Goal: Task Accomplishment & Management: Manage account settings

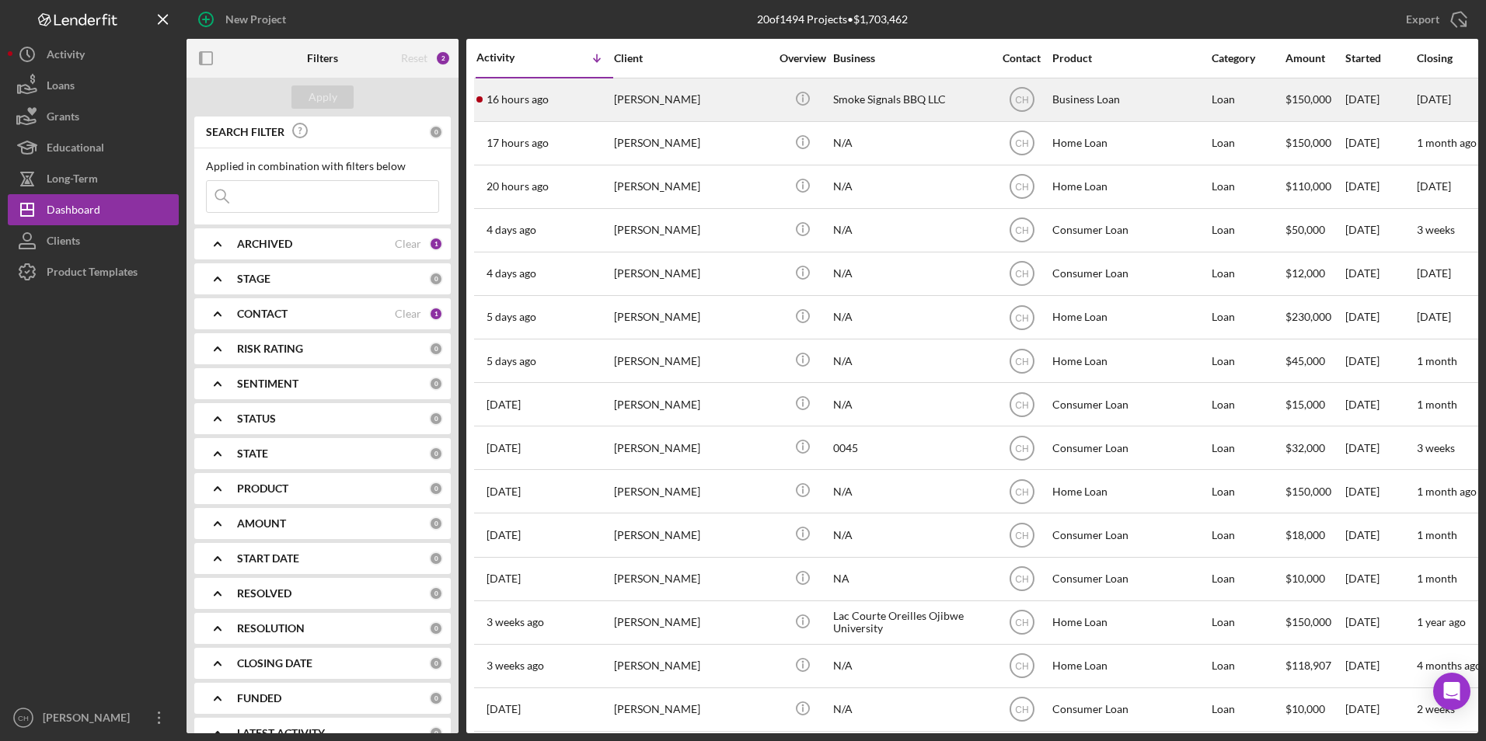
click at [625, 95] on div "[PERSON_NAME]" at bounding box center [691, 99] width 155 height 41
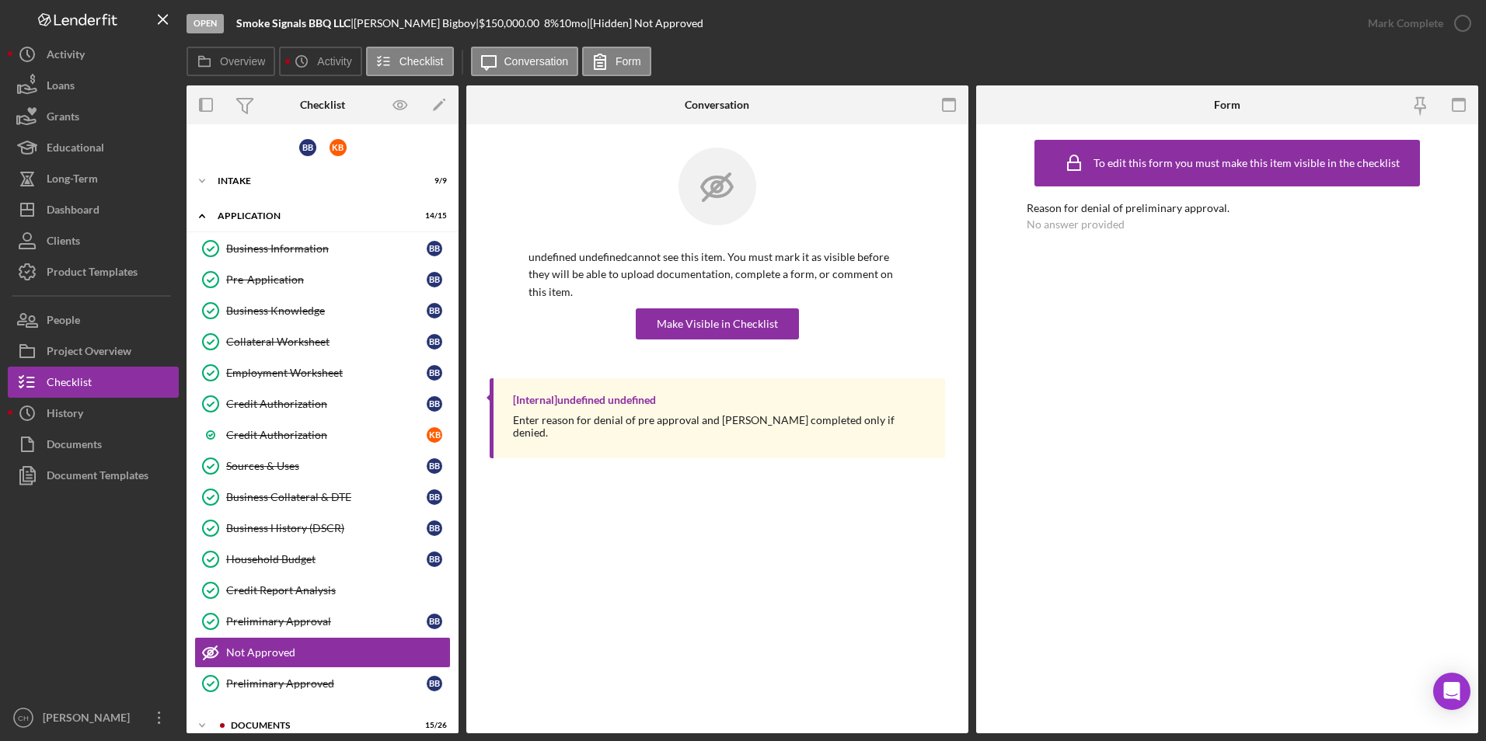
scroll to position [86, 0]
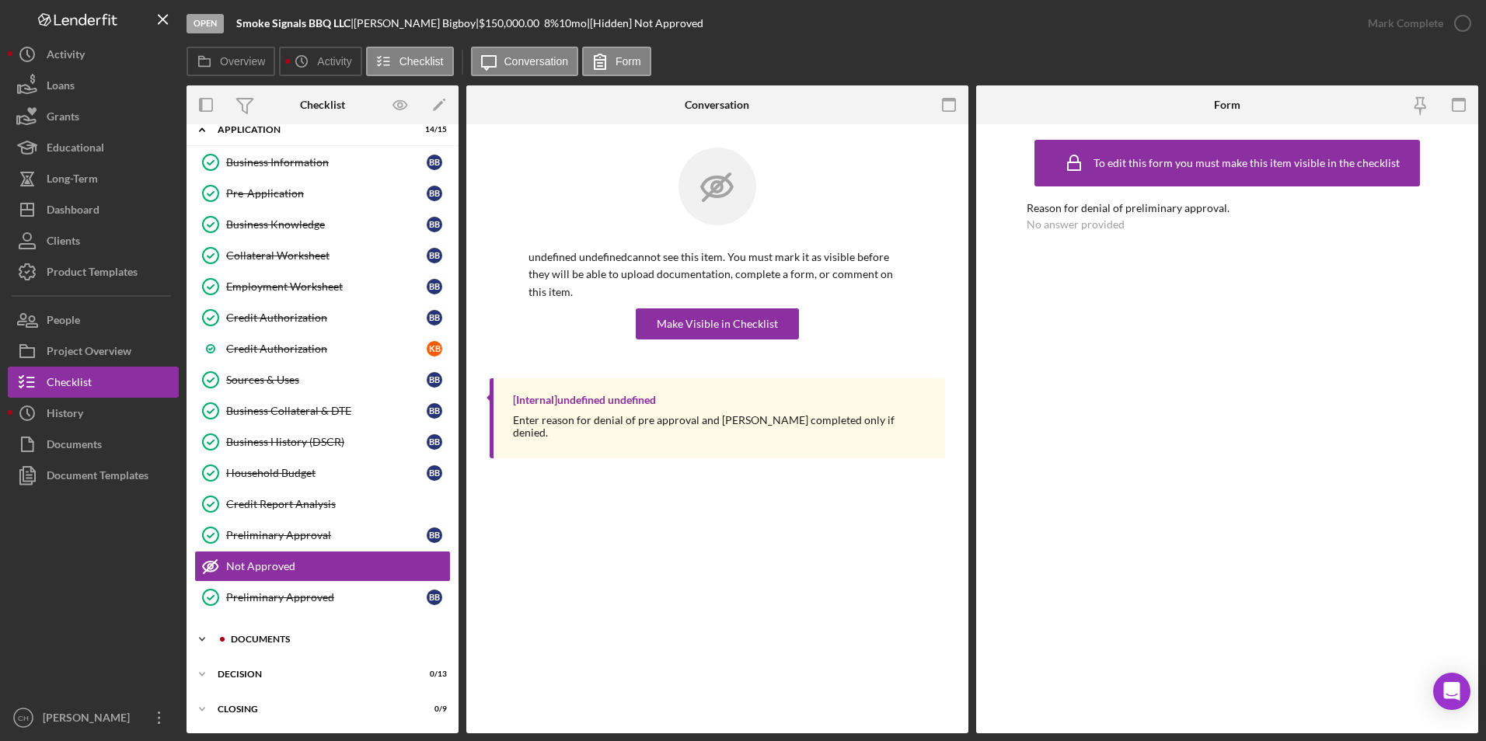
click at [249, 642] on div "Documents" at bounding box center [335, 639] width 208 height 9
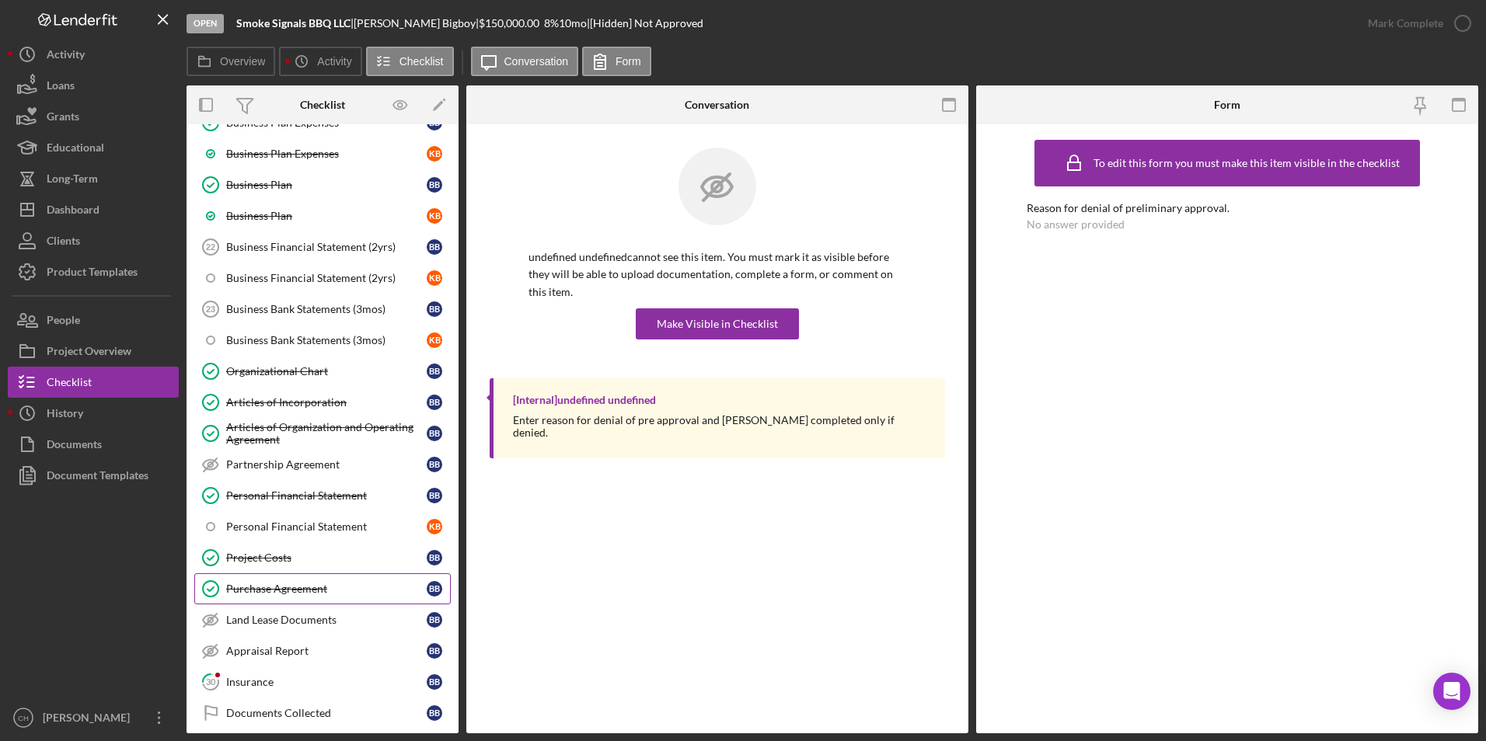
scroll to position [903, 0]
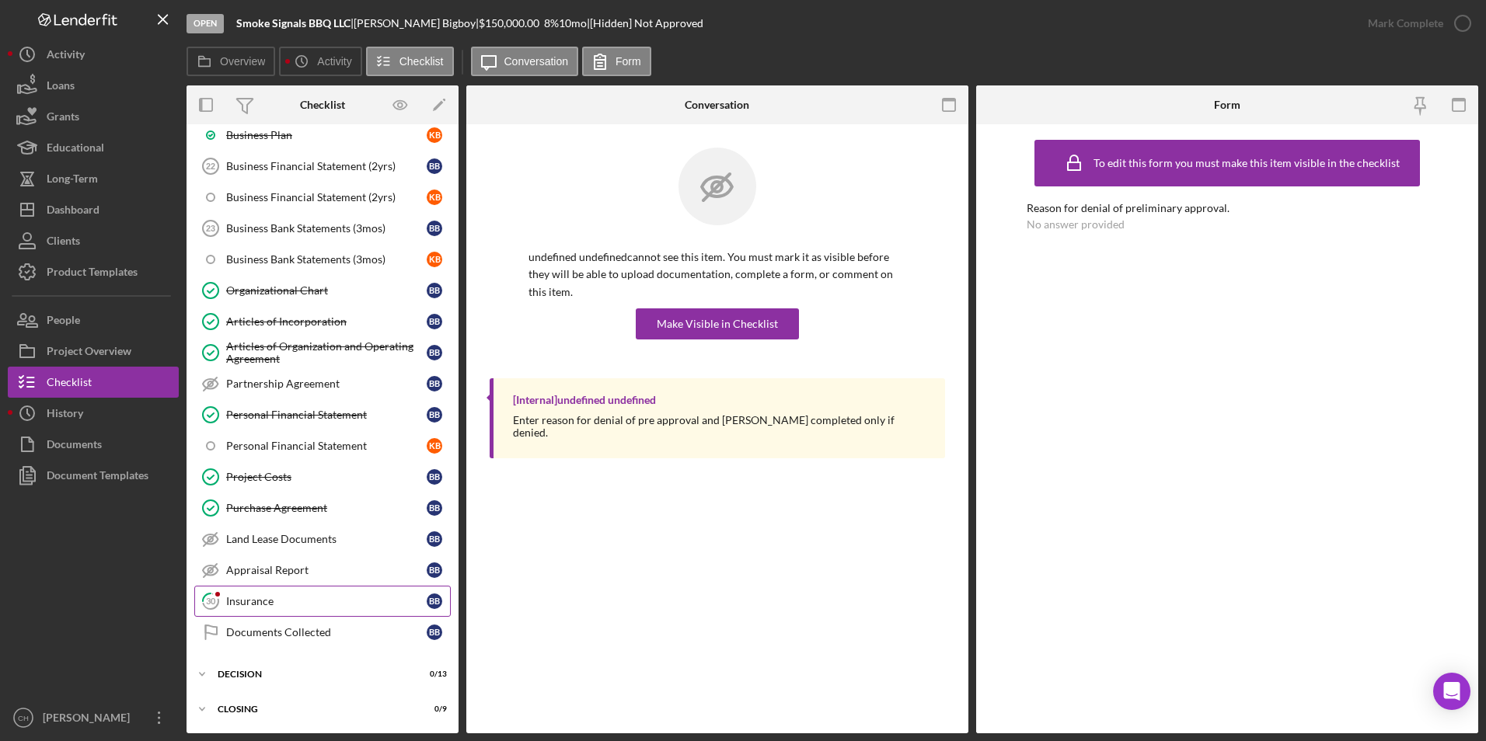
click at [265, 595] on div "Insurance" at bounding box center [326, 601] width 201 height 12
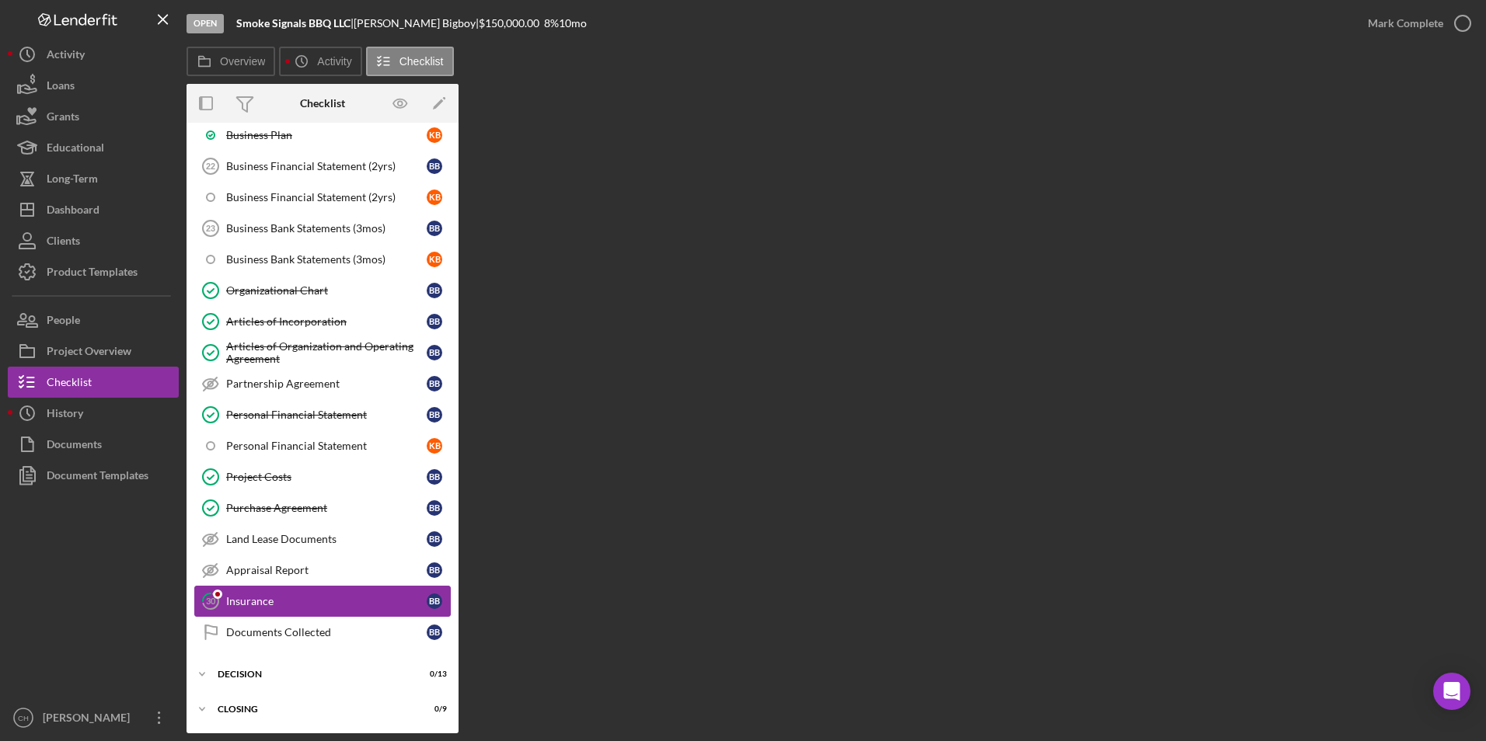
scroll to position [903, 0]
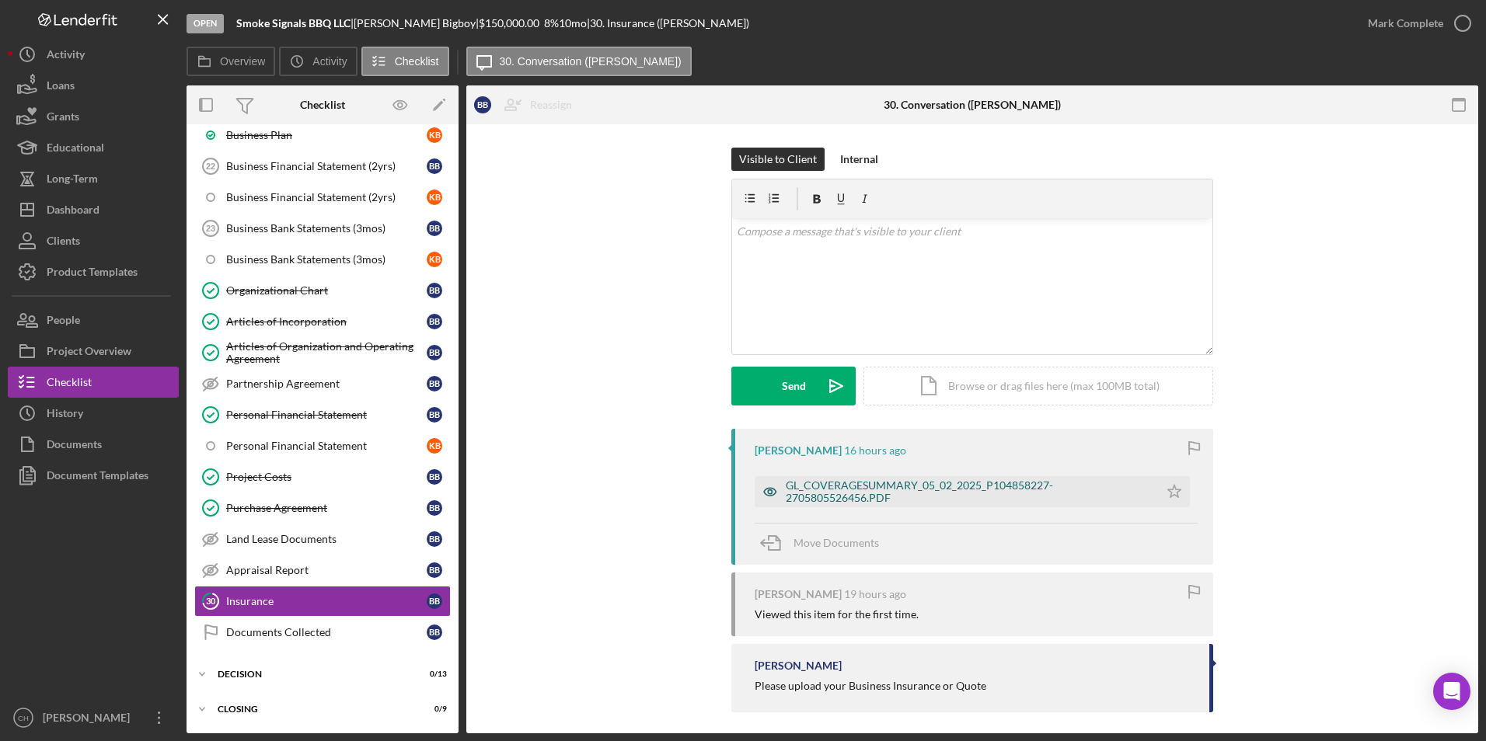
click at [849, 494] on div "GL_COVERAGESUMMARY_05_02_2025_P104858227-2705805526456.PDF" at bounding box center [968, 492] width 365 height 25
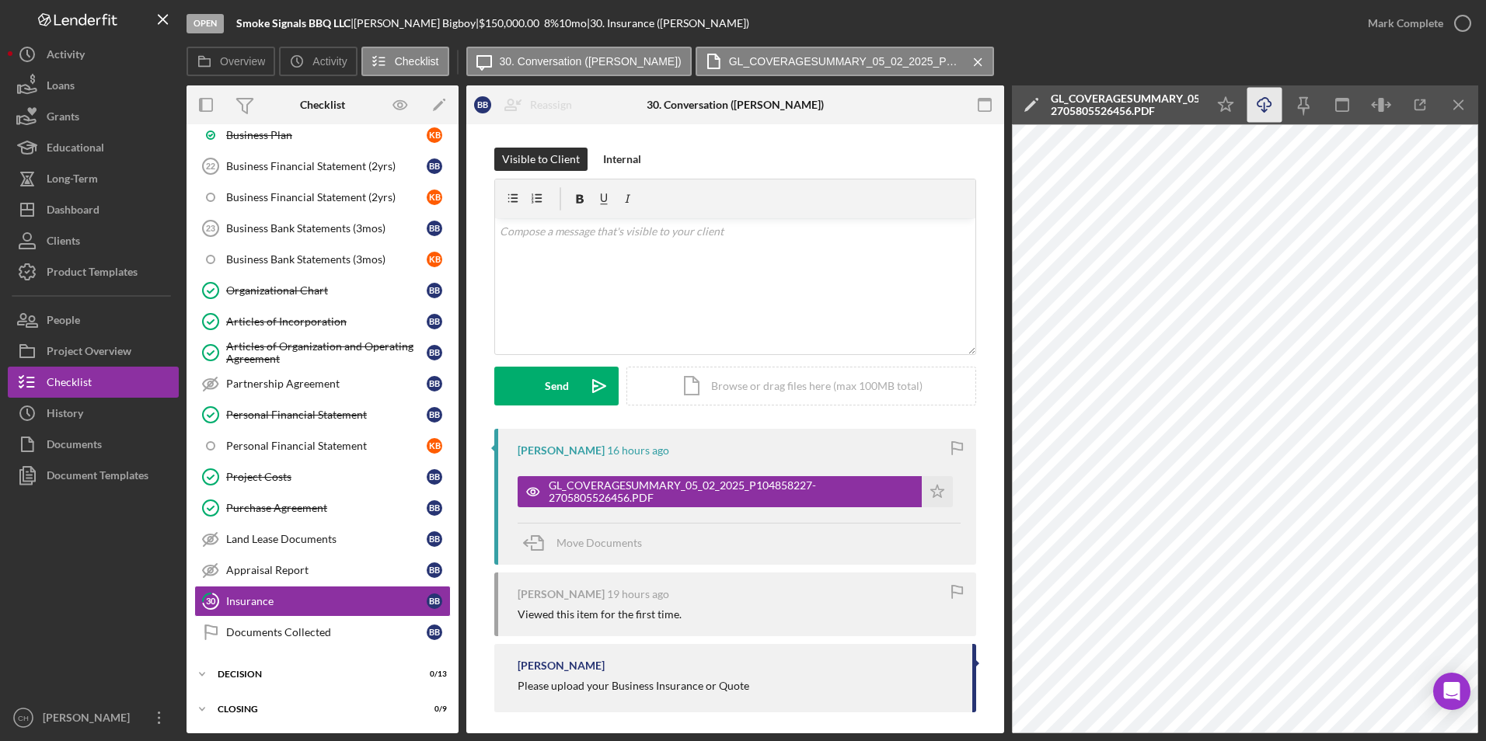
click at [1264, 97] on icon "Icon/Download" at bounding box center [1264, 105] width 35 height 35
click at [938, 497] on polygon "button" at bounding box center [937, 491] width 13 height 12
click at [1407, 23] on div "Mark Complete" at bounding box center [1405, 23] width 75 height 31
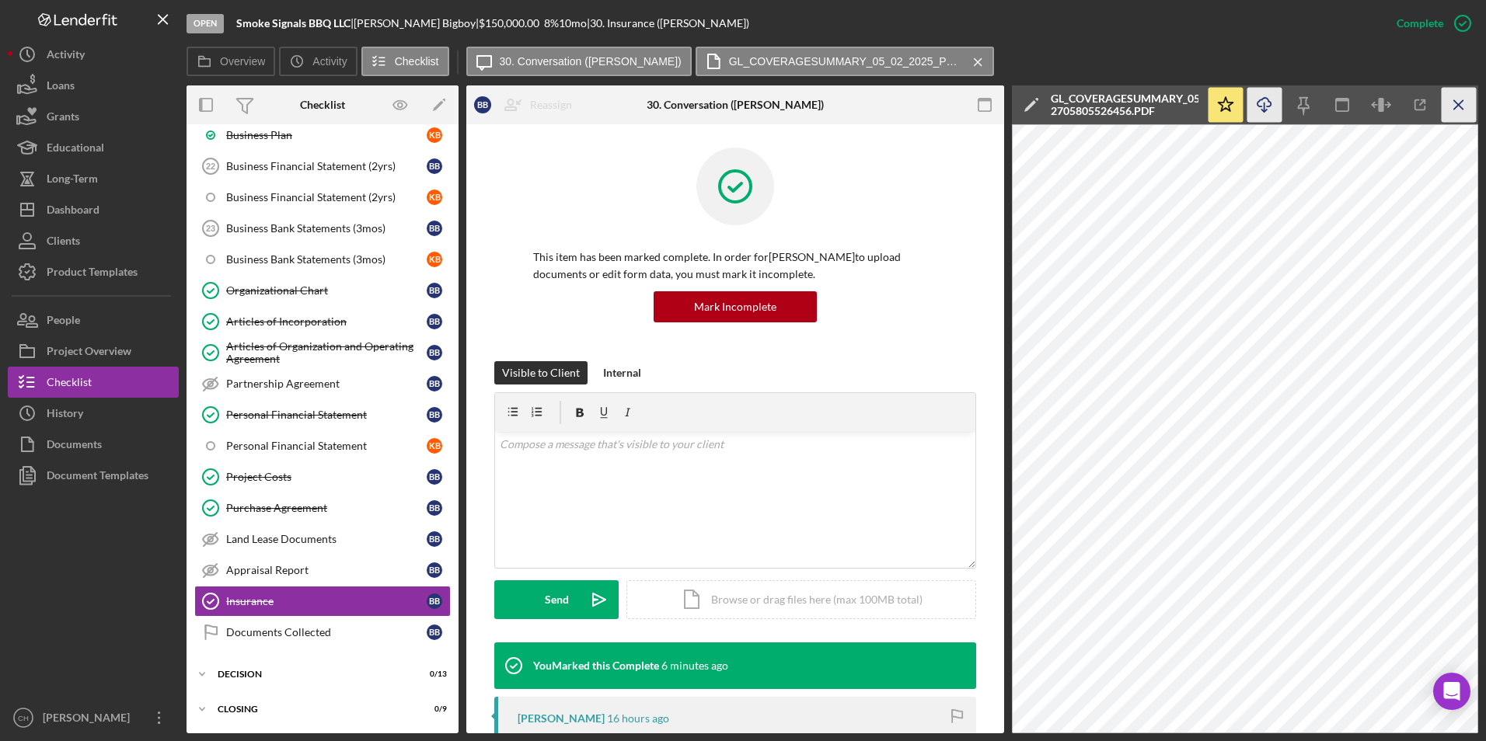
click at [1460, 97] on icon "Icon/Menu Close" at bounding box center [1459, 105] width 35 height 35
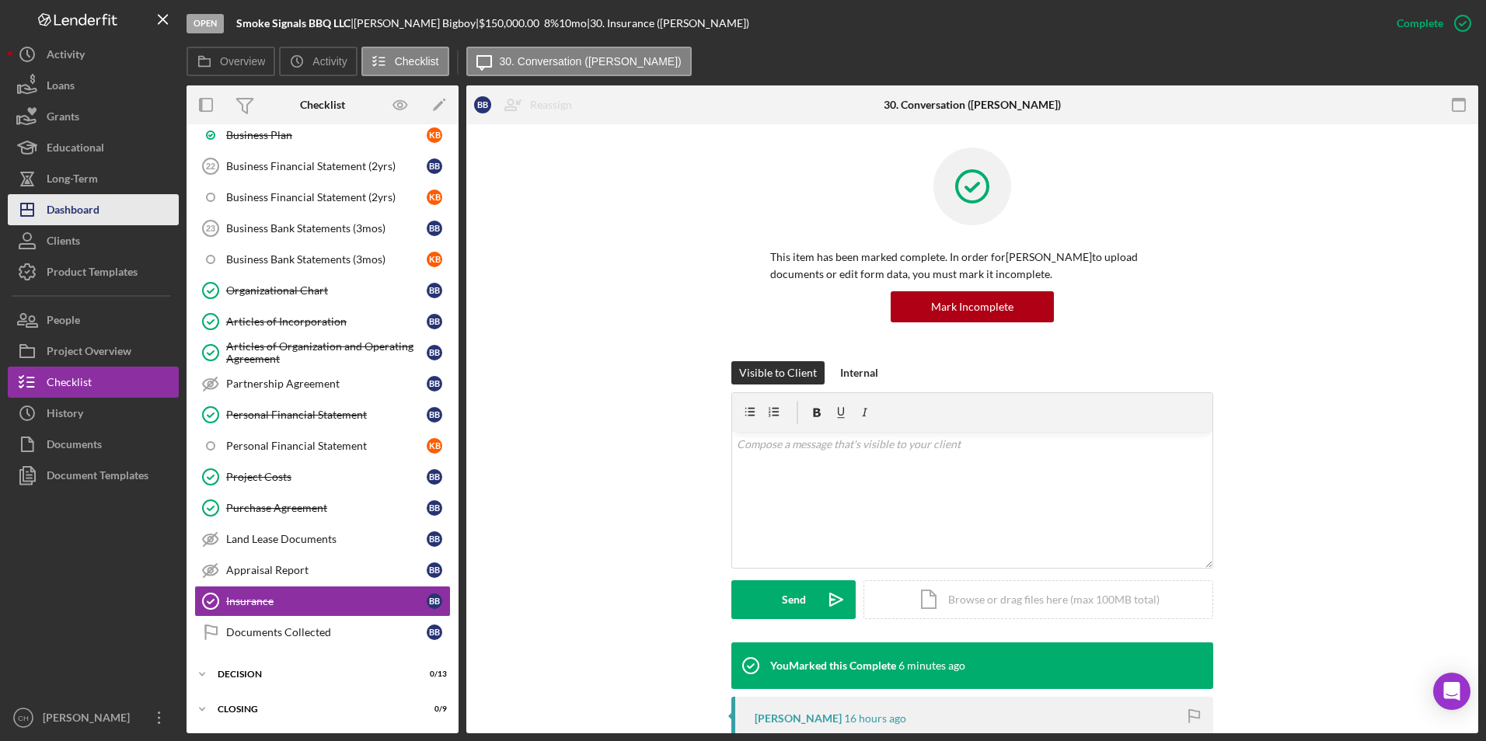
click at [104, 223] on button "Icon/Dashboard Dashboard" at bounding box center [93, 209] width 171 height 31
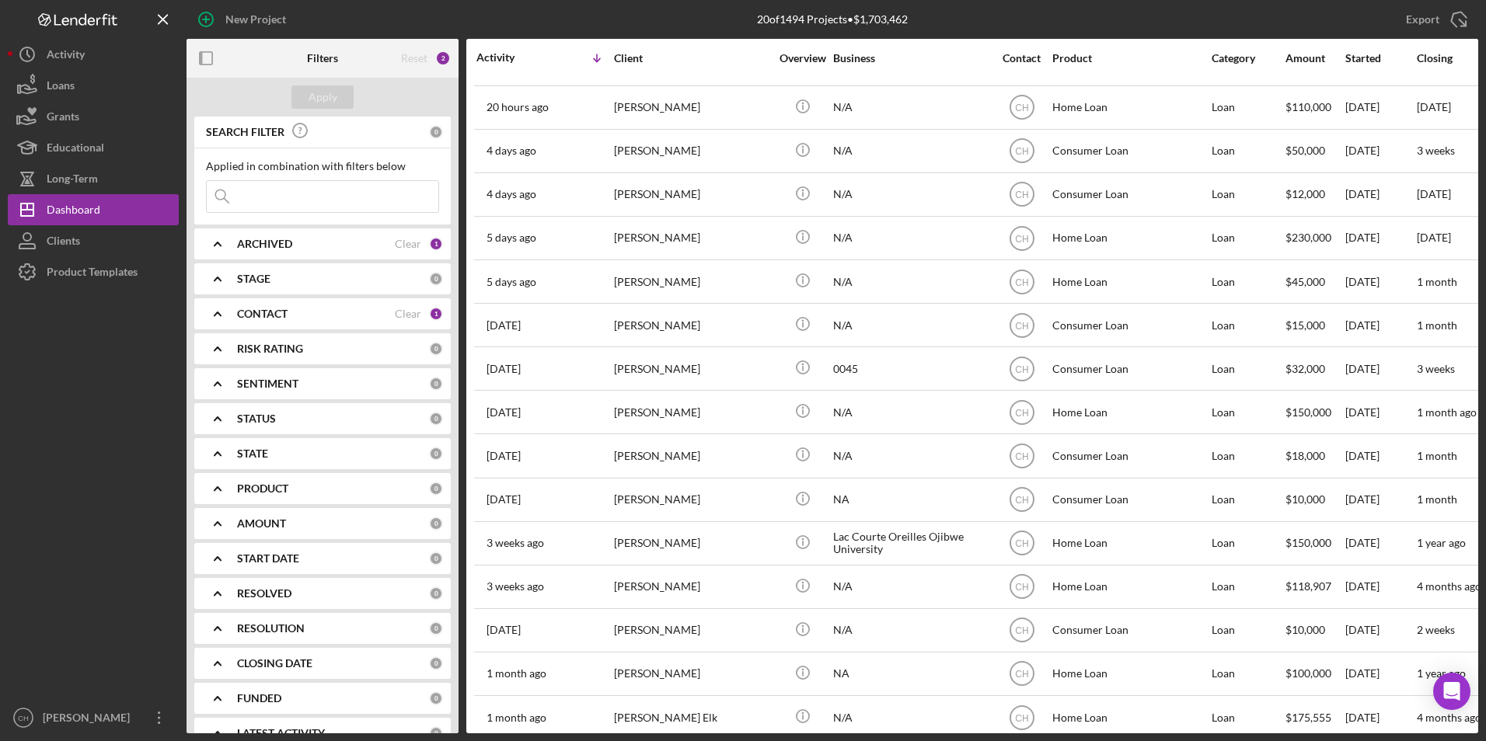
scroll to position [233, 0]
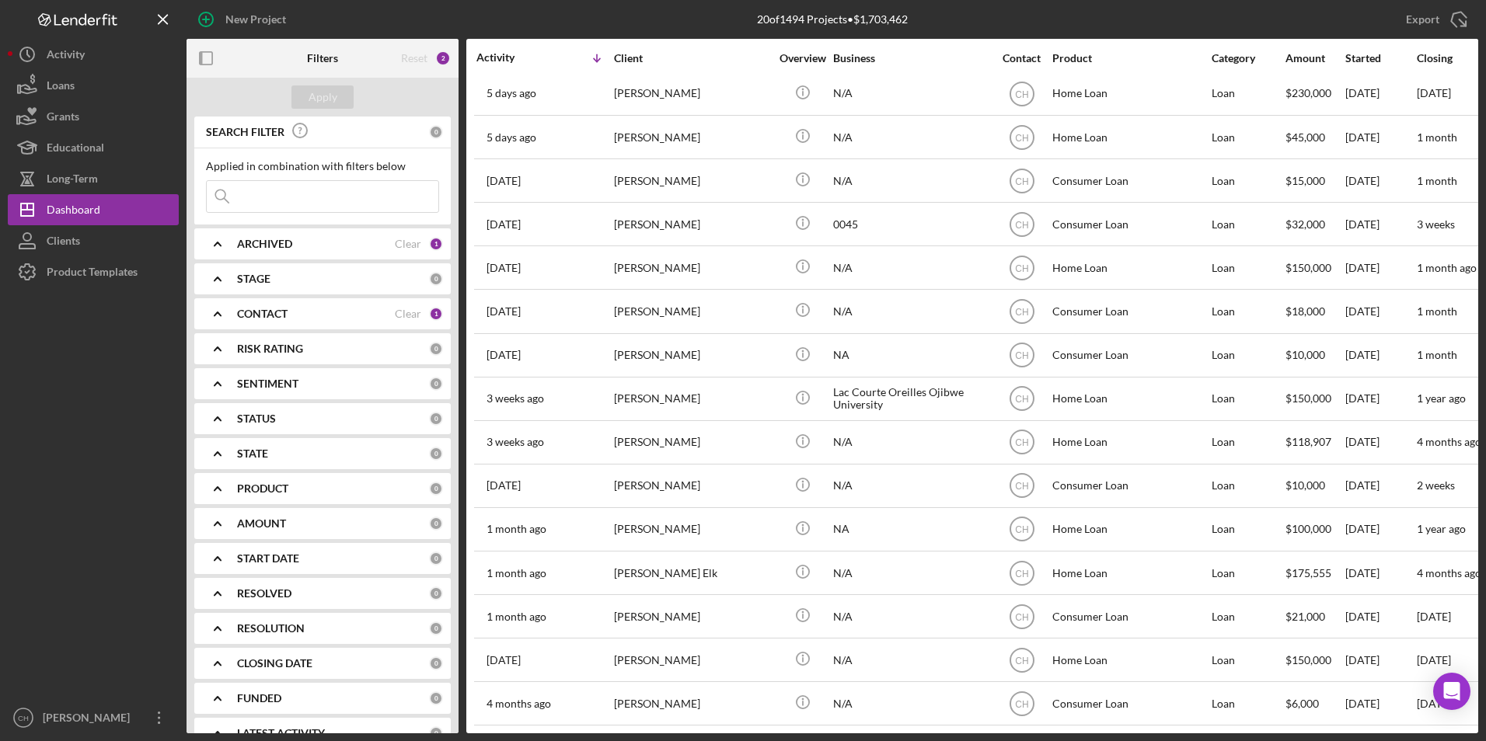
click at [272, 300] on div "CONTACT Clear 1" at bounding box center [340, 313] width 206 height 31
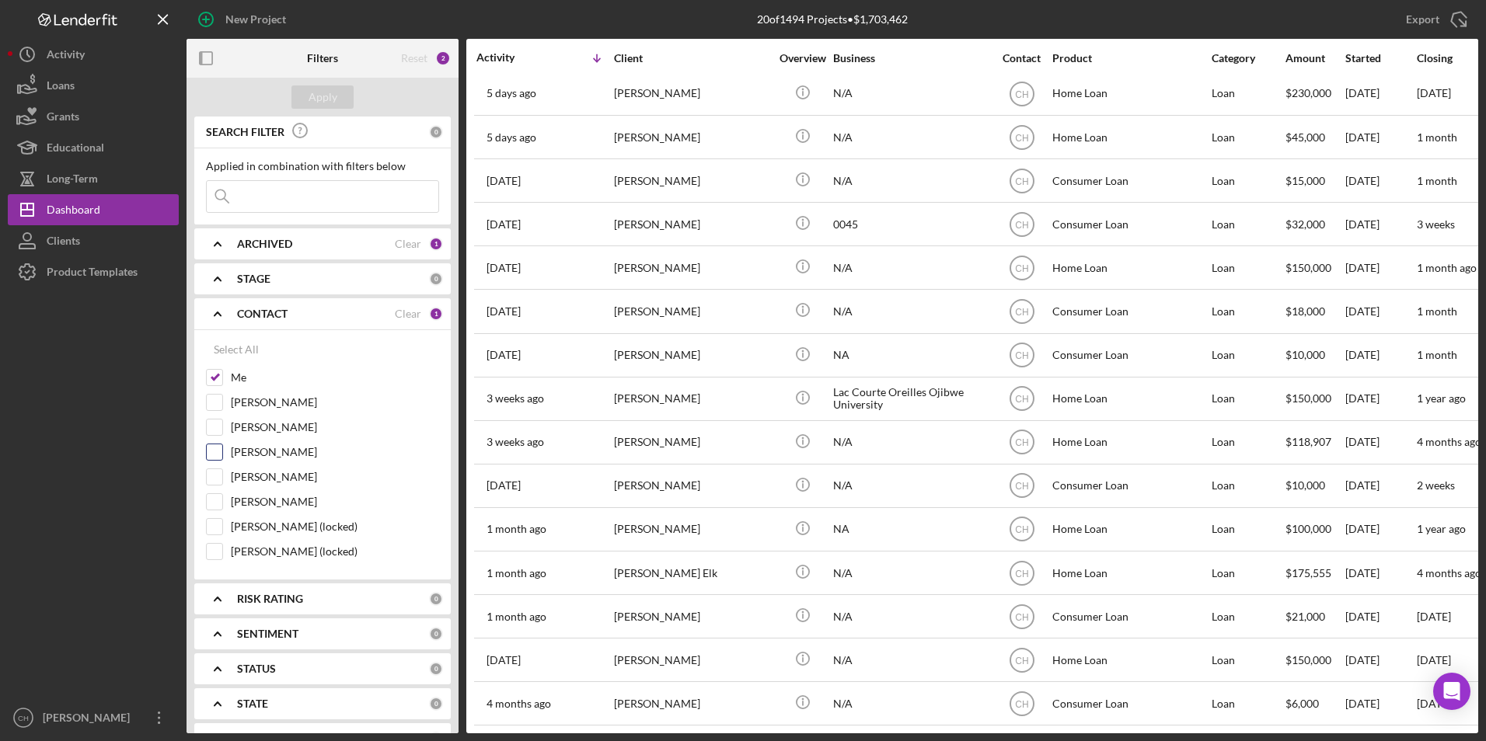
click at [221, 452] on input "[PERSON_NAME]" at bounding box center [215, 453] width 16 height 16
checkbox input "true"
click at [312, 101] on div "Apply" at bounding box center [323, 96] width 29 height 23
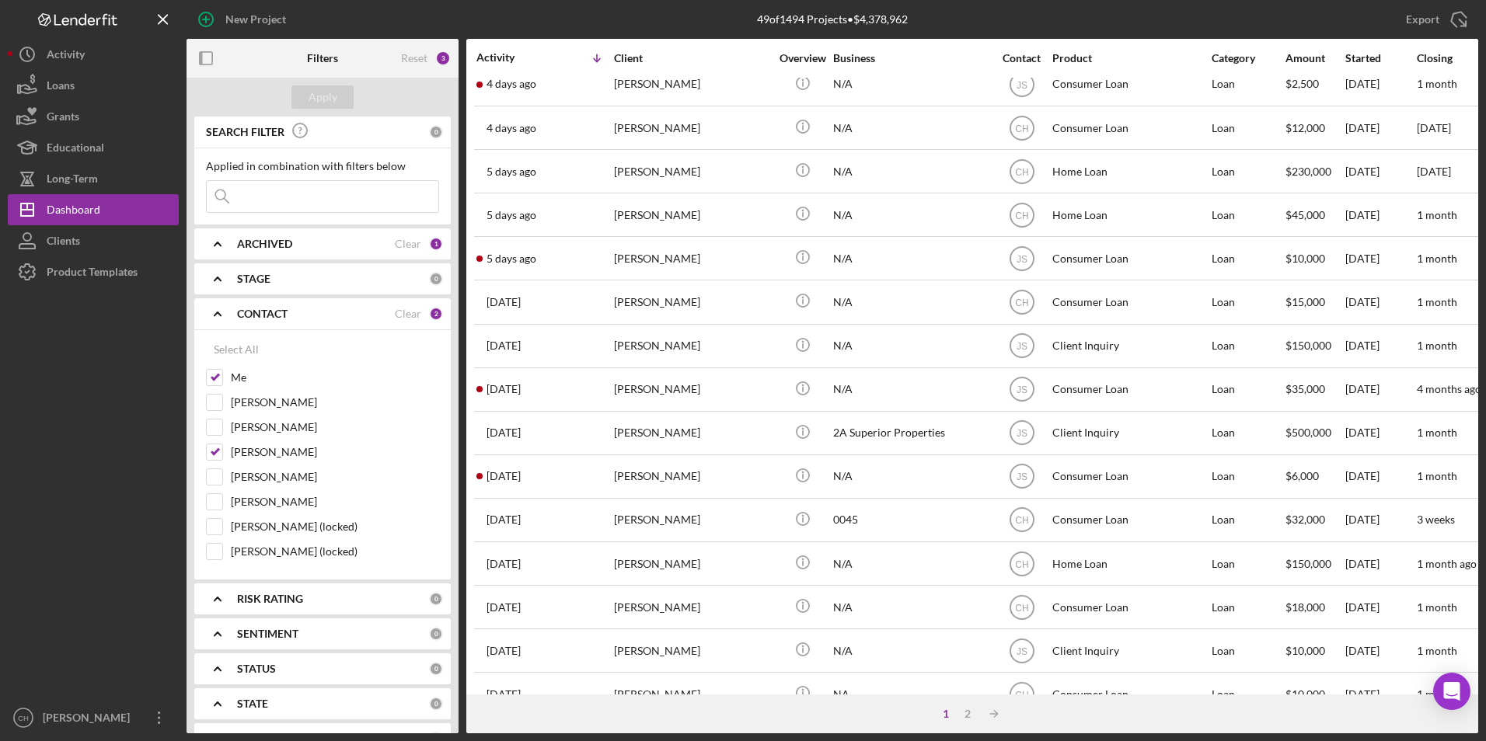
scroll to position [321, 0]
click at [266, 191] on input at bounding box center [323, 196] width 232 height 31
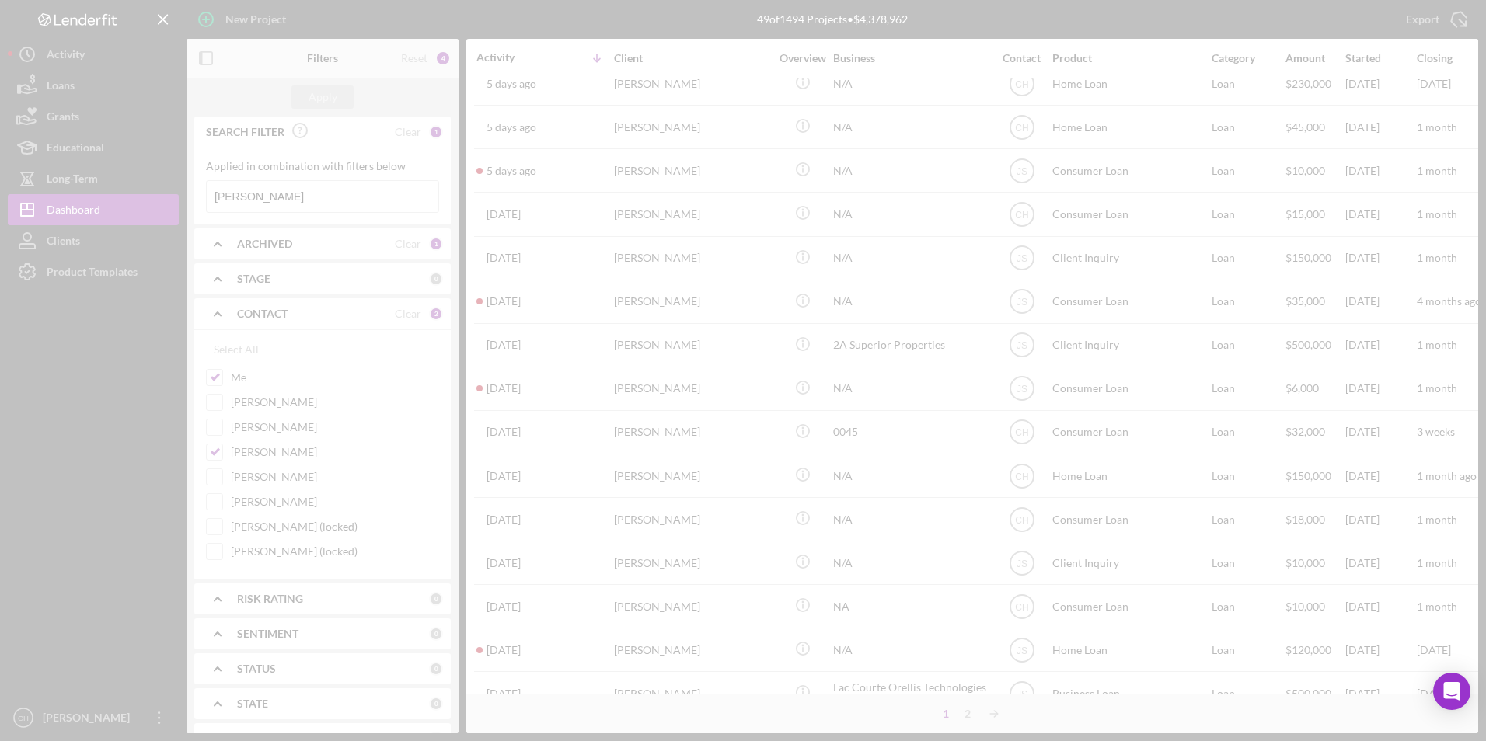
scroll to position [0, 0]
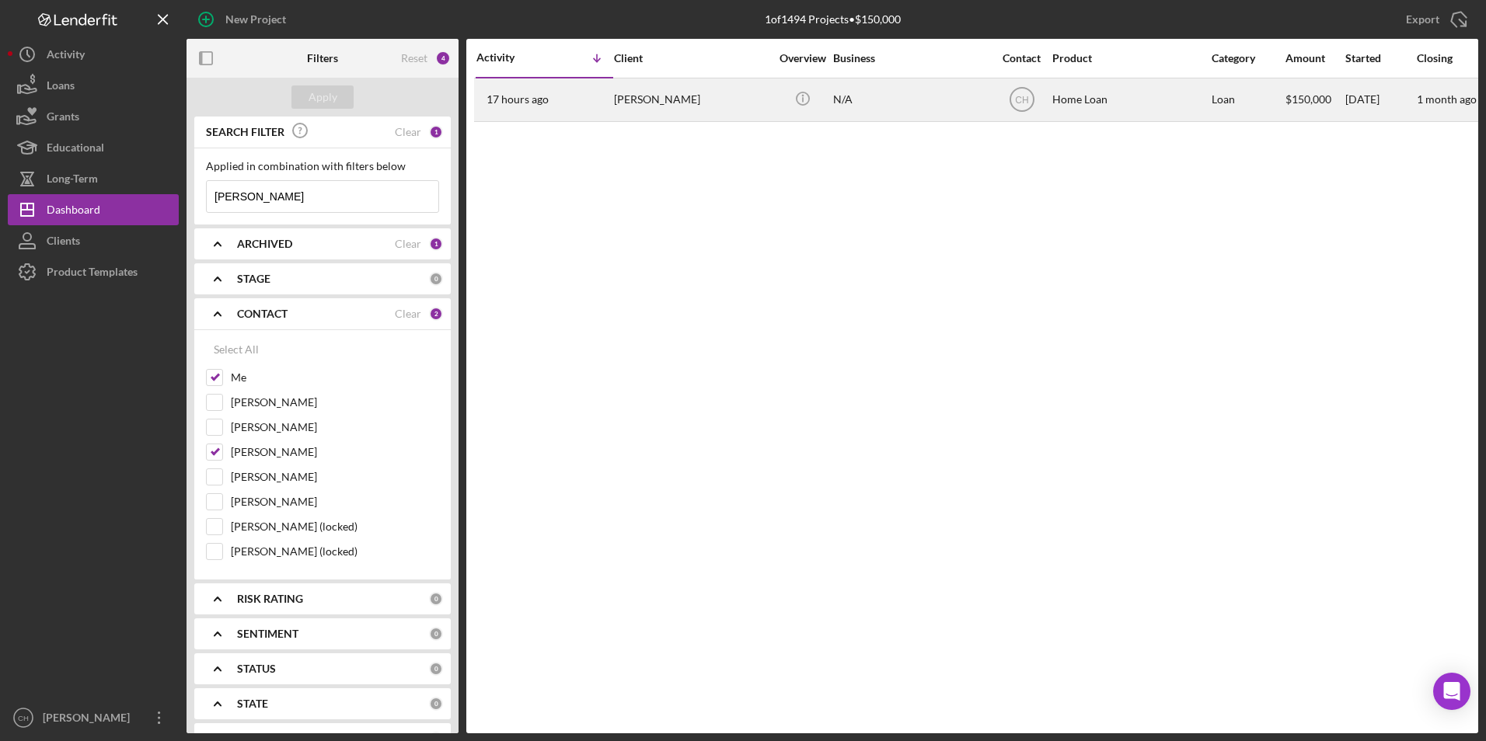
type input "[PERSON_NAME]"
click at [644, 102] on div "[PERSON_NAME]" at bounding box center [691, 99] width 155 height 41
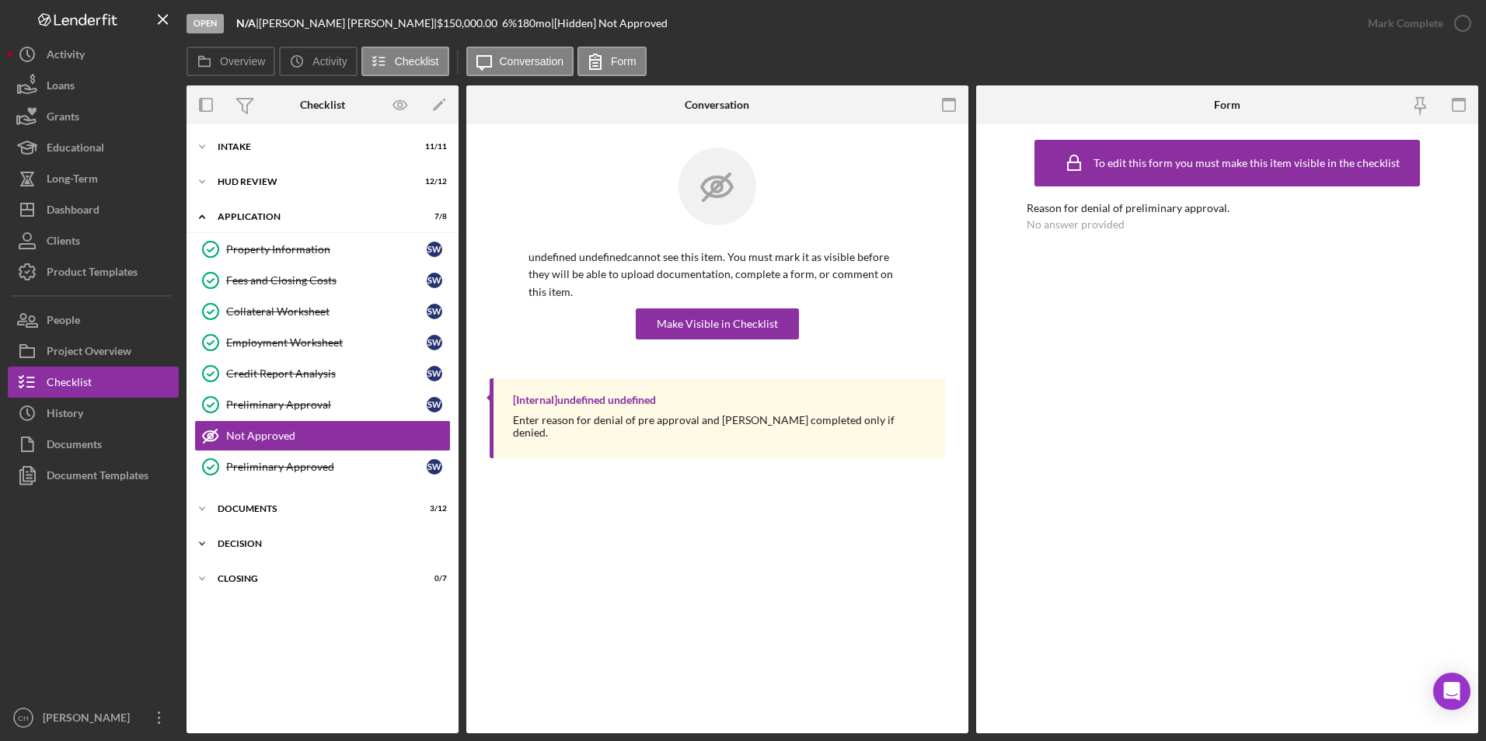
click at [246, 545] on div "Decision" at bounding box center [328, 543] width 221 height 9
click at [246, 577] on div "Credit Grade Sheet" at bounding box center [338, 576] width 224 height 12
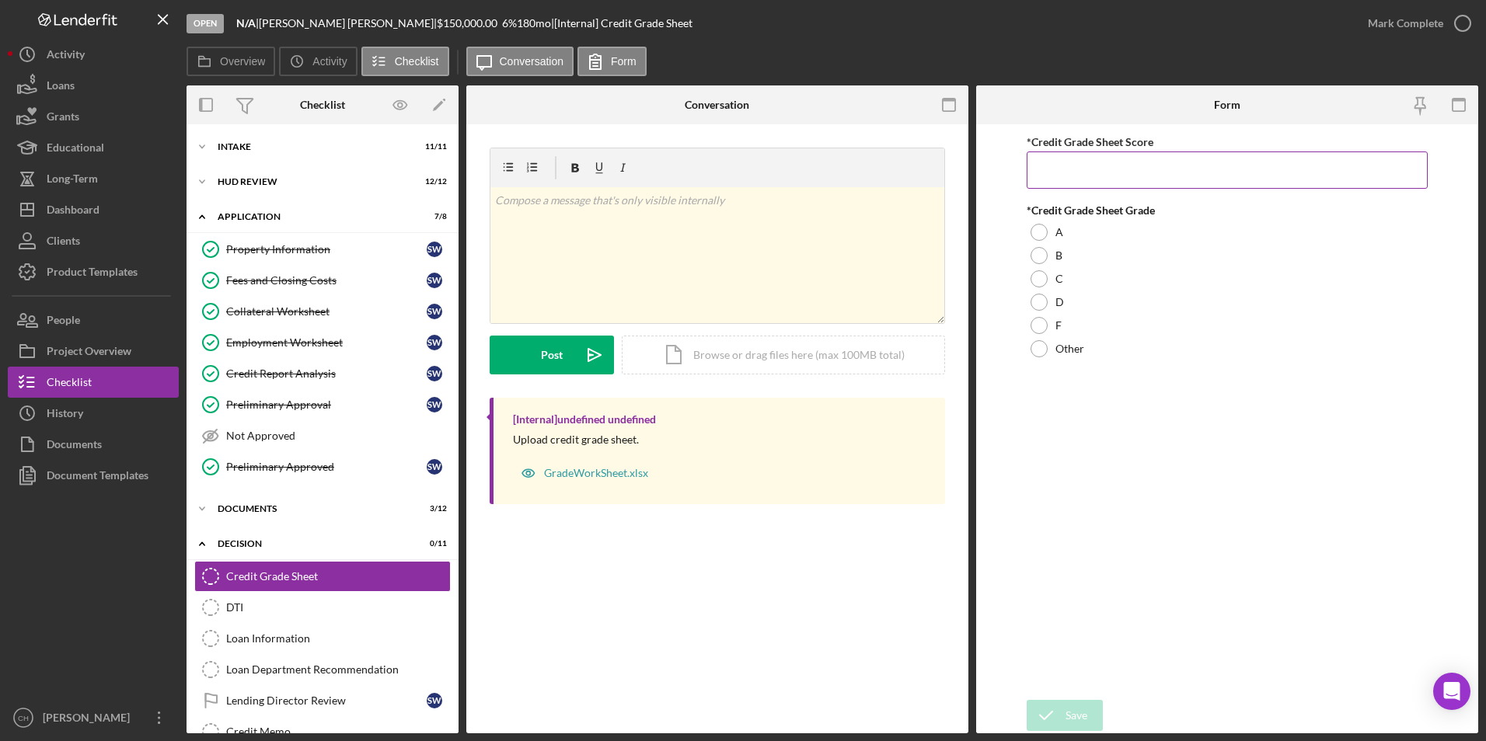
click at [1111, 172] on input "*Credit Grade Sheet Score" at bounding box center [1228, 170] width 402 height 37
type input "17"
click at [1045, 304] on div at bounding box center [1039, 302] width 17 height 17
click at [1071, 710] on div "Save" at bounding box center [1077, 715] width 22 height 31
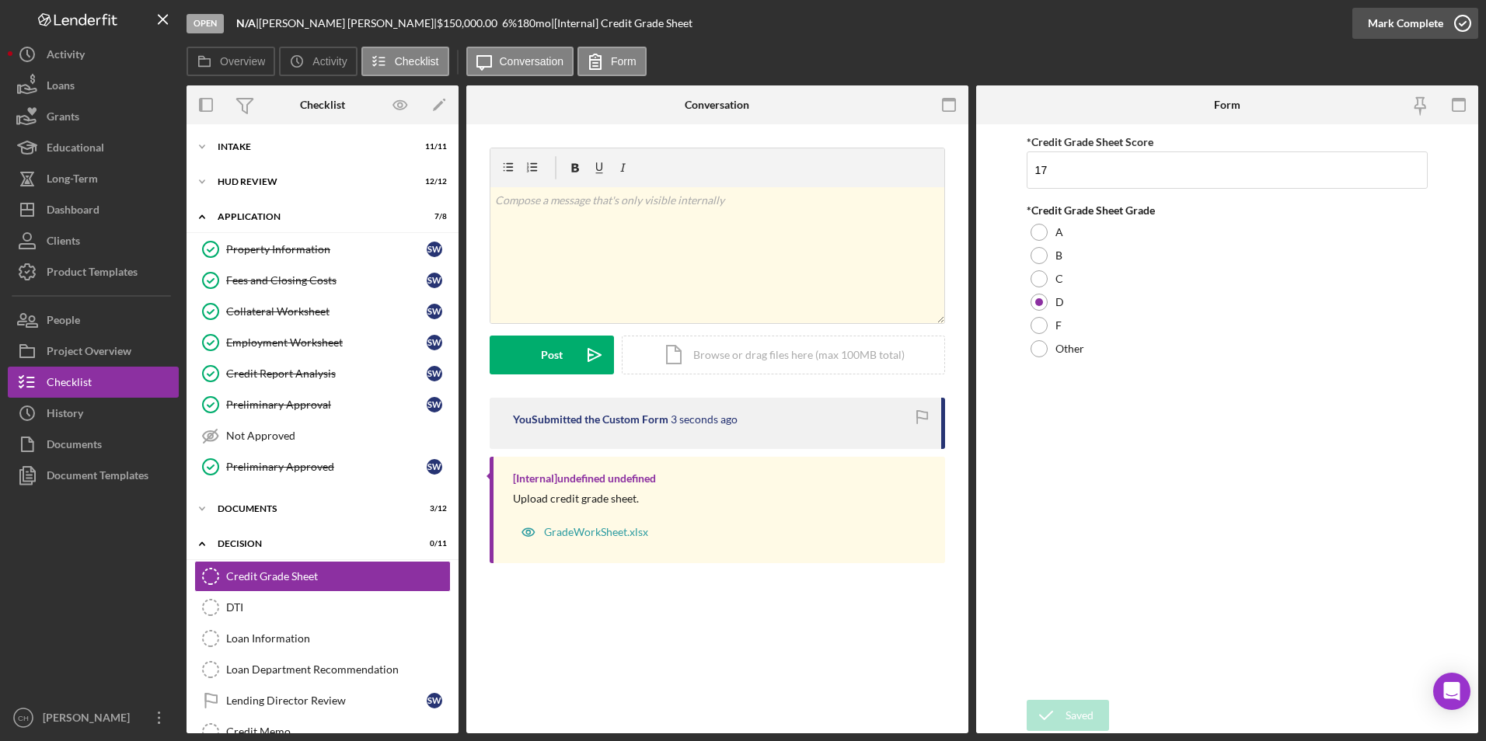
click at [1392, 23] on div "Mark Complete" at bounding box center [1405, 23] width 75 height 31
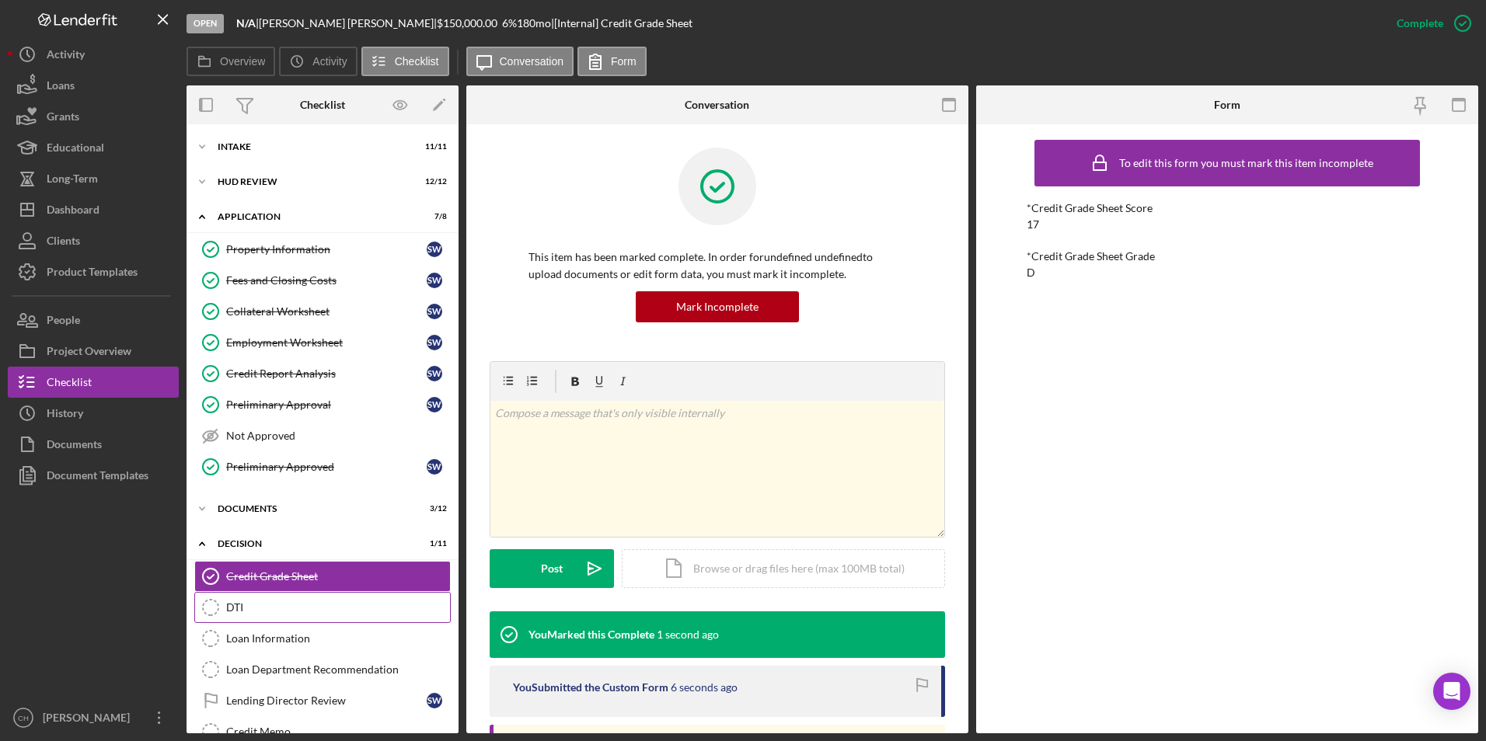
click at [272, 599] on link "DTI DTI" at bounding box center [322, 607] width 256 height 31
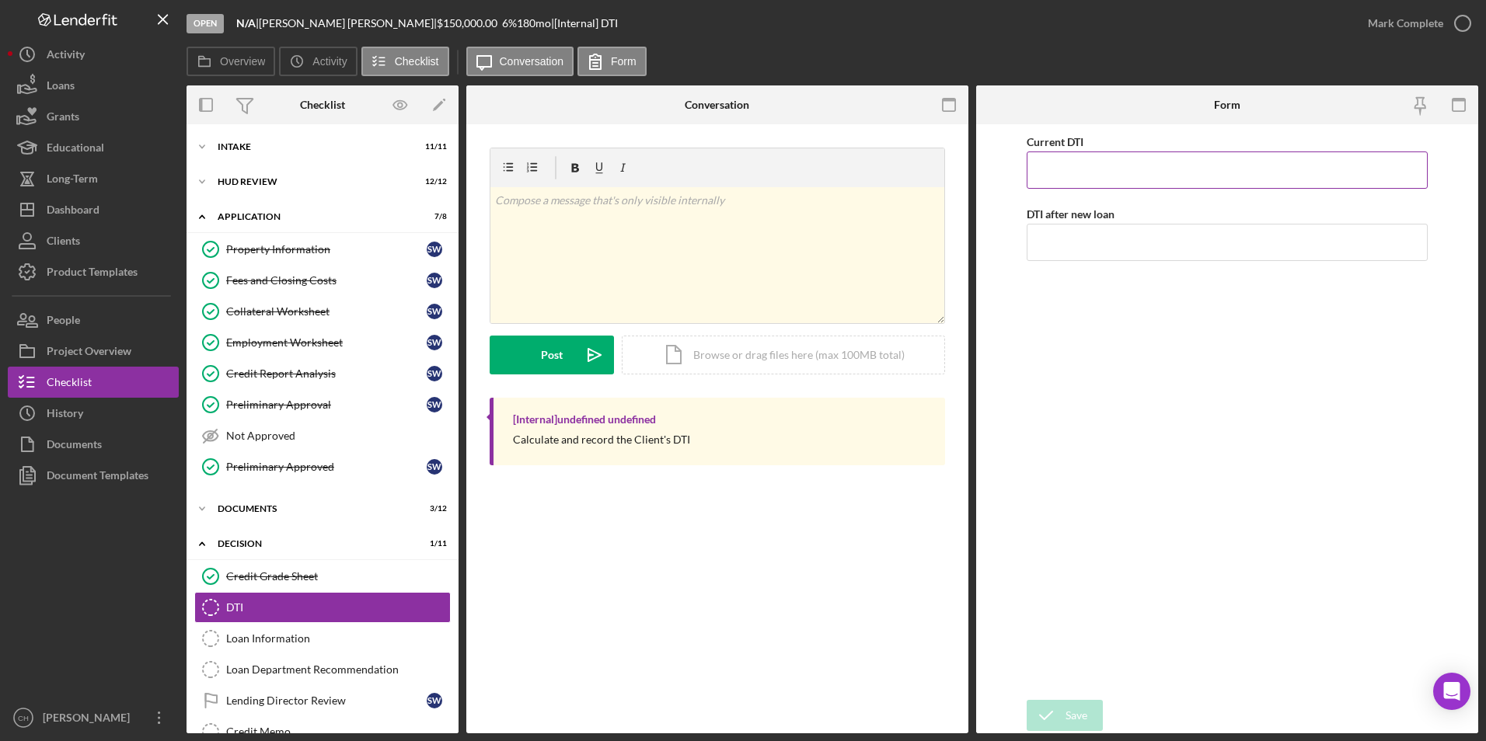
click at [1111, 165] on input "Current DTI" at bounding box center [1228, 170] width 402 height 37
type input "33.00000%"
click at [1074, 228] on input "DTI after new loan" at bounding box center [1228, 242] width 402 height 37
type input "45.00000%"
click at [1060, 324] on div "Current DTI 33.00000% DTI after new loan 45.00000%" at bounding box center [1228, 412] width 402 height 560
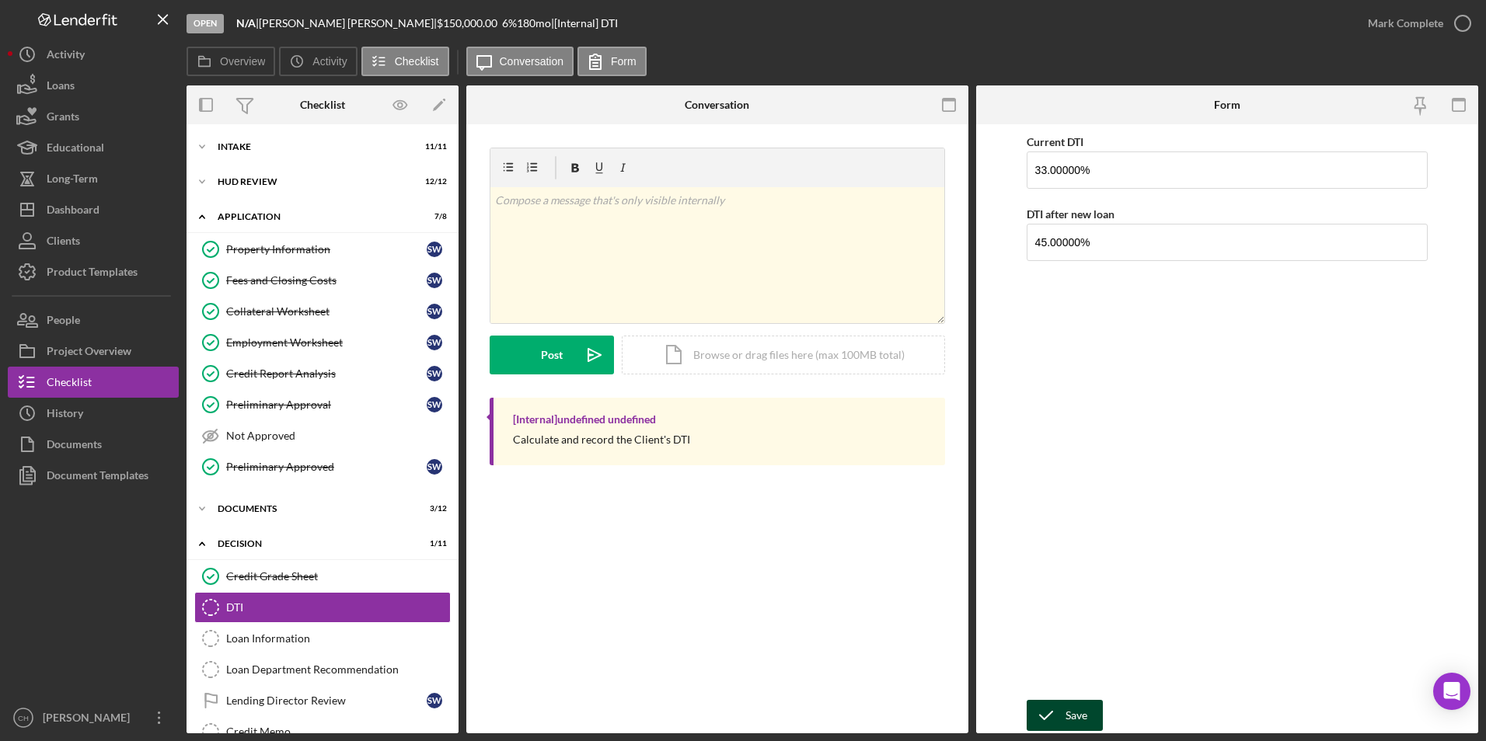
click at [1057, 710] on icon "submit" at bounding box center [1046, 715] width 39 height 39
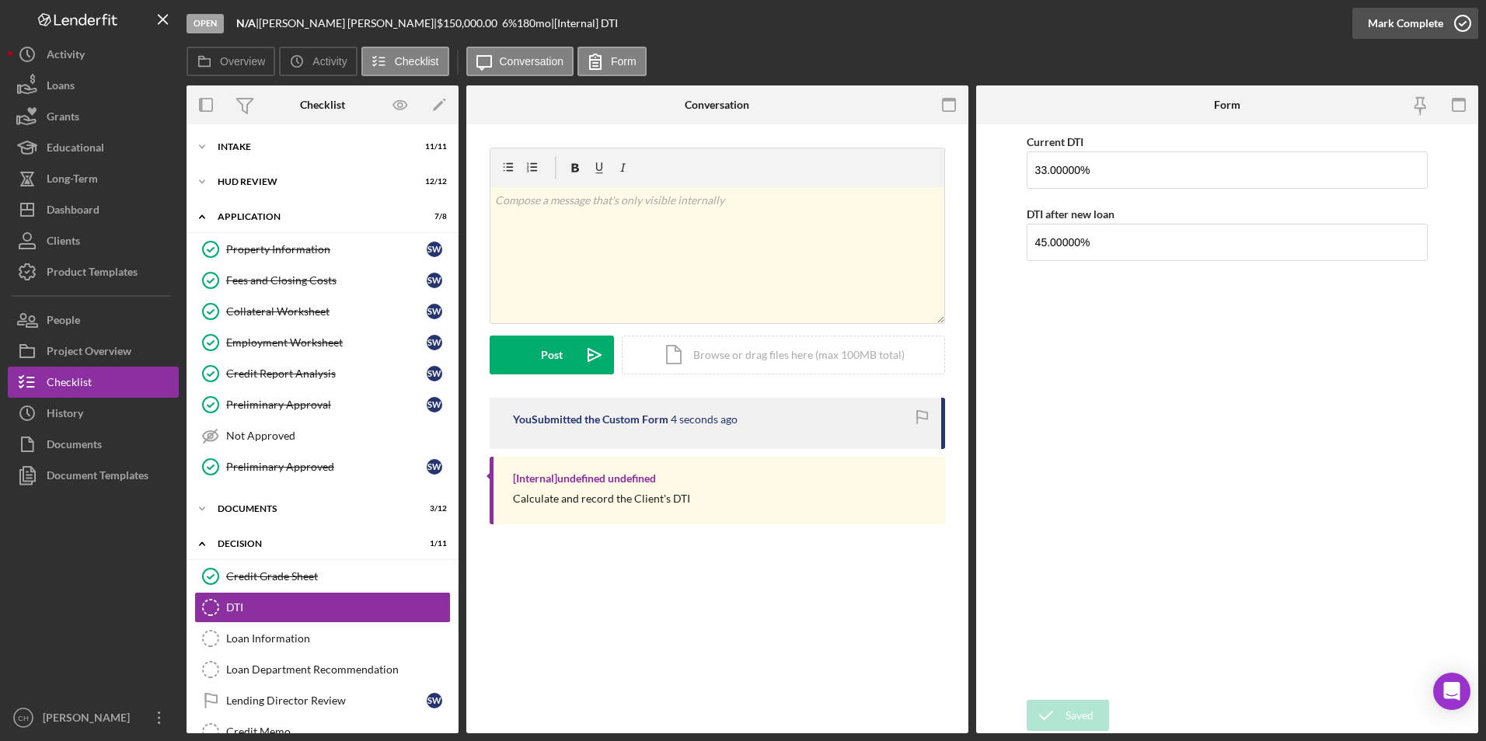
click at [1396, 27] on div "Mark Complete" at bounding box center [1405, 23] width 75 height 31
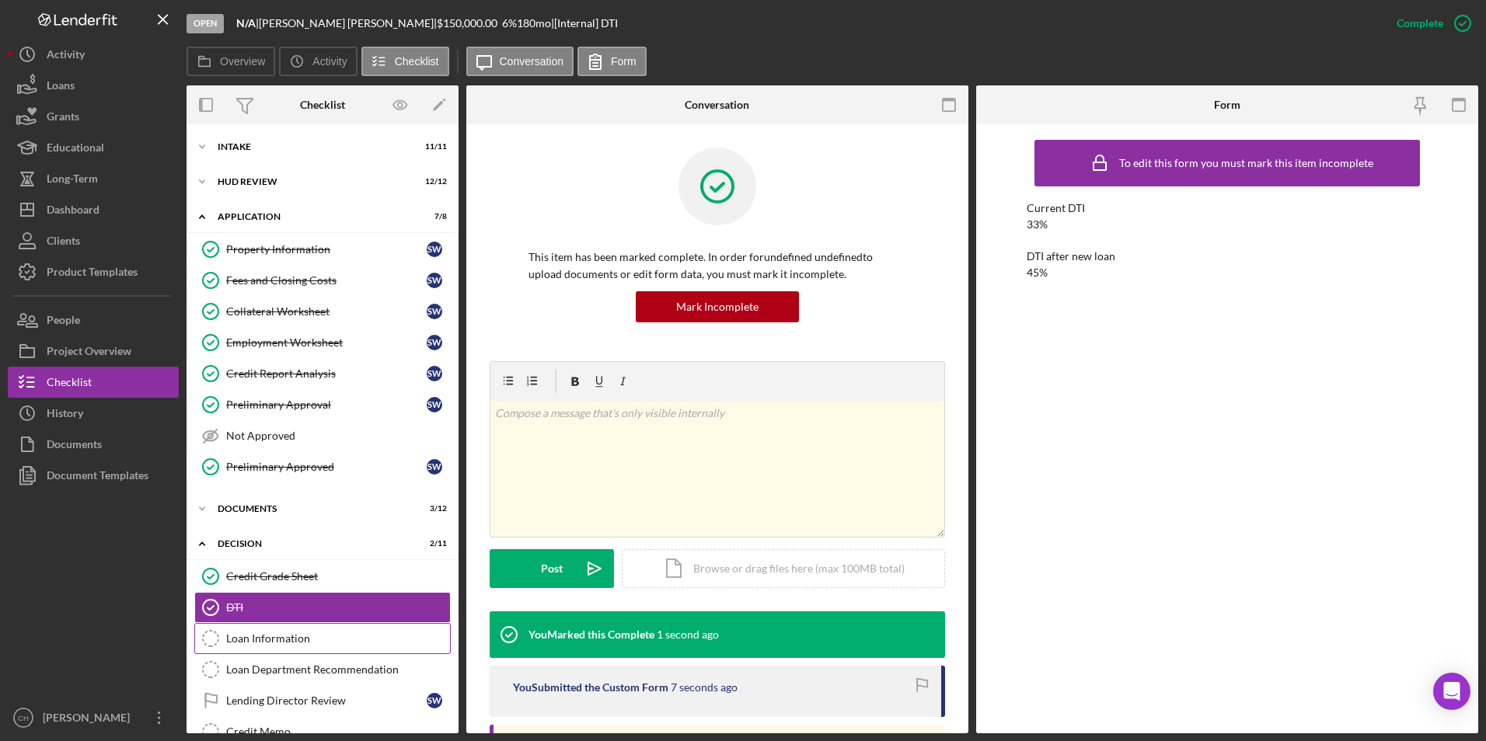
click at [254, 640] on div "Loan Information" at bounding box center [338, 639] width 224 height 12
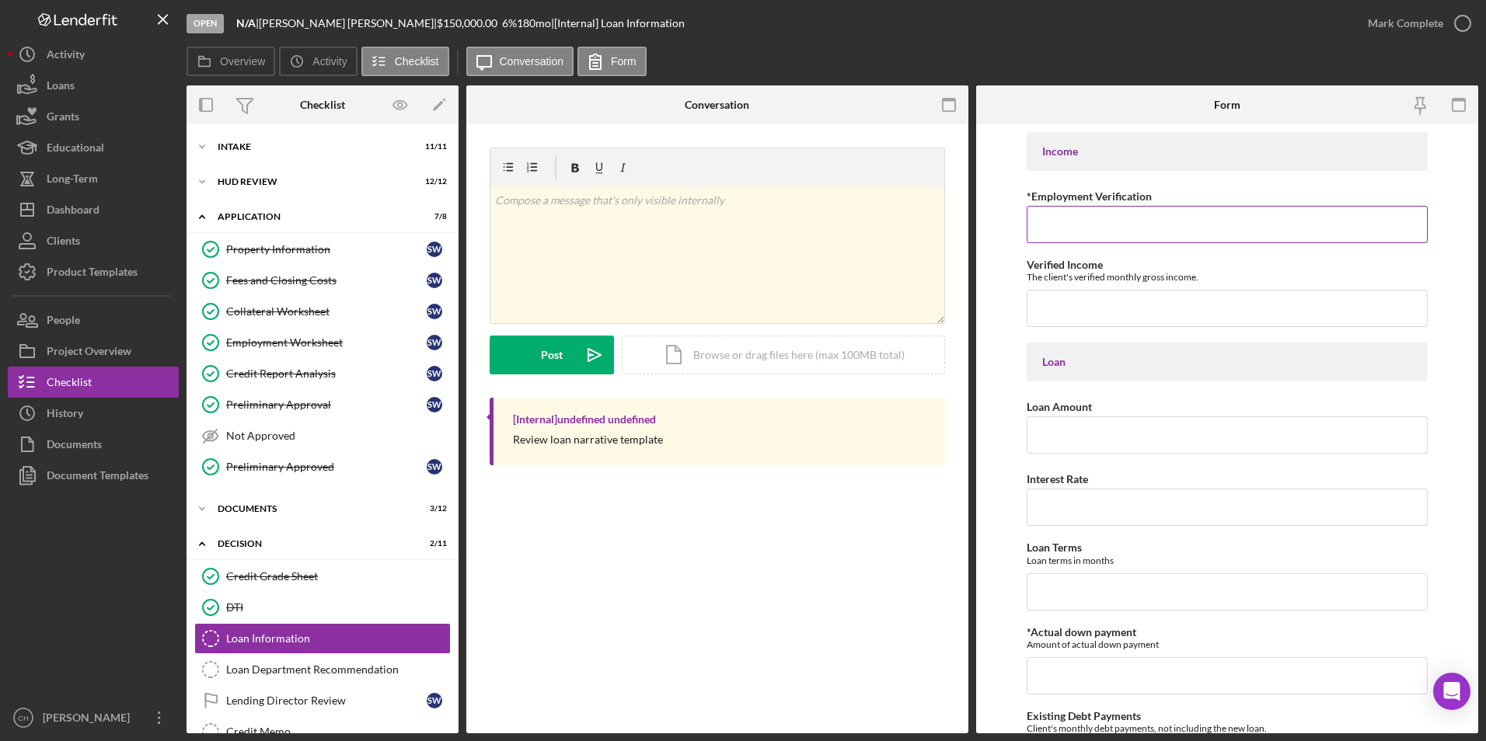
click at [1086, 220] on input "*Employment Verification" at bounding box center [1228, 224] width 402 height 37
type input "Employment verified on 8/2, start date was [DATE] verified by [PERSON_NAME]"
click at [1085, 317] on input "Verified Income" at bounding box center [1228, 308] width 402 height 37
type input "$7,449.60"
type input "$50,000"
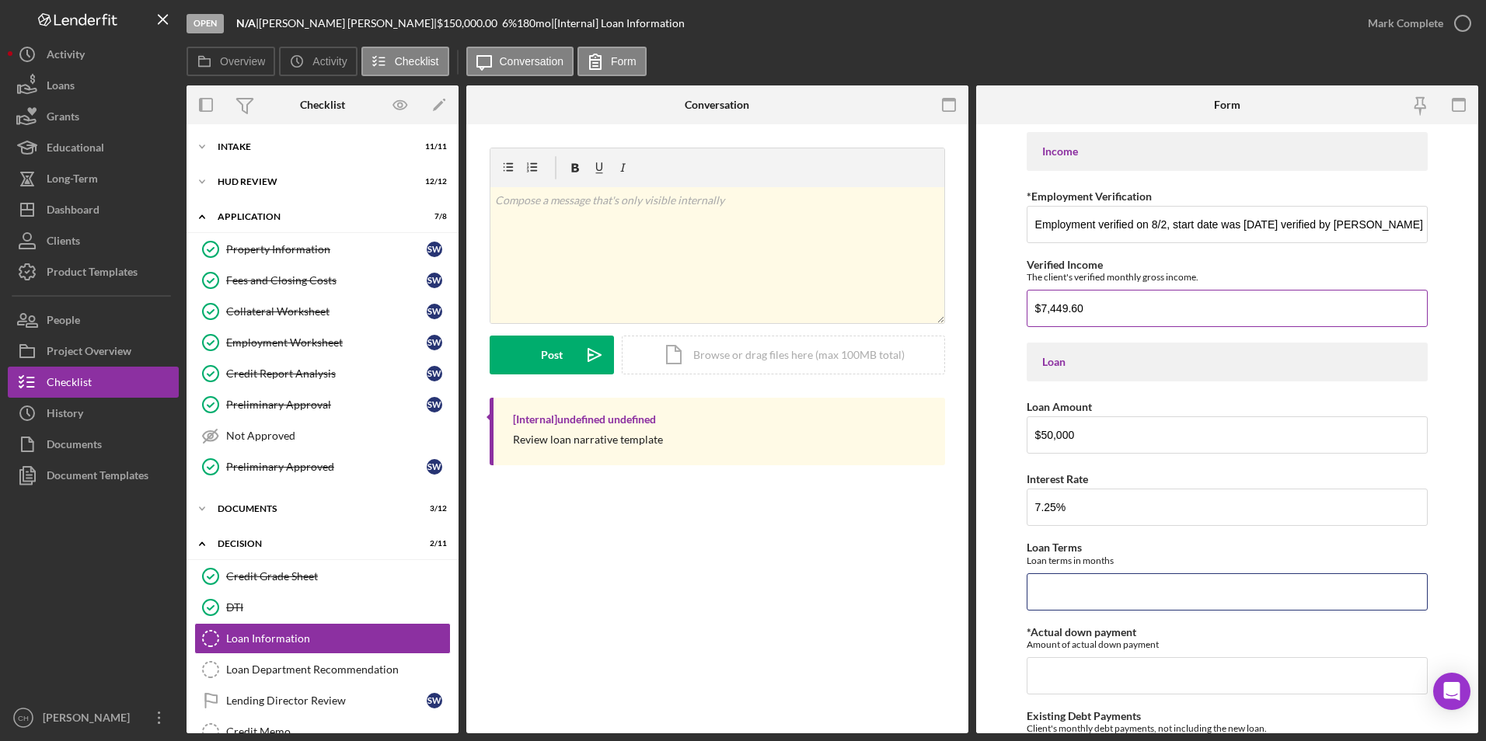
type input "7.25000%"
type input "72"
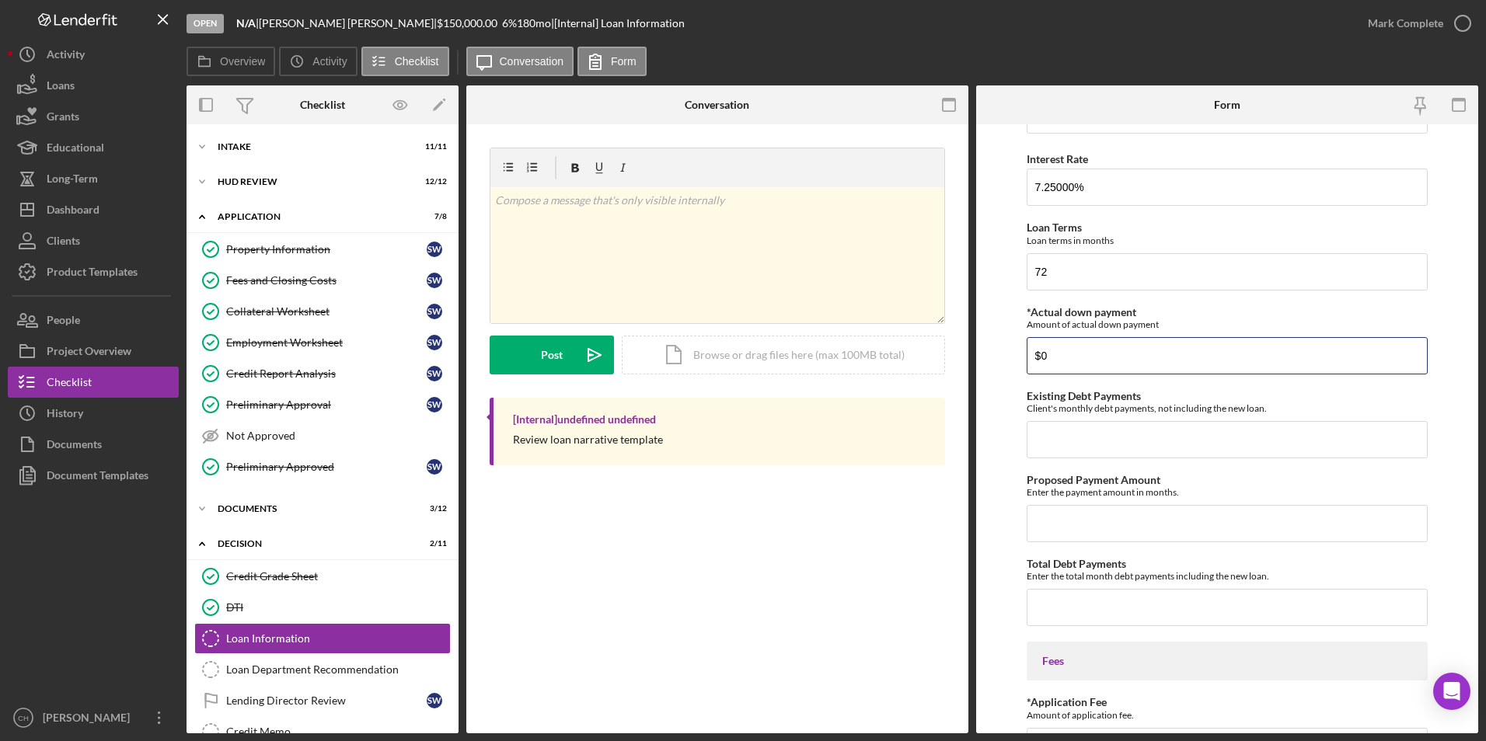
scroll to position [466, 0]
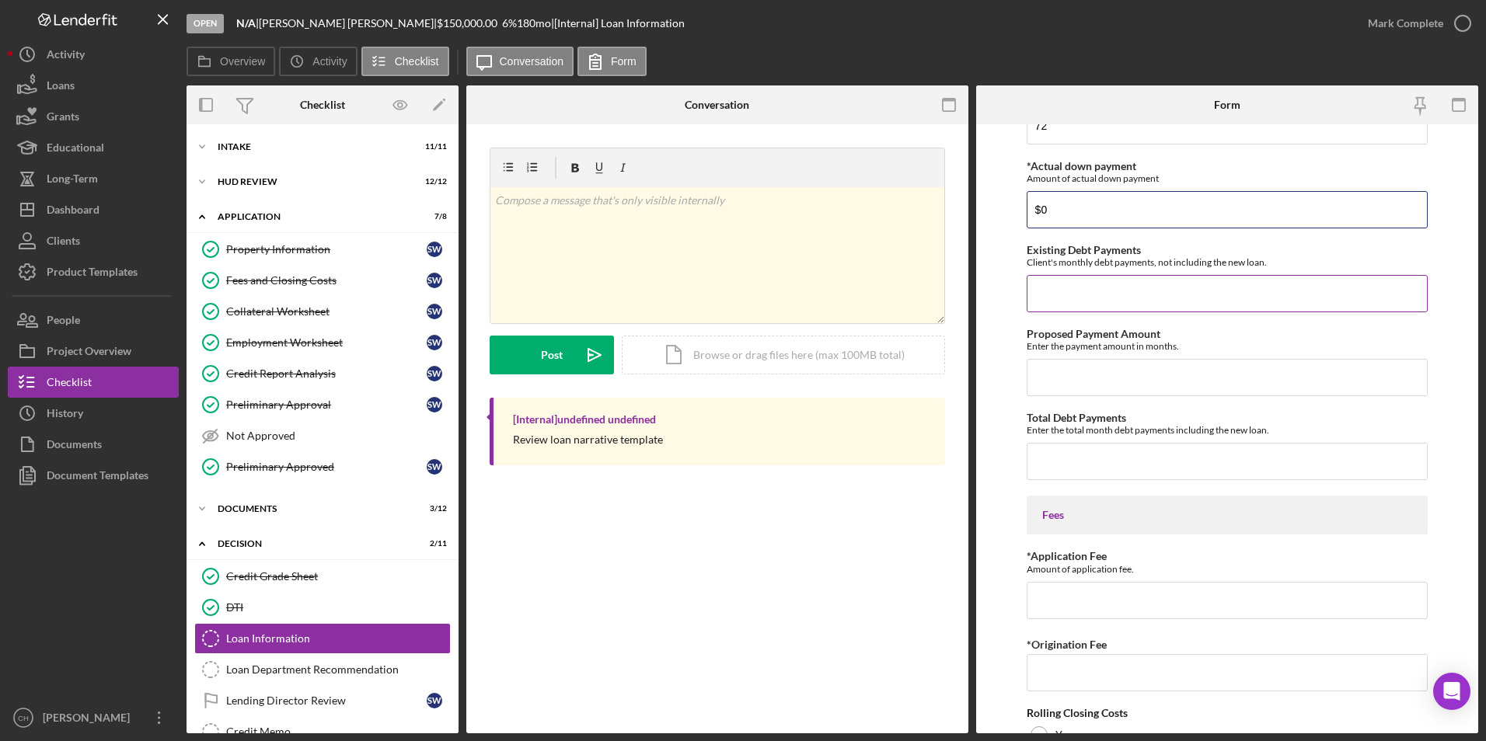
type input "$0"
click at [1066, 295] on input "Existing Debt Payments" at bounding box center [1228, 293] width 402 height 37
type input "$2,462"
type input "$884.22"
type input "$3,346.22"
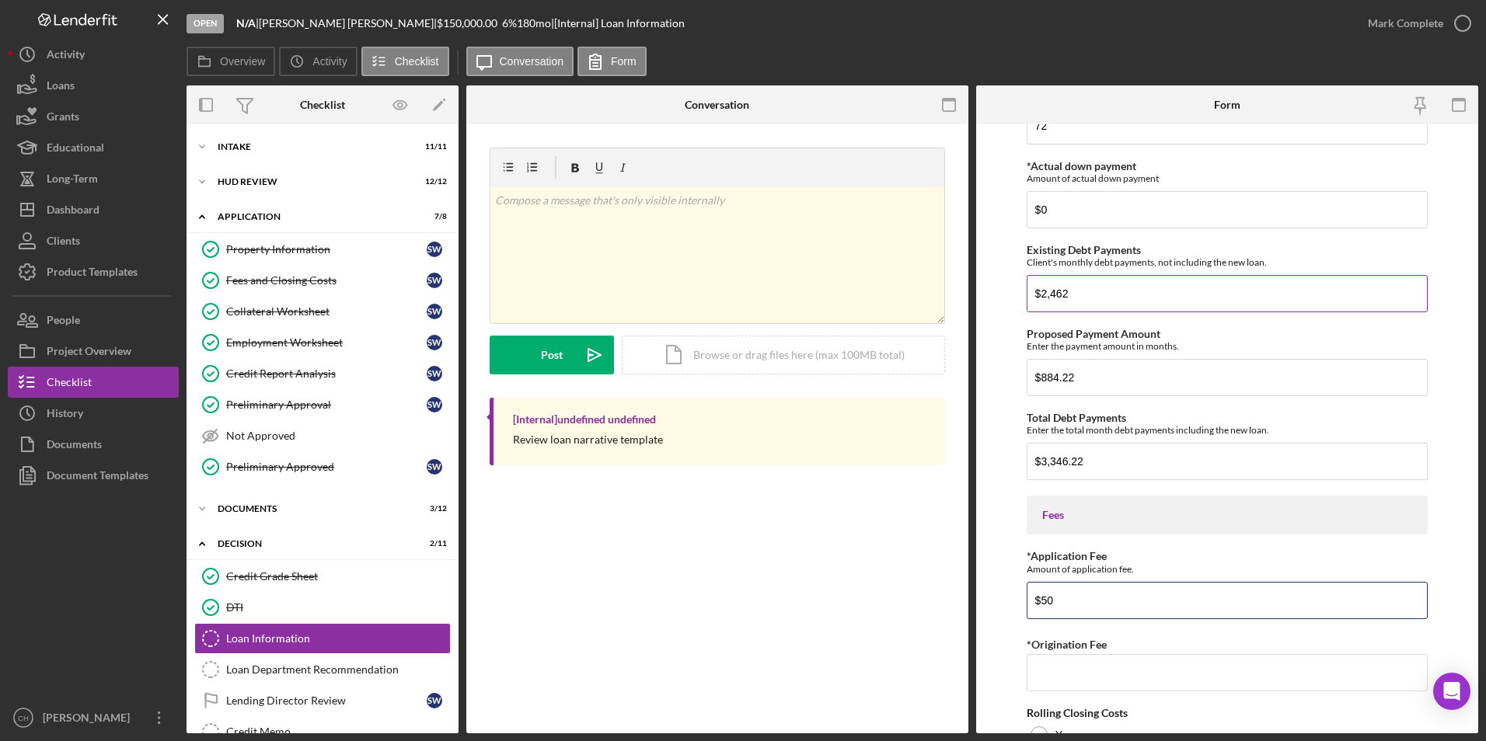
type input "$50"
type input "$1,500"
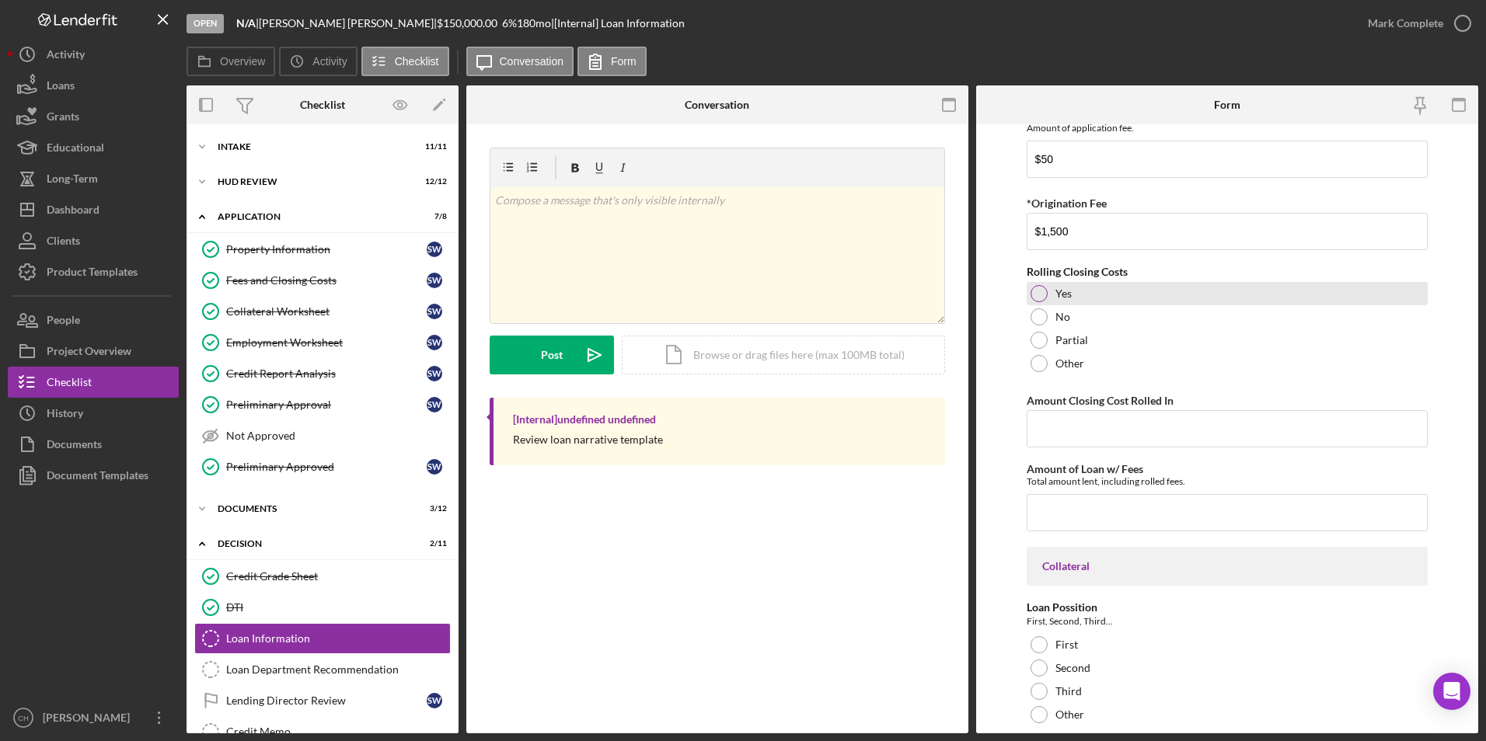
click at [1034, 297] on div at bounding box center [1039, 293] width 17 height 17
click at [1051, 416] on input "Amount Closing Cost Rolled In" at bounding box center [1228, 428] width 402 height 37
type input "$1,500"
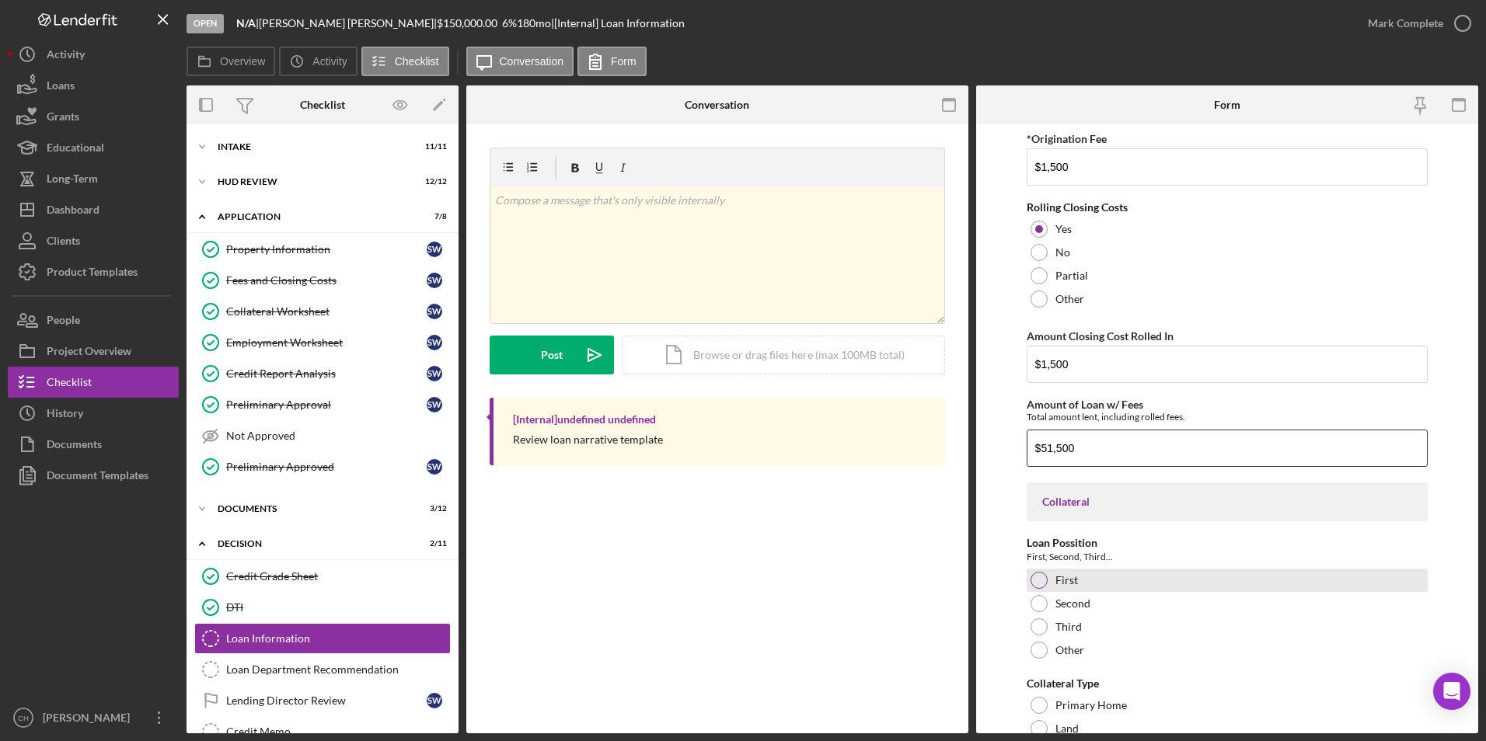
scroll to position [1063, 0]
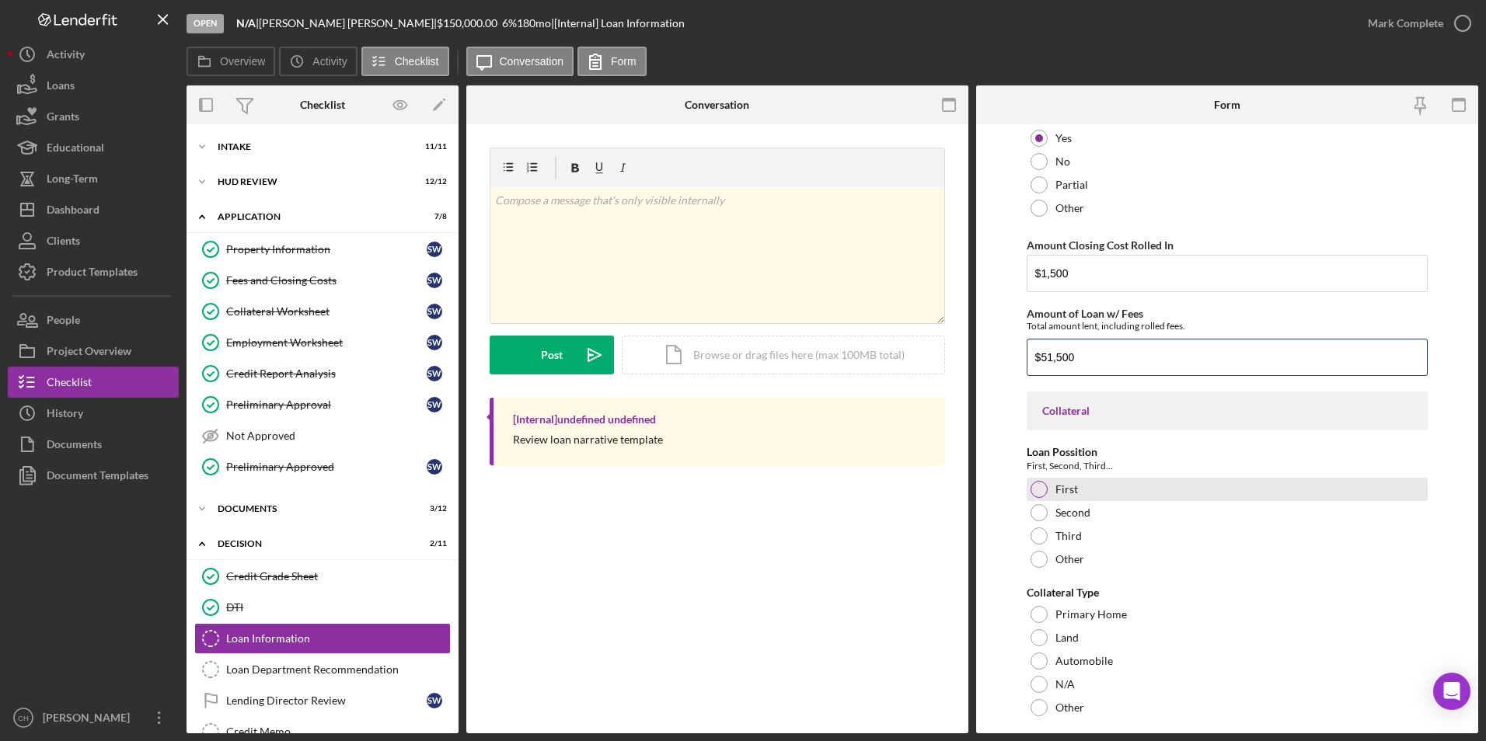
type input "$51,500"
click at [1041, 490] on div at bounding box center [1039, 489] width 17 height 17
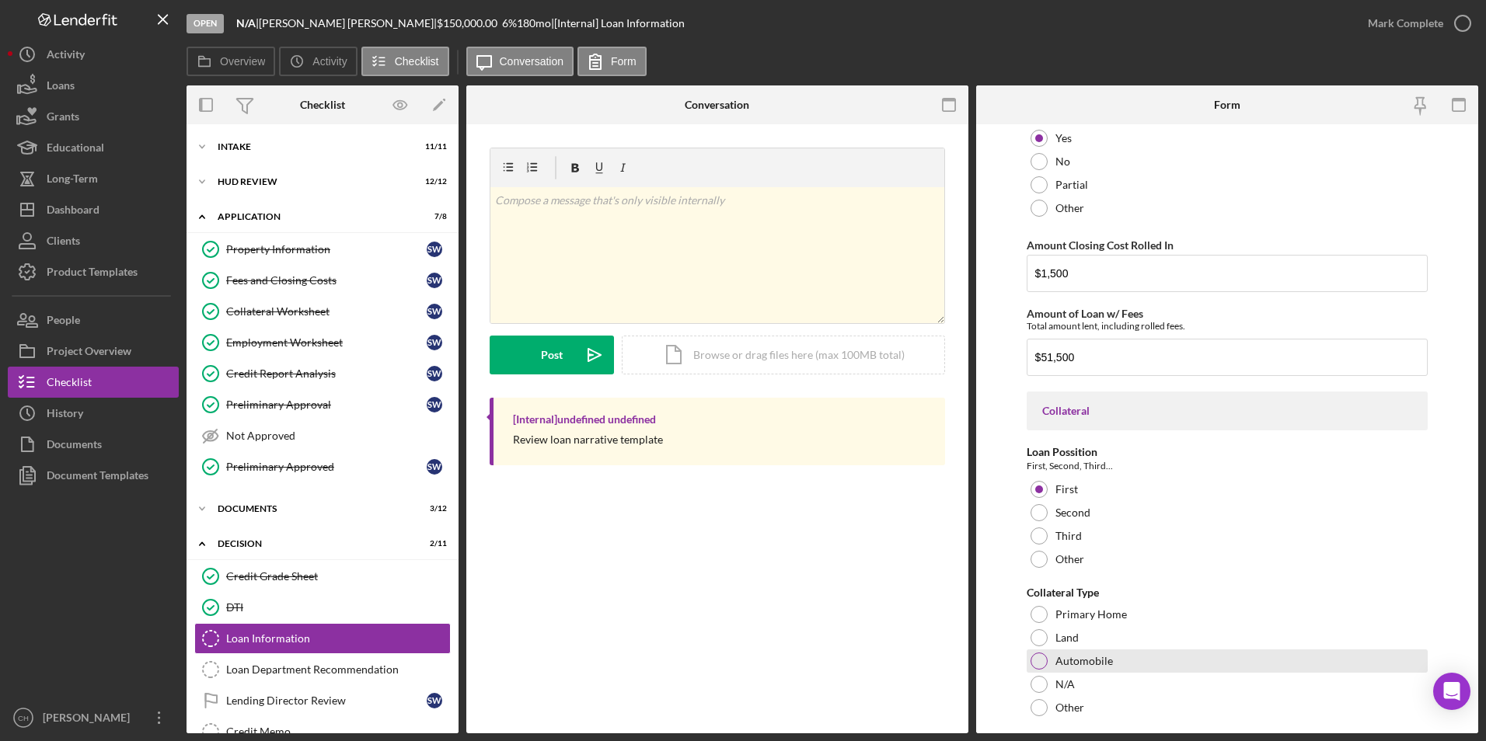
click at [1034, 654] on div at bounding box center [1039, 661] width 17 height 17
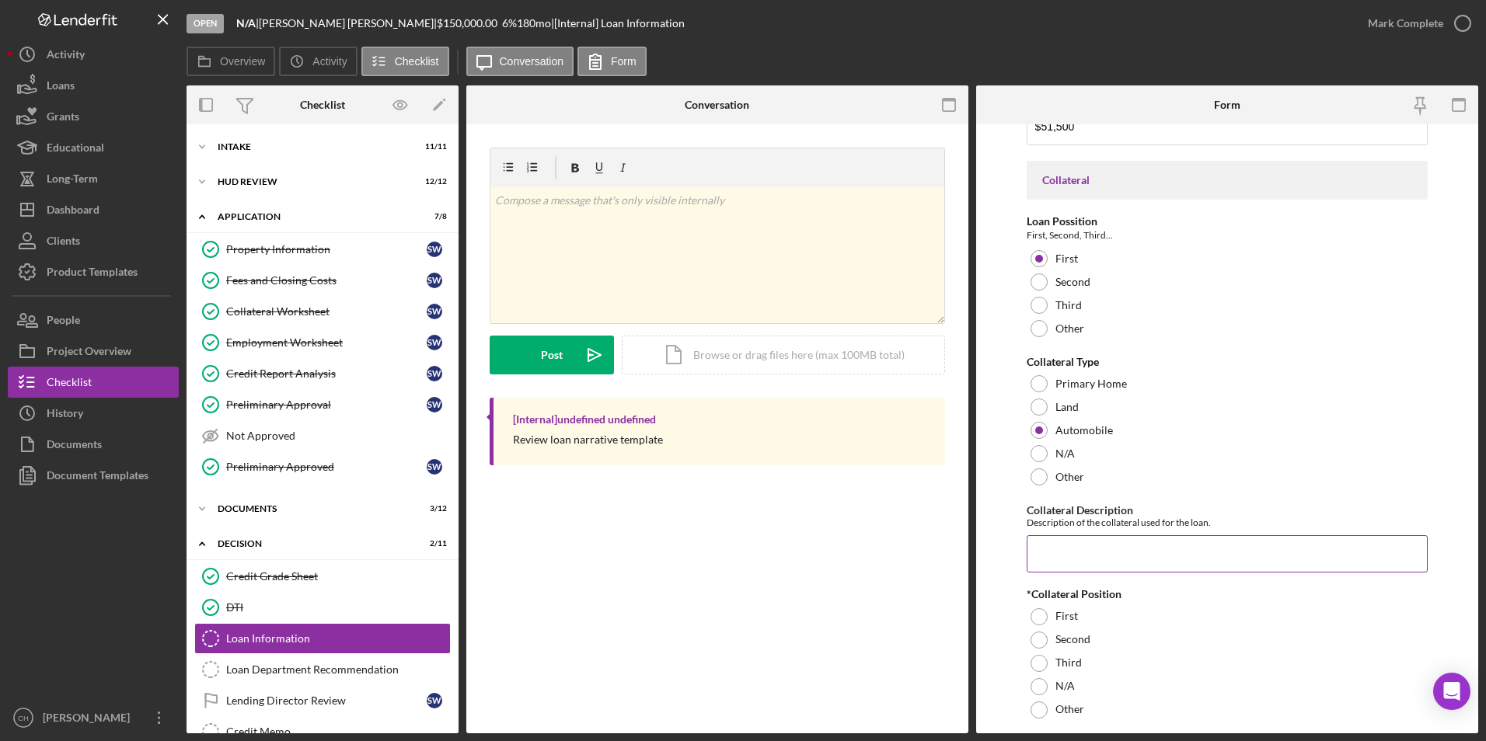
scroll to position [1296, 0]
click at [1069, 557] on input "Collateral Description" at bounding box center [1228, 551] width 402 height 37
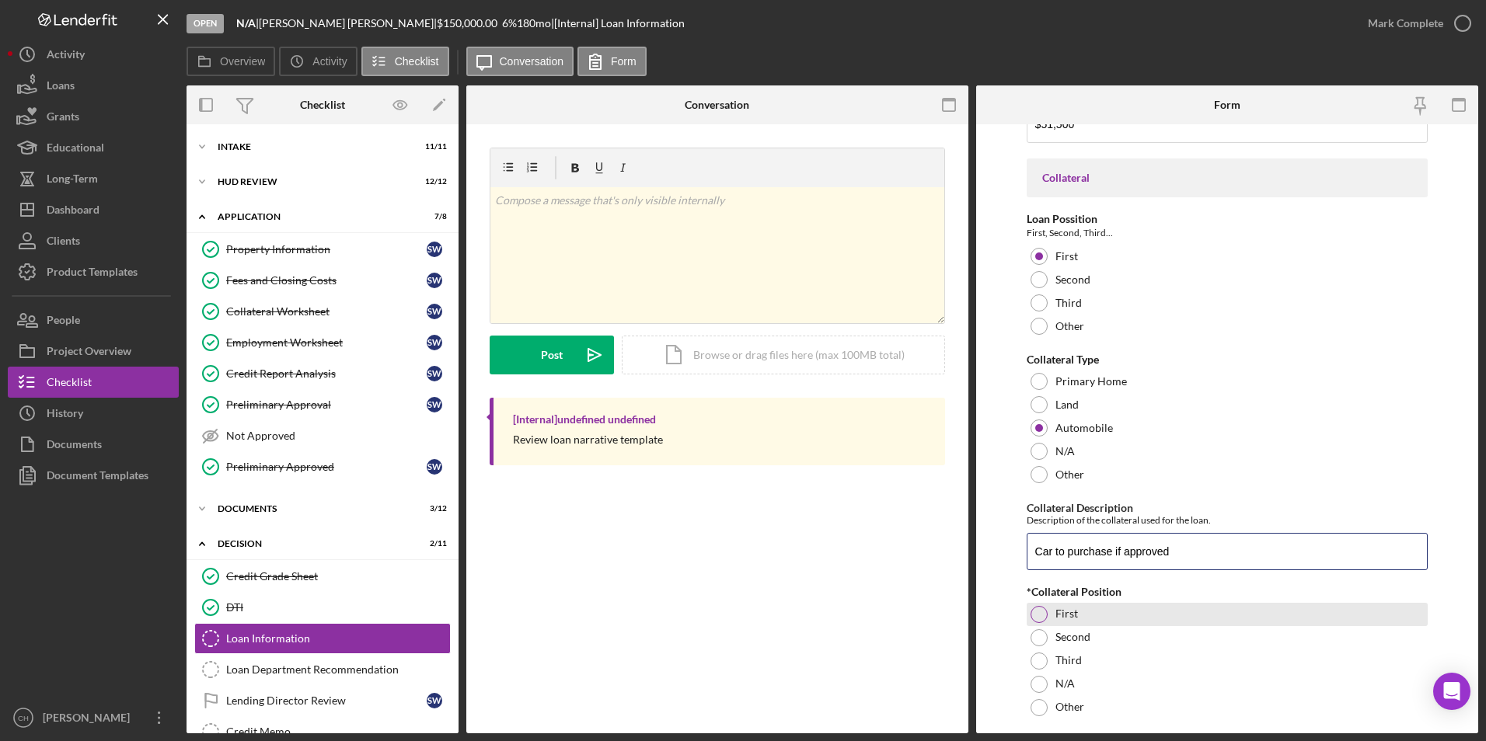
type input "Car to purchase if approved"
click at [1046, 616] on div at bounding box center [1039, 614] width 17 height 17
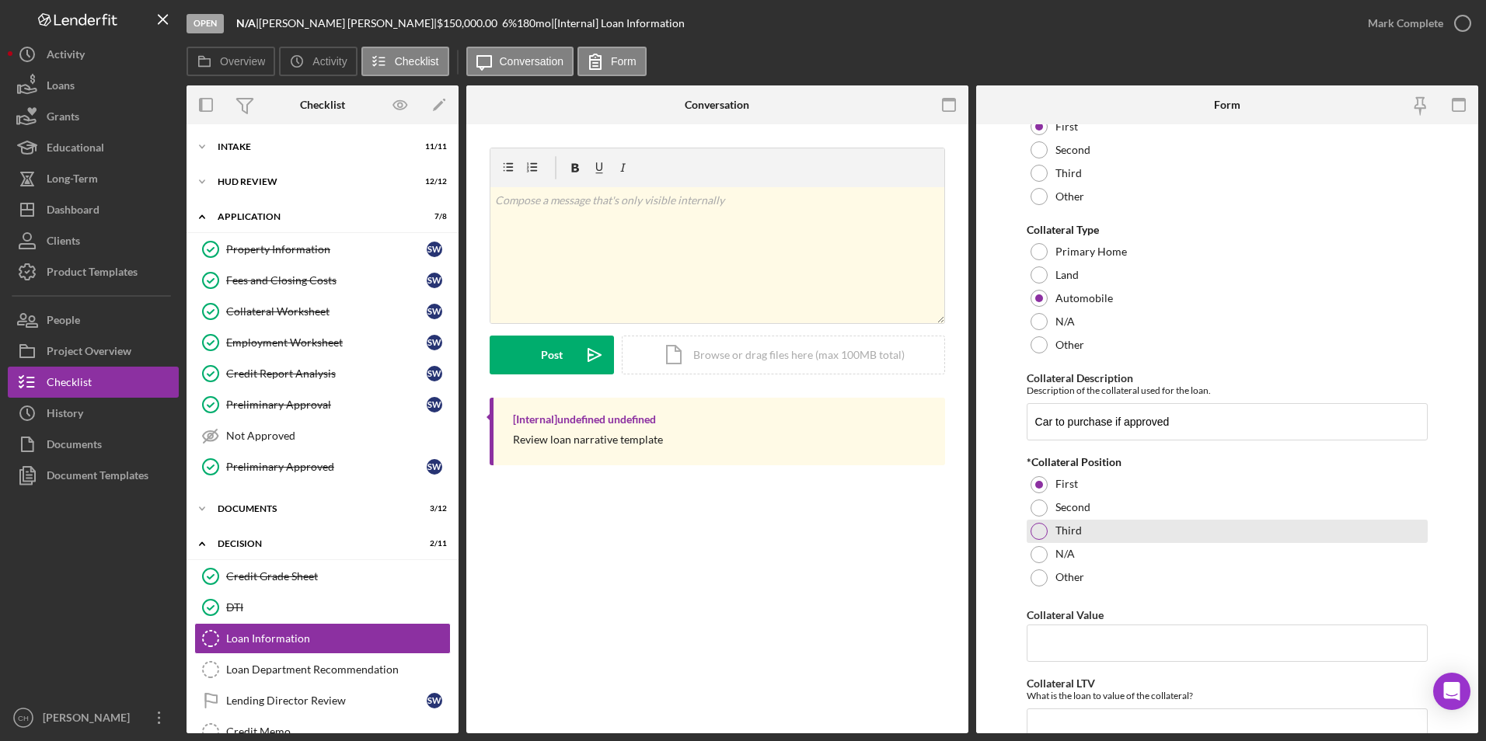
scroll to position [1452, 0]
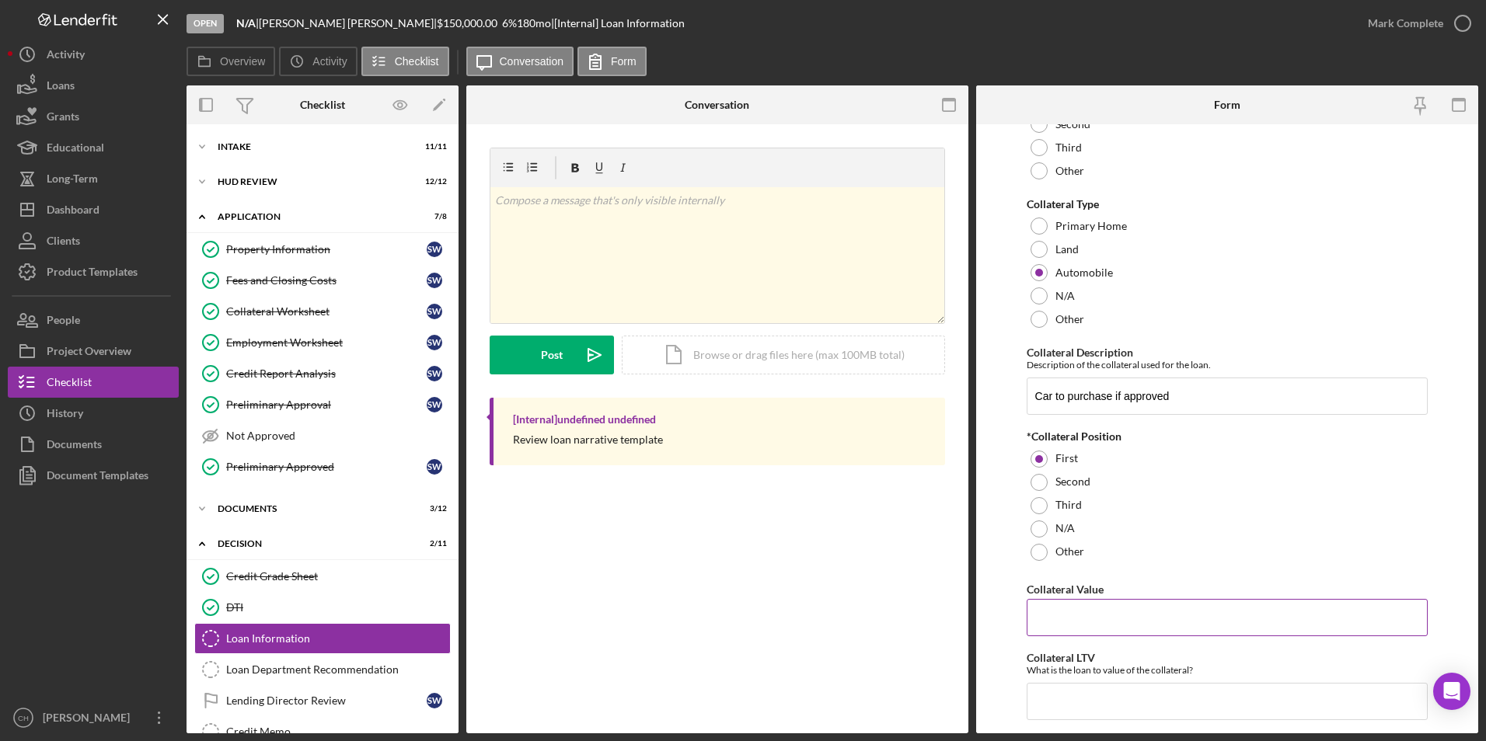
click at [1077, 608] on input "Collateral Value" at bounding box center [1228, 617] width 402 height 37
type input "$85"
type input "50,000"
click at [1073, 616] on input "$85" at bounding box center [1228, 617] width 402 height 37
type input "$8"
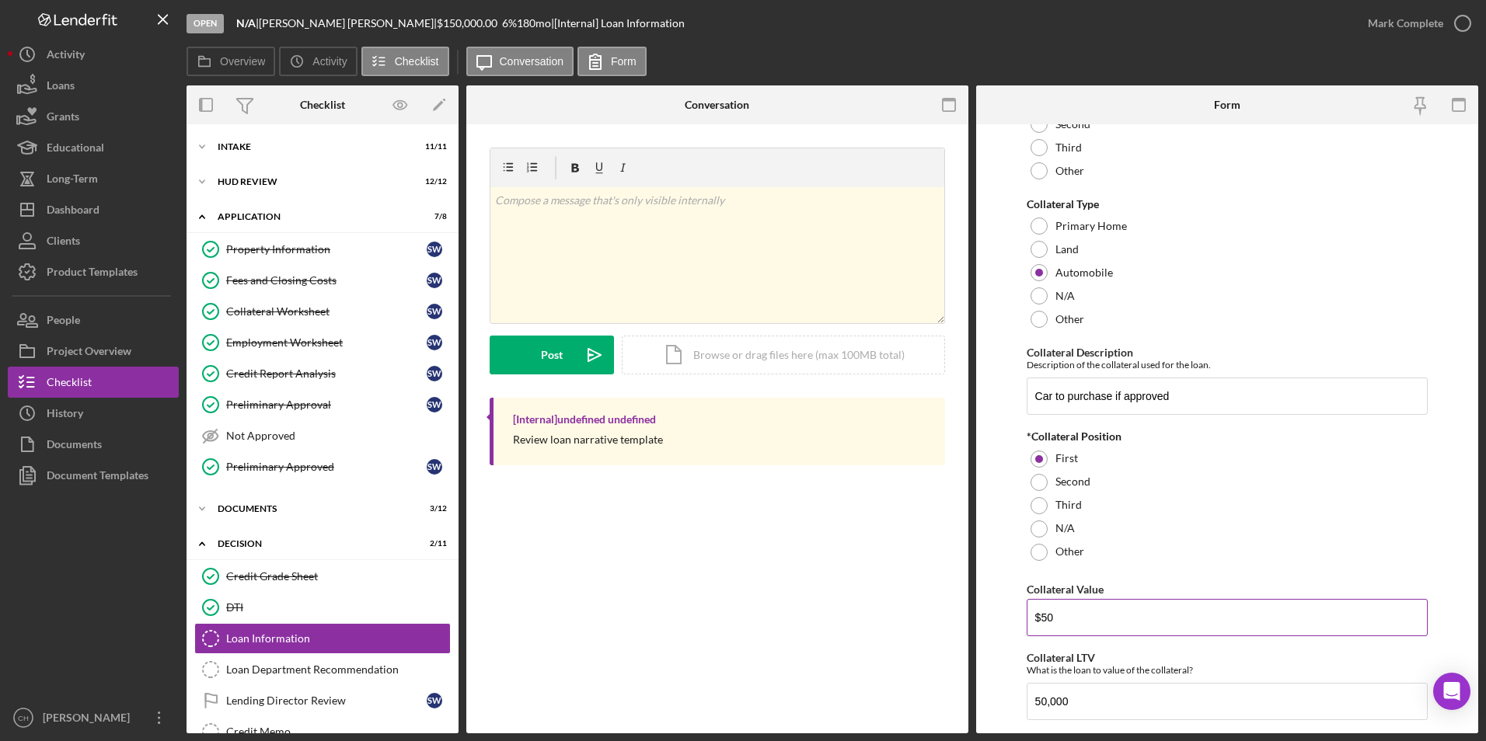
type input "$50"
type input "85"
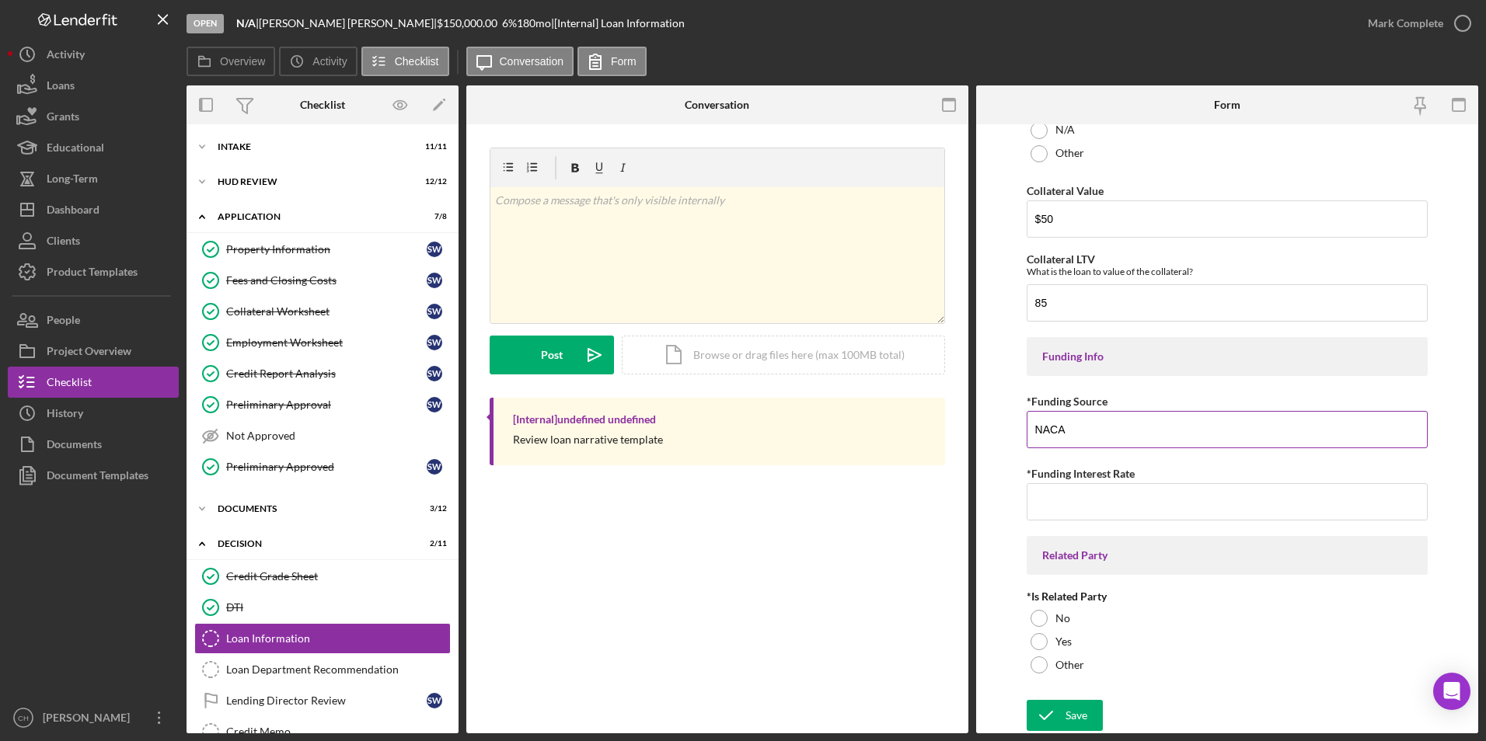
type input "NACA"
type input "0.00000%"
click at [1038, 619] on div at bounding box center [1039, 618] width 17 height 17
click at [1055, 718] on icon "submit" at bounding box center [1046, 715] width 39 height 39
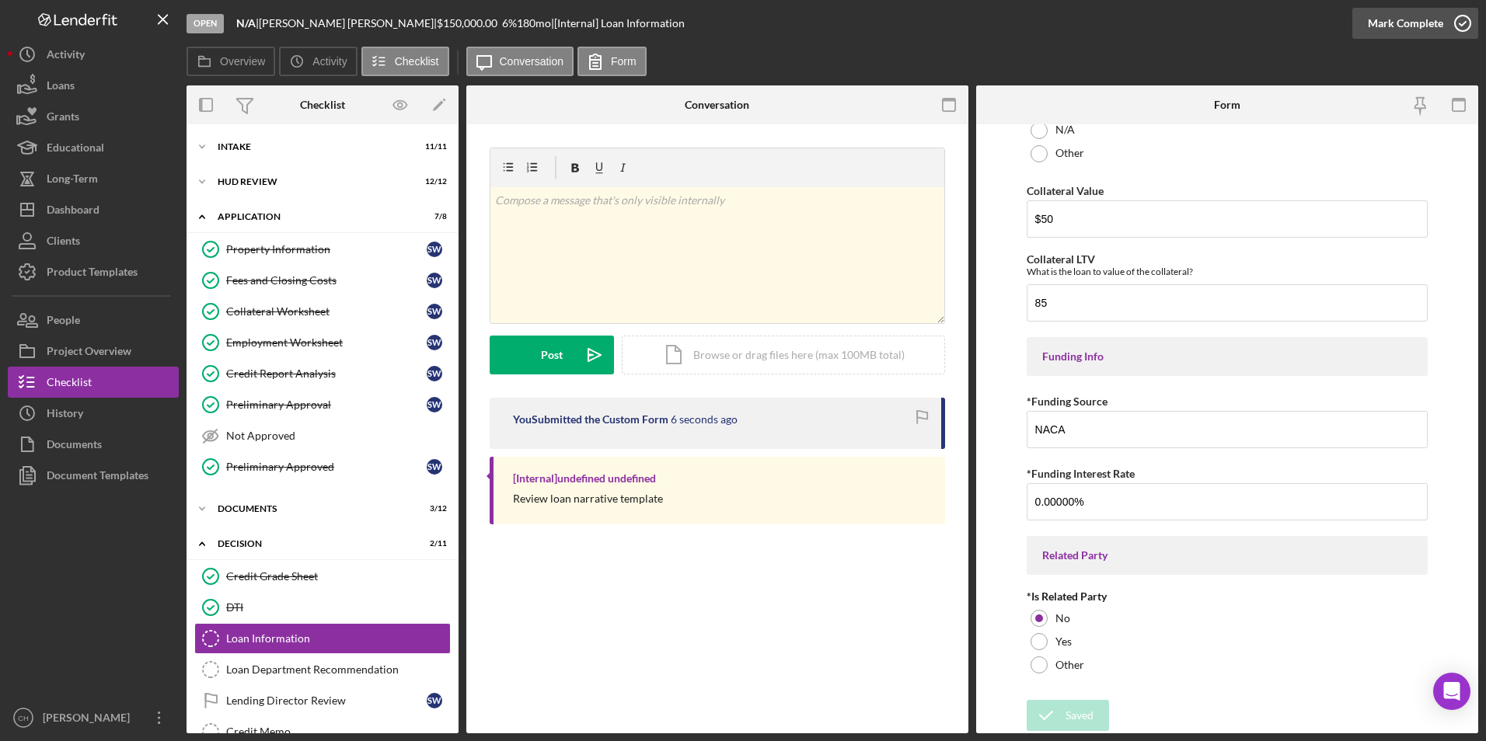
click at [1398, 18] on div "Mark Complete" at bounding box center [1405, 23] width 75 height 31
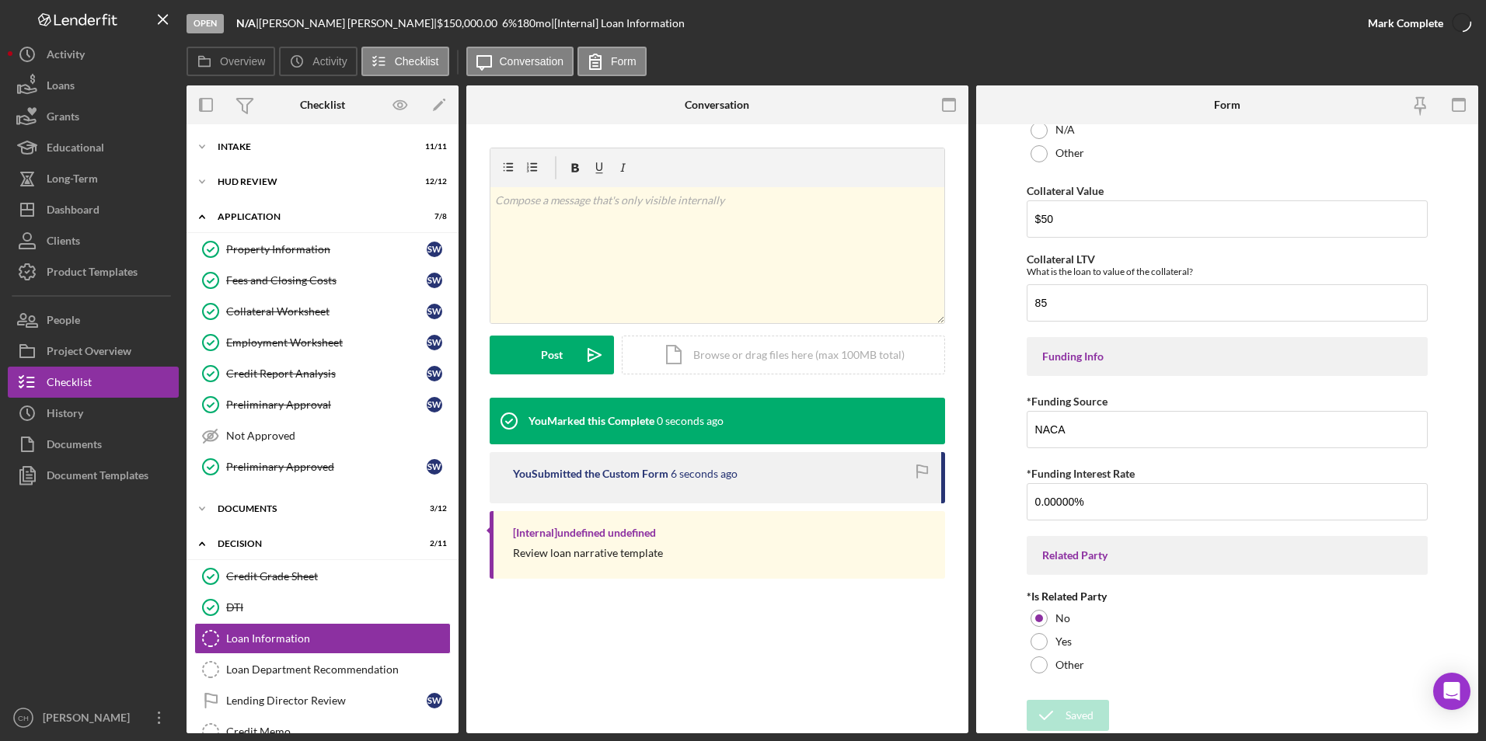
scroll to position [1913, 0]
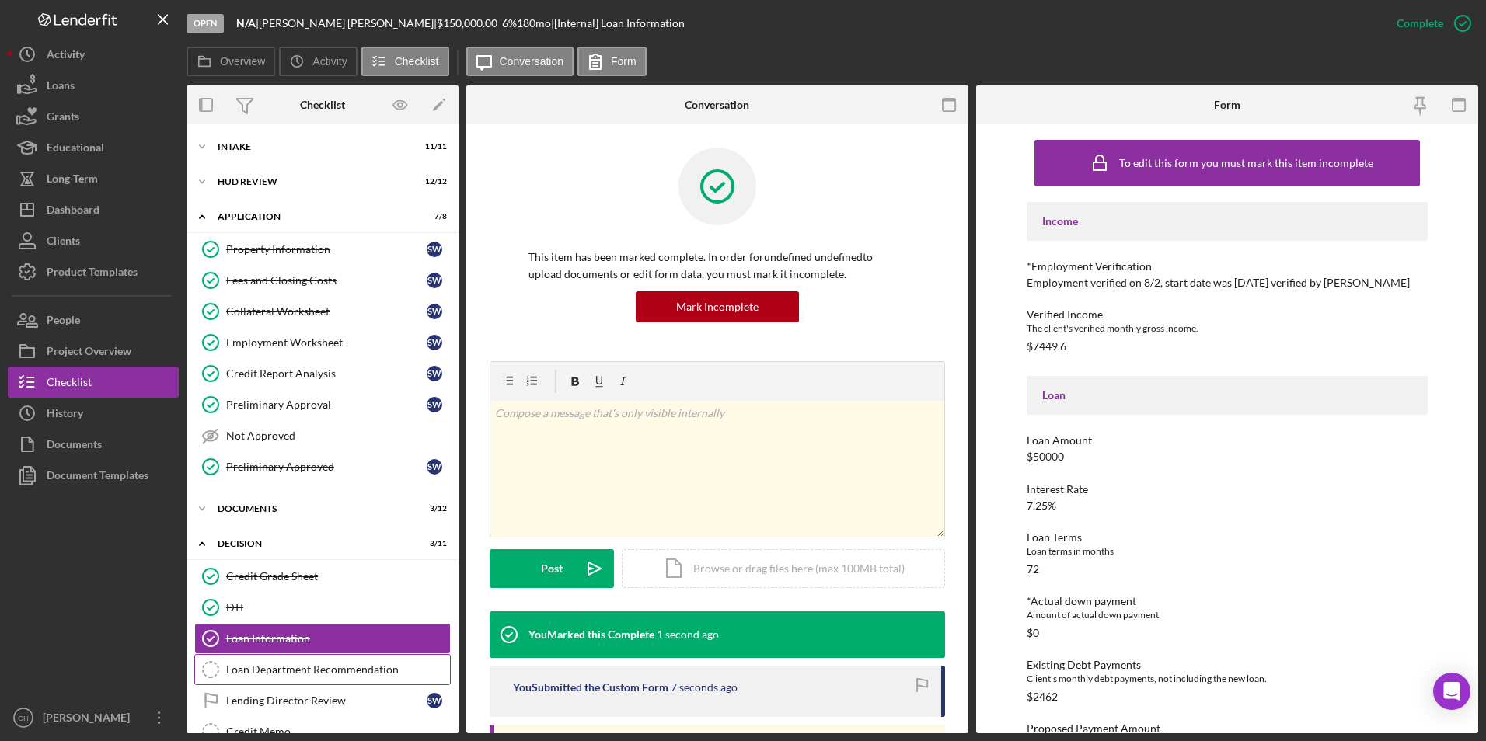
click at [244, 664] on div "Loan Department Recommendation" at bounding box center [338, 670] width 224 height 12
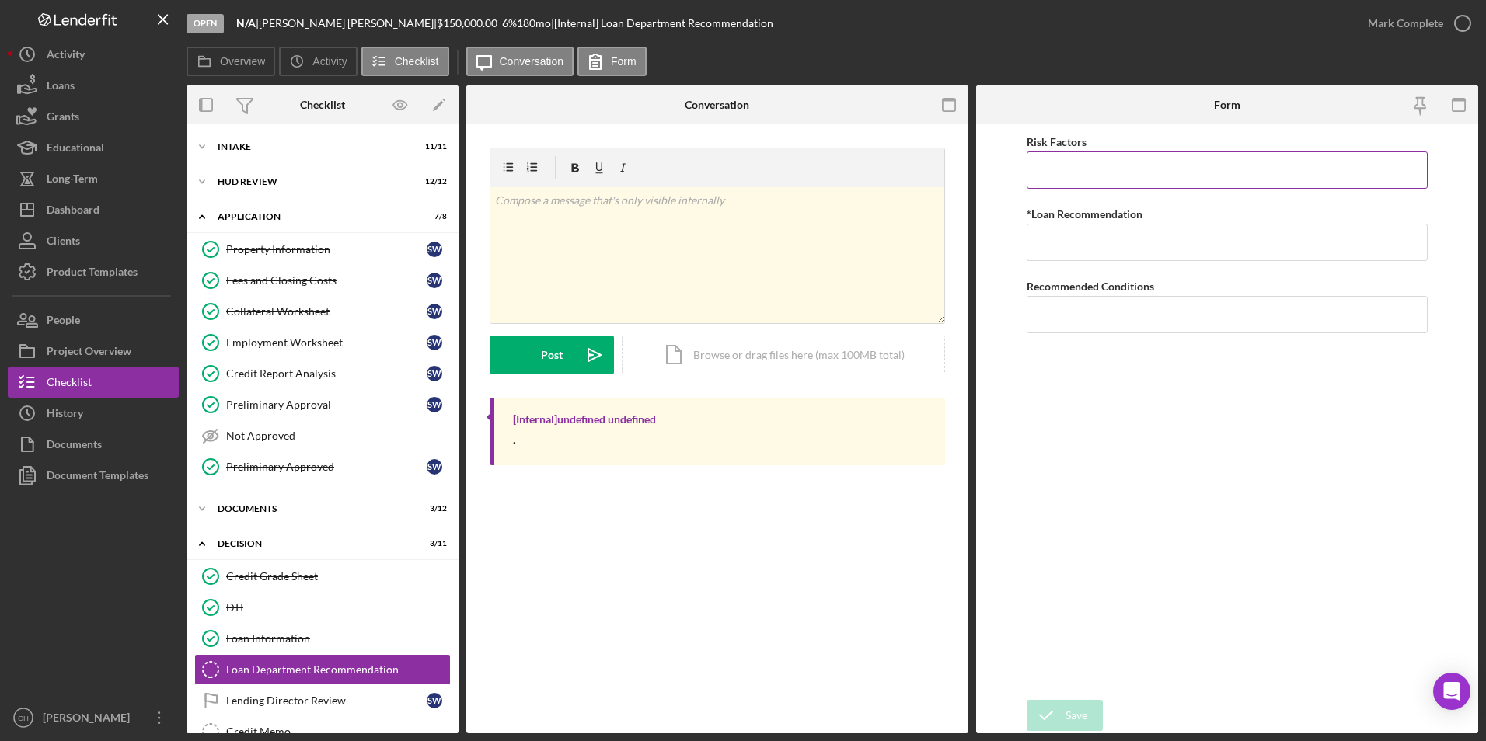
click at [1047, 180] on input "Risk Factors" at bounding box center [1228, 170] width 402 height 37
type input "Loses job"
type input "Approve, with a lower dollar amount so her DTI isn't so high"
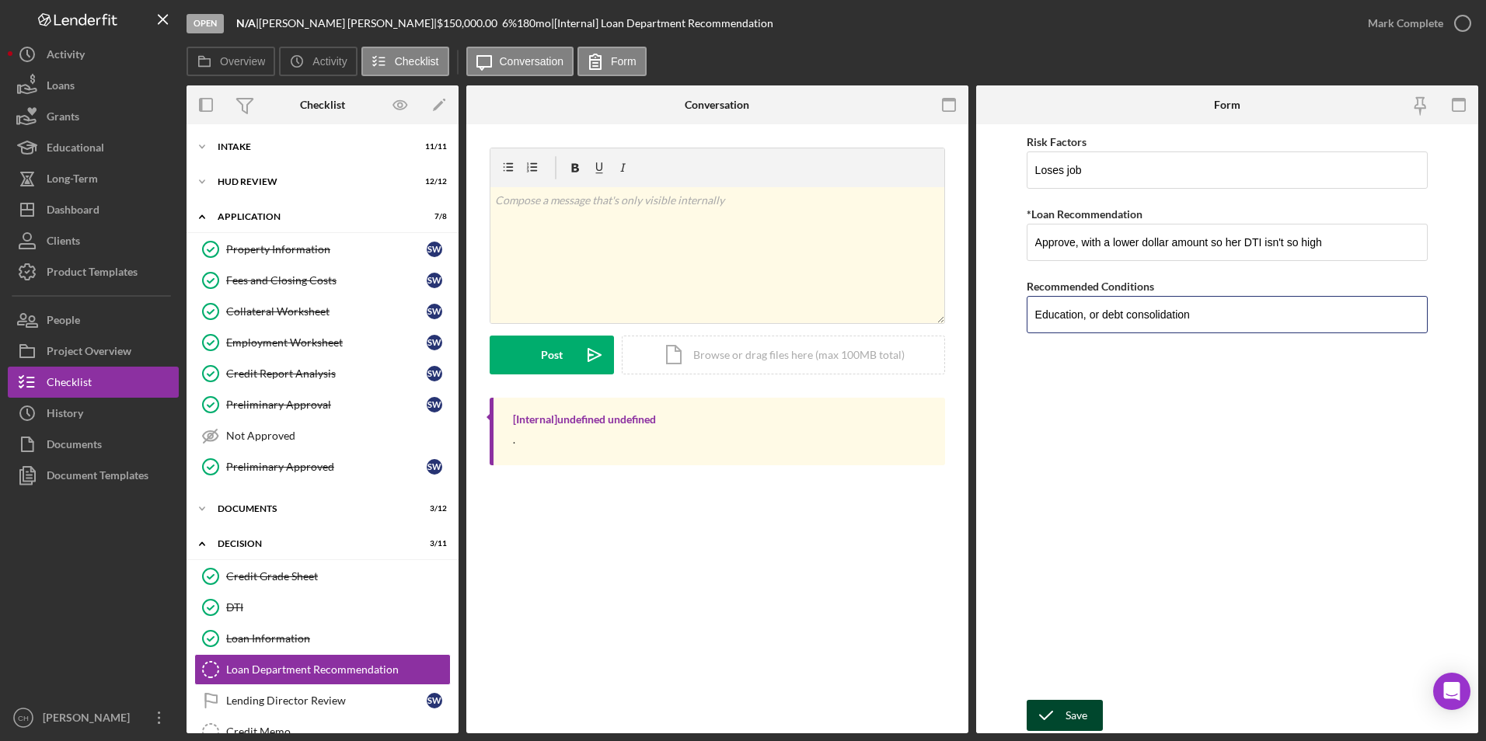
type input "Education, or debt consolidation"
click at [1068, 717] on div "Save" at bounding box center [1077, 715] width 22 height 31
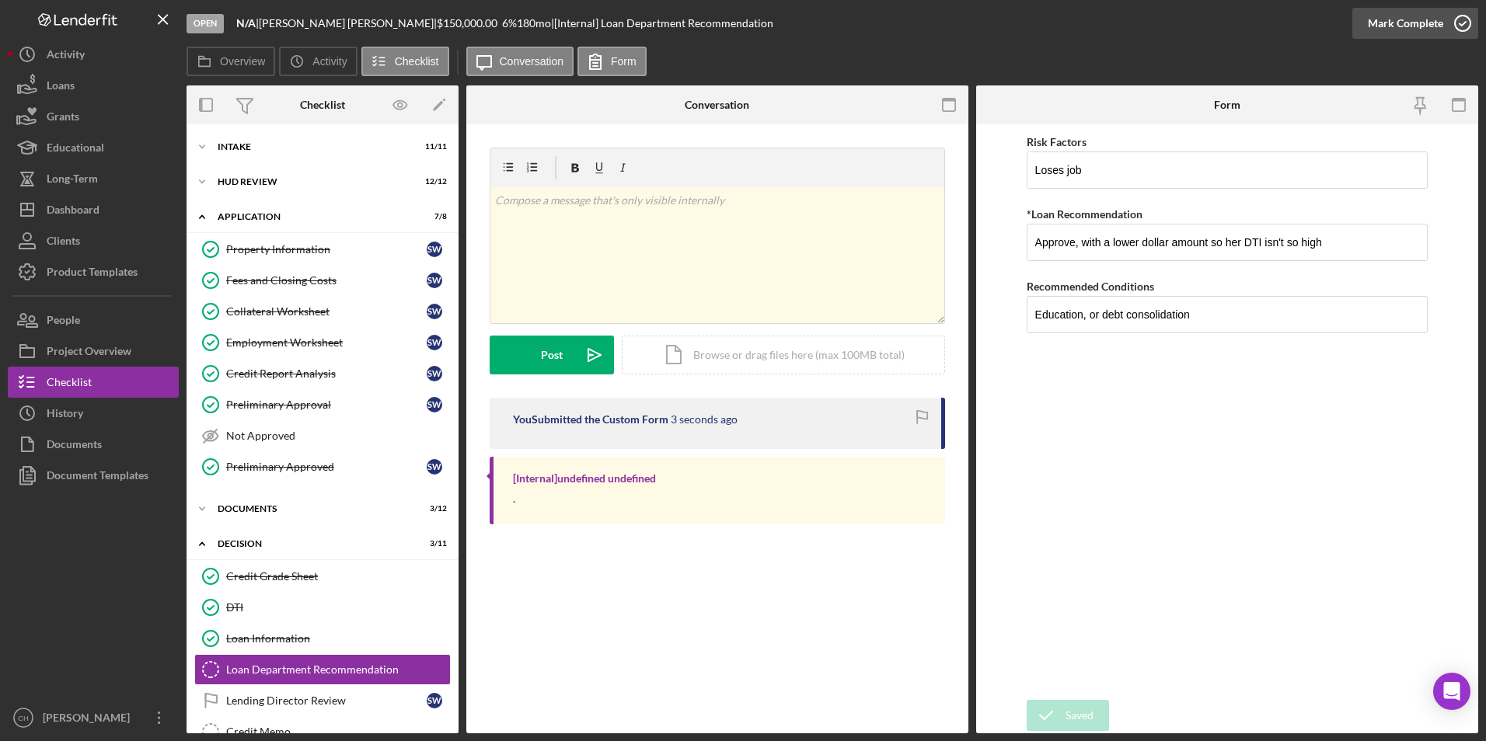
click at [1395, 22] on div "Mark Complete" at bounding box center [1405, 23] width 75 height 31
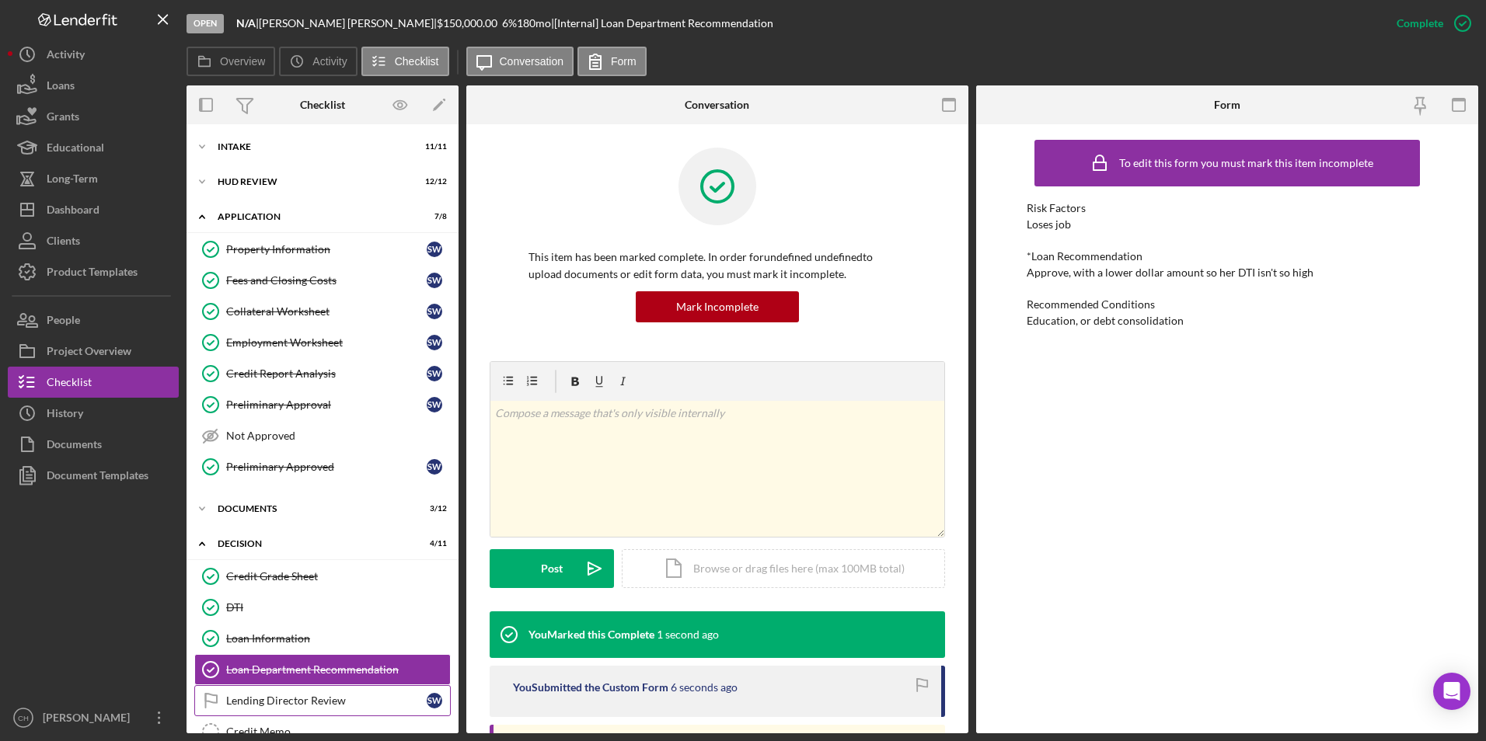
click at [271, 693] on link "Lending Director Review Lending Director Review S W" at bounding box center [322, 700] width 256 height 31
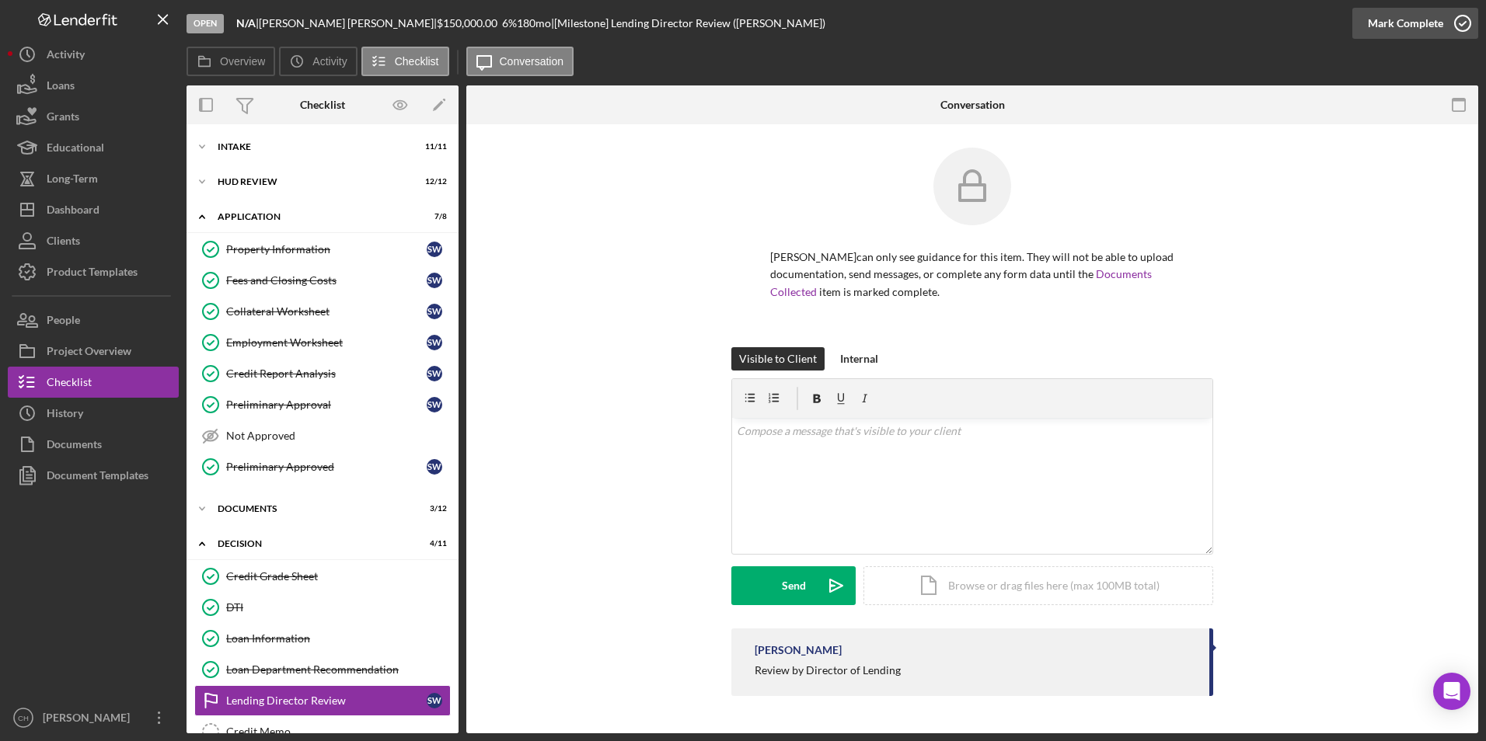
click at [1425, 21] on div "Mark Complete" at bounding box center [1405, 23] width 75 height 31
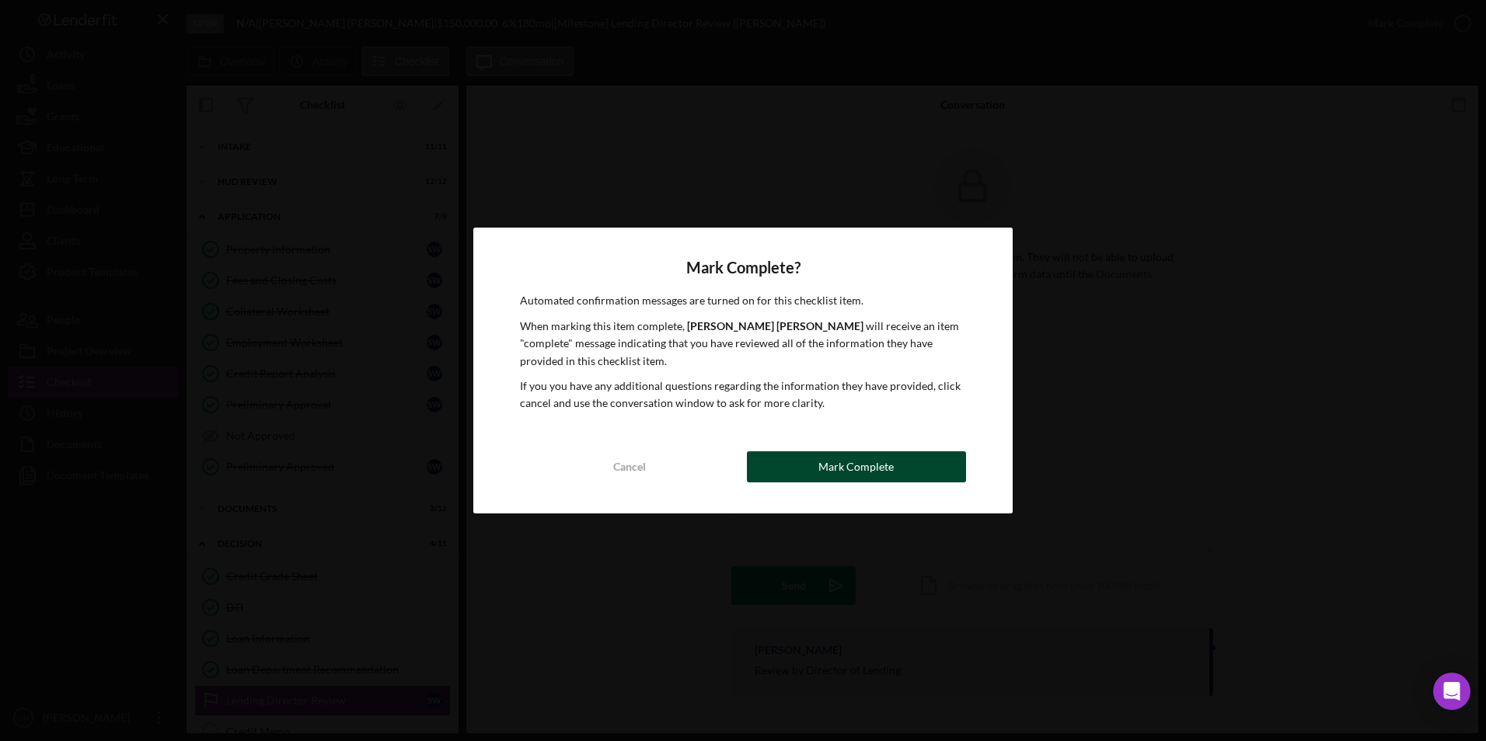
click at [792, 457] on button "Mark Complete" at bounding box center [856, 467] width 219 height 31
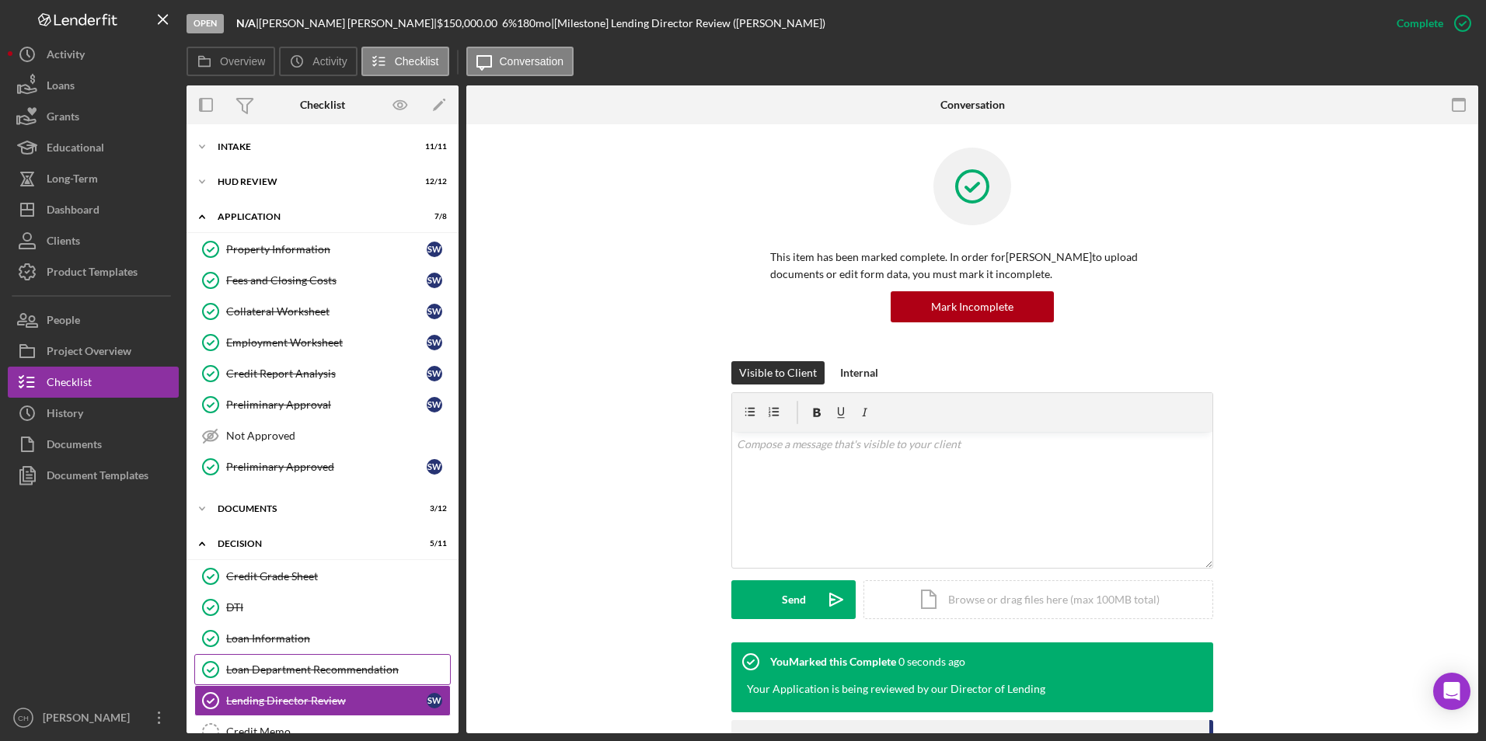
scroll to position [220, 0]
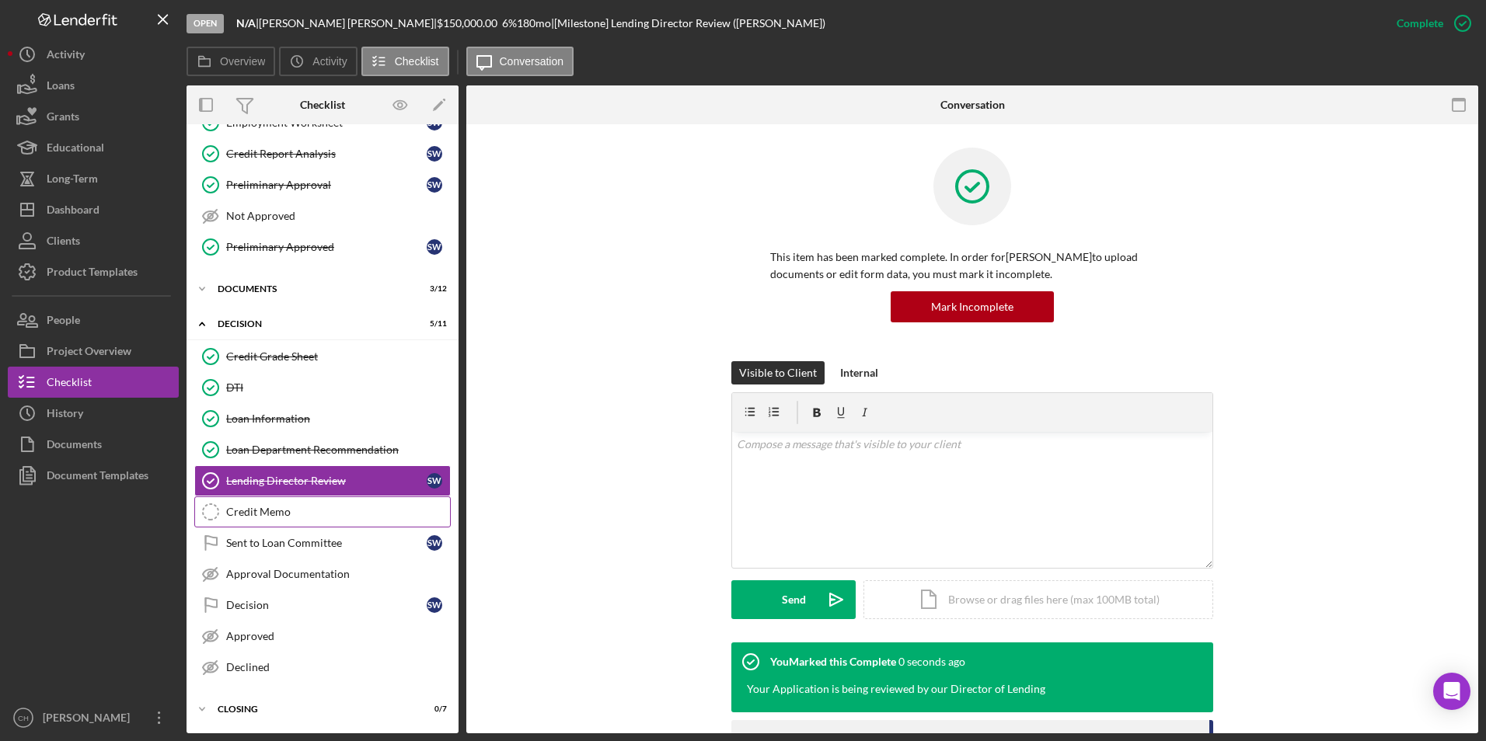
click at [289, 507] on div "Credit Memo" at bounding box center [338, 512] width 224 height 12
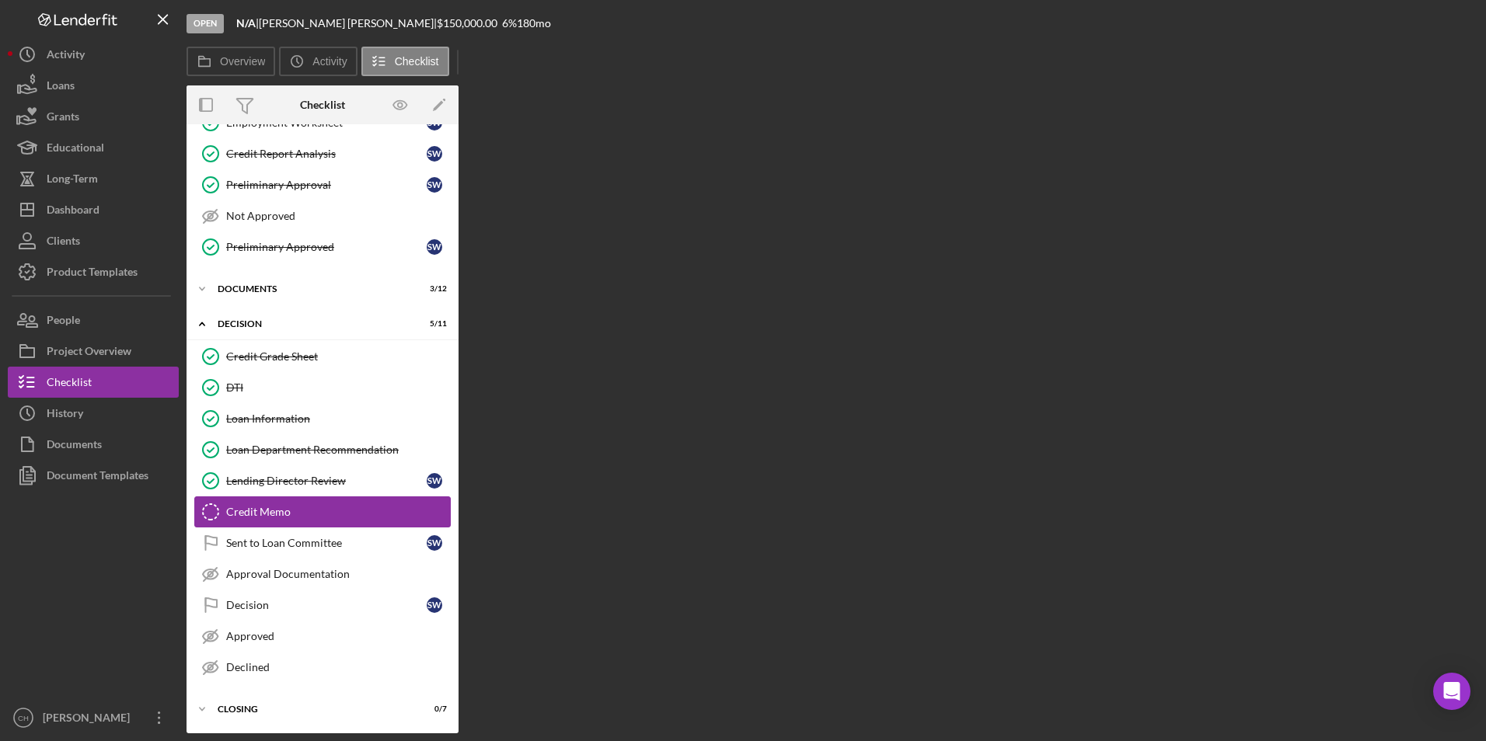
scroll to position [220, 0]
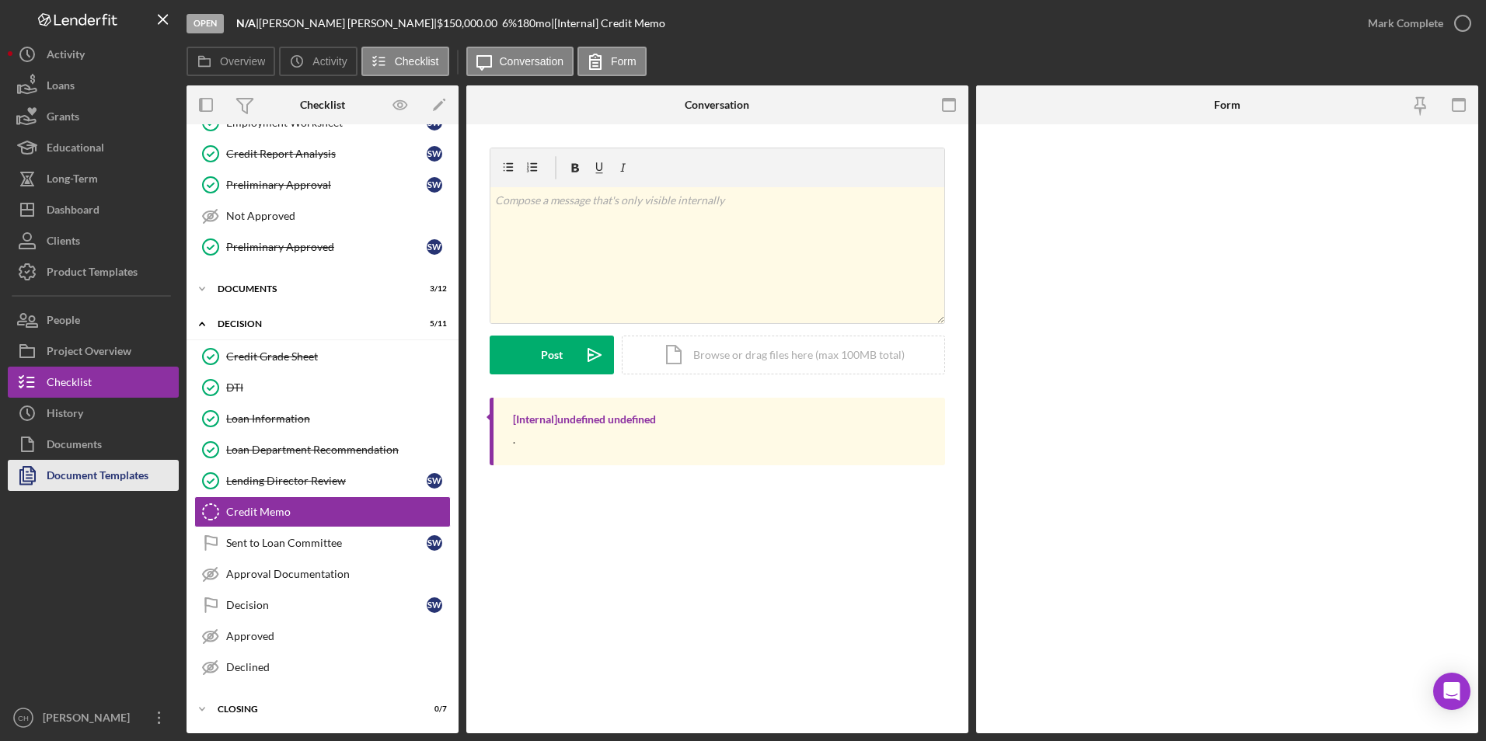
click at [100, 472] on div "Document Templates" at bounding box center [98, 477] width 102 height 35
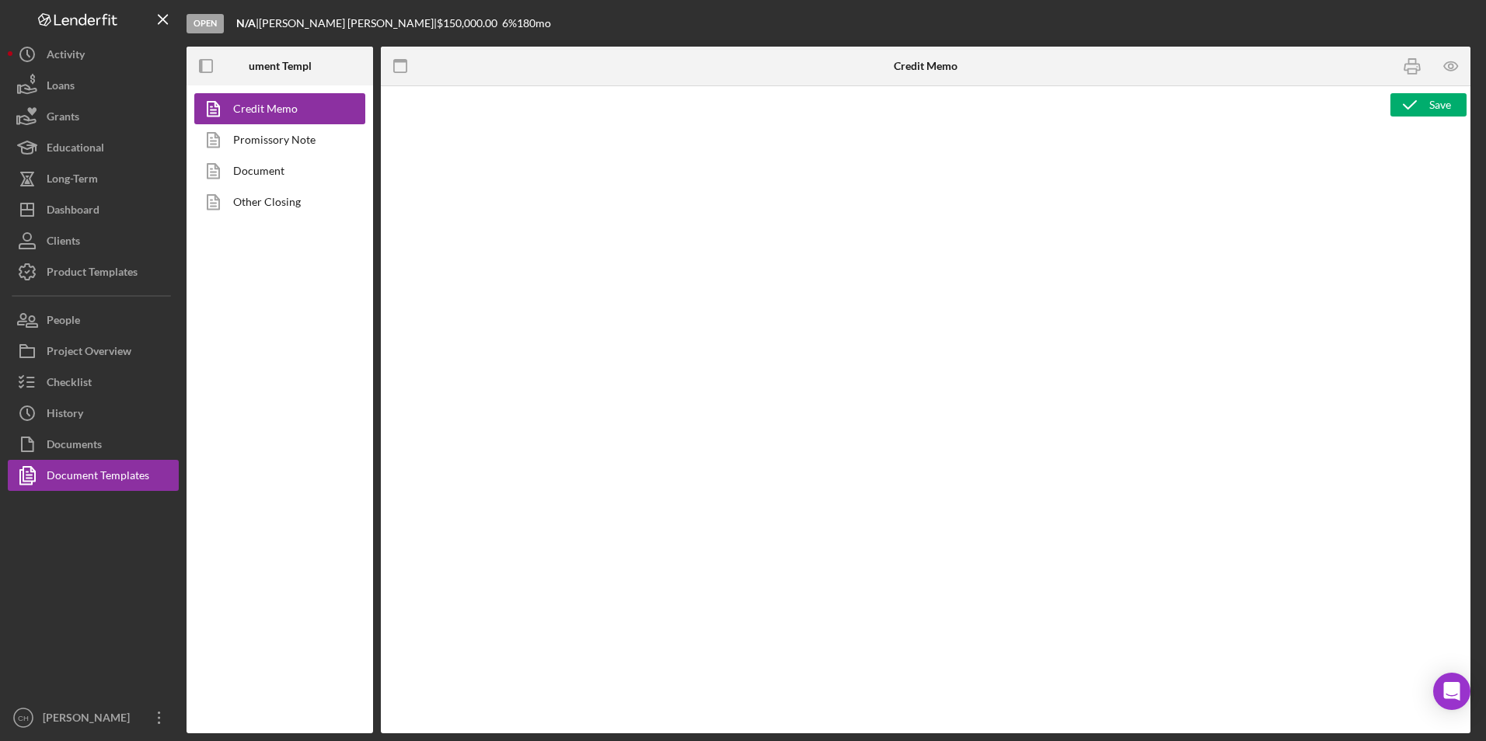
type textarea "<p style="text-align: center;"><span style="font-size: 18pt;"><strong>[US_STATE…"
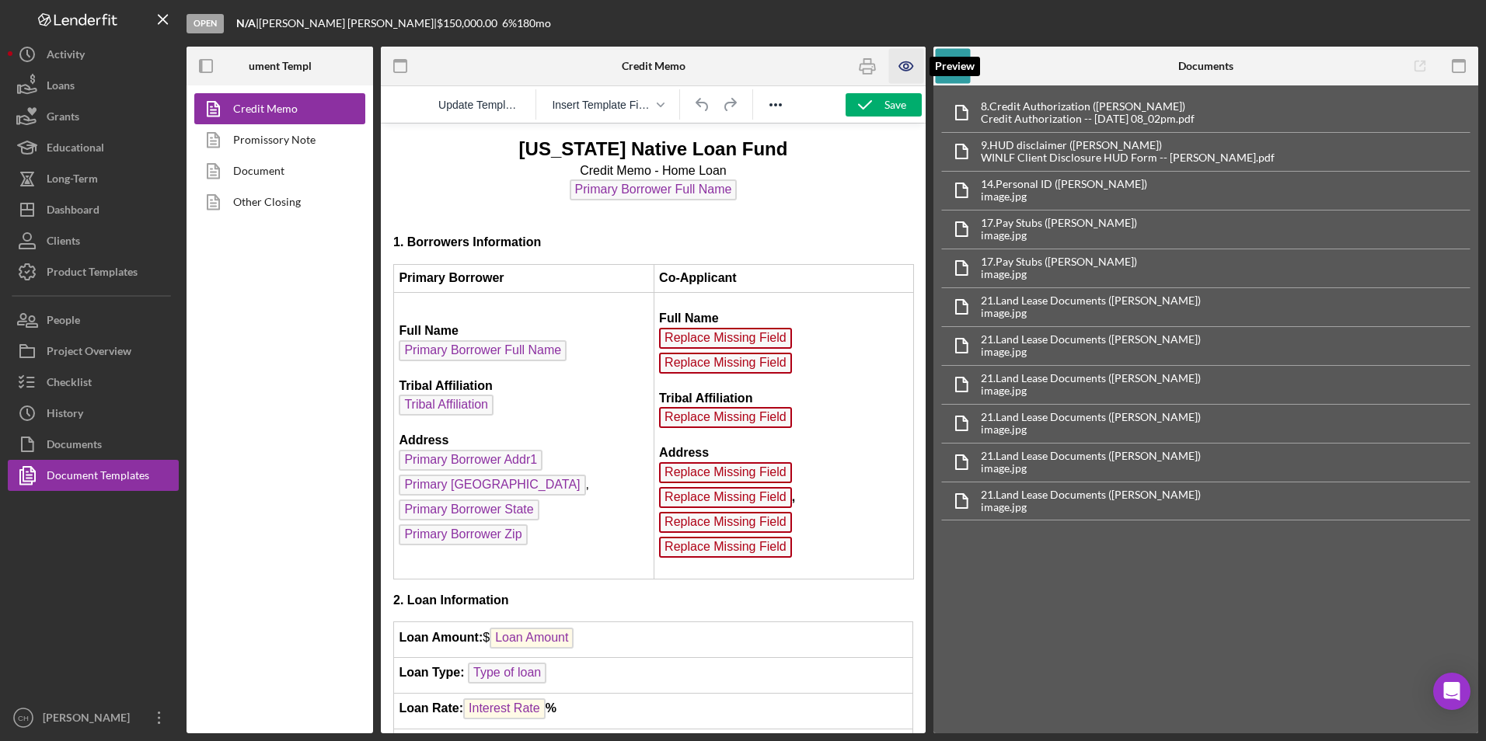
click at [900, 65] on icon "button" at bounding box center [905, 66] width 13 height 9
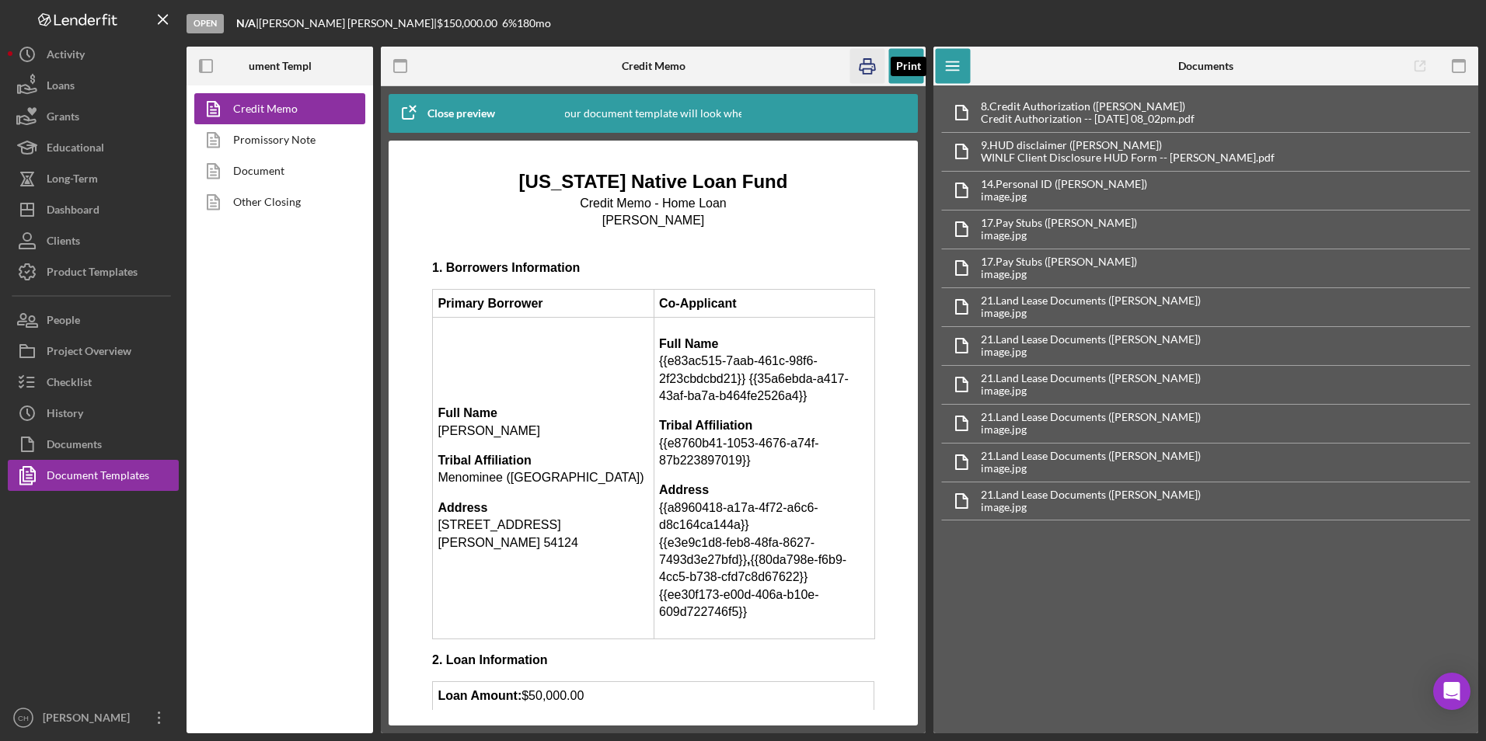
click at [866, 62] on icon "button" at bounding box center [867, 66] width 35 height 35
click at [912, 61] on icon "button" at bounding box center [906, 66] width 35 height 35
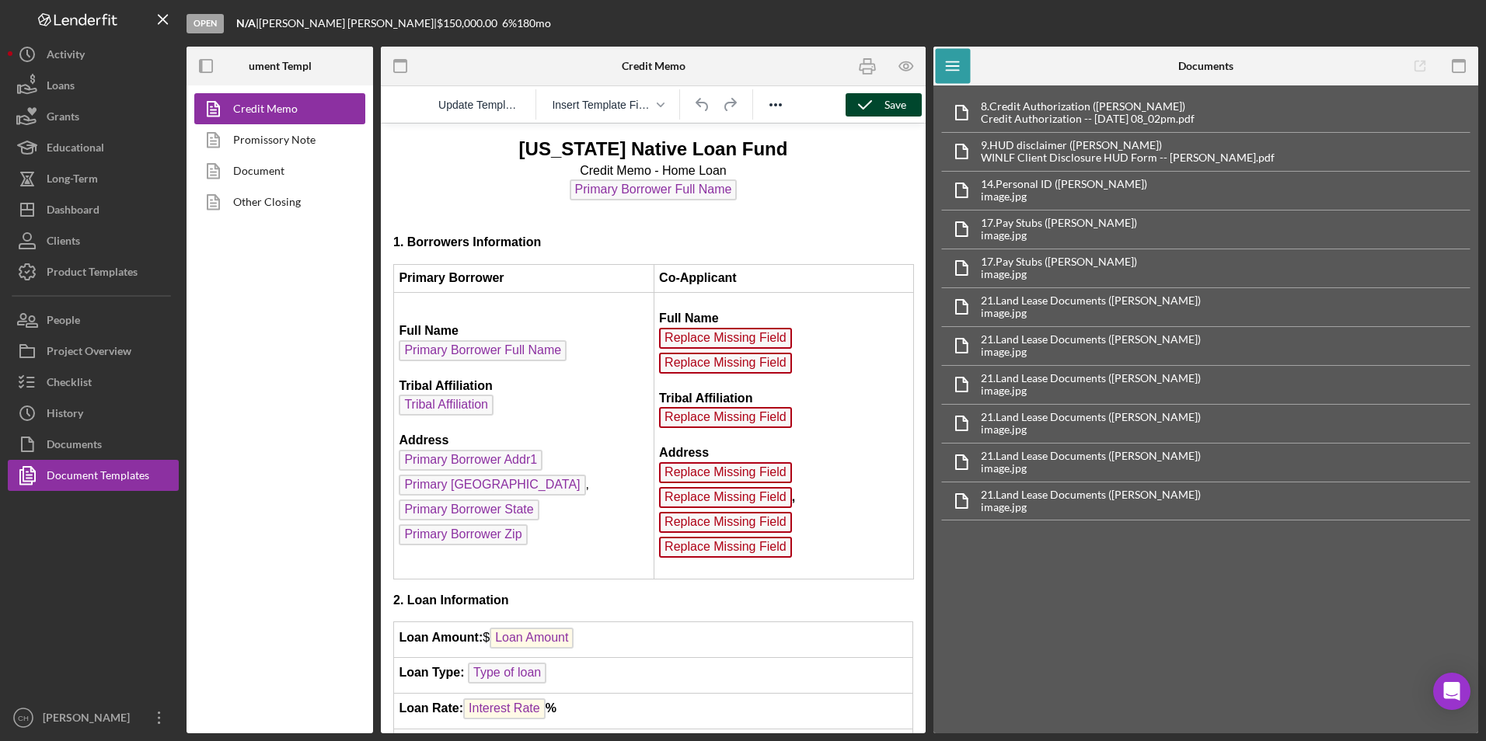
click at [892, 100] on div "Save" at bounding box center [895, 104] width 22 height 23
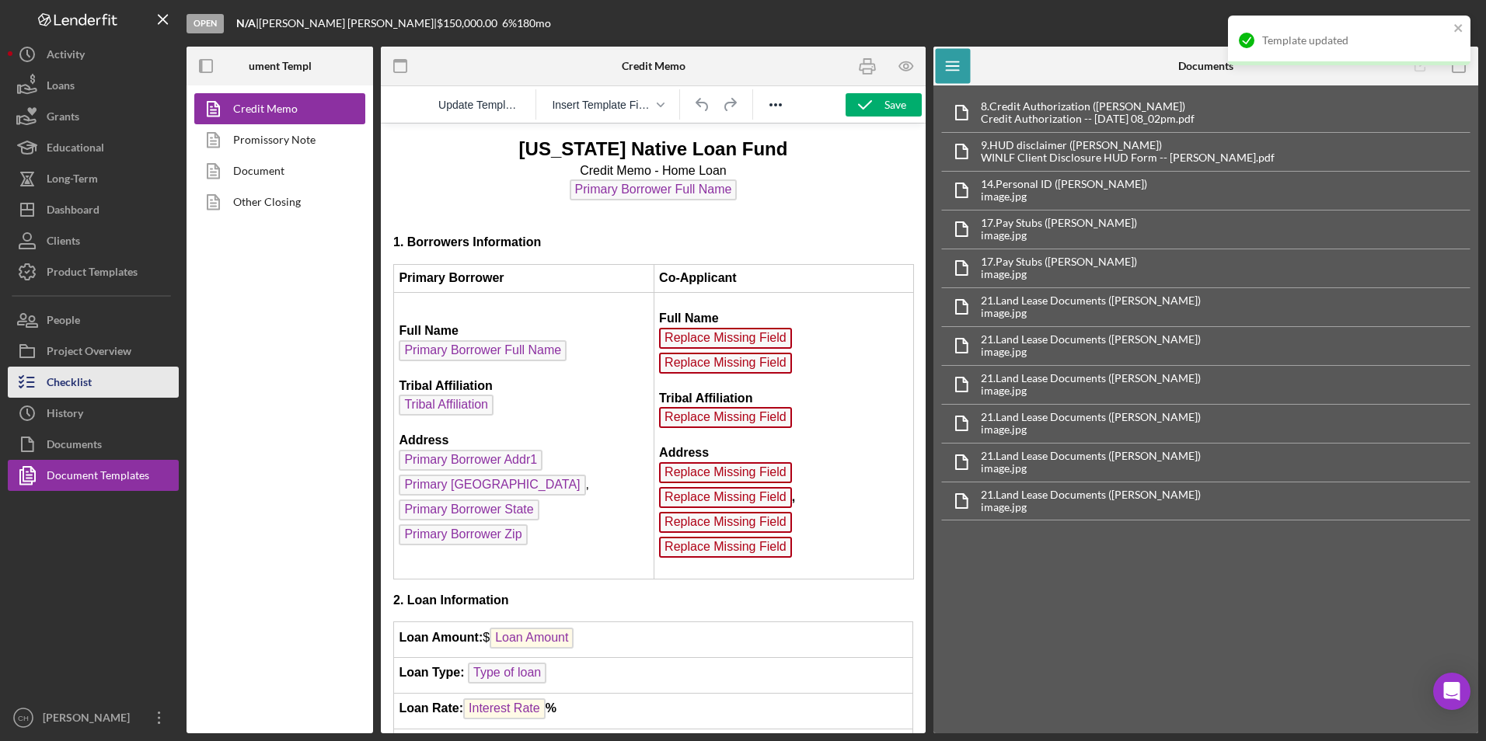
click at [82, 378] on div "Checklist" at bounding box center [69, 384] width 45 height 35
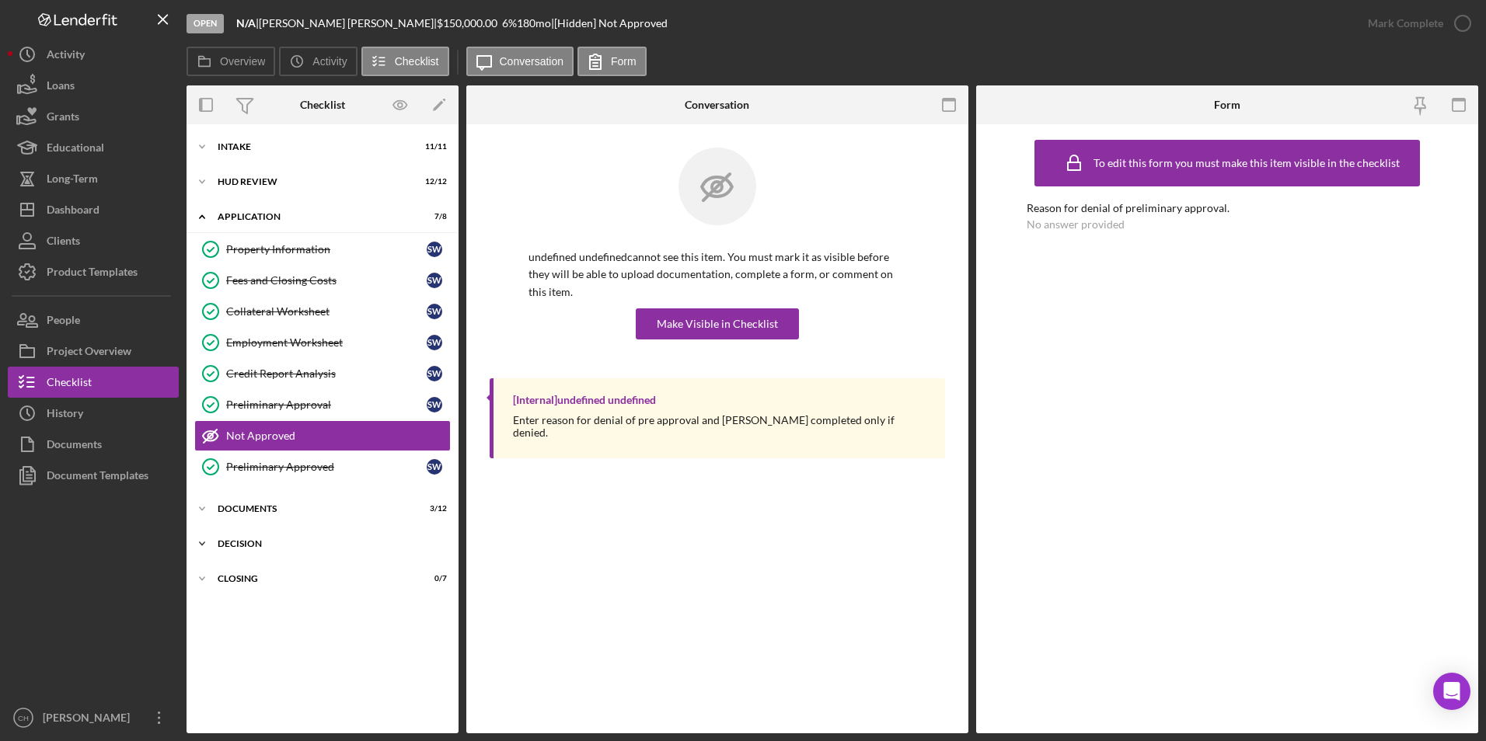
click at [255, 541] on div "Decision" at bounding box center [328, 543] width 221 height 9
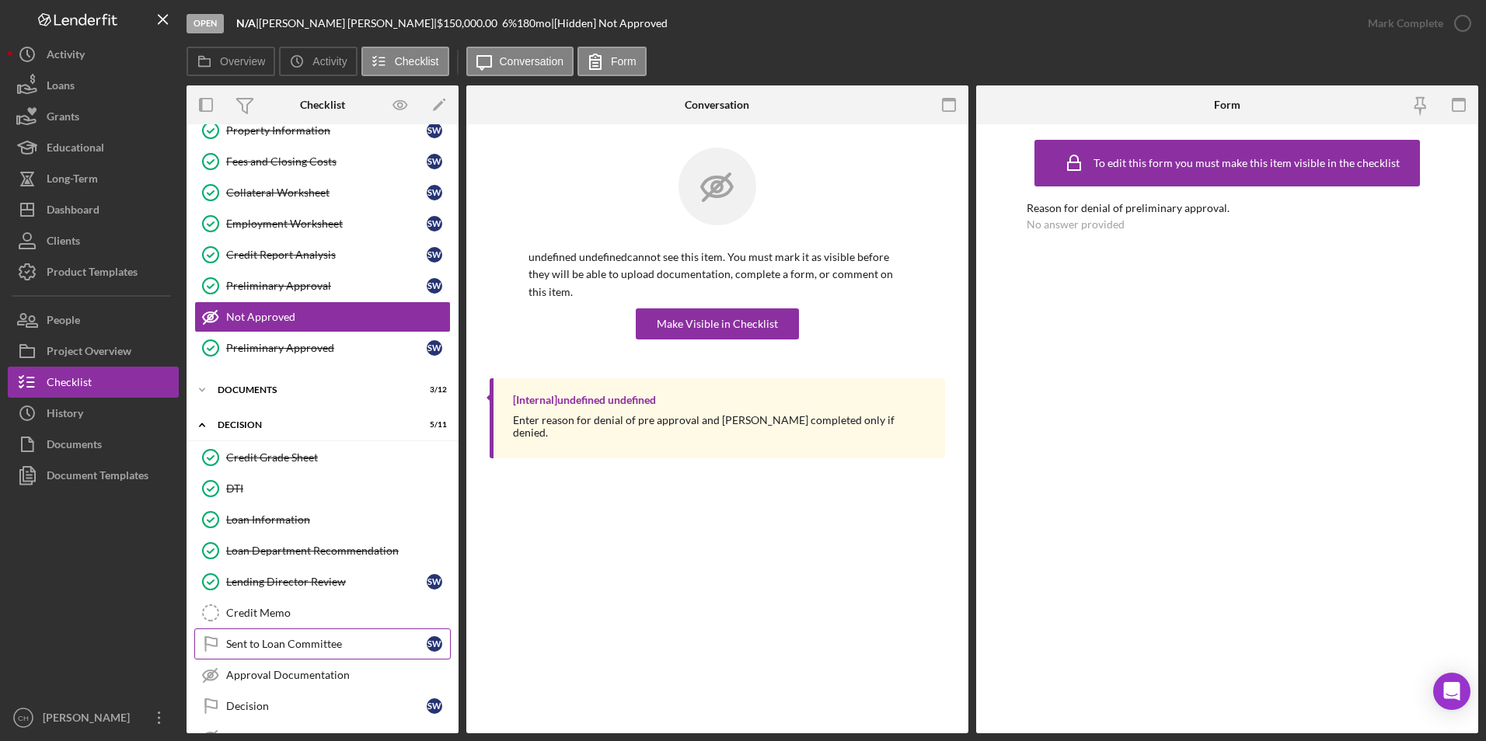
scroll to position [155, 0]
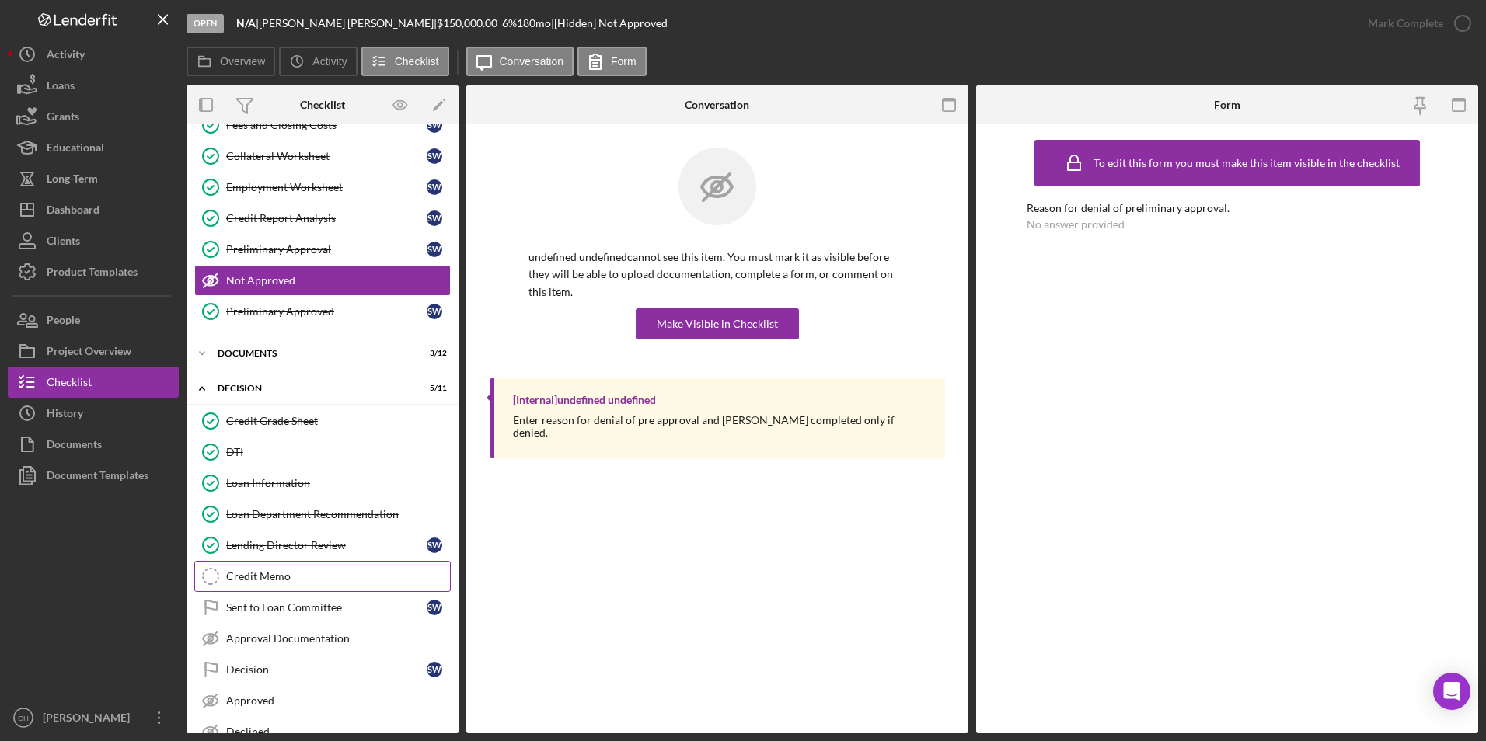
click at [253, 566] on link "Credit Memo Credit Memo" at bounding box center [322, 576] width 256 height 31
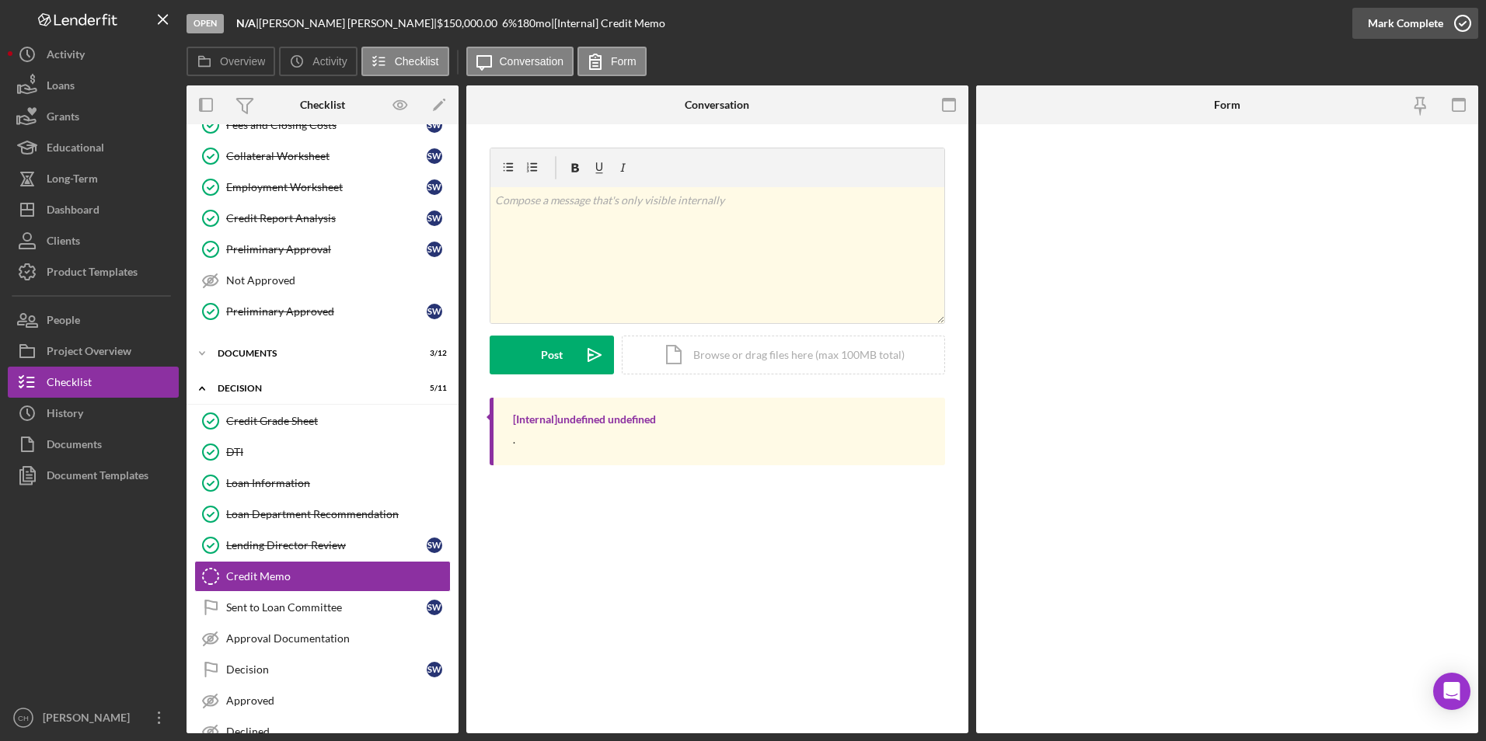
click at [1380, 22] on div "Mark Complete" at bounding box center [1405, 23] width 75 height 31
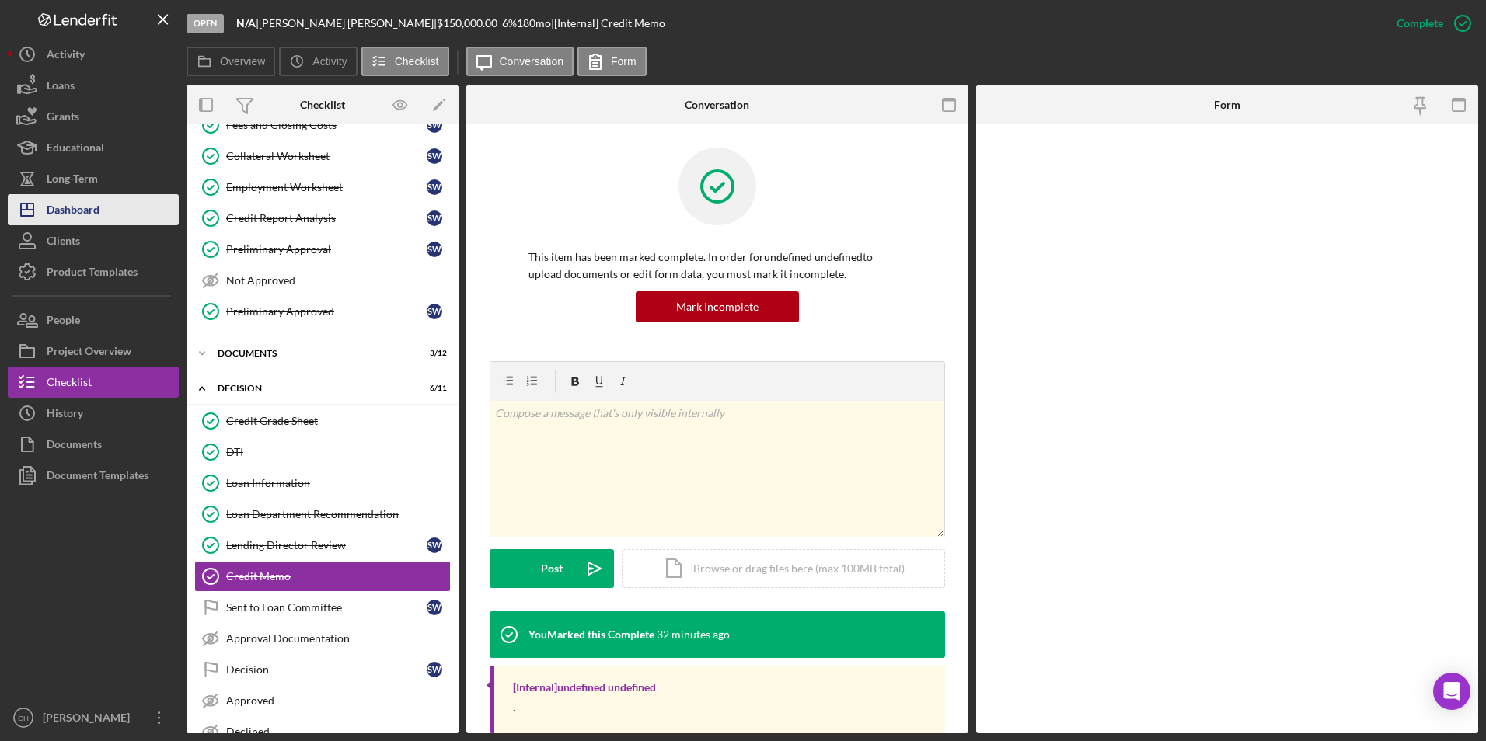
click at [103, 211] on button "Icon/Dashboard Dashboard" at bounding box center [93, 209] width 171 height 31
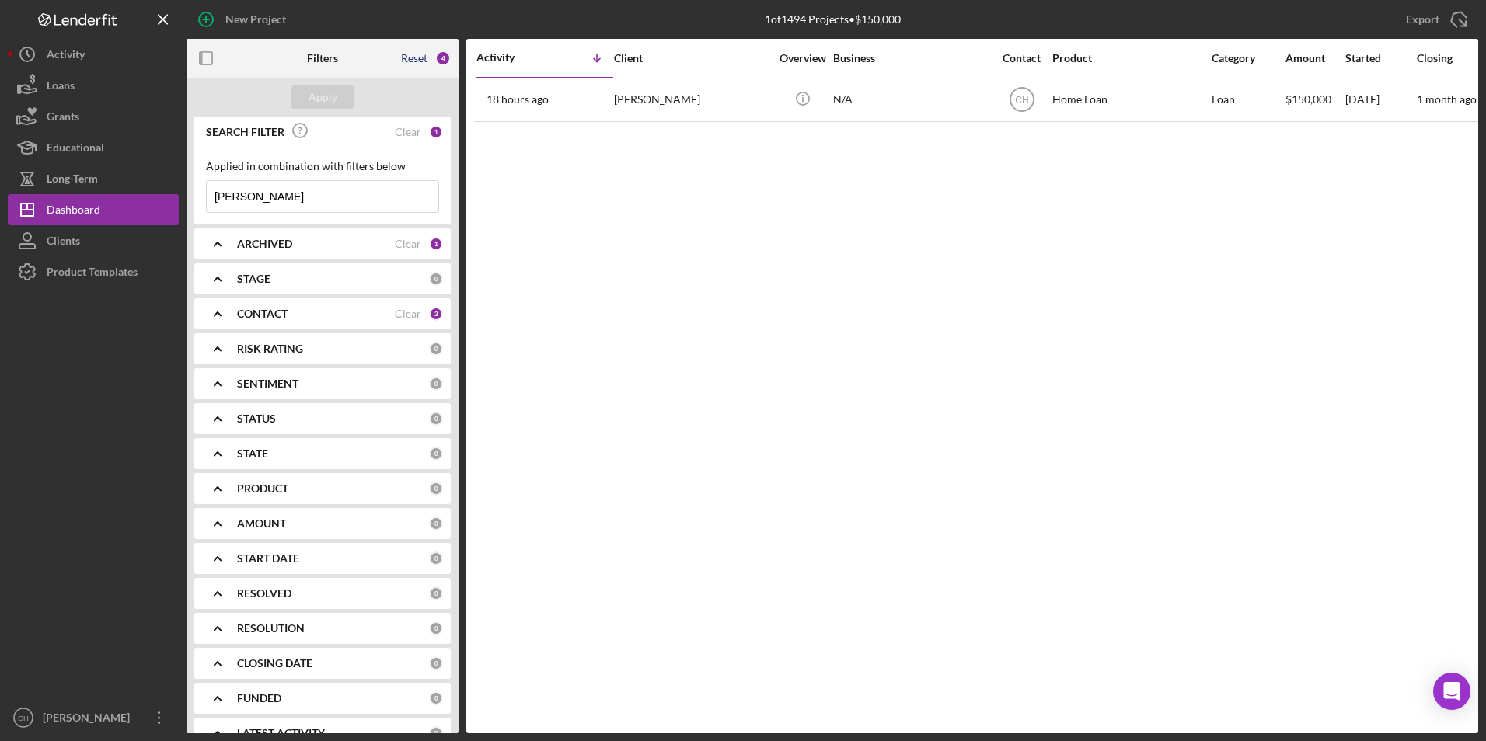
click at [413, 58] on div "Reset" at bounding box center [414, 58] width 26 height 12
click at [337, 91] on button "Apply" at bounding box center [322, 96] width 62 height 23
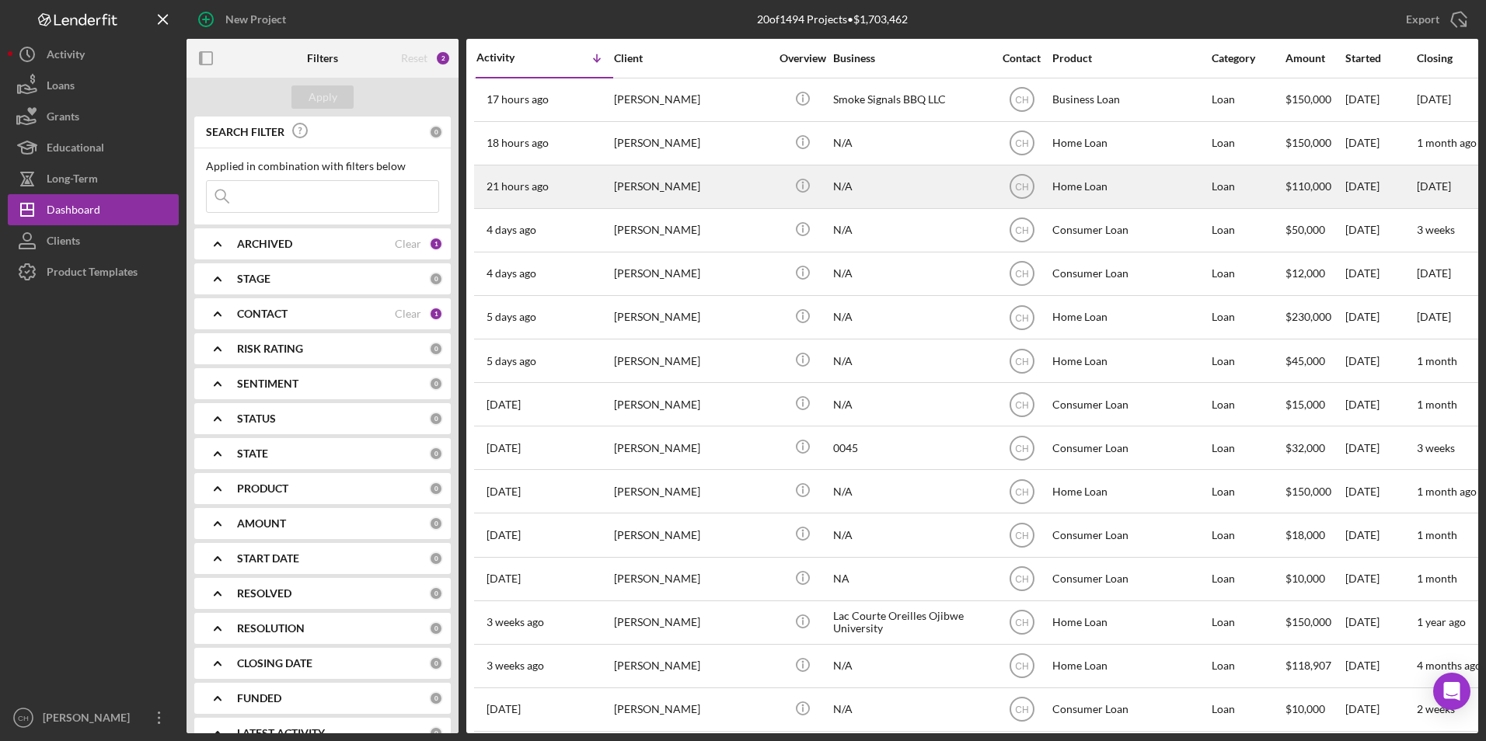
click at [670, 182] on div "[PERSON_NAME]" at bounding box center [691, 186] width 155 height 41
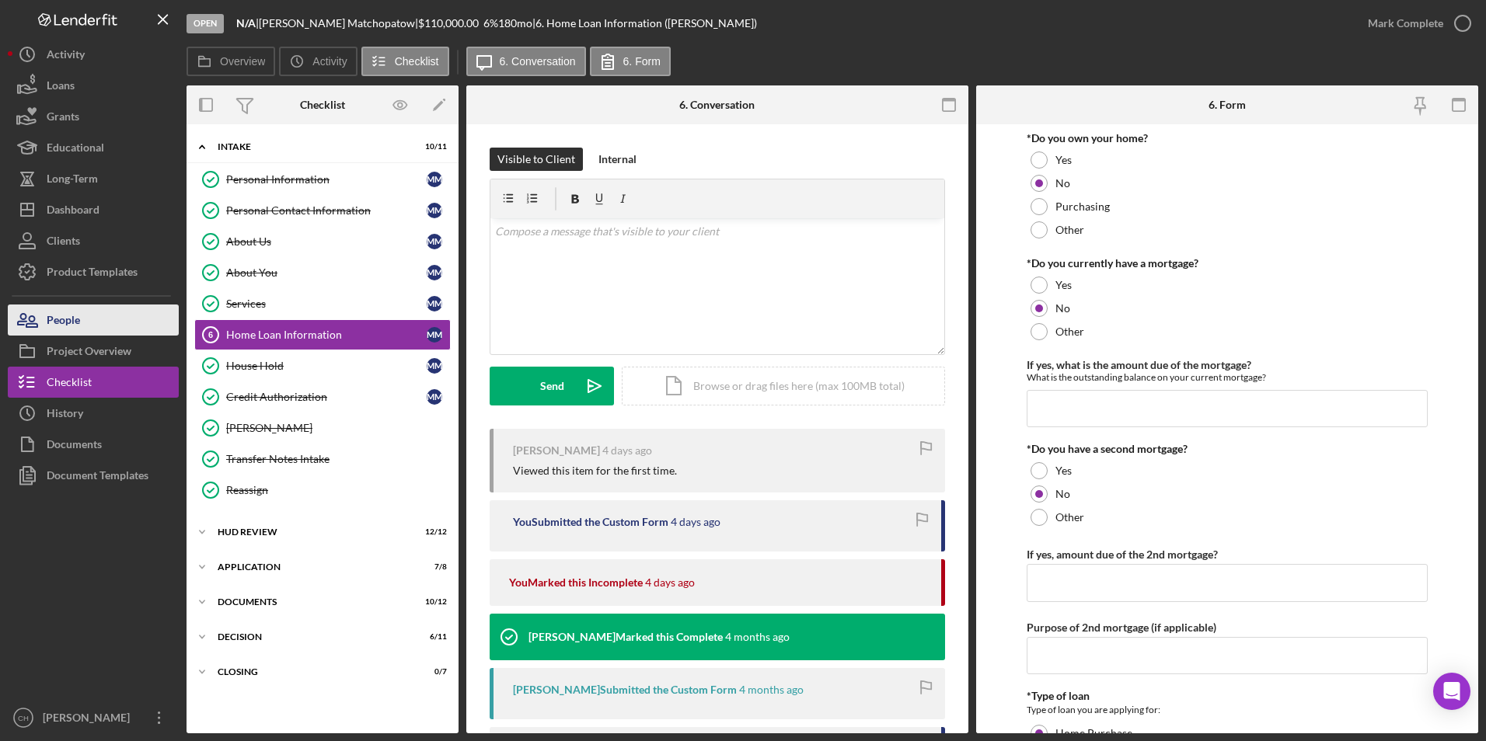
click at [91, 316] on button "People" at bounding box center [93, 320] width 171 height 31
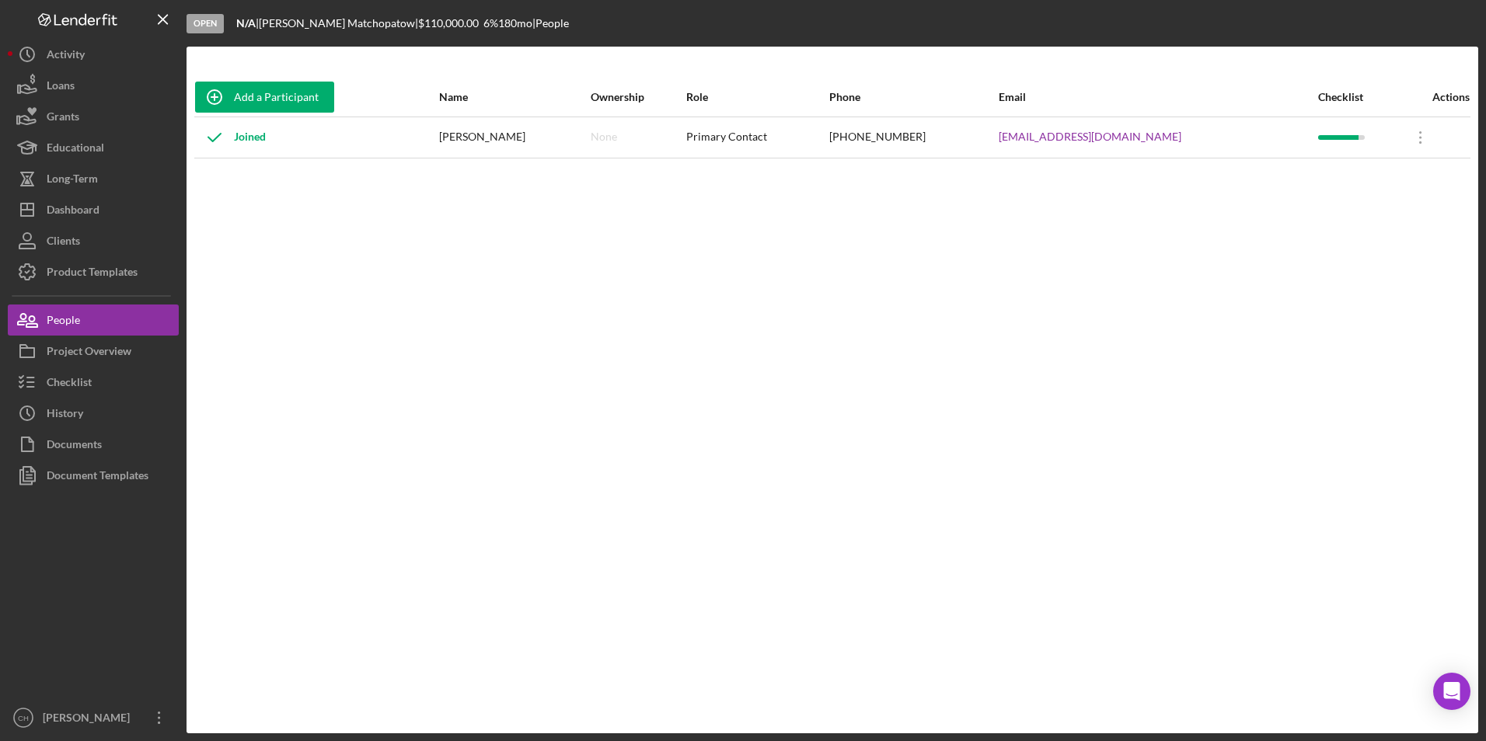
click at [1201, 137] on div "[EMAIL_ADDRESS][DOMAIN_NAME]" at bounding box center [1158, 137] width 318 height 39
drag, startPoint x: 1201, startPoint y: 137, endPoint x: 1083, endPoint y: 134, distance: 117.4
click at [1083, 134] on tr "Joined [PERSON_NAME] None Primary Contact [PHONE_NUMBER] [EMAIL_ADDRESS][DOMAIN…" at bounding box center [832, 137] width 1276 height 41
click at [81, 205] on div "Dashboard" at bounding box center [73, 211] width 53 height 35
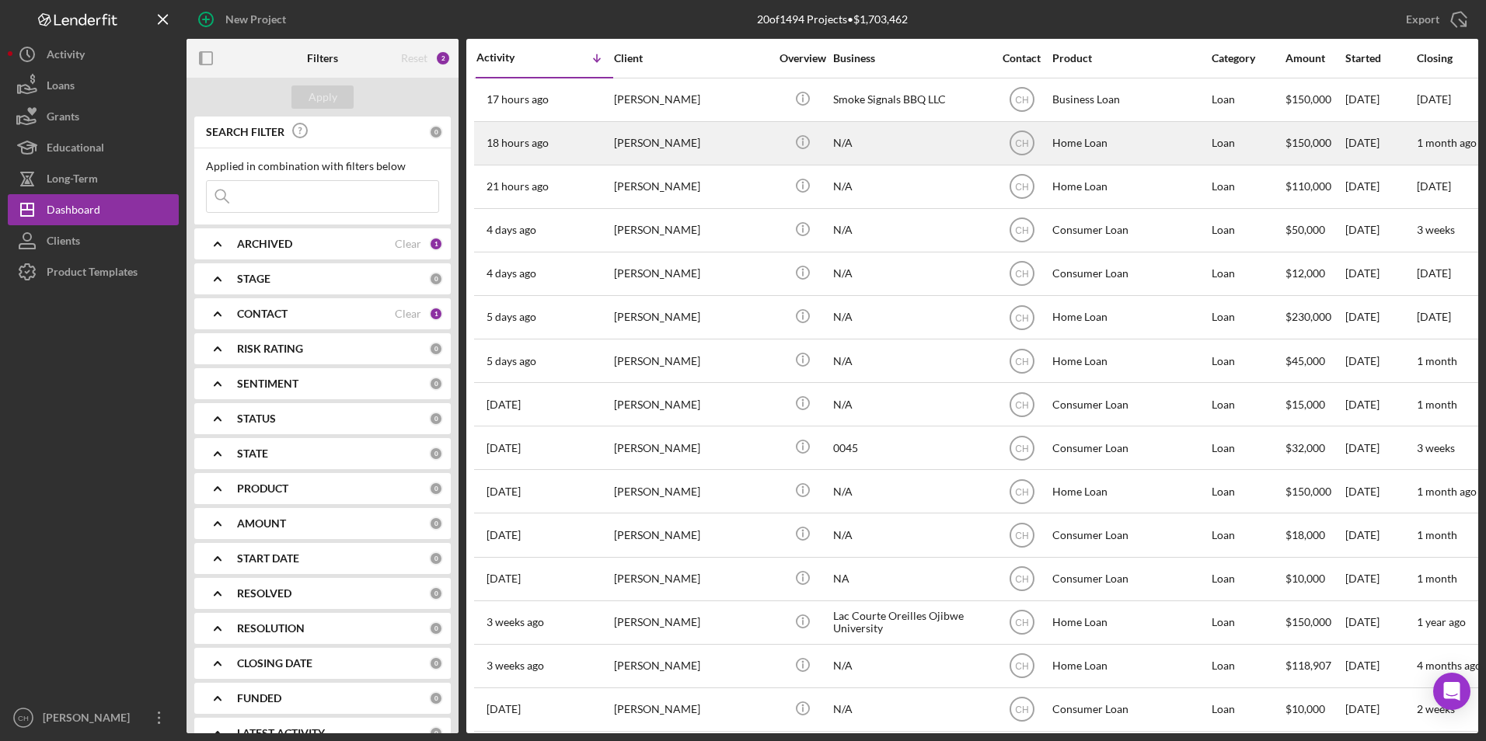
click at [598, 137] on div "18 hours ago [PERSON_NAME]" at bounding box center [544, 143] width 136 height 41
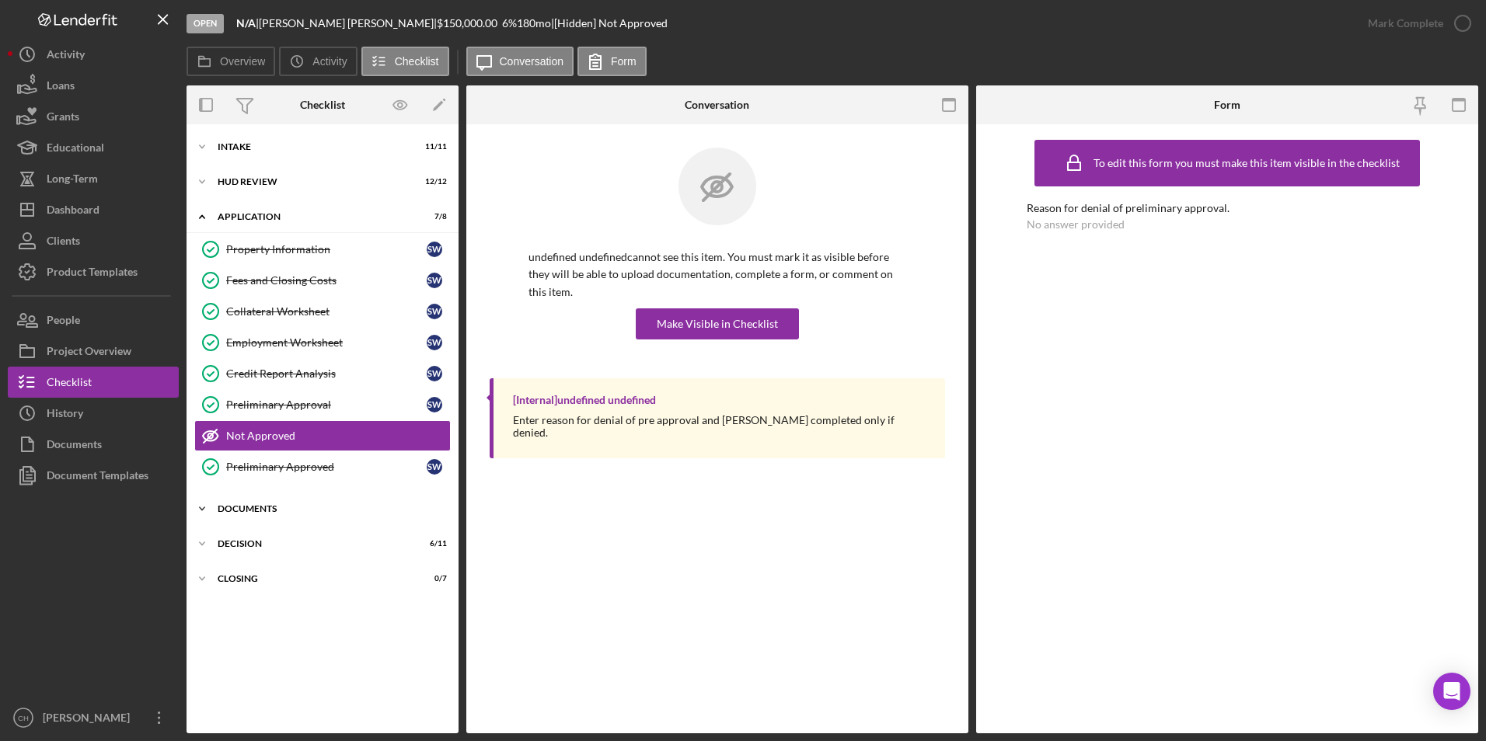
click at [280, 516] on div "Icon/Expander Documents 3 / 12" at bounding box center [323, 509] width 272 height 31
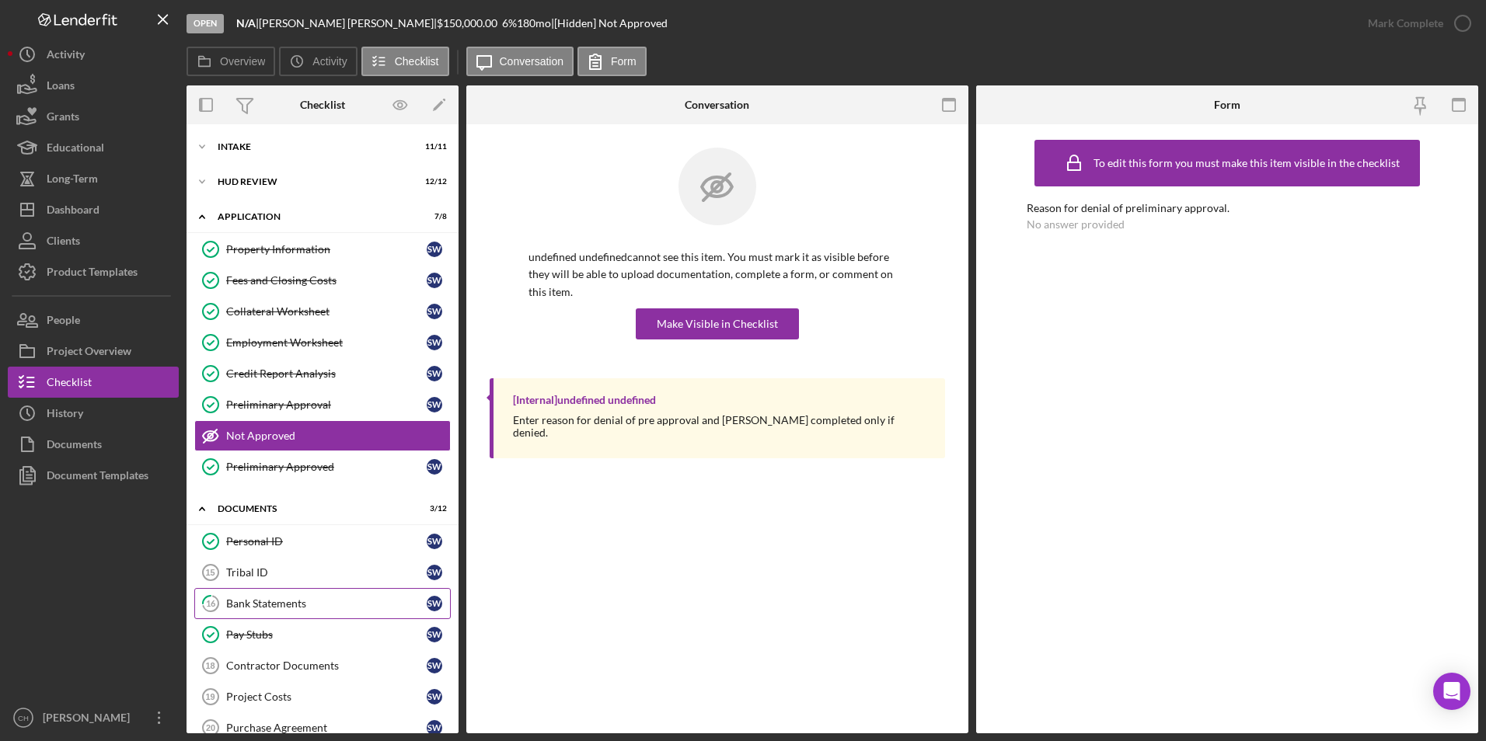
click at [305, 606] on div "Bank Statements" at bounding box center [326, 604] width 201 height 12
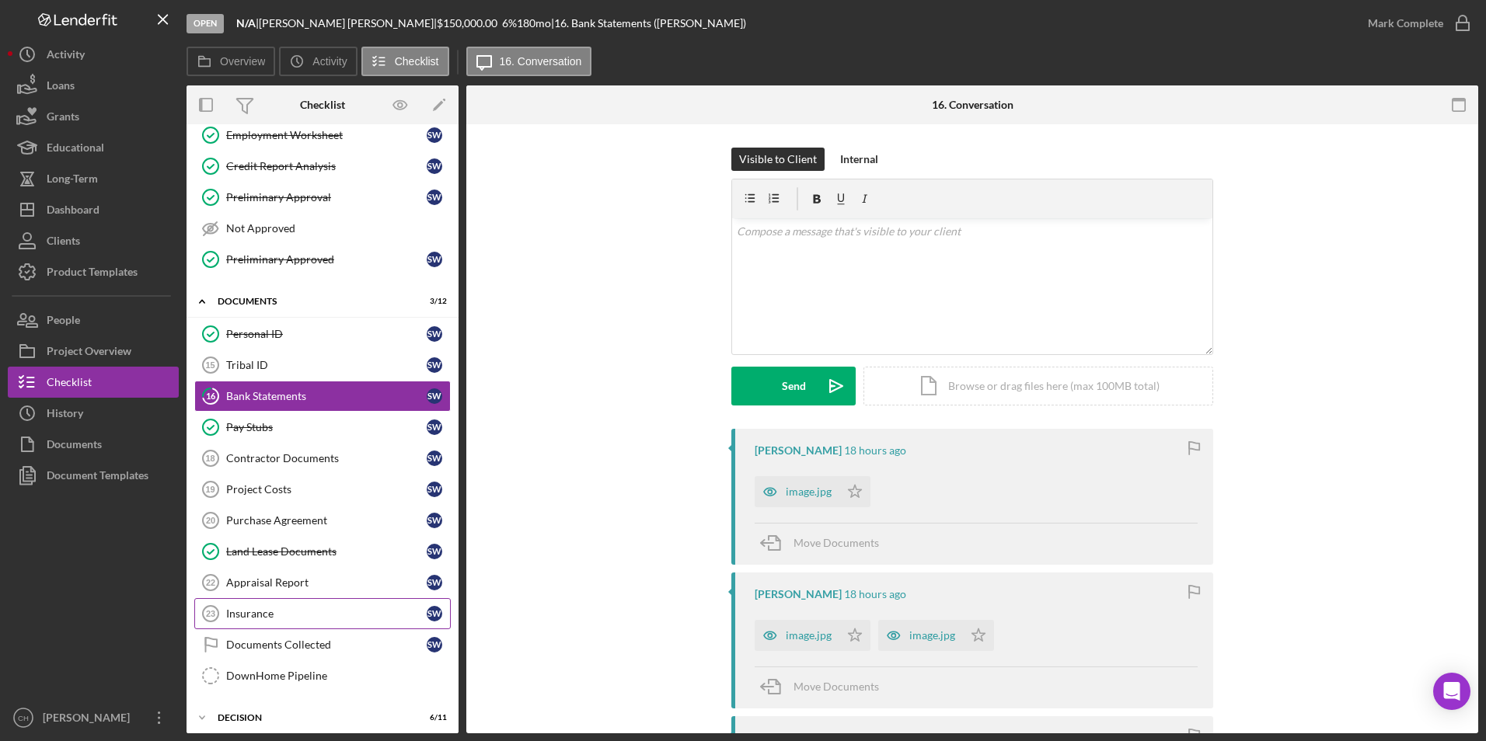
scroll to position [233, 0]
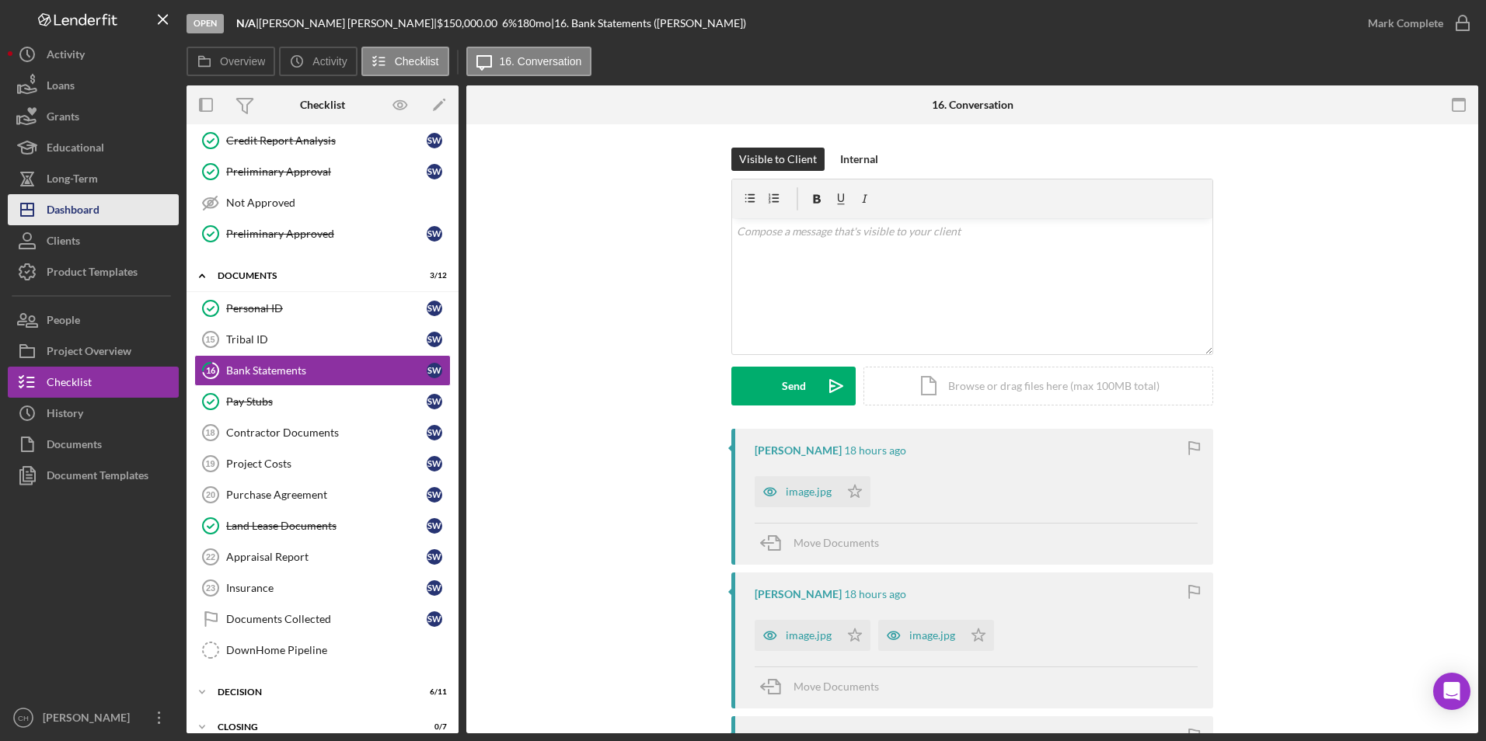
click at [54, 209] on div "Dashboard" at bounding box center [73, 211] width 53 height 35
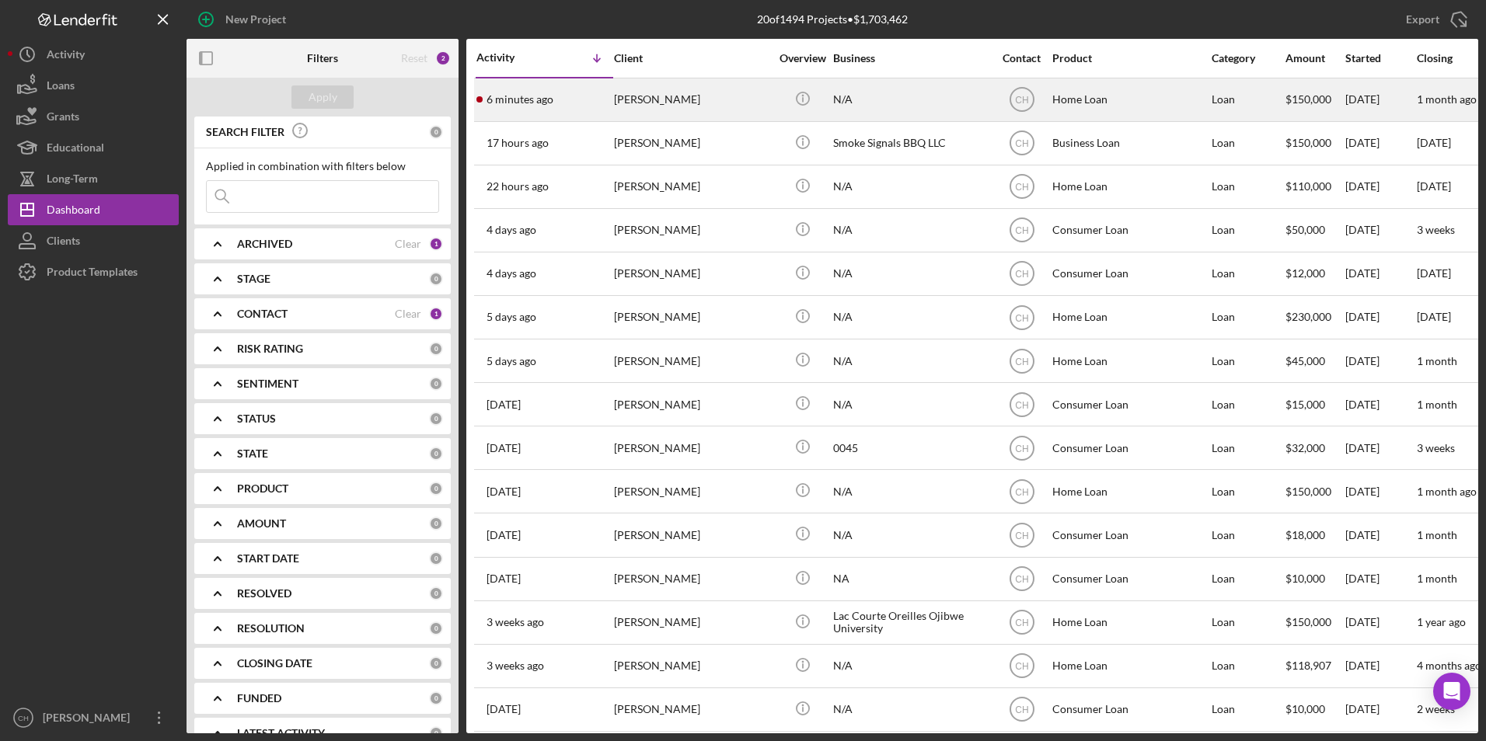
click at [657, 105] on div "[PERSON_NAME]" at bounding box center [691, 99] width 155 height 41
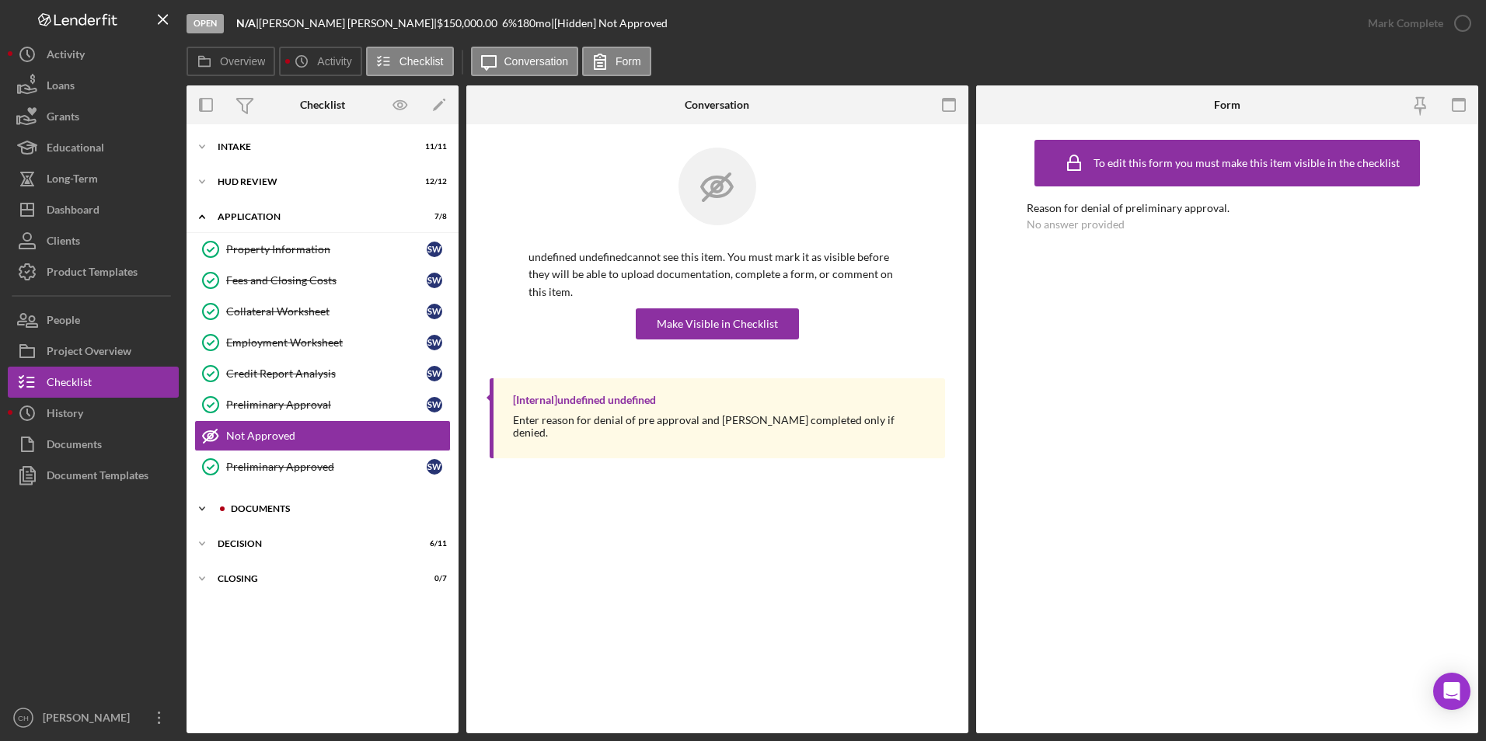
click at [283, 515] on div "Icon/Expander Documents 3 / 12" at bounding box center [323, 509] width 272 height 31
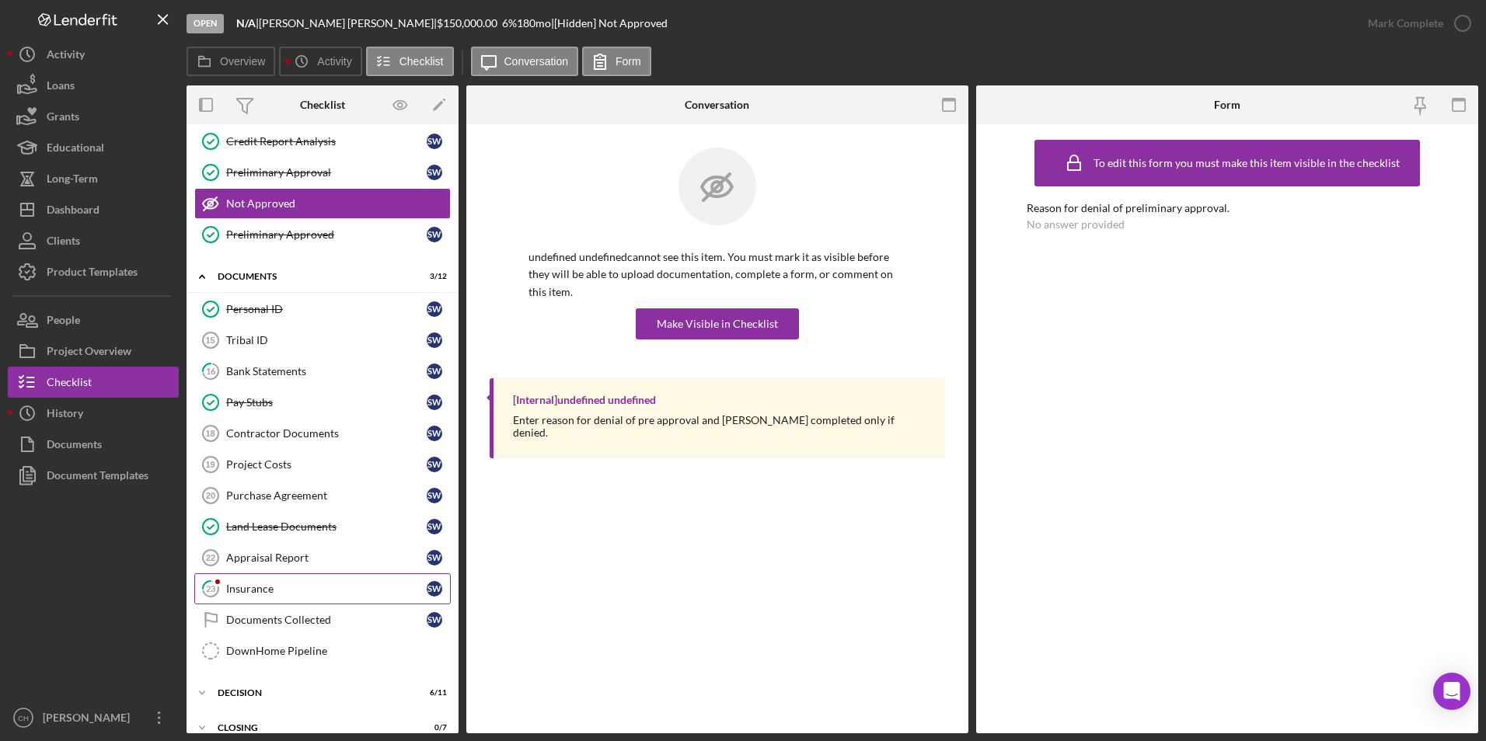
scroll to position [233, 0]
click at [273, 588] on div "Insurance" at bounding box center [326, 588] width 201 height 12
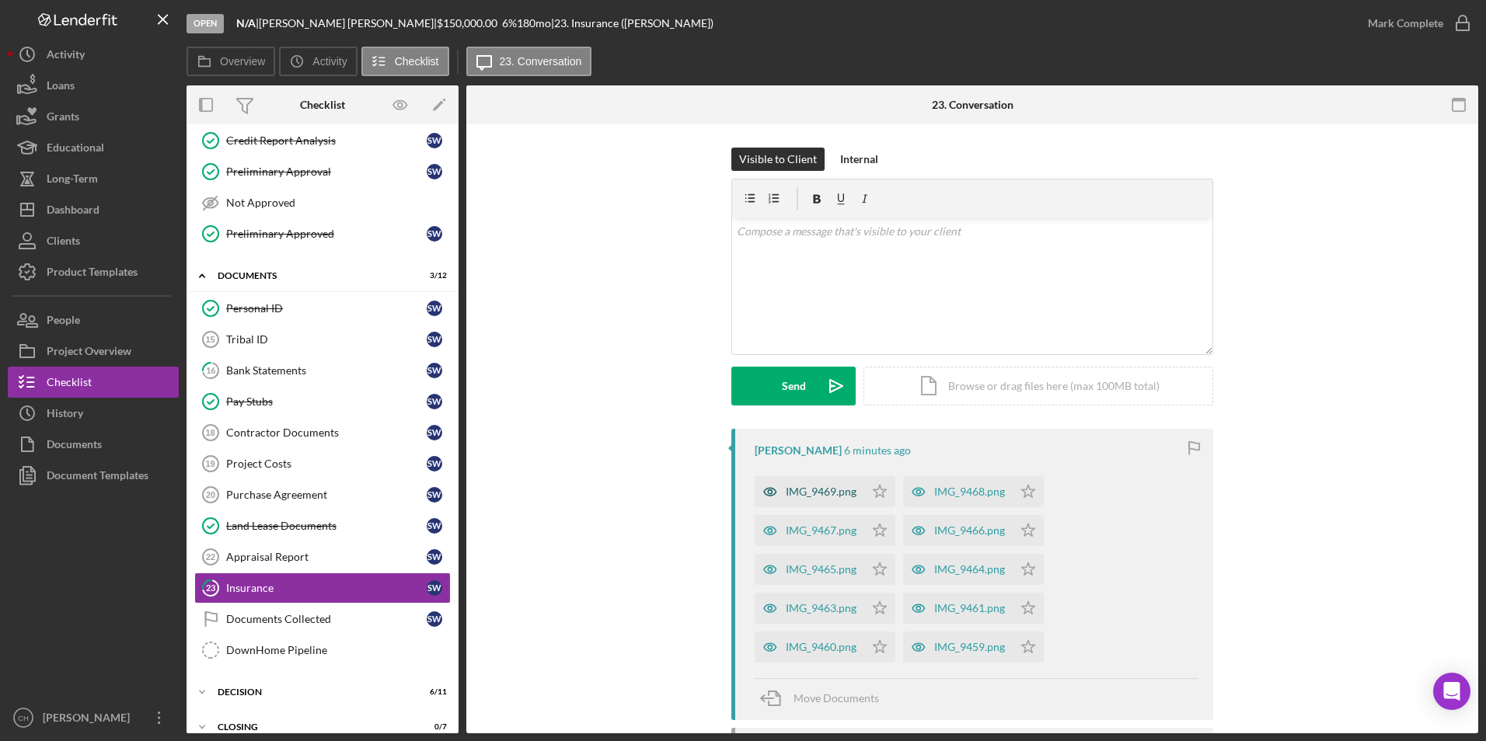
click at [813, 490] on div "IMG_9469.png" at bounding box center [821, 492] width 71 height 12
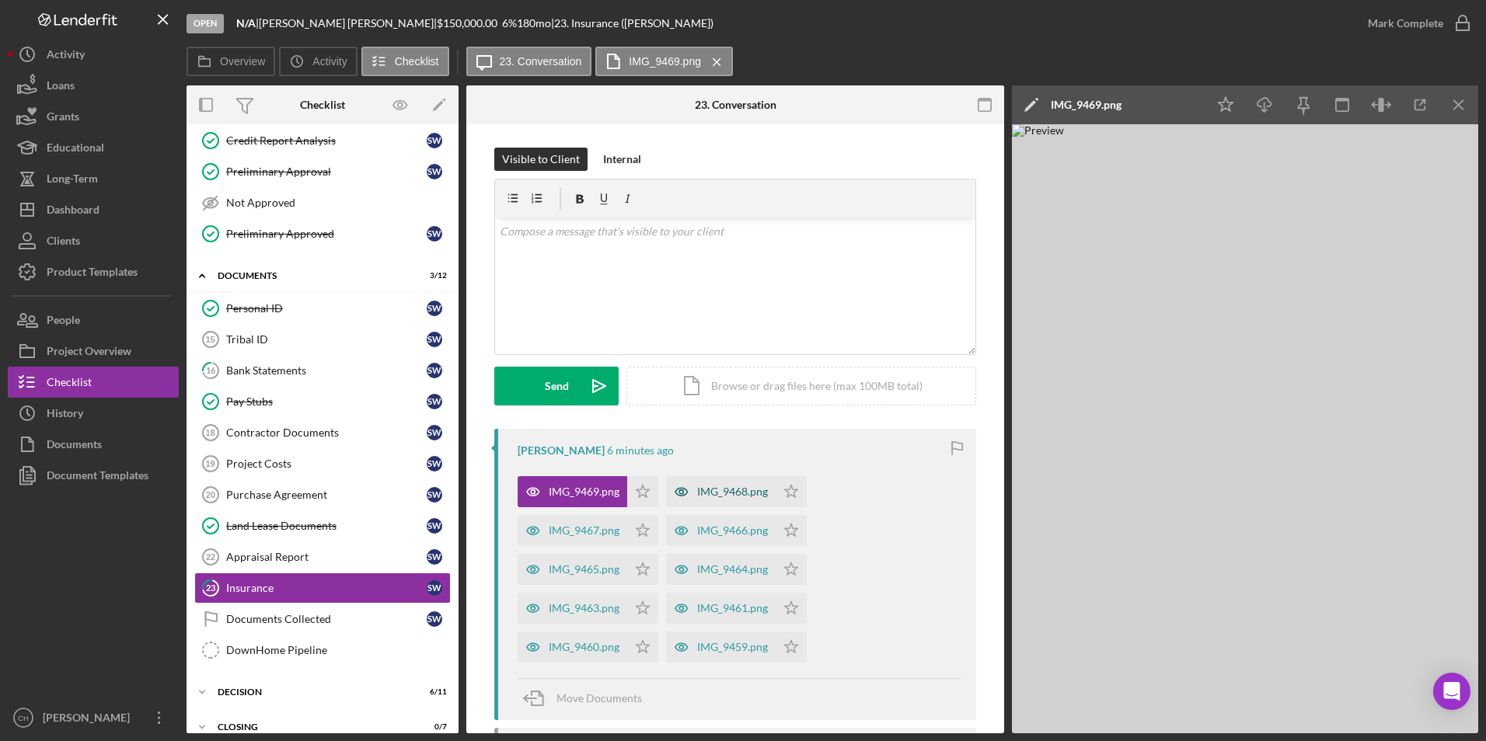
click at [743, 502] on div "IMG_9468.png" at bounding box center [721, 491] width 110 height 31
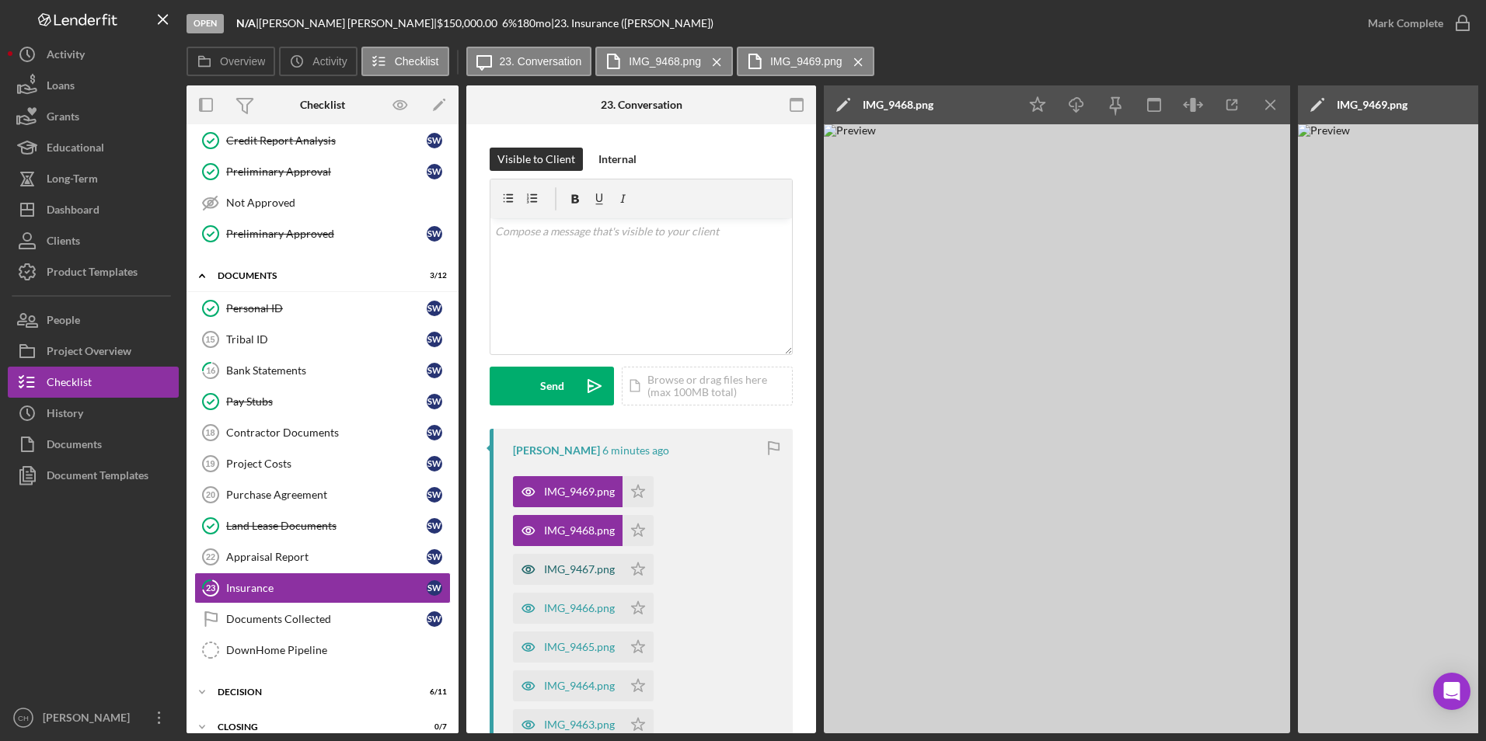
click at [560, 566] on div "IMG_9467.png" at bounding box center [579, 569] width 71 height 12
click at [558, 612] on div "IMG_9466.png" at bounding box center [579, 608] width 71 height 12
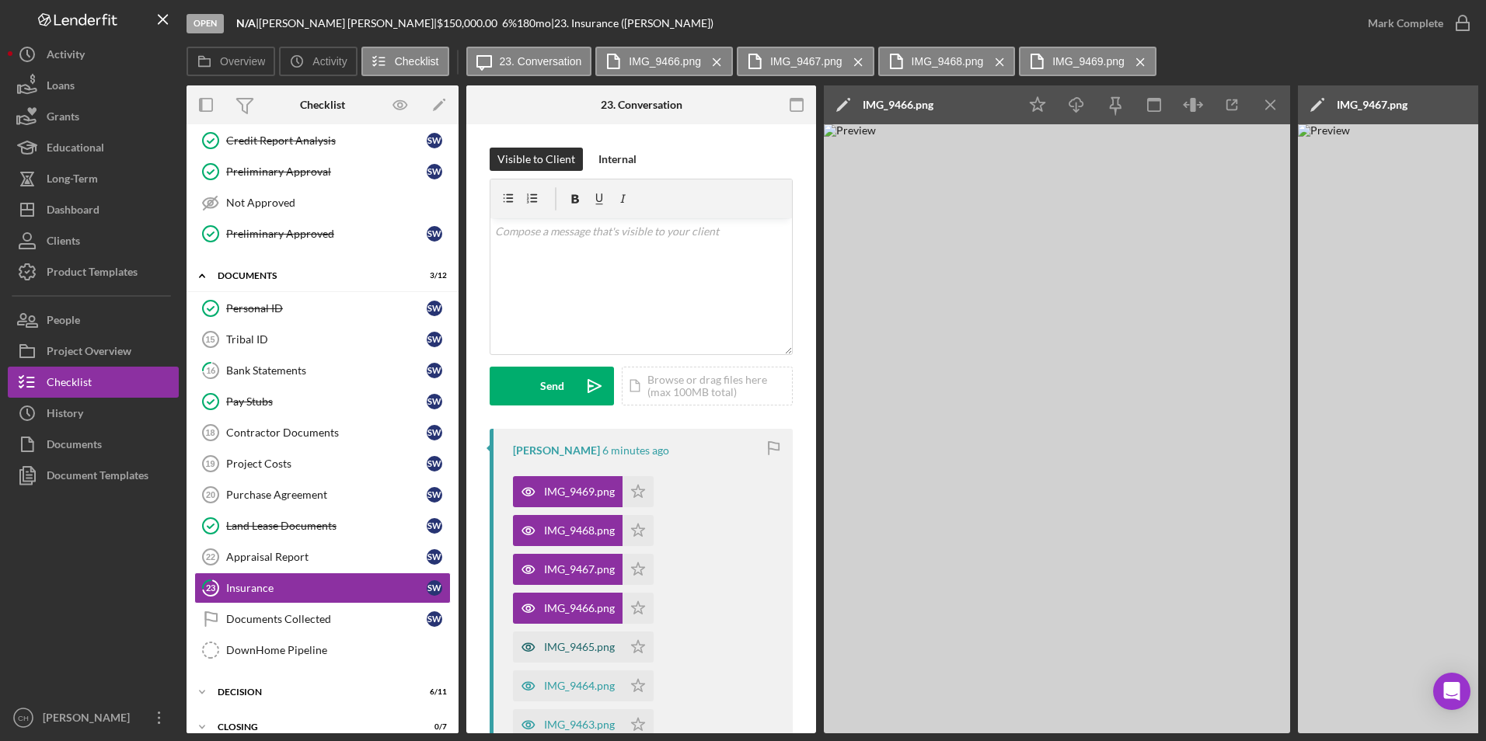
click at [558, 645] on div "IMG_9465.png" at bounding box center [579, 647] width 71 height 12
click at [566, 675] on div "IMG_9464.png" at bounding box center [568, 686] width 110 height 31
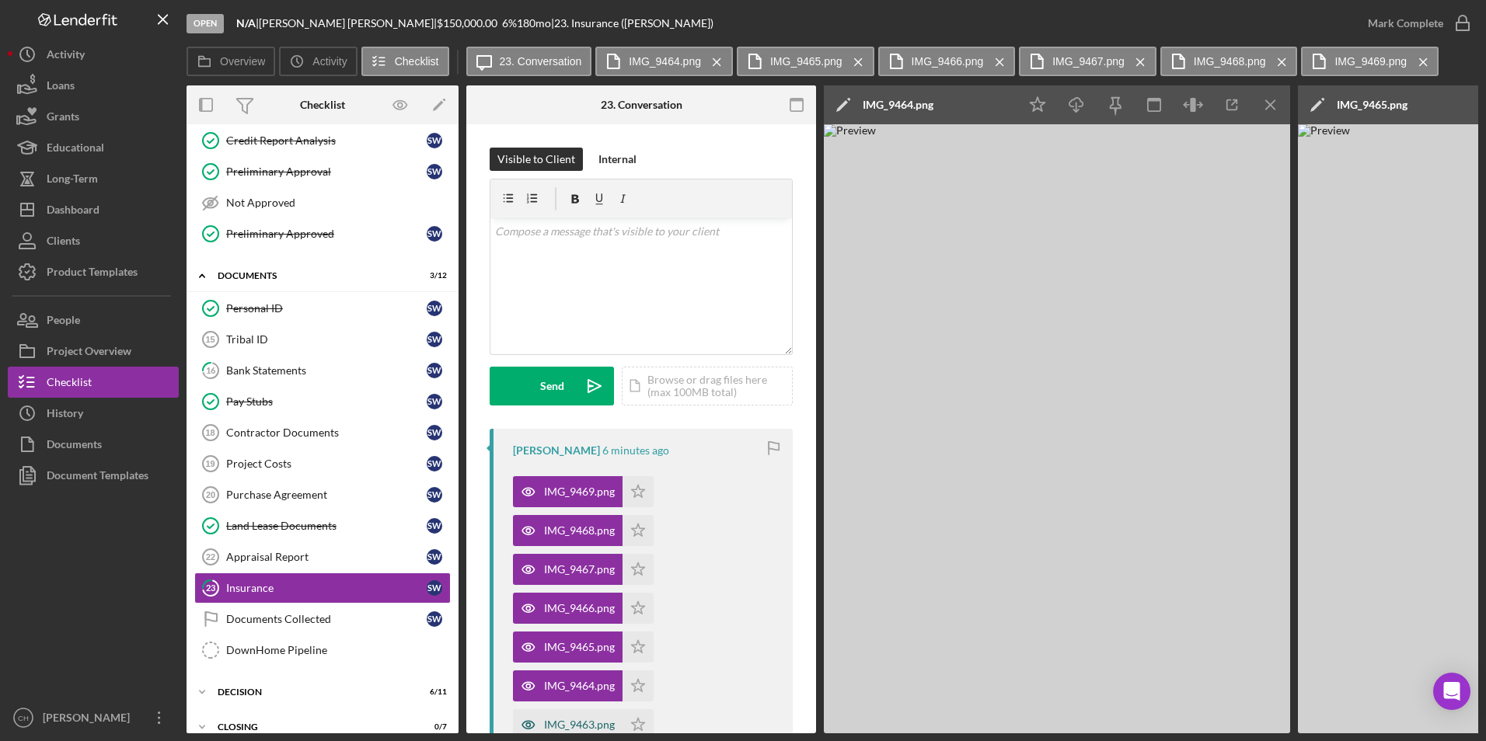
click at [568, 713] on div "IMG_9463.png" at bounding box center [568, 725] width 110 height 31
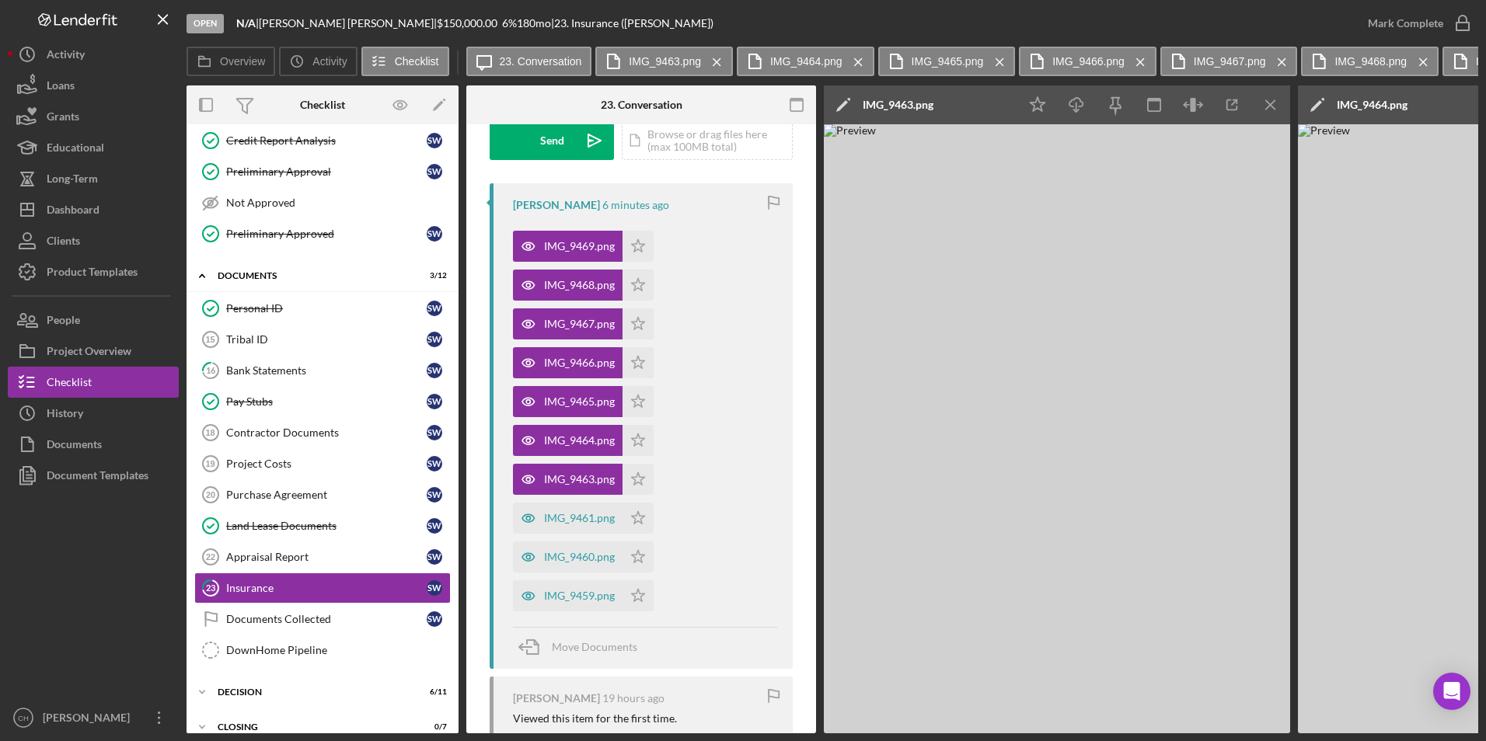
scroll to position [365, 0]
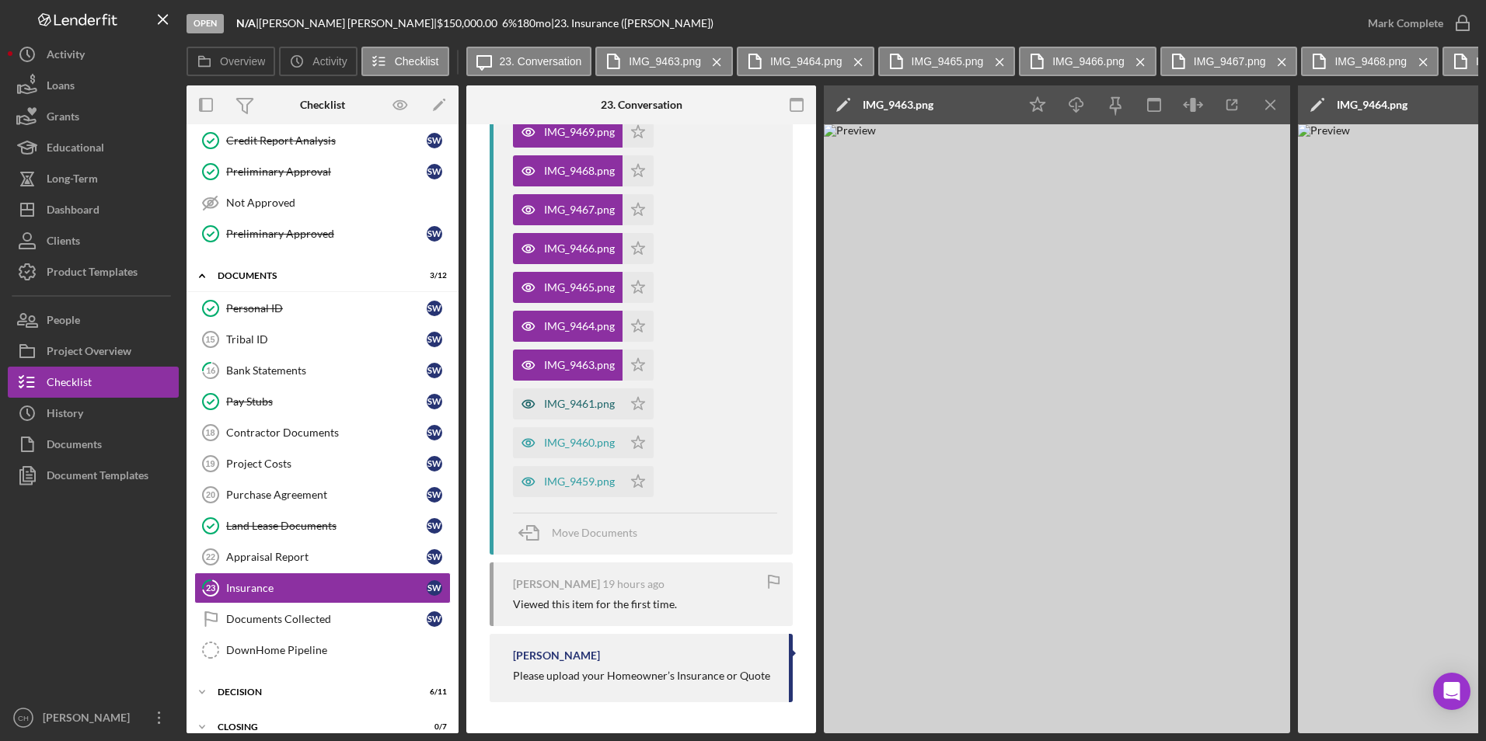
click at [580, 399] on div "IMG_9461.png" at bounding box center [579, 404] width 71 height 12
click at [573, 431] on div "IMG_9460.png" at bounding box center [568, 442] width 110 height 31
click at [567, 483] on div "IMG_9459.png" at bounding box center [579, 482] width 71 height 12
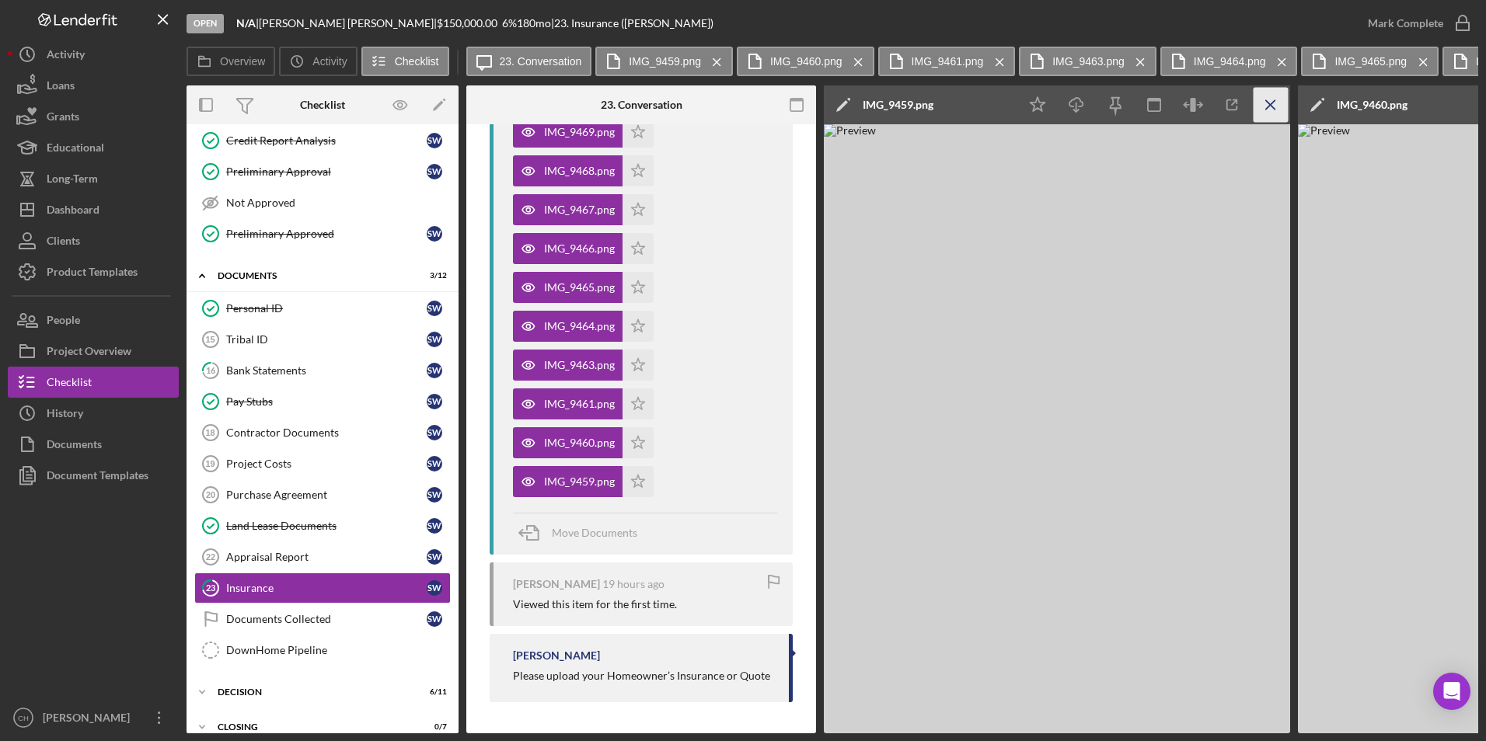
click at [1272, 105] on icon "Icon/Menu Close" at bounding box center [1271, 105] width 35 height 35
click at [1268, 105] on icon "Icon/Menu Close" at bounding box center [1271, 105] width 35 height 35
click at [1034, 438] on img at bounding box center [1057, 428] width 466 height 609
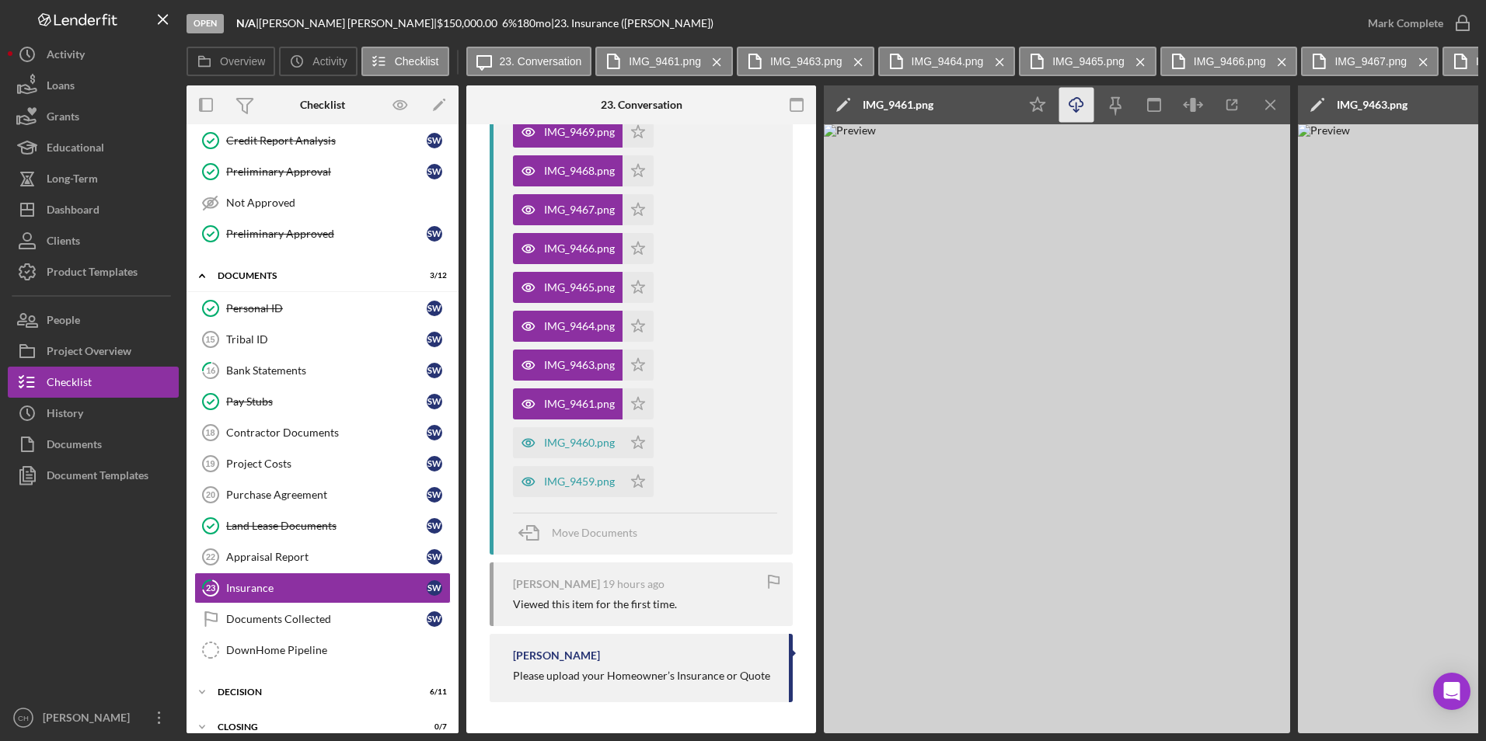
click at [1076, 109] on line "button" at bounding box center [1076, 107] width 0 height 9
click at [1230, 248] on img at bounding box center [1057, 428] width 466 height 609
click at [1261, 106] on icon "Icon/Menu Close" at bounding box center [1271, 105] width 35 height 35
click at [1077, 108] on icon "Icon/Download" at bounding box center [1076, 105] width 35 height 35
click at [1257, 236] on img at bounding box center [1057, 428] width 466 height 609
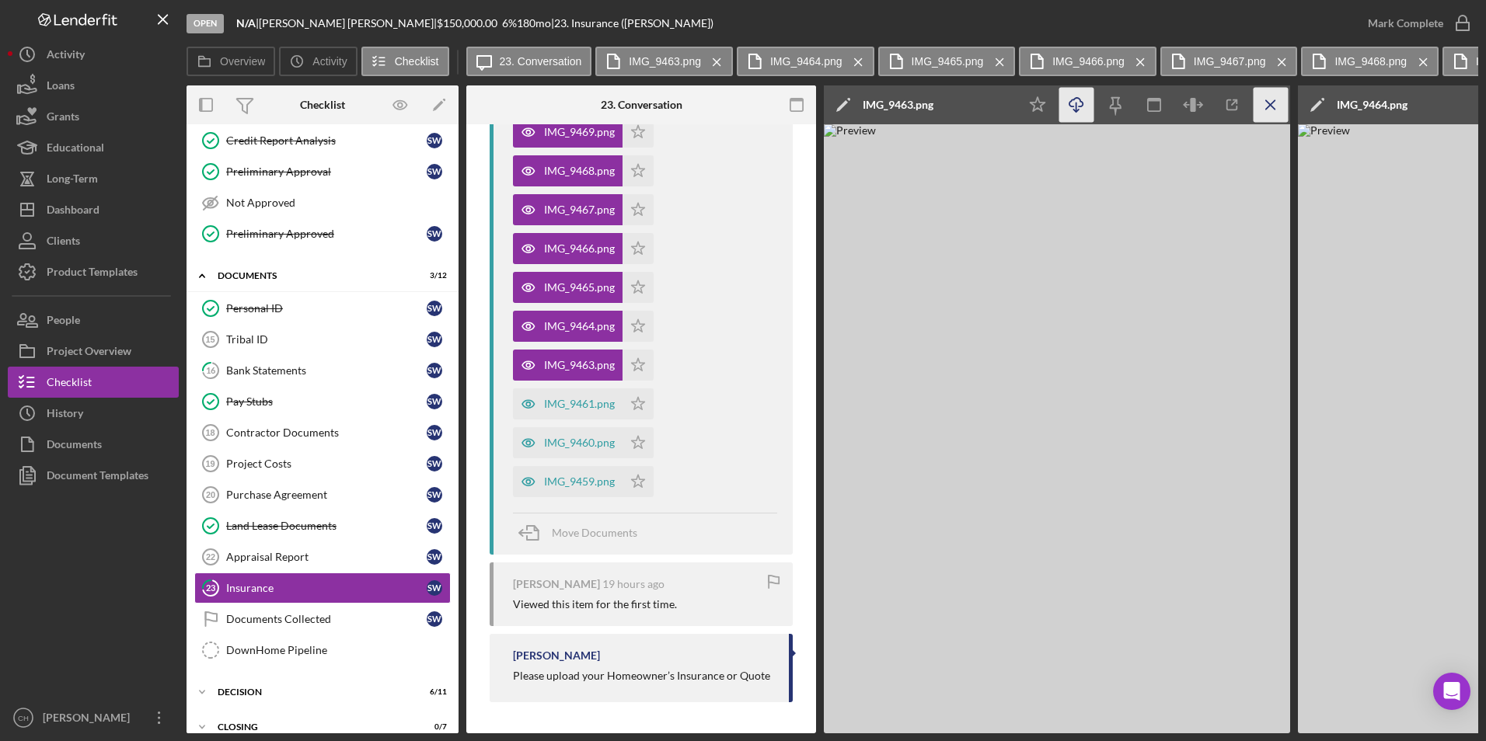
click at [1266, 104] on icon "Icon/Menu Close" at bounding box center [1271, 105] width 35 height 35
click at [1276, 101] on icon "Icon/Menu Close" at bounding box center [1271, 105] width 35 height 35
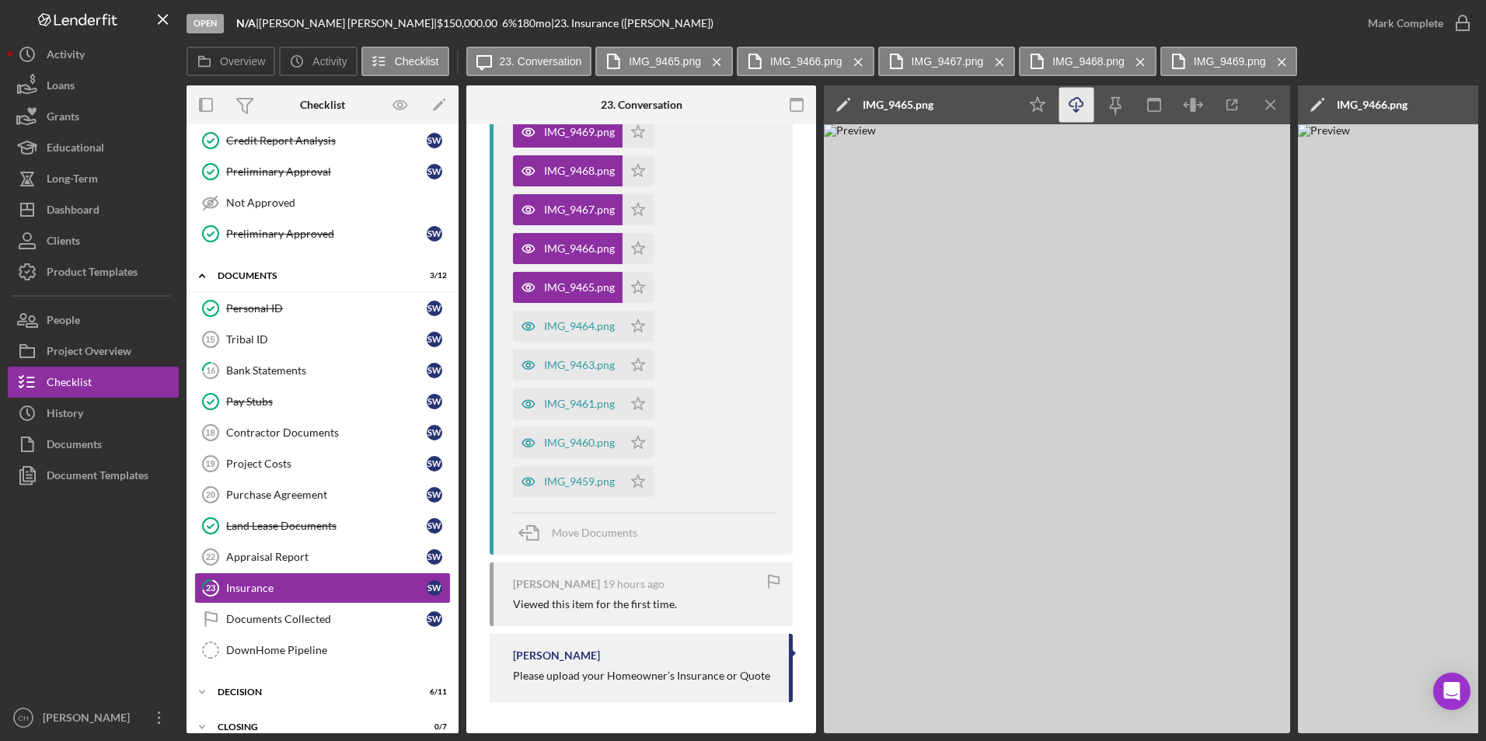
click at [1074, 104] on icon "Icon/Download" at bounding box center [1076, 105] width 35 height 35
click at [1239, 264] on img at bounding box center [1057, 428] width 466 height 609
click at [1270, 104] on line "button" at bounding box center [1270, 104] width 9 height 9
drag, startPoint x: 1034, startPoint y: 276, endPoint x: 1081, endPoint y: 104, distance: 178.0
click at [1081, 104] on icon "Icon/Download" at bounding box center [1076, 105] width 35 height 35
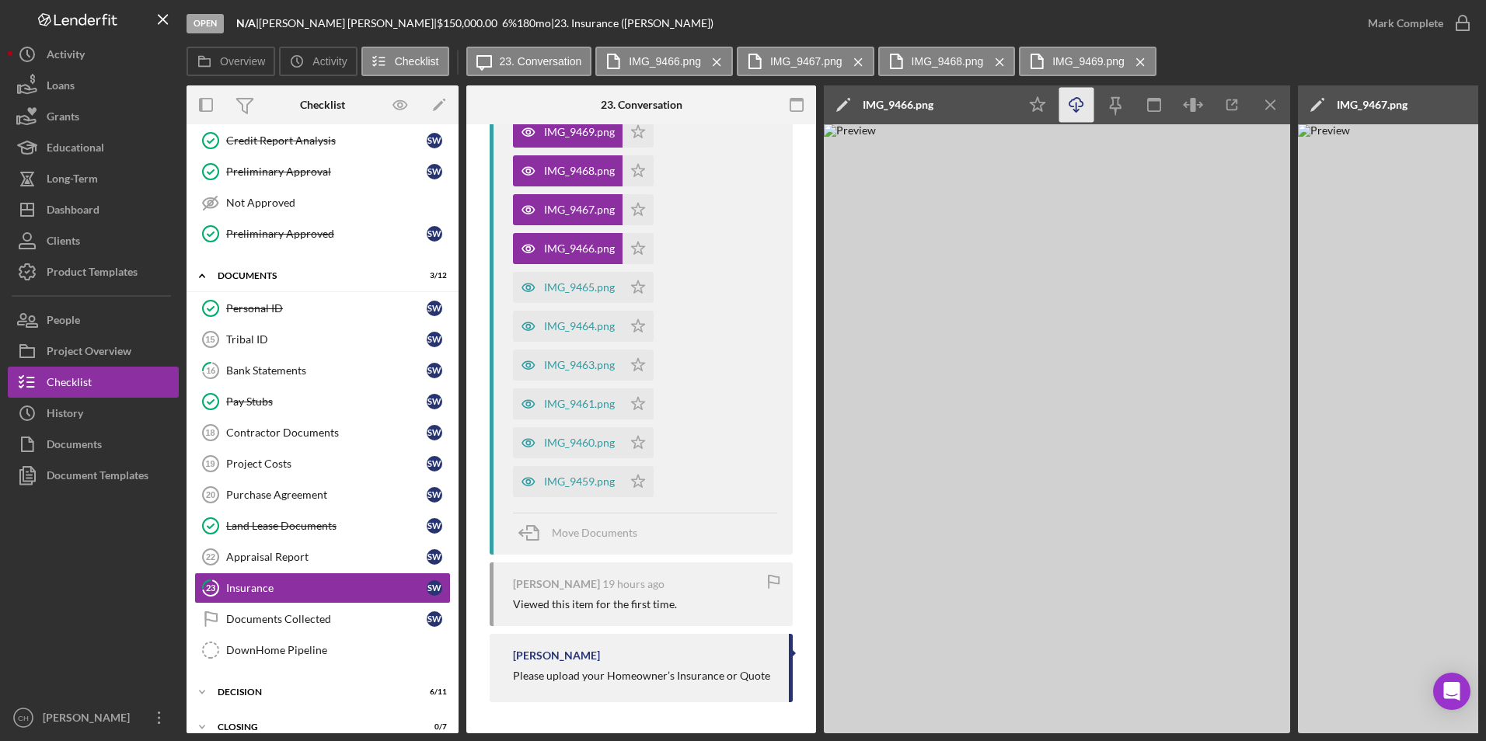
click at [1214, 349] on img at bounding box center [1057, 428] width 466 height 609
click at [1257, 101] on icon "Icon/Menu Close" at bounding box center [1271, 105] width 35 height 35
click at [1083, 114] on icon "Icon/Download" at bounding box center [1076, 105] width 35 height 35
click at [1240, 345] on img at bounding box center [1057, 428] width 466 height 609
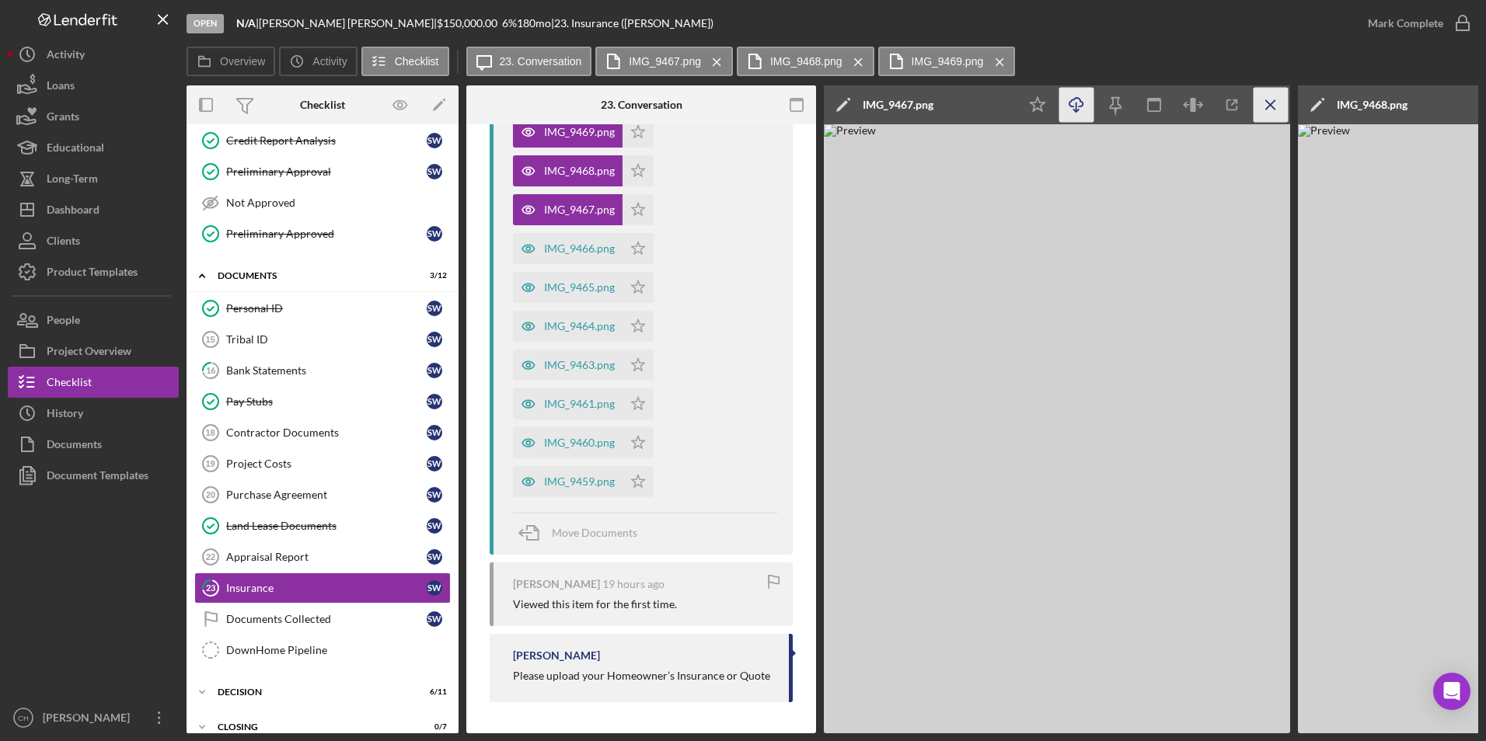
click at [1276, 107] on icon "Icon/Menu Close" at bounding box center [1271, 105] width 35 height 35
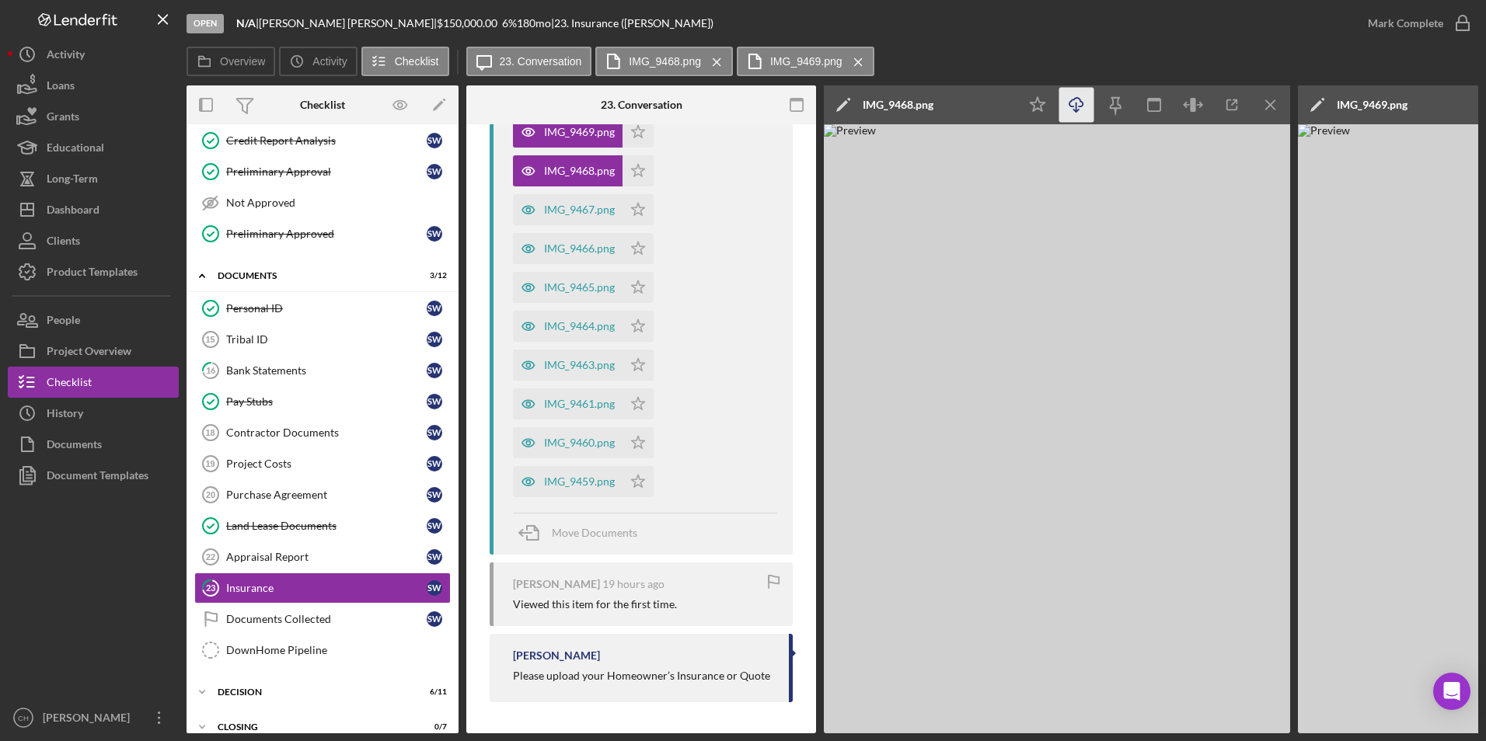
click at [1076, 107] on line "button" at bounding box center [1076, 107] width 0 height 9
click at [1237, 370] on img at bounding box center [1057, 428] width 466 height 609
click at [1269, 105] on icon "Icon/Menu Close" at bounding box center [1271, 105] width 35 height 35
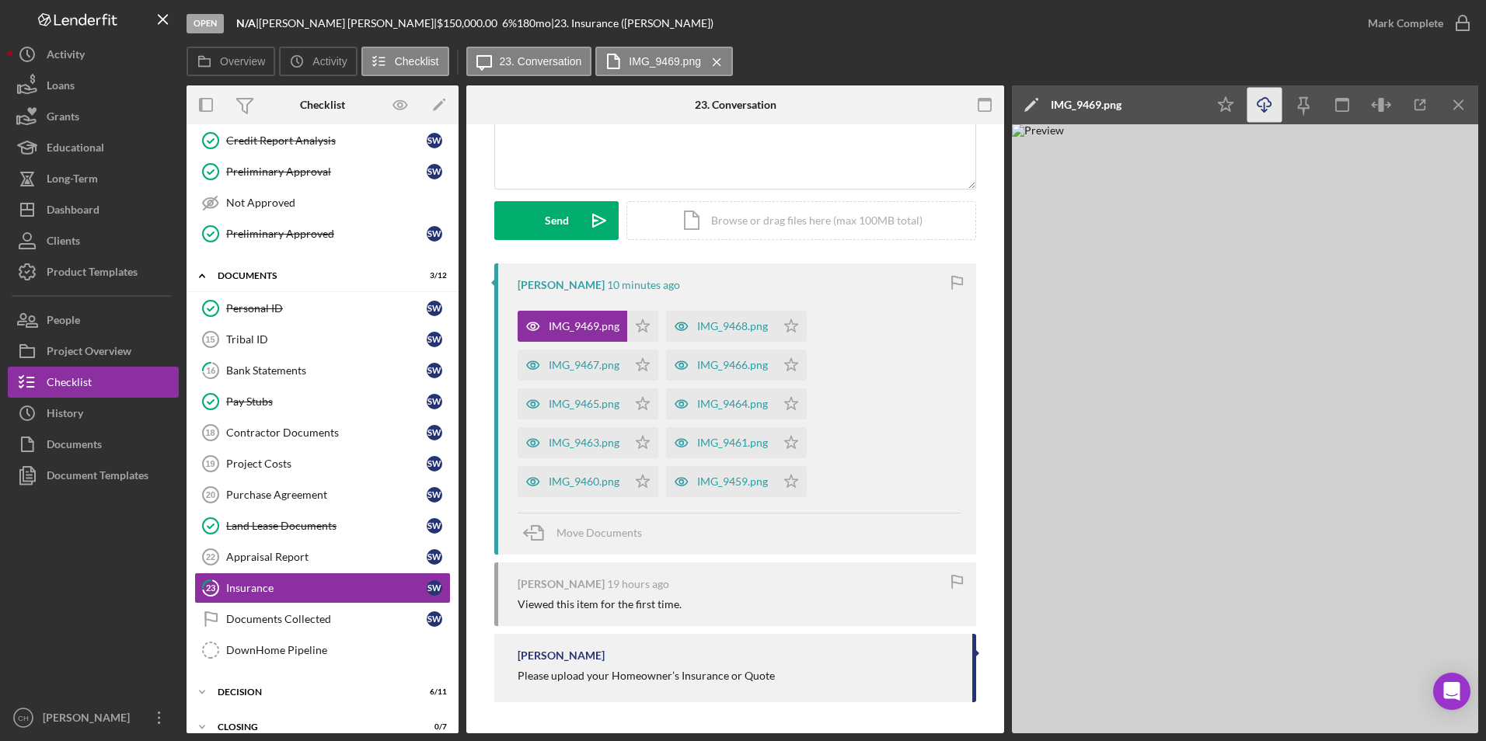
drag, startPoint x: 1224, startPoint y: 307, endPoint x: 1263, endPoint y: 103, distance: 208.1
click at [1263, 103] on icon "Icon/Download" at bounding box center [1264, 105] width 35 height 35
click at [1086, 193] on img at bounding box center [1245, 428] width 466 height 609
click at [1456, 103] on line "button" at bounding box center [1458, 104] width 9 height 9
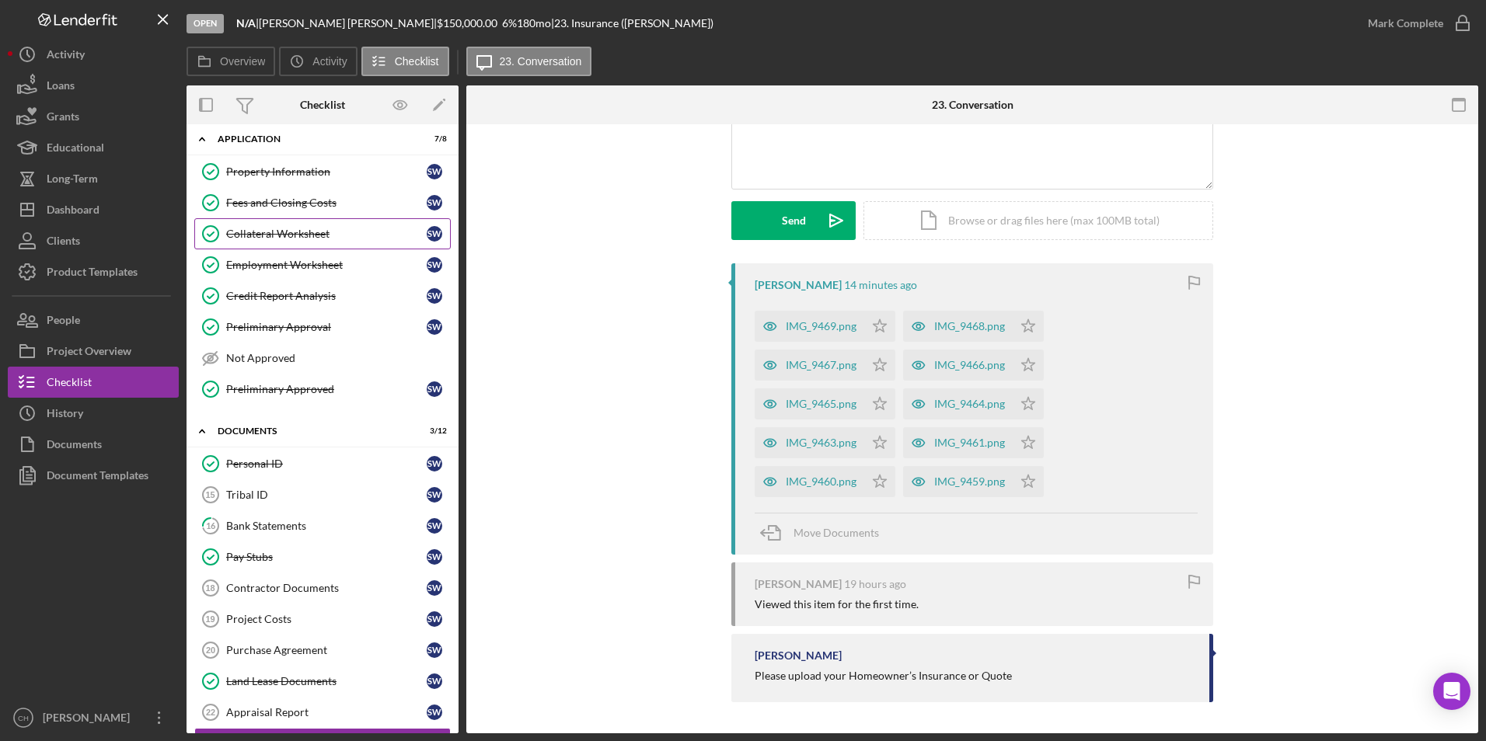
scroll to position [0, 0]
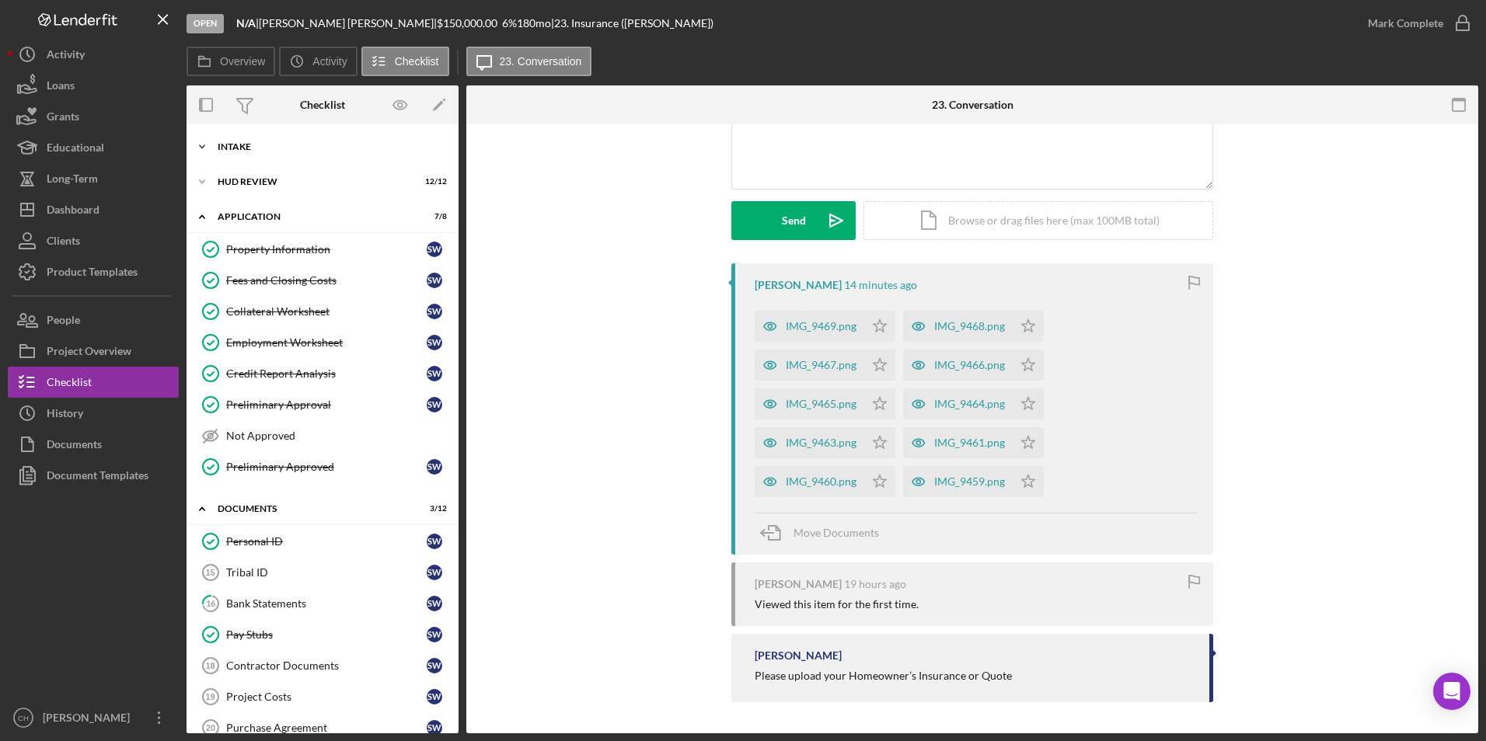
click at [260, 145] on div "Intake" at bounding box center [328, 146] width 221 height 9
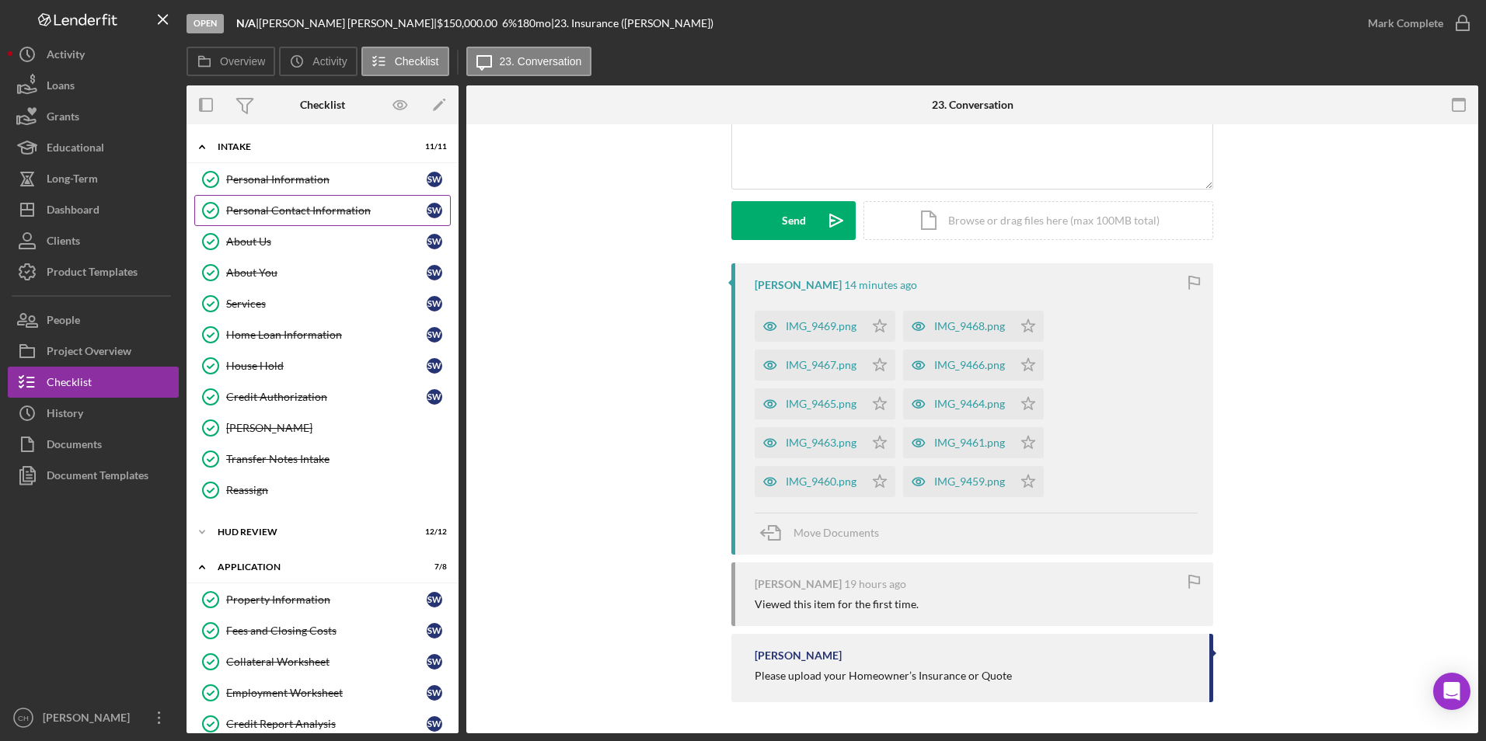
click at [309, 208] on div "Personal Contact Information" at bounding box center [326, 210] width 201 height 12
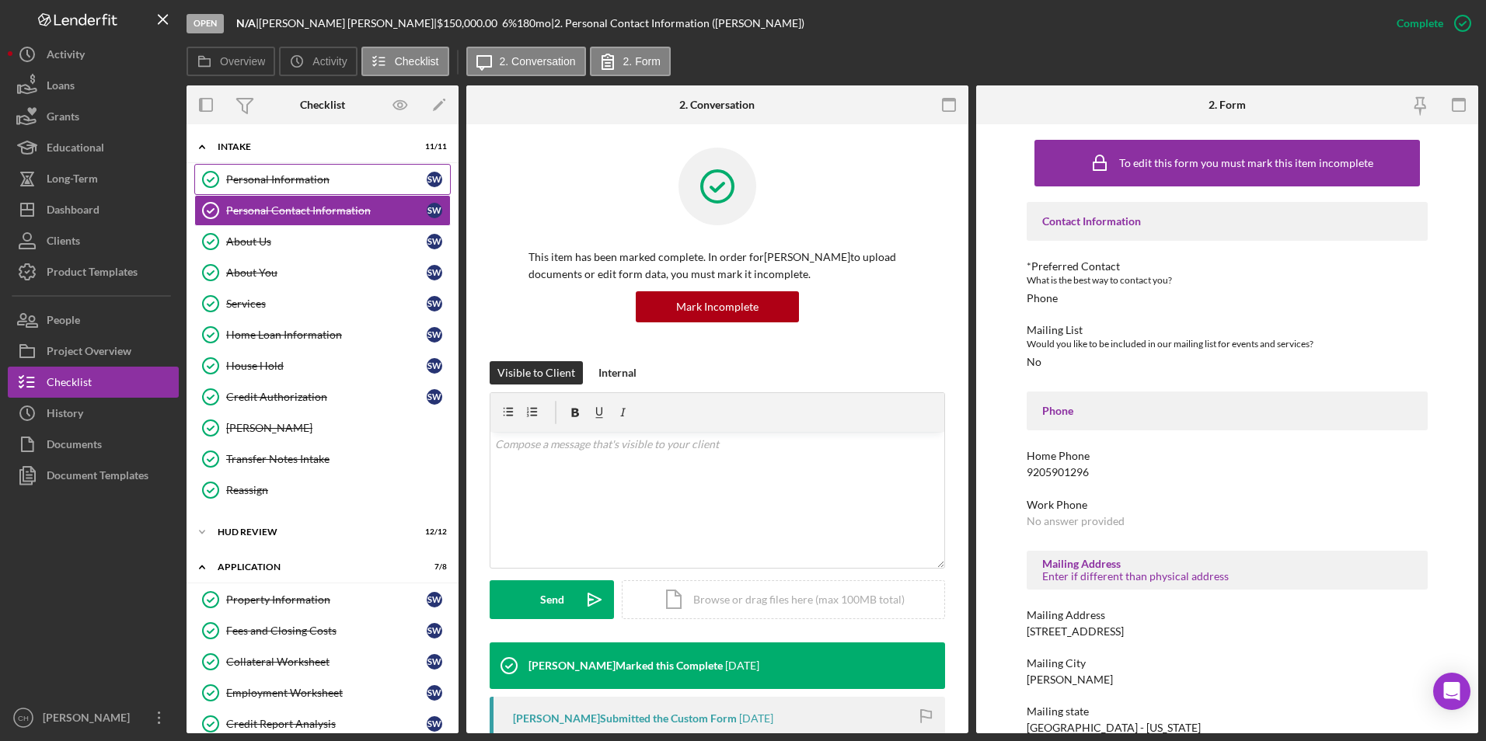
click at [296, 184] on div "Personal Information" at bounding box center [326, 179] width 201 height 12
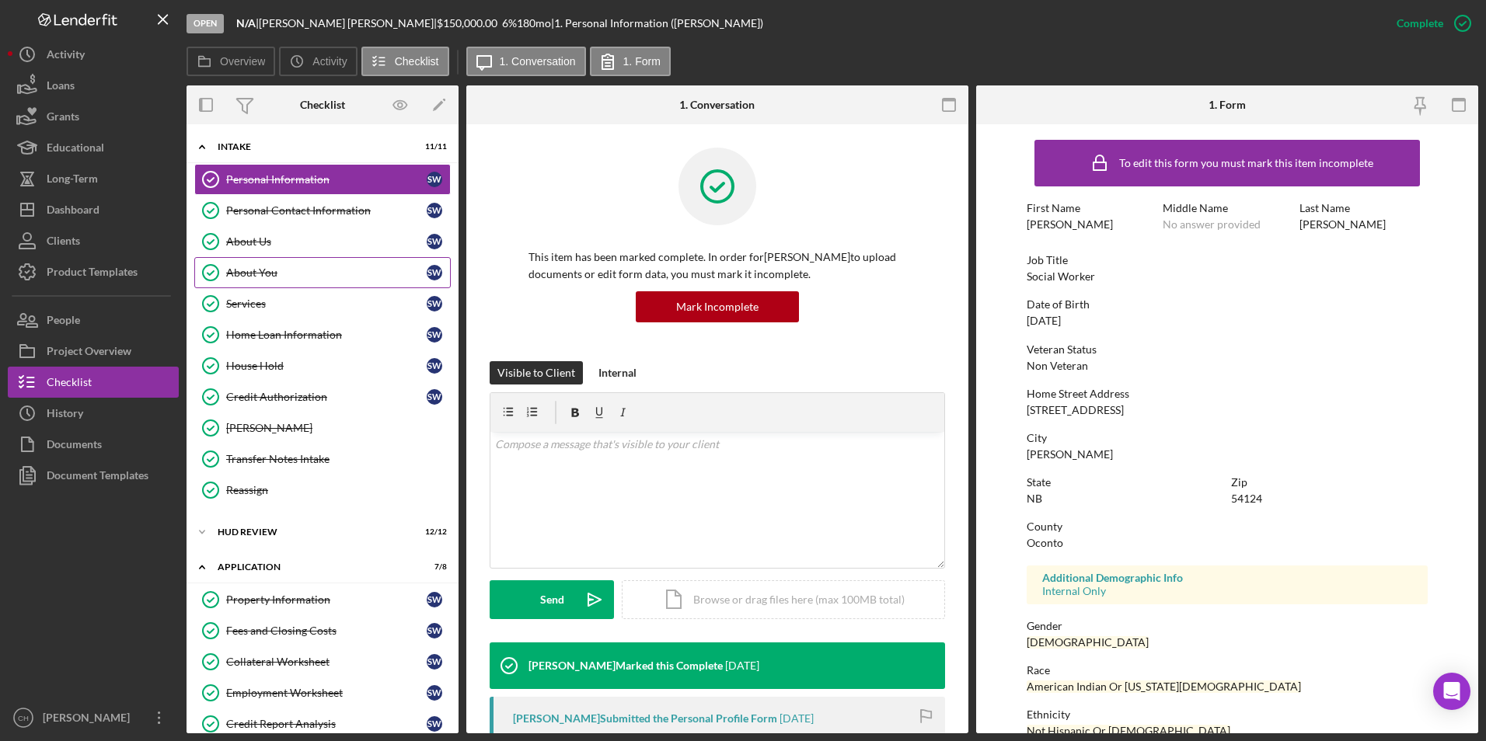
click at [281, 270] on div "About You" at bounding box center [326, 273] width 201 height 12
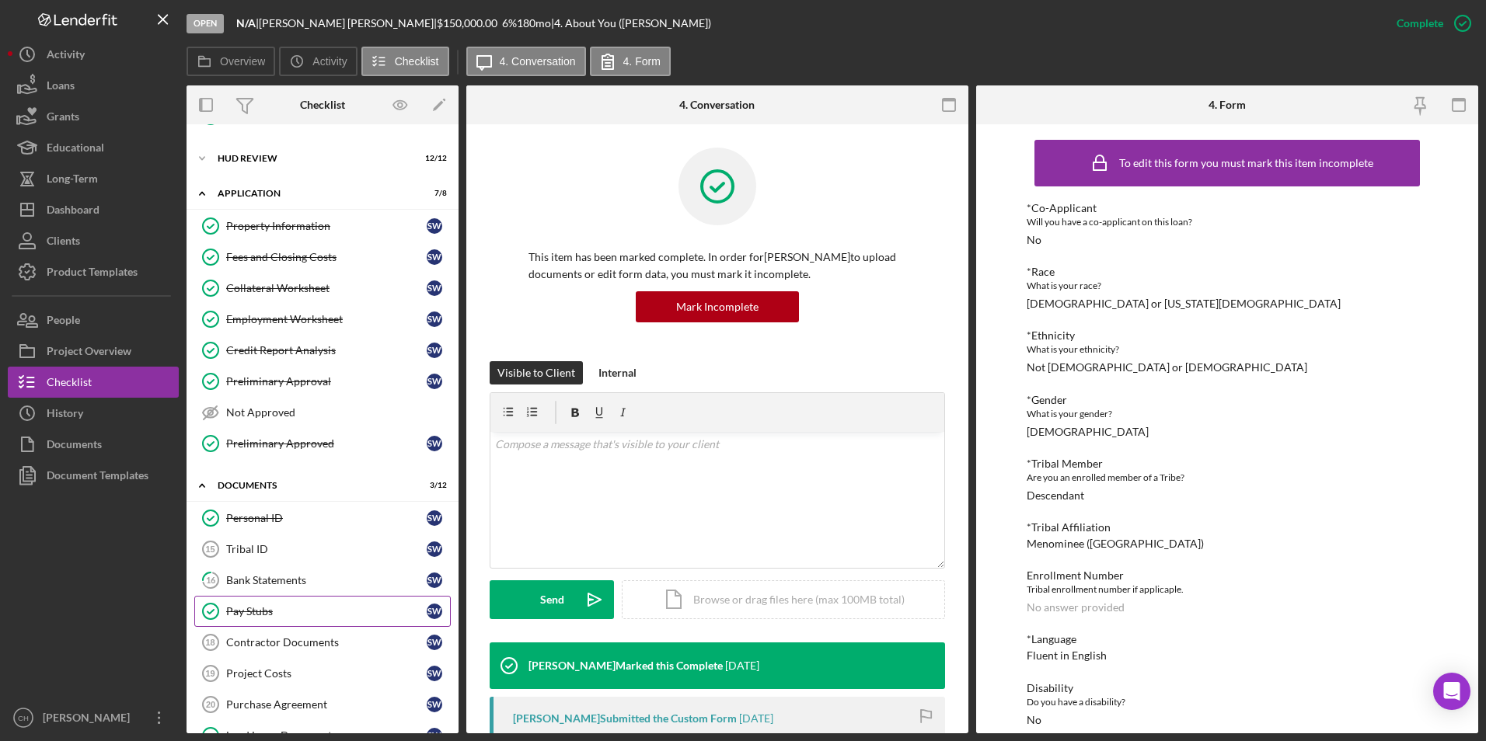
scroll to position [466, 0]
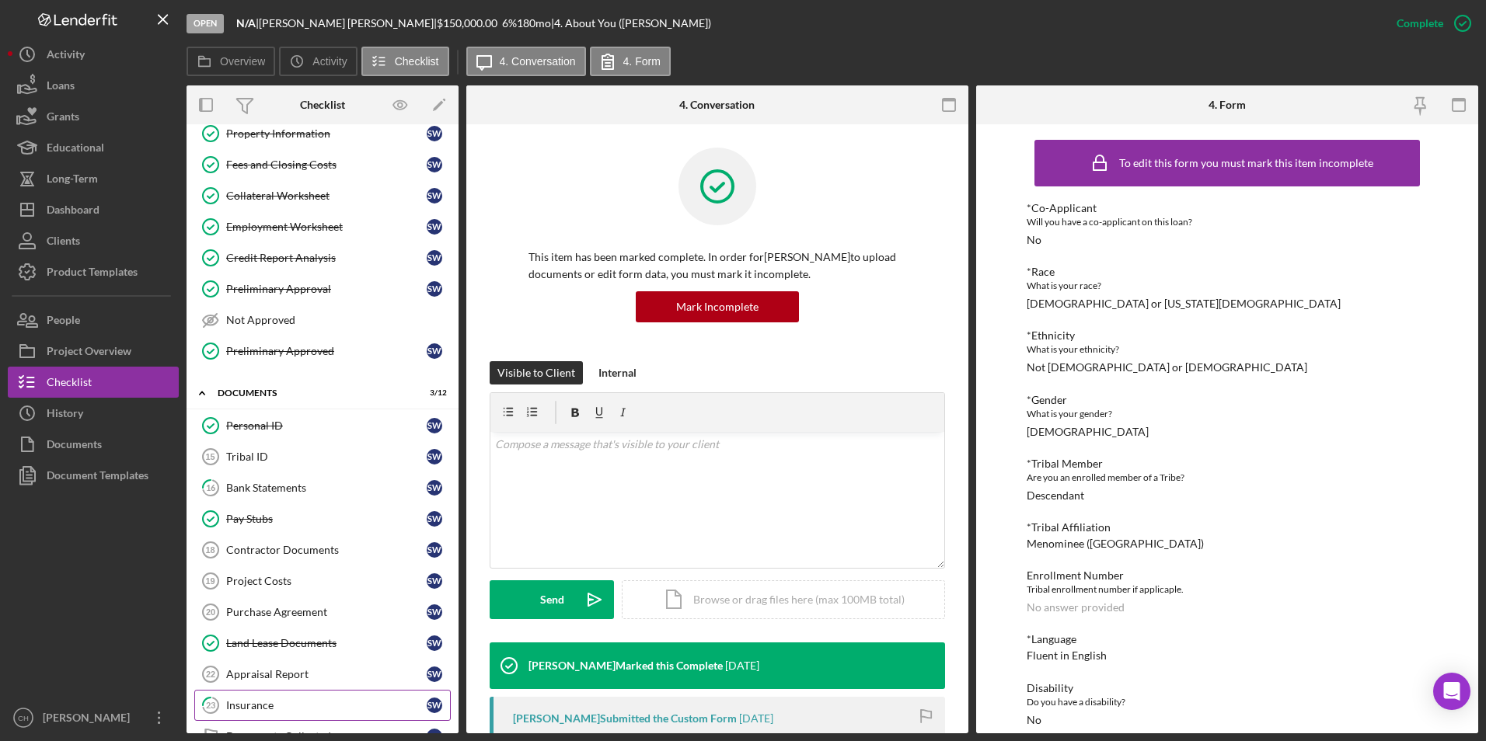
click at [253, 700] on div "Insurance" at bounding box center [326, 705] width 201 height 12
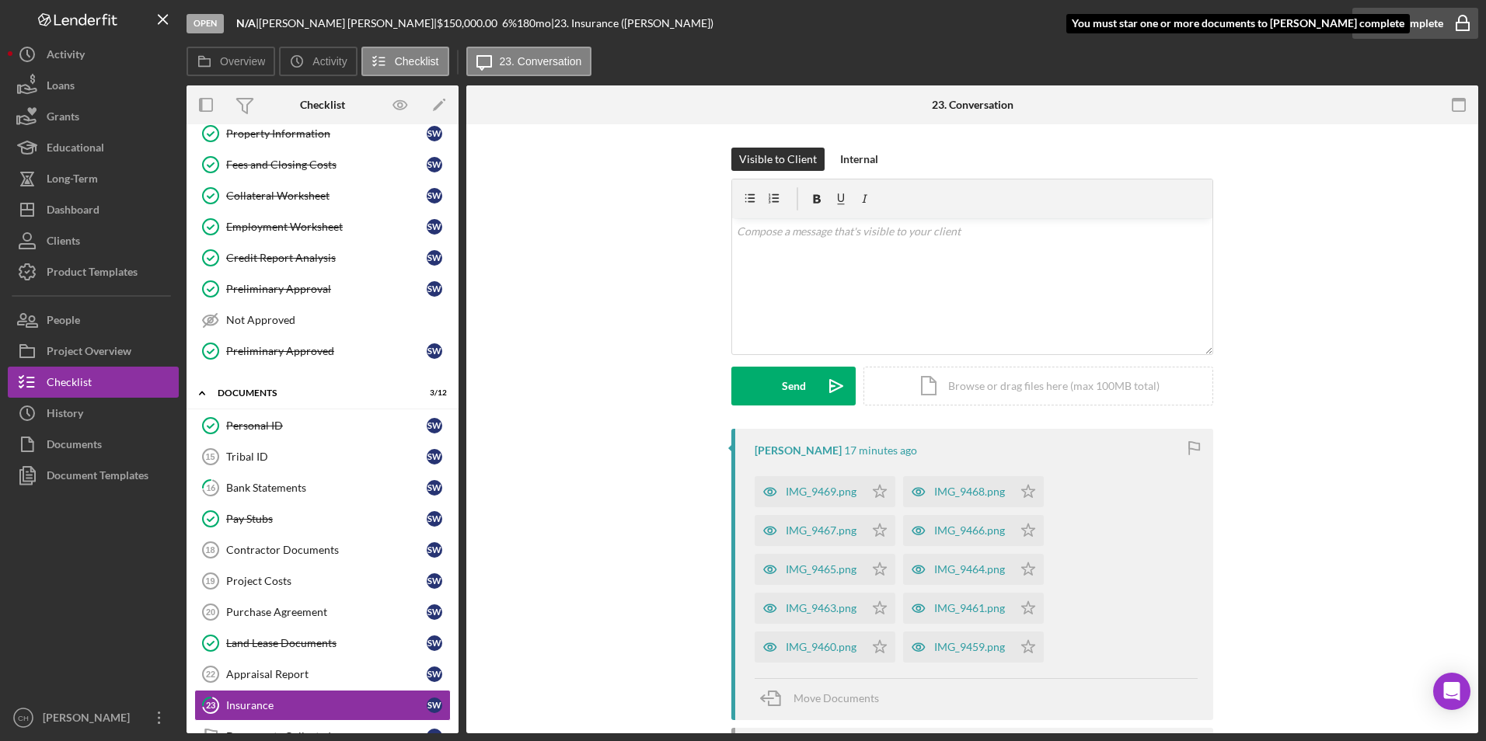
click at [1396, 16] on div "Mark Complete" at bounding box center [1405, 23] width 75 height 31
click at [1393, 21] on div "Mark Complete" at bounding box center [1405, 23] width 75 height 31
click at [873, 496] on icon "Icon/Star" at bounding box center [879, 491] width 31 height 31
click at [873, 525] on icon "Icon/Star" at bounding box center [879, 530] width 31 height 31
click at [1022, 497] on polygon "button" at bounding box center [1028, 491] width 13 height 12
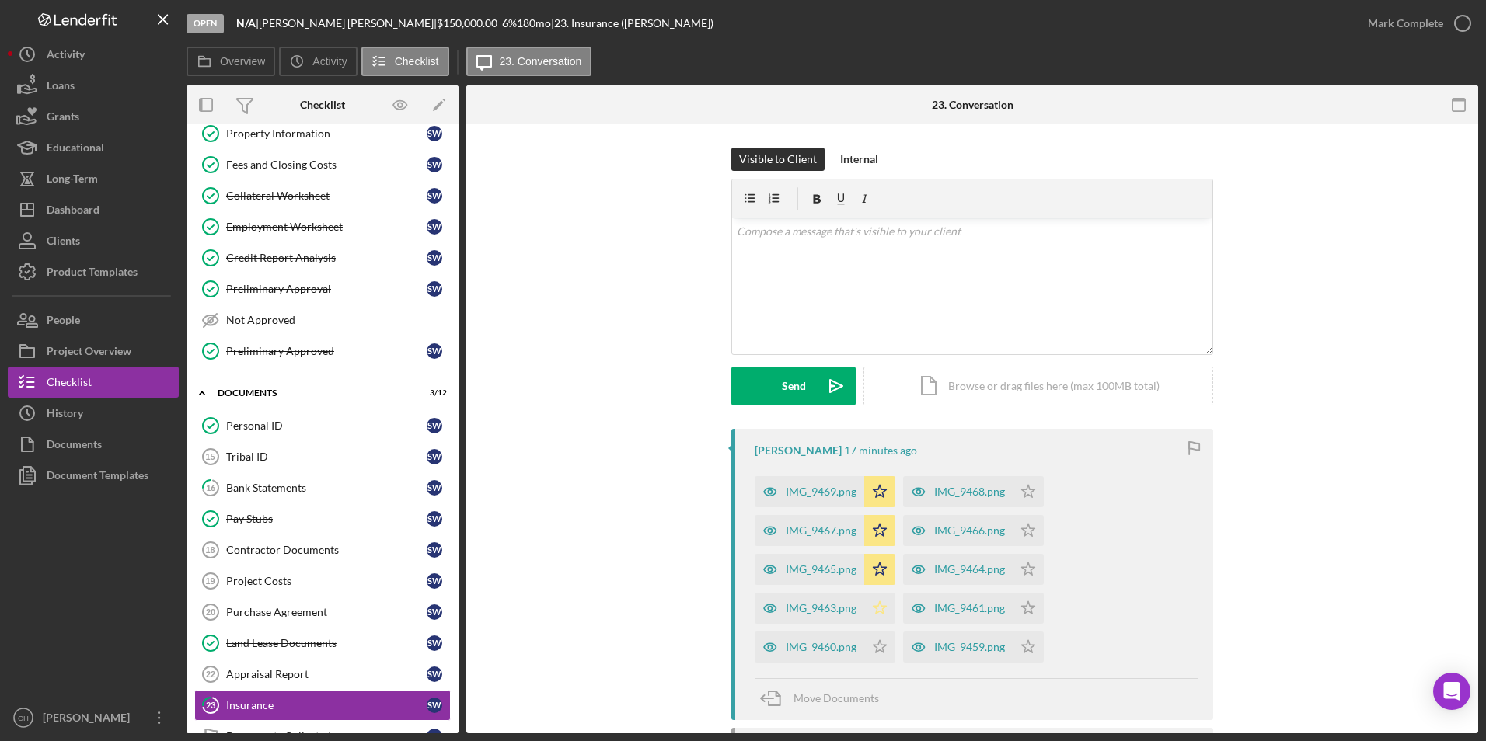
click at [870, 598] on icon "Icon/Star" at bounding box center [879, 608] width 31 height 31
click at [872, 637] on icon "Icon/Star" at bounding box center [879, 647] width 31 height 31
click at [1017, 641] on icon "Icon/Star" at bounding box center [1028, 647] width 31 height 31
click at [1013, 603] on icon "Icon/Star" at bounding box center [1028, 608] width 31 height 31
click at [1028, 563] on icon "Icon/Star" at bounding box center [1028, 569] width 31 height 31
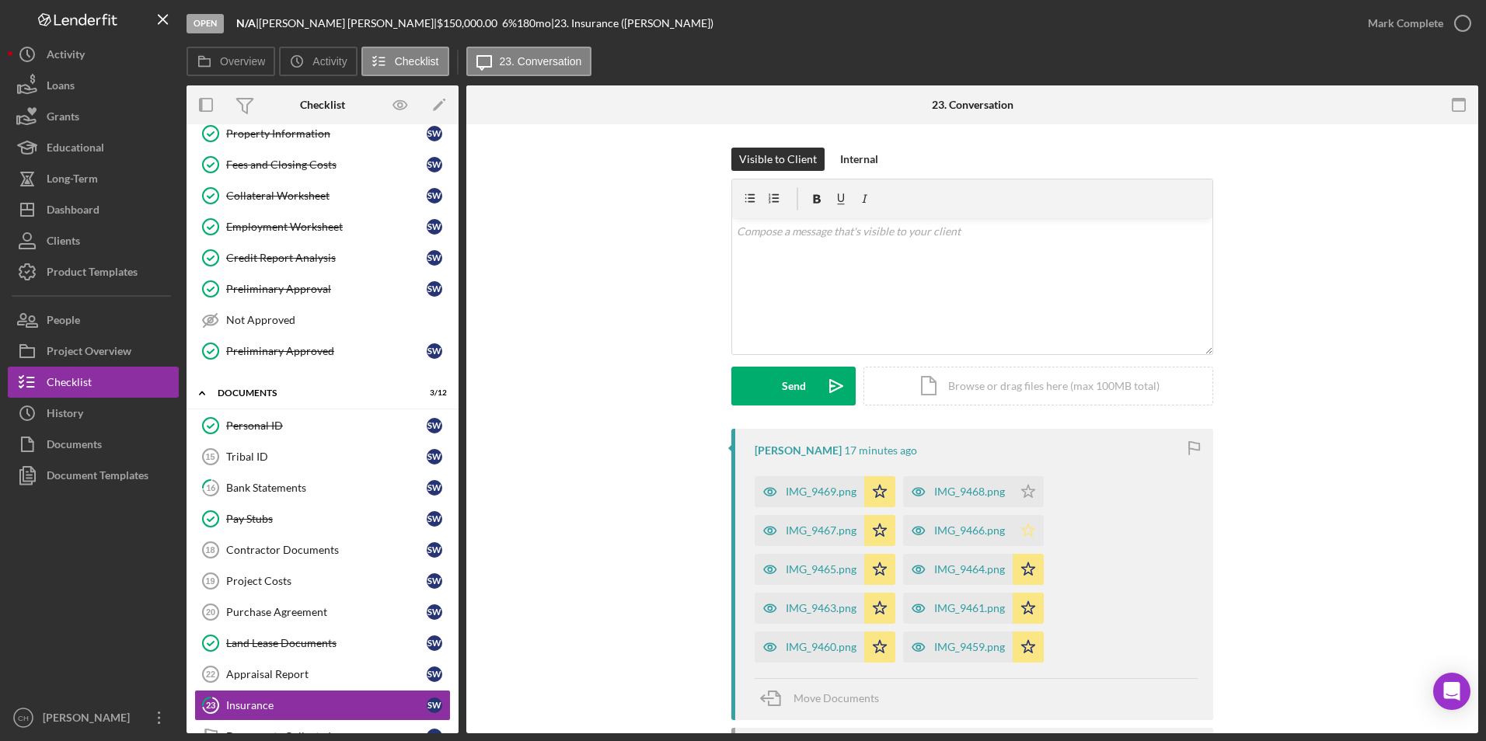
click at [1023, 525] on icon "Icon/Star" at bounding box center [1028, 530] width 31 height 31
click at [1024, 488] on icon "Icon/Star" at bounding box center [1028, 491] width 31 height 31
click at [1381, 32] on div "Mark Complete" at bounding box center [1405, 23] width 75 height 31
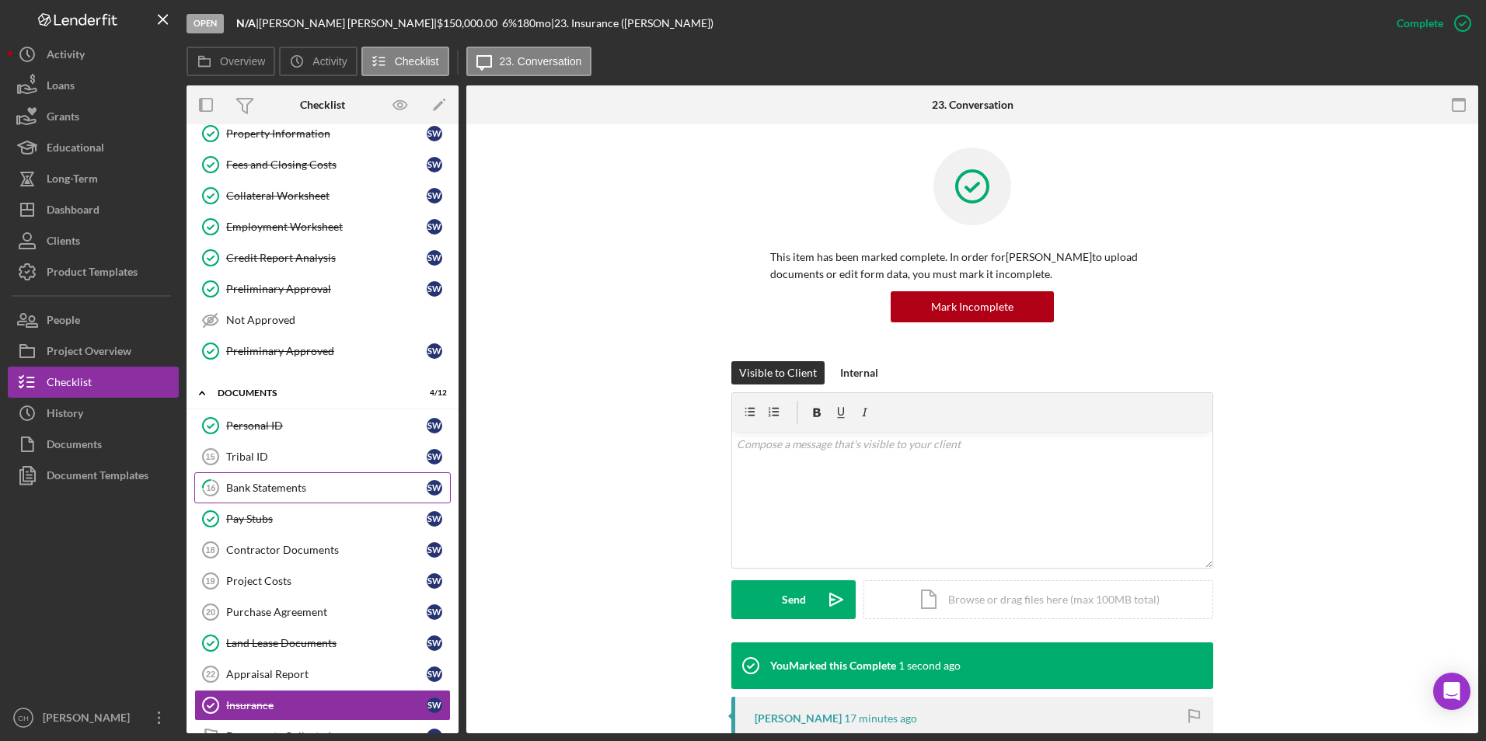
click at [254, 487] on div "Bank Statements" at bounding box center [326, 488] width 201 height 12
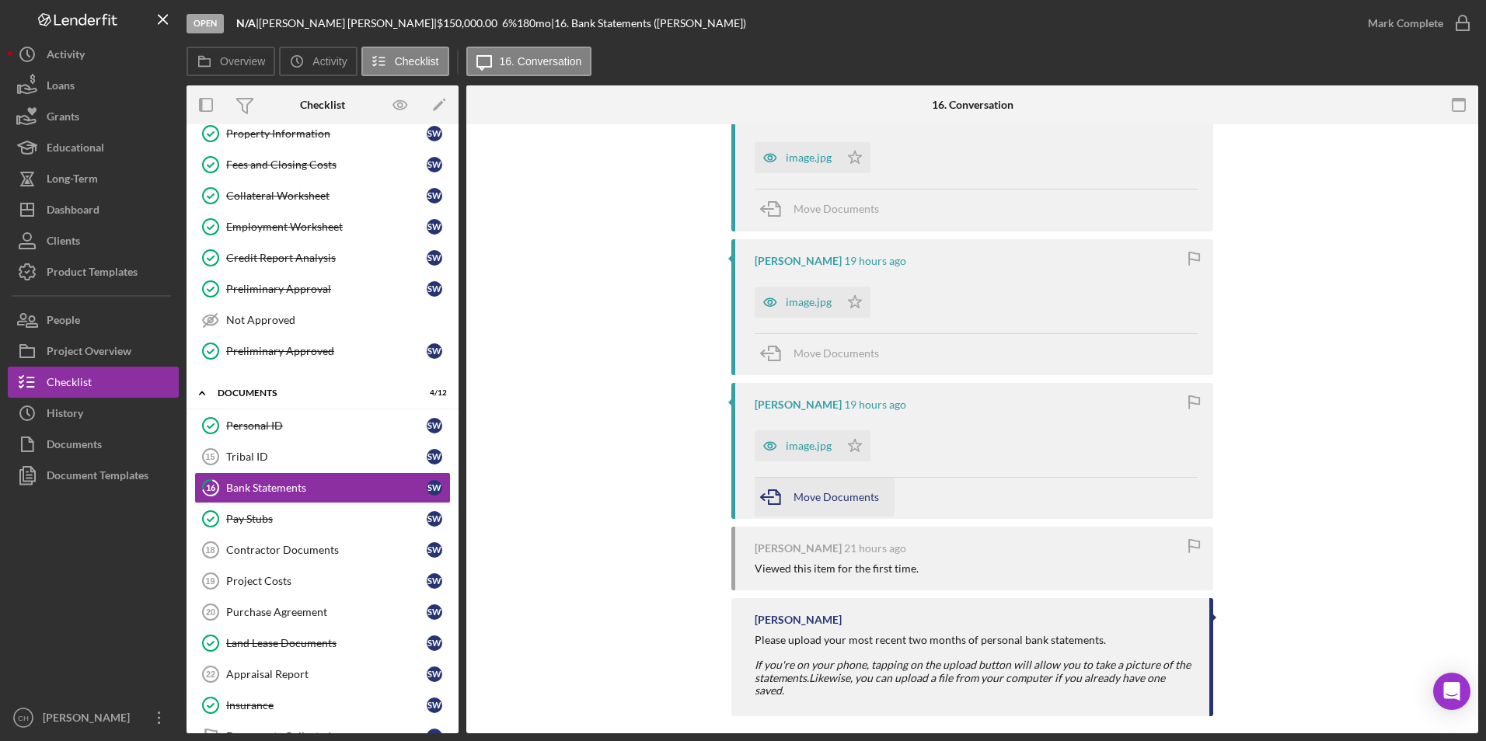
scroll to position [623, 0]
click at [826, 447] on div "image.jpg" at bounding box center [809, 444] width 46 height 12
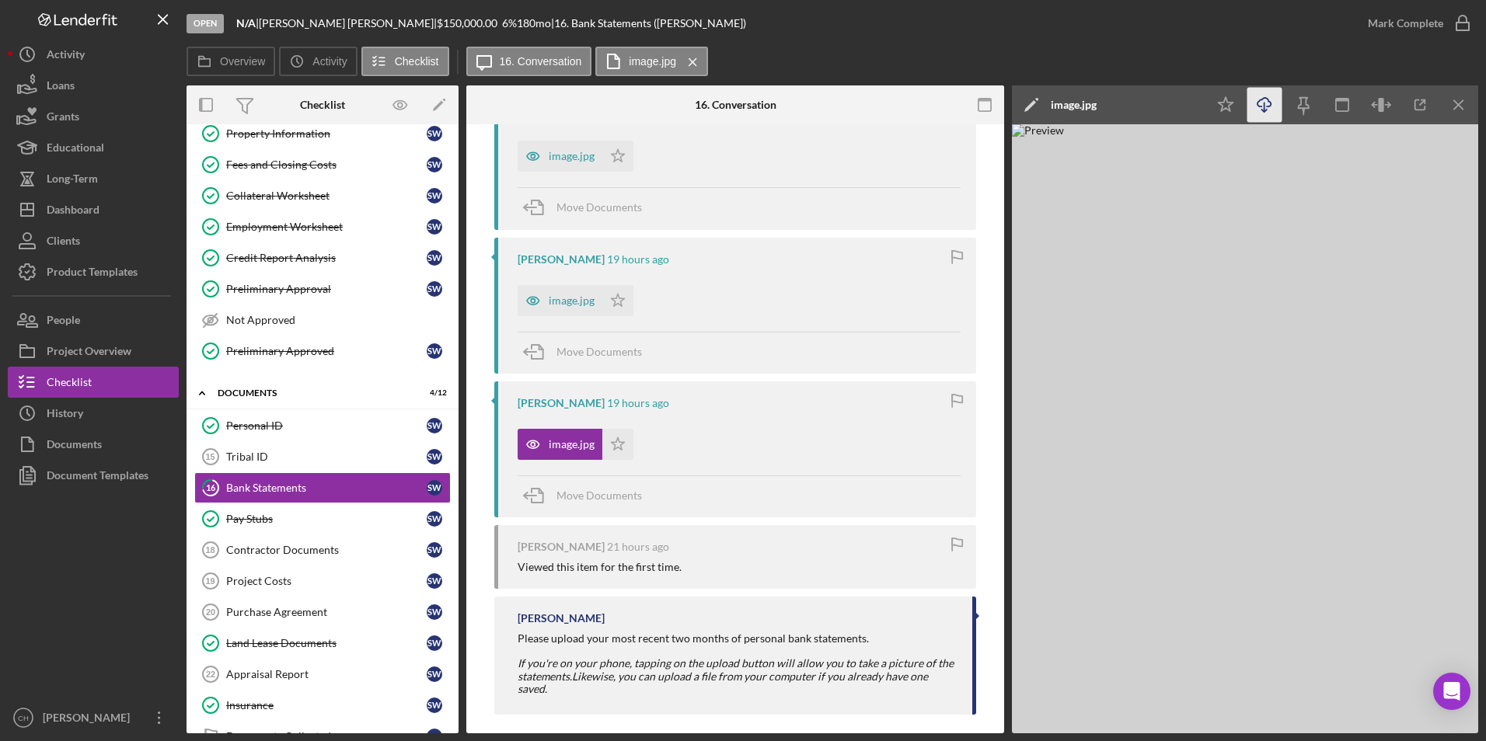
click at [1269, 110] on icon "Icon/Download" at bounding box center [1264, 105] width 35 height 35
click at [612, 444] on icon "Icon/Star" at bounding box center [617, 444] width 31 height 31
click at [595, 316] on div "image.jpg" at bounding box center [560, 300] width 85 height 31
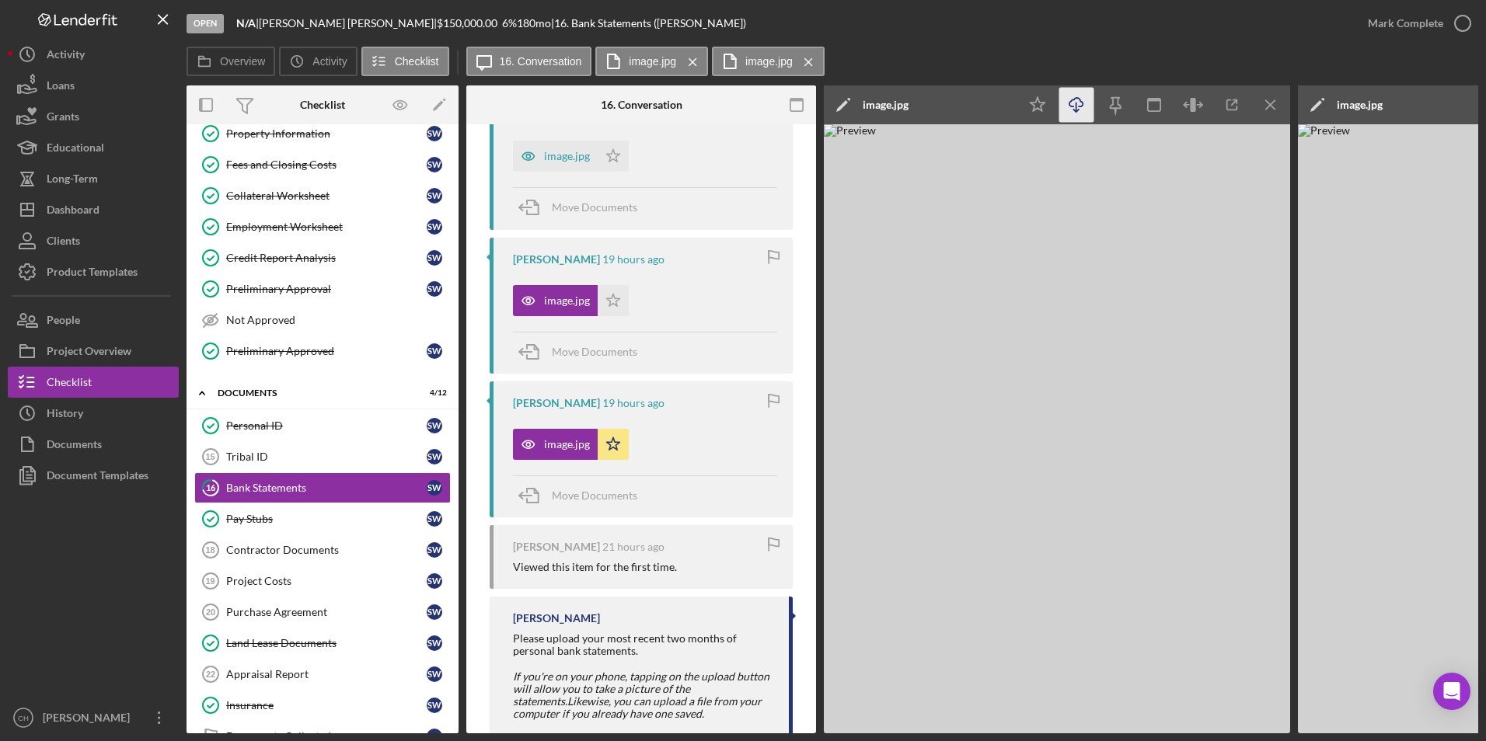
click at [1075, 110] on icon "Icon/Download" at bounding box center [1076, 105] width 35 height 35
click at [616, 302] on polygon "button" at bounding box center [613, 300] width 13 height 12
click at [584, 157] on div "image.jpg" at bounding box center [567, 156] width 46 height 12
click at [1073, 105] on icon "Icon/Download" at bounding box center [1076, 105] width 35 height 35
click at [611, 159] on icon "Icon/Star" at bounding box center [613, 156] width 31 height 31
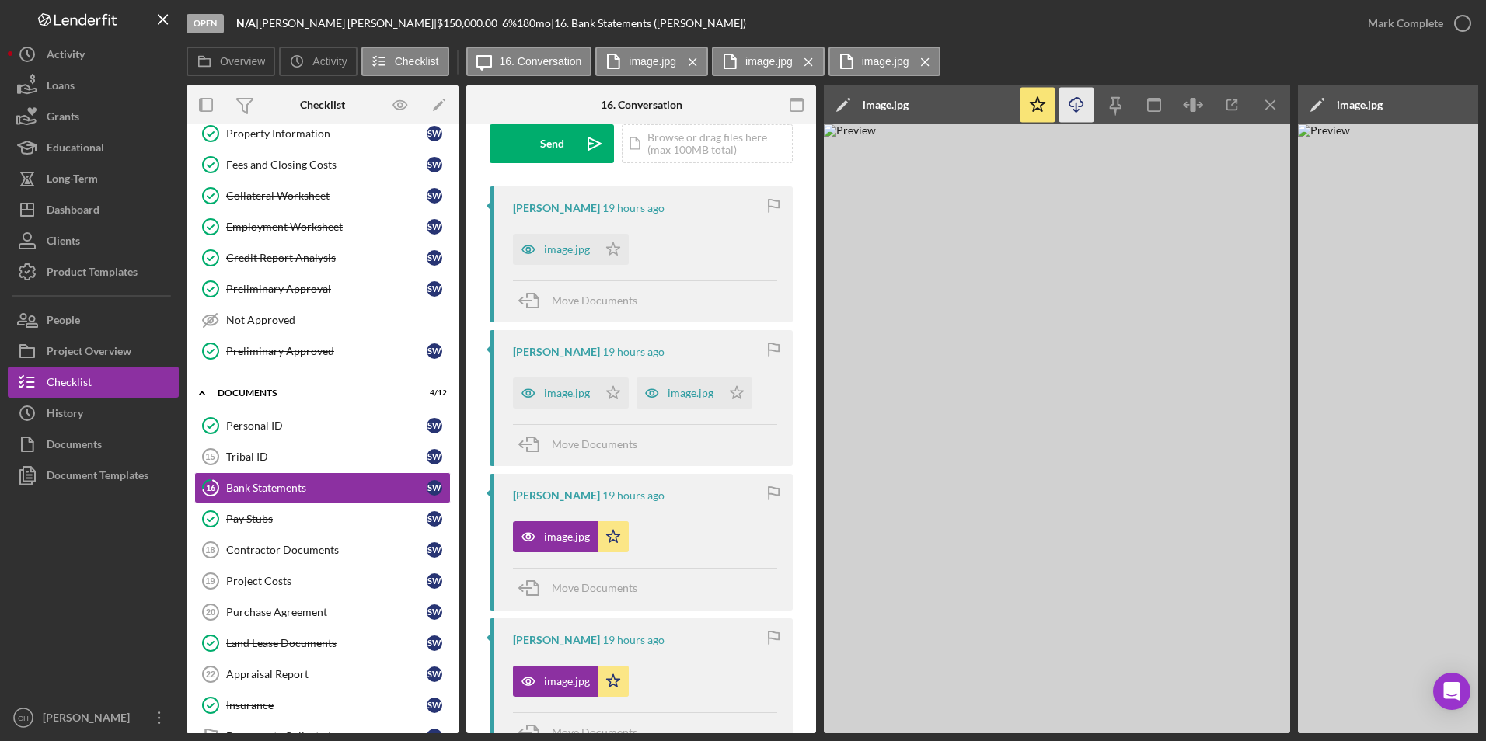
scroll to position [238, 0]
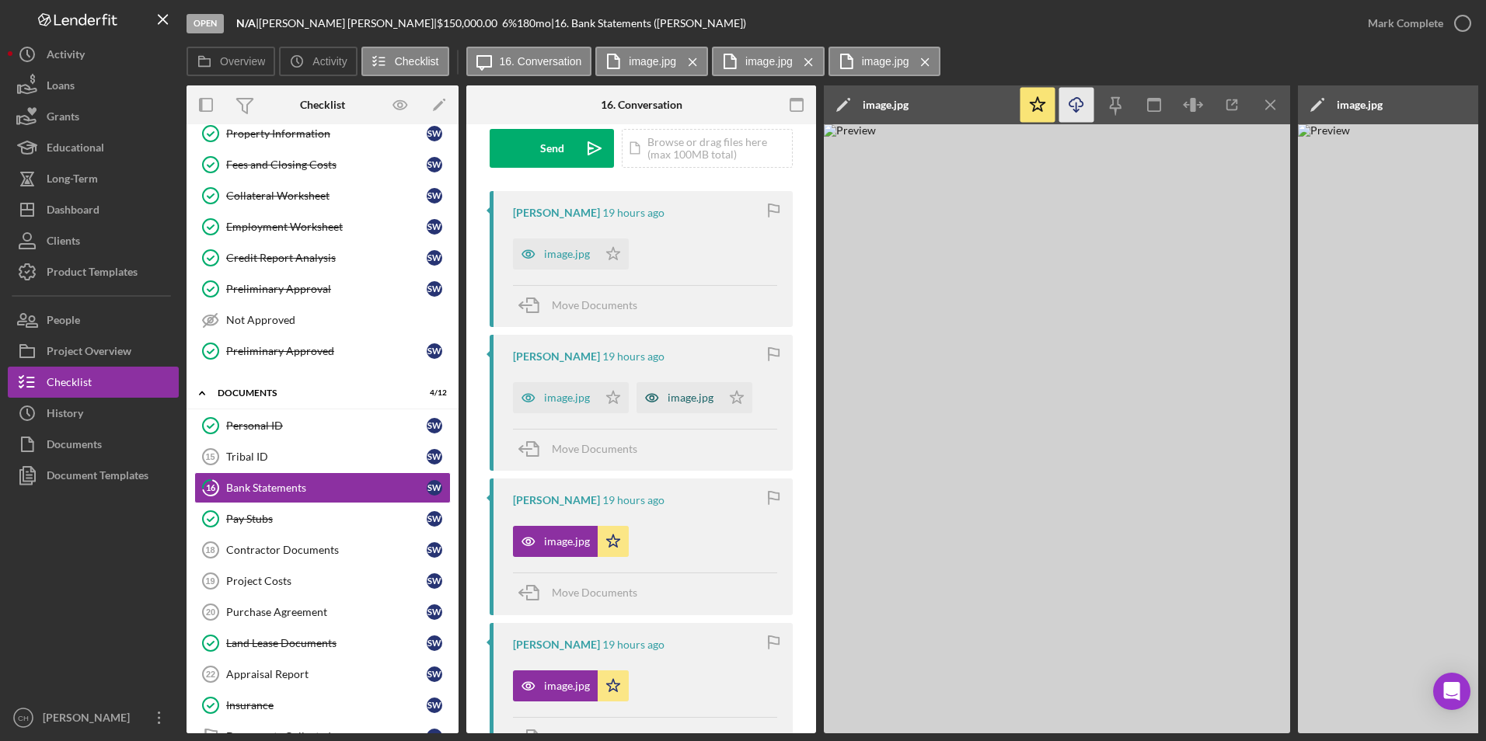
click at [683, 399] on div "image.jpg" at bounding box center [691, 398] width 46 height 12
click at [1067, 110] on icon "Icon/Download" at bounding box center [1076, 105] width 35 height 35
click at [729, 389] on icon "Icon/Star" at bounding box center [736, 397] width 31 height 31
click at [612, 399] on icon "Icon/Star" at bounding box center [613, 397] width 31 height 31
click at [570, 394] on div "image.jpg" at bounding box center [567, 398] width 46 height 12
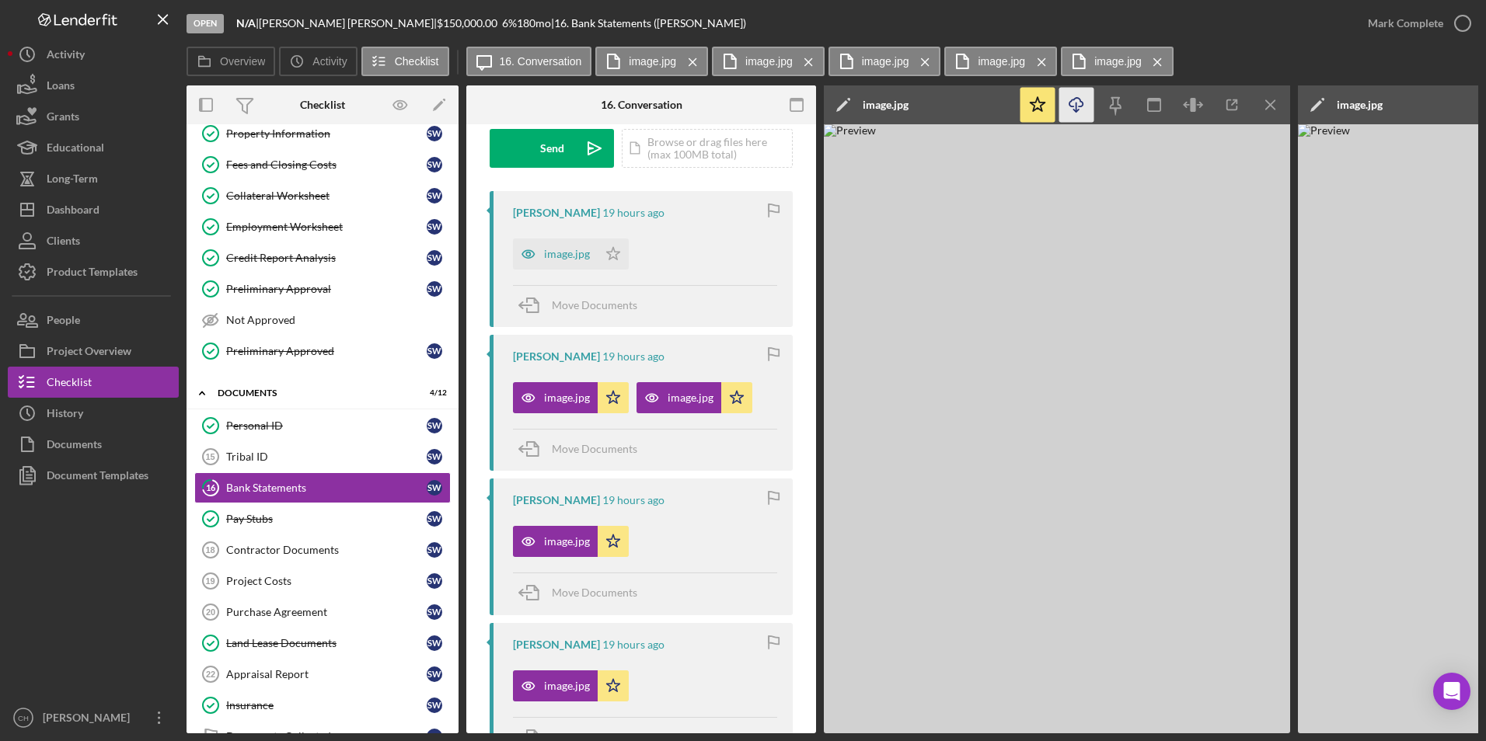
click at [1083, 105] on icon "button" at bounding box center [1075, 102] width 13 height 9
click at [579, 255] on div "image.jpg" at bounding box center [567, 254] width 46 height 12
click at [1080, 106] on icon "button" at bounding box center [1075, 102] width 13 height 9
click at [612, 242] on icon "Icon/Star" at bounding box center [613, 254] width 31 height 31
click at [1083, 103] on icon "Icon/Download" at bounding box center [1076, 105] width 35 height 35
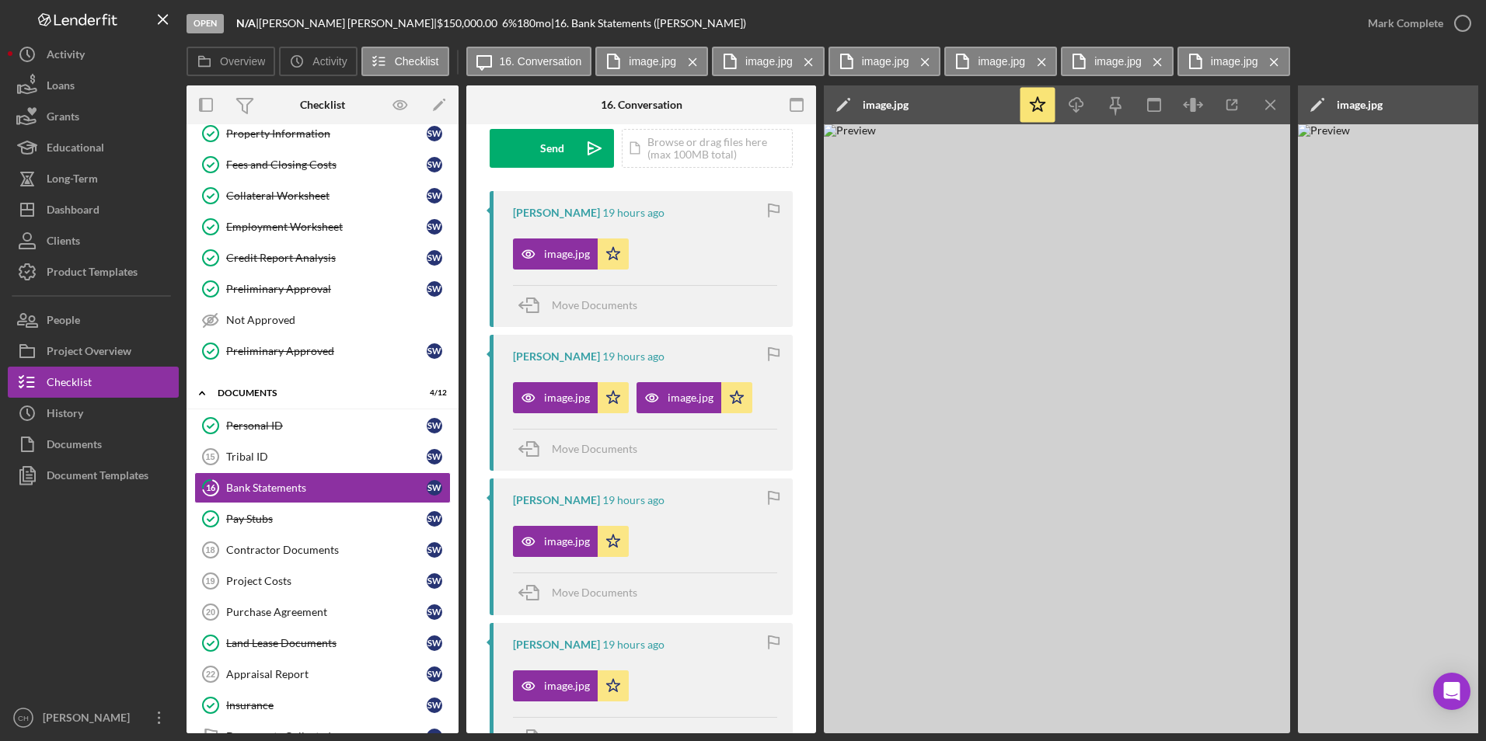
click at [934, 507] on img at bounding box center [1057, 428] width 466 height 609
click at [1400, 19] on div "Mark Complete" at bounding box center [1405, 23] width 75 height 31
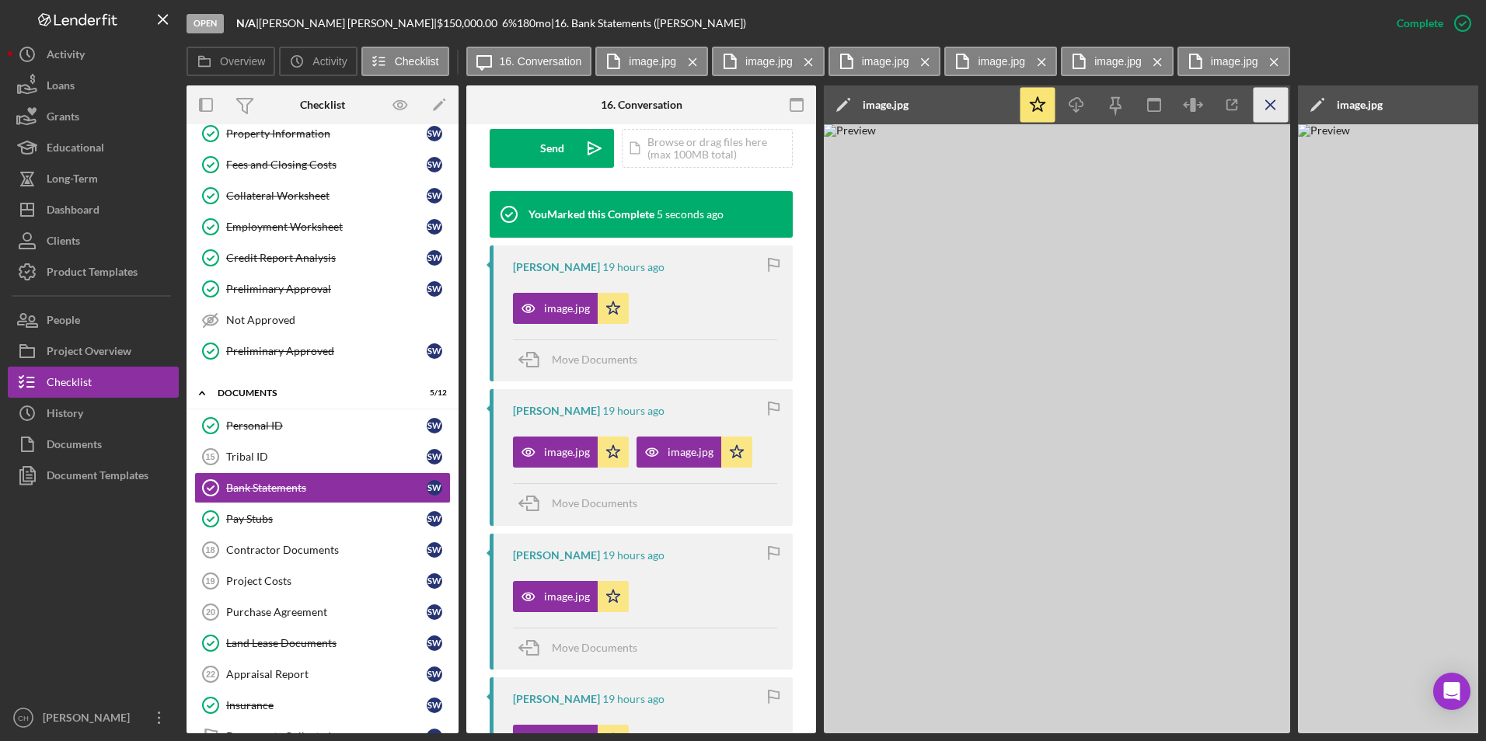
click at [1261, 96] on icon "Icon/Menu Close" at bounding box center [1271, 105] width 35 height 35
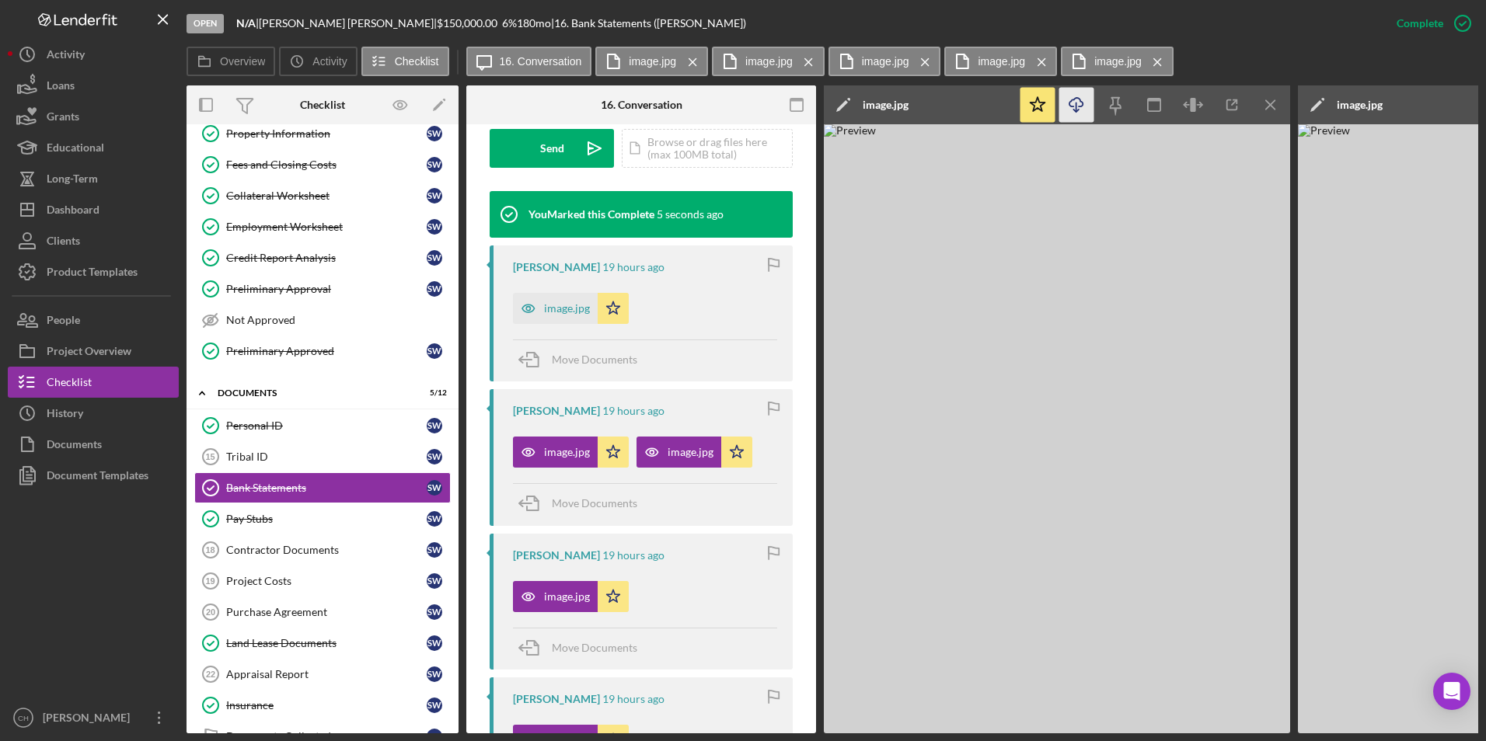
click at [1261, 96] on icon "Icon/Menu Close" at bounding box center [1271, 105] width 35 height 35
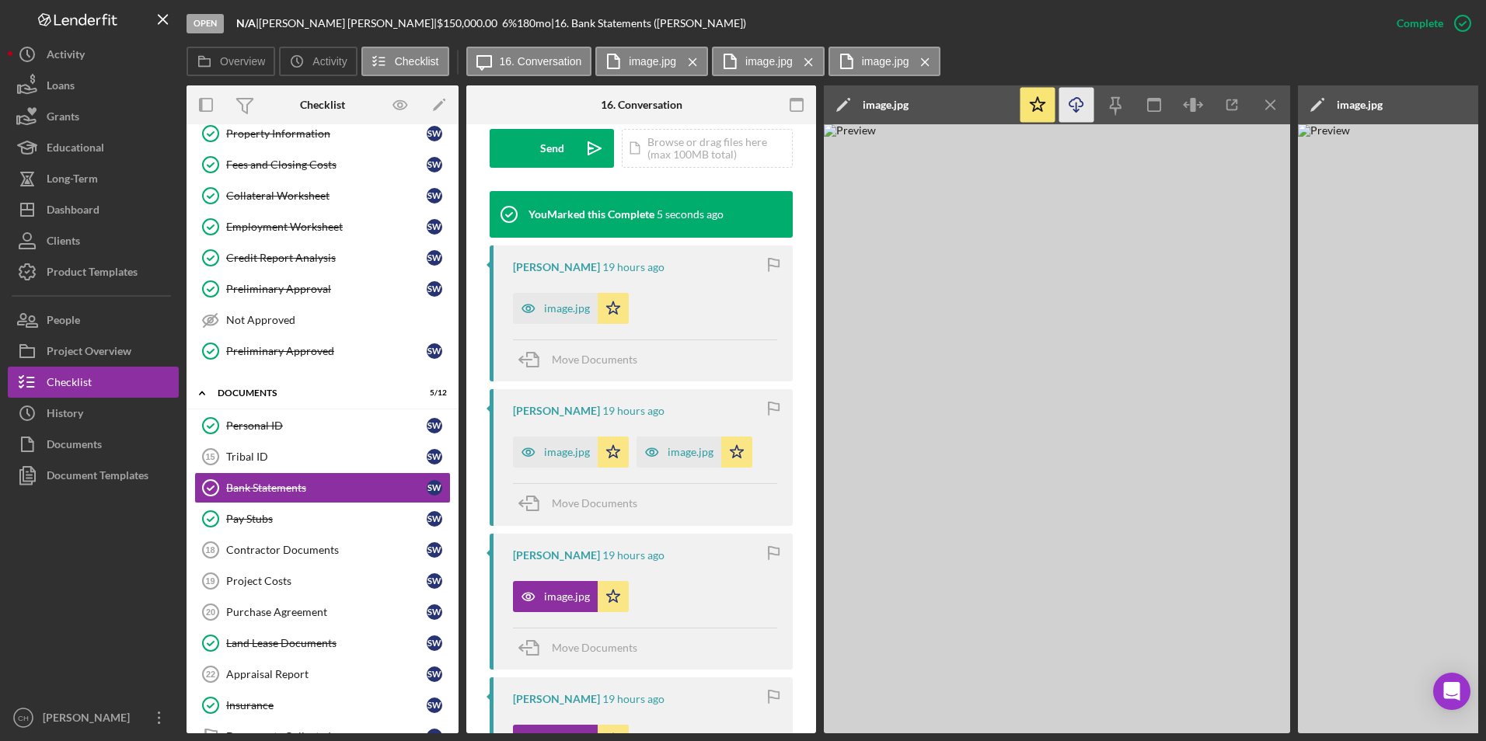
click at [1261, 96] on icon "Icon/Menu Close" at bounding box center [1271, 105] width 35 height 35
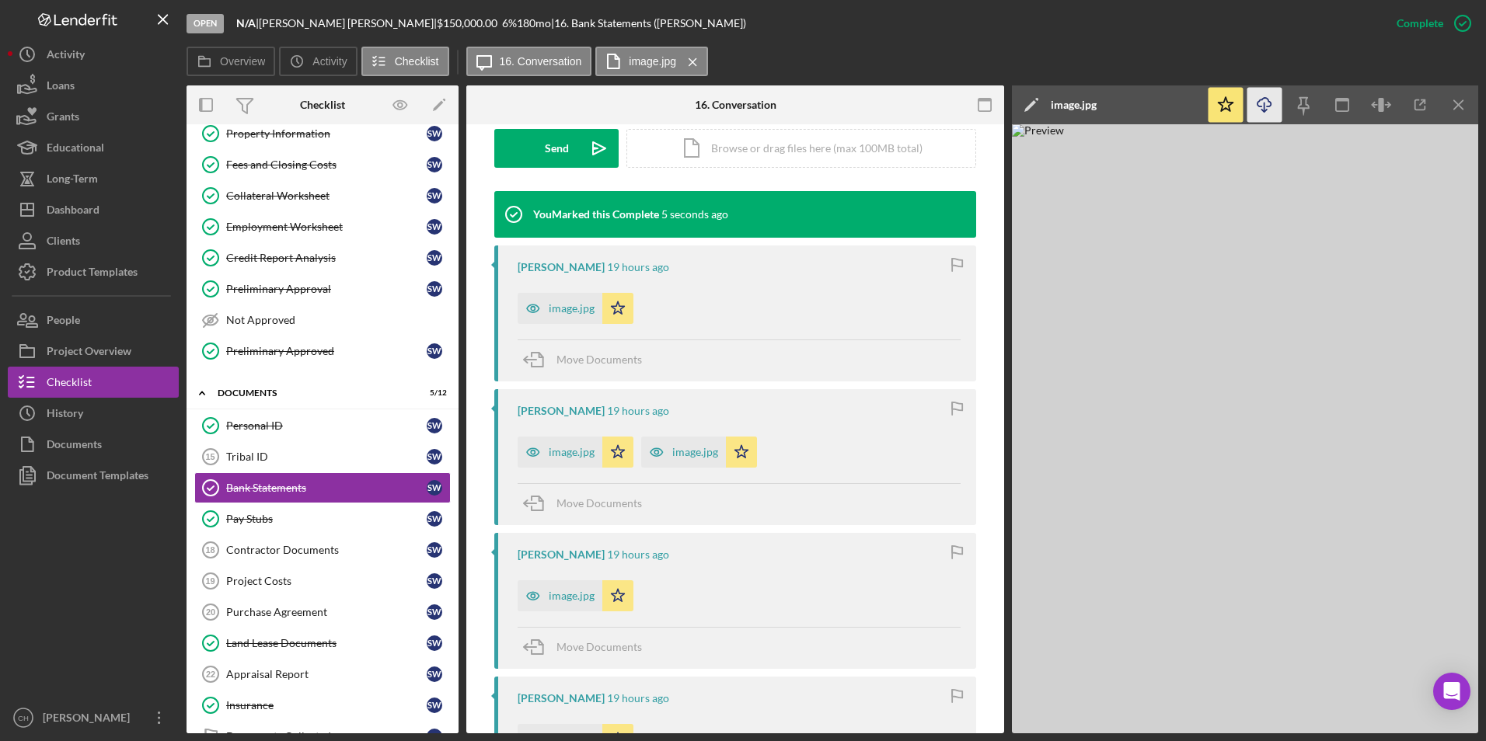
click at [1261, 96] on icon "Icon/Download" at bounding box center [1264, 105] width 35 height 35
click at [989, 25] on div "Open N/A | [PERSON_NAME] | $150,000.00 6 % 180 mo | 16. Bank Statements ([PERSO…" at bounding box center [784, 23] width 1195 height 47
click at [1461, 97] on icon "Icon/Menu Close" at bounding box center [1459, 105] width 35 height 35
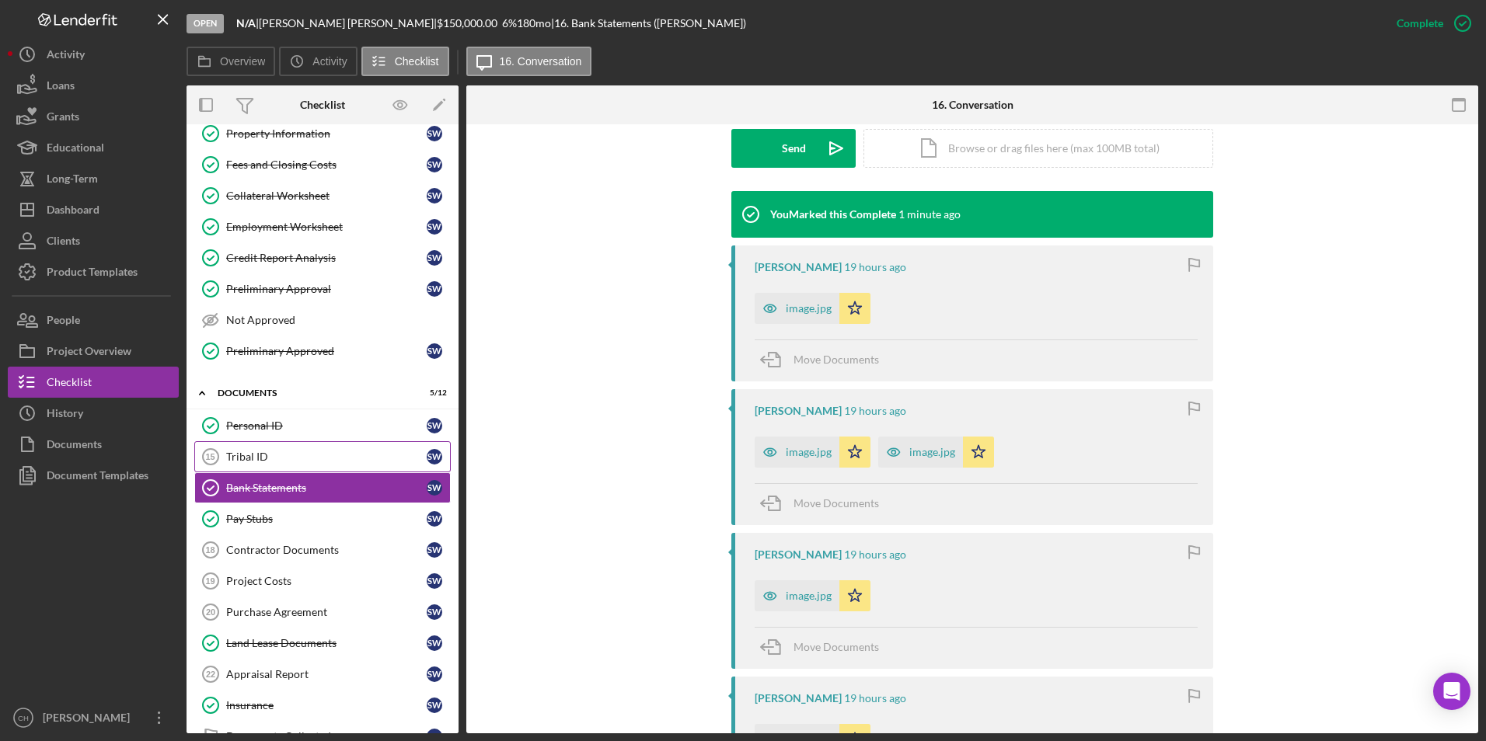
click at [252, 459] on div "Tribal ID" at bounding box center [326, 457] width 201 height 12
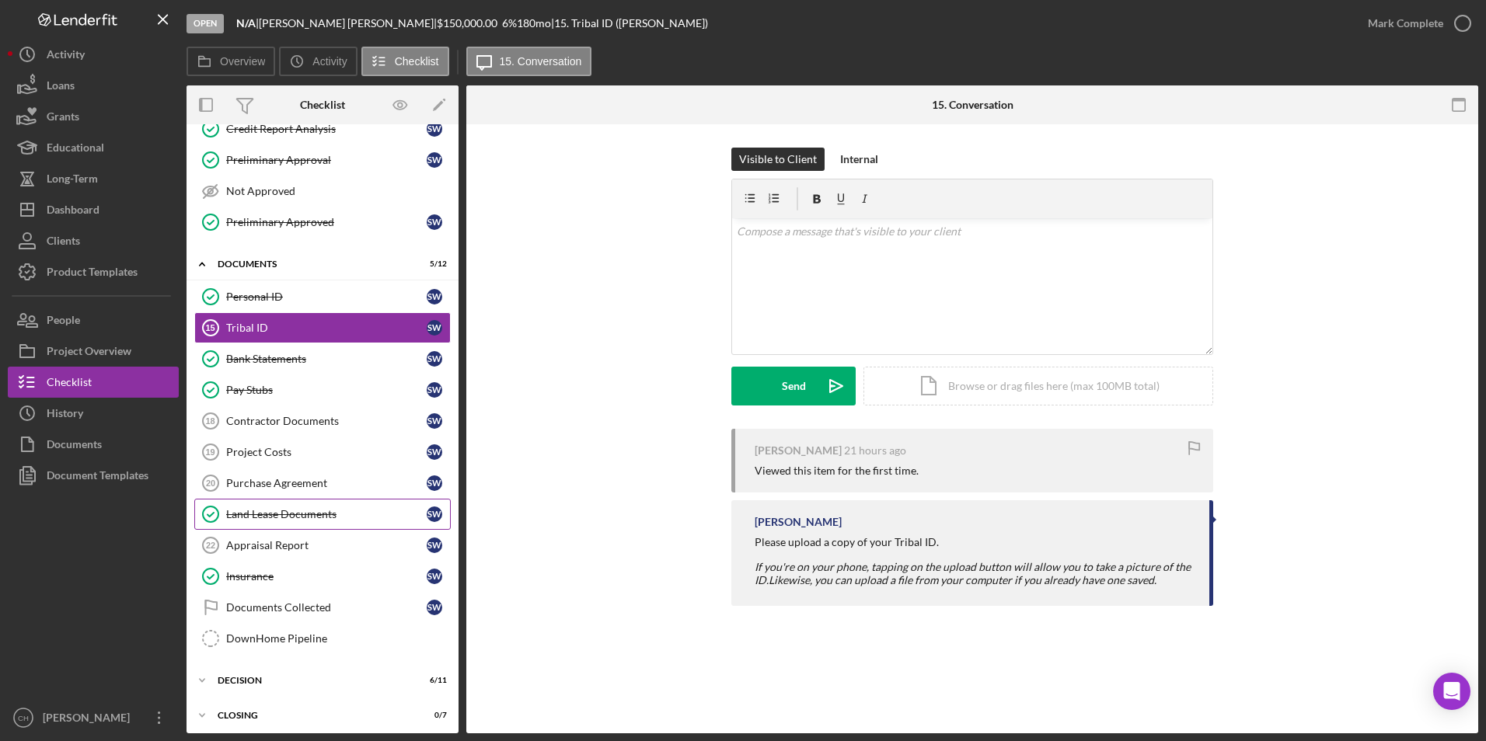
scroll to position [602, 0]
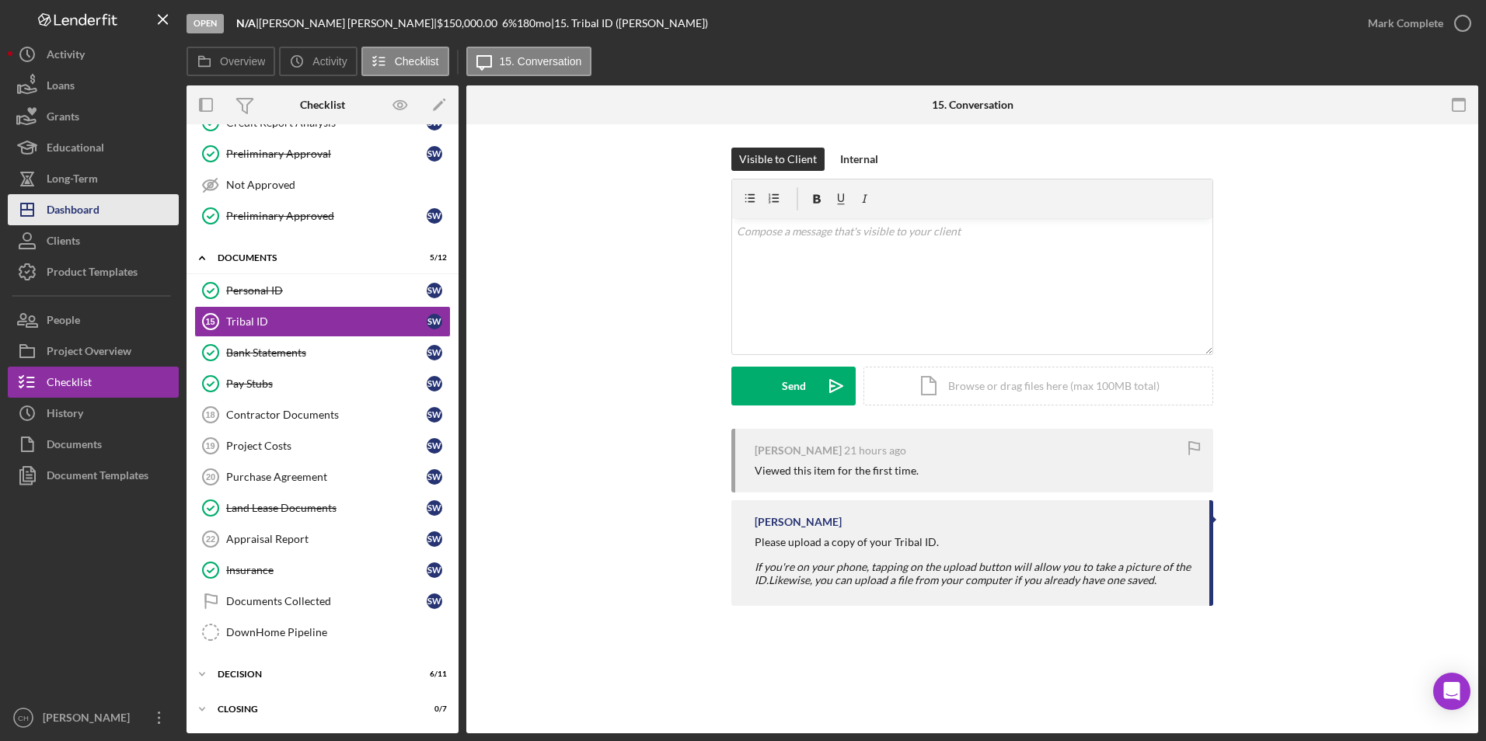
click at [61, 220] on div "Dashboard" at bounding box center [73, 211] width 53 height 35
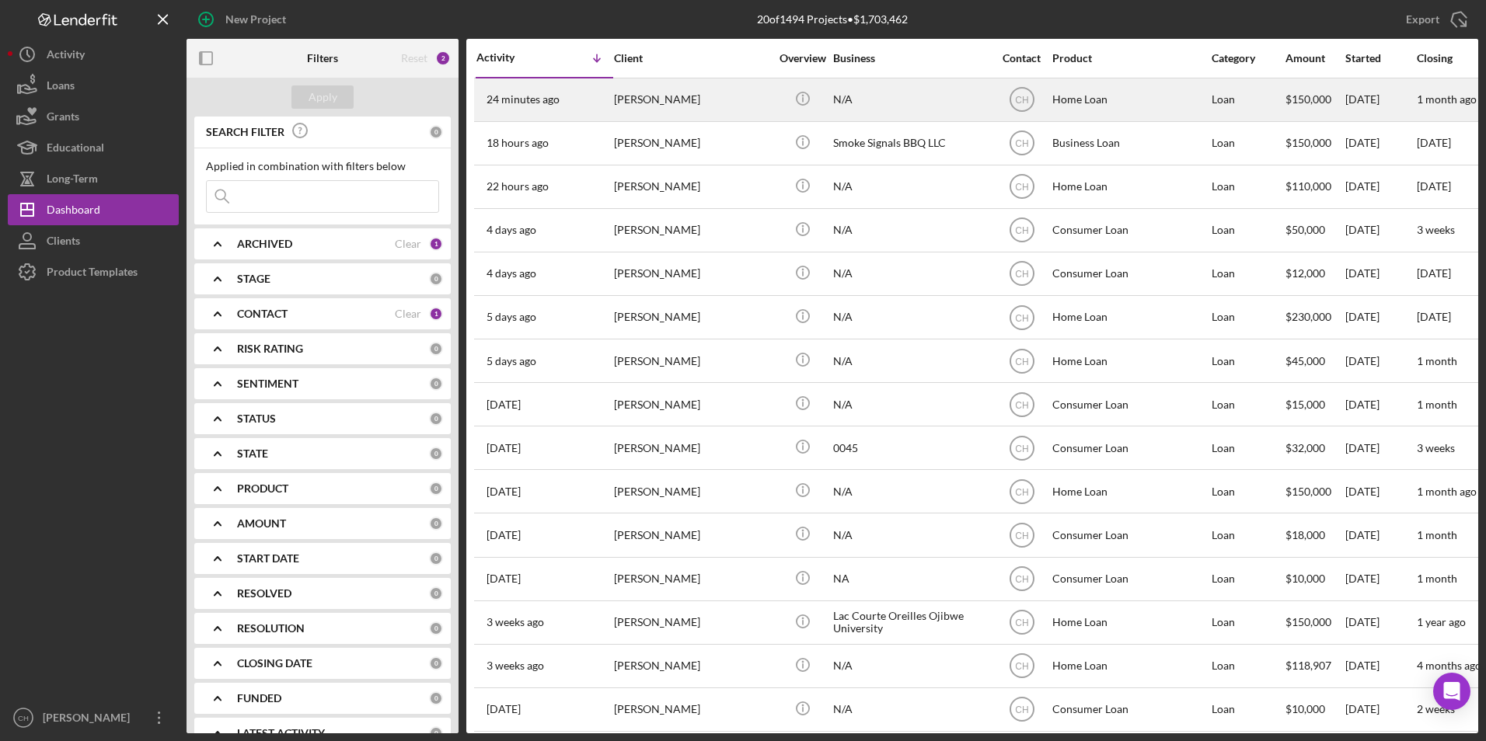
click at [688, 108] on div "[PERSON_NAME]" at bounding box center [691, 99] width 155 height 41
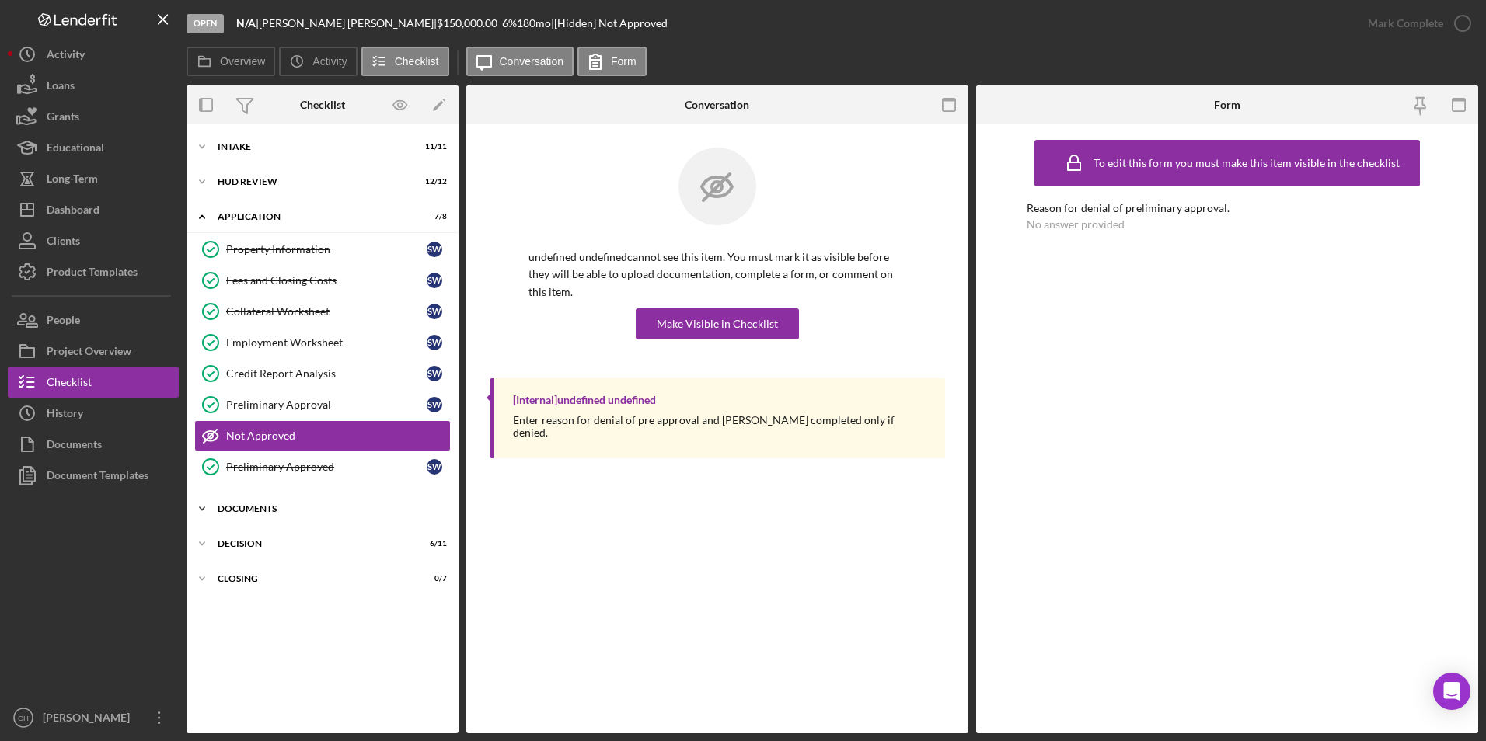
click at [269, 511] on div "Documents" at bounding box center [328, 508] width 221 height 9
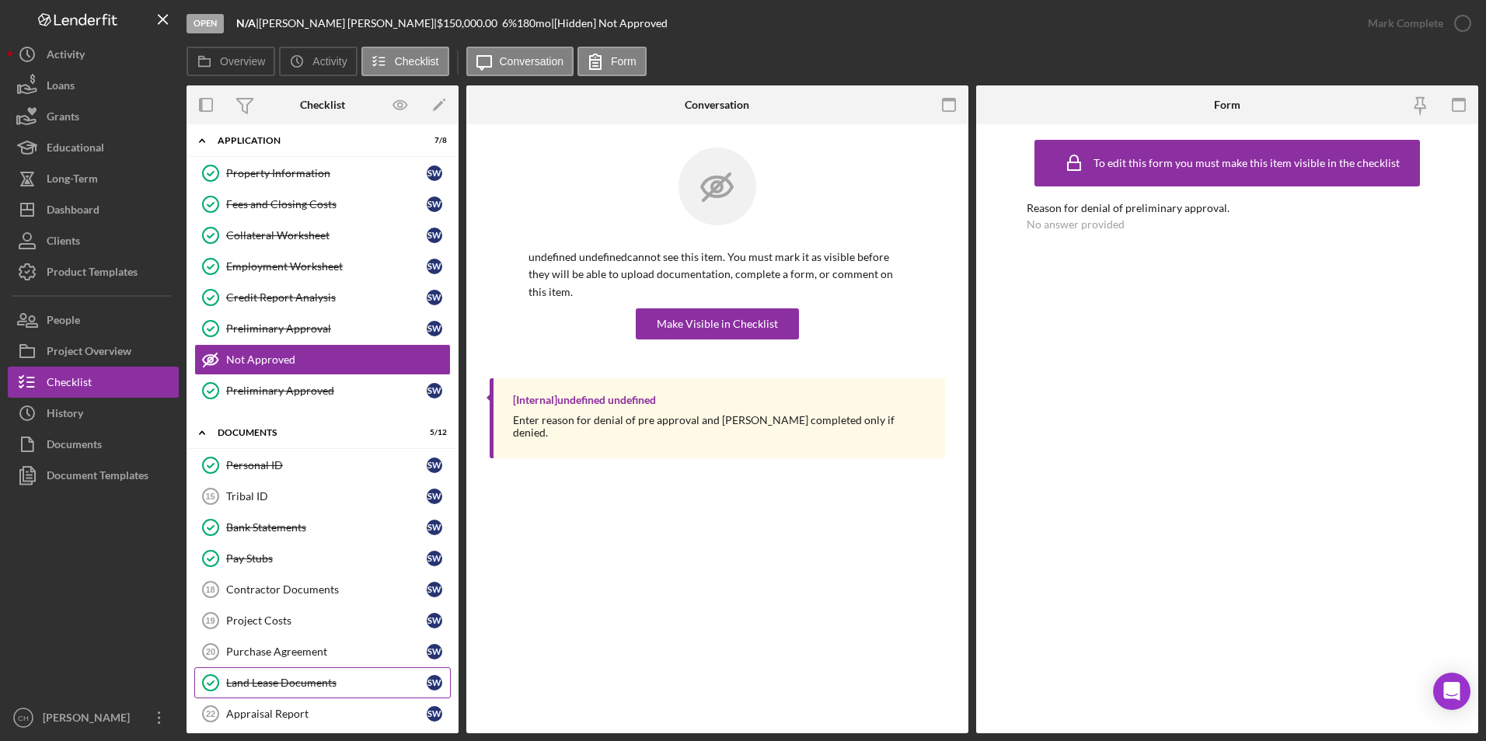
scroll to position [155, 0]
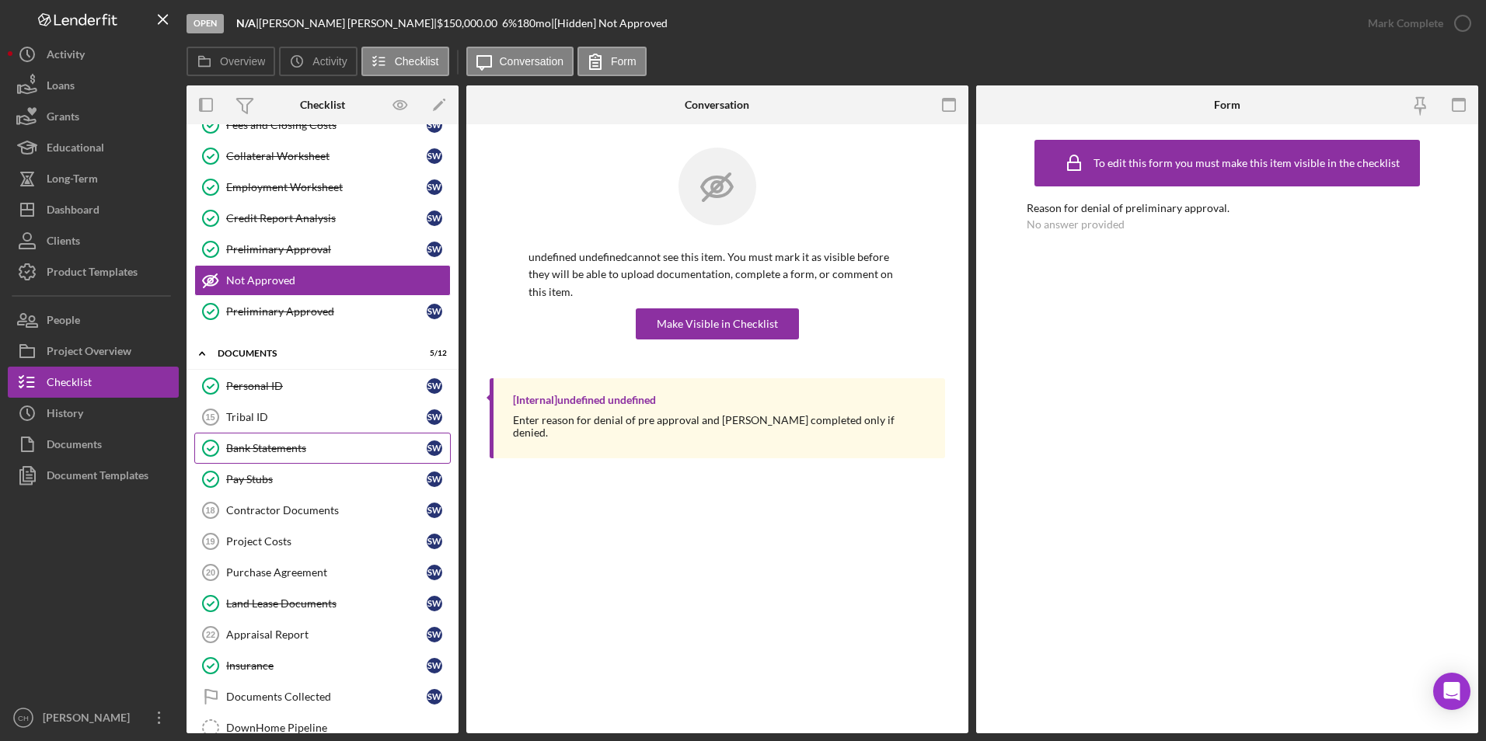
click at [265, 447] on div "Bank Statements" at bounding box center [326, 448] width 201 height 12
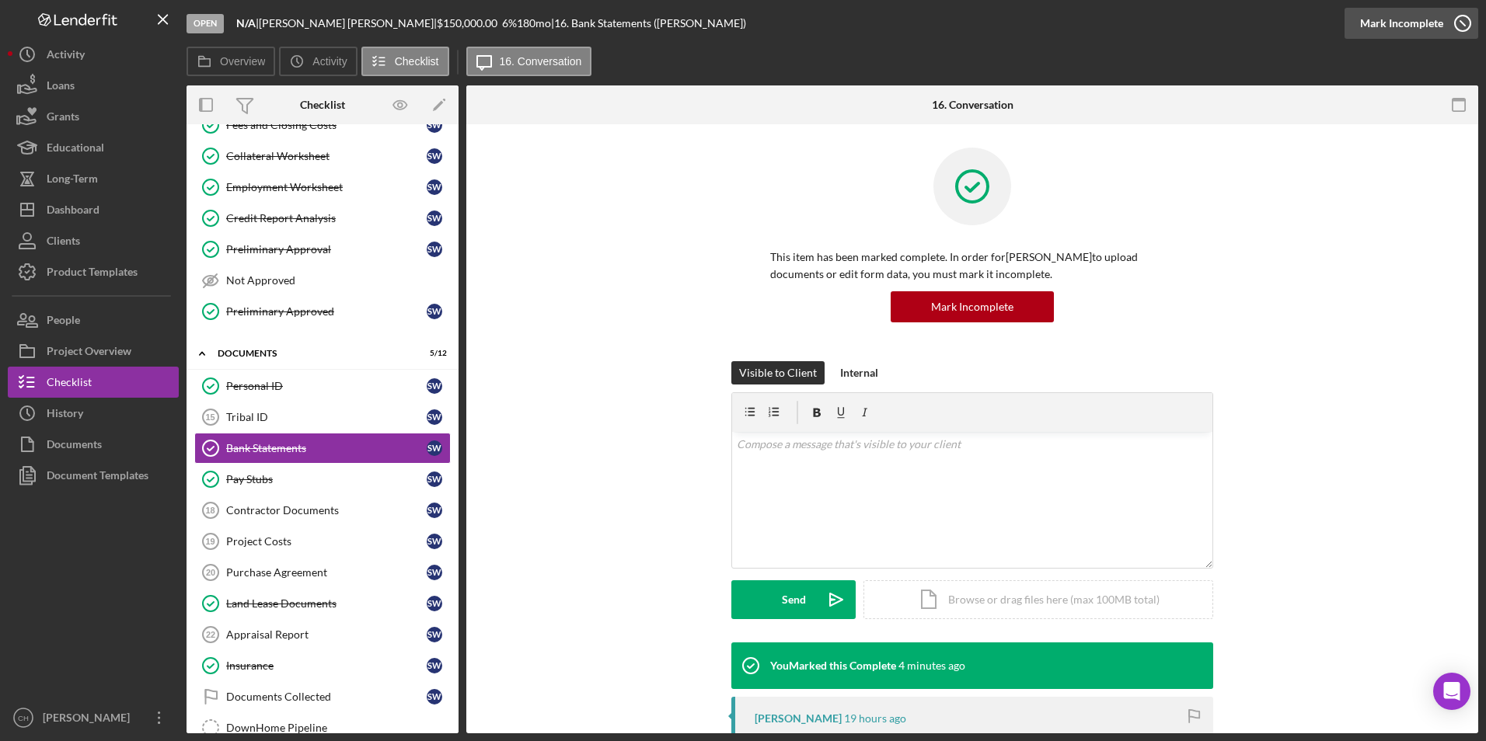
click at [1422, 33] on div "Mark Incomplete" at bounding box center [1401, 23] width 83 height 31
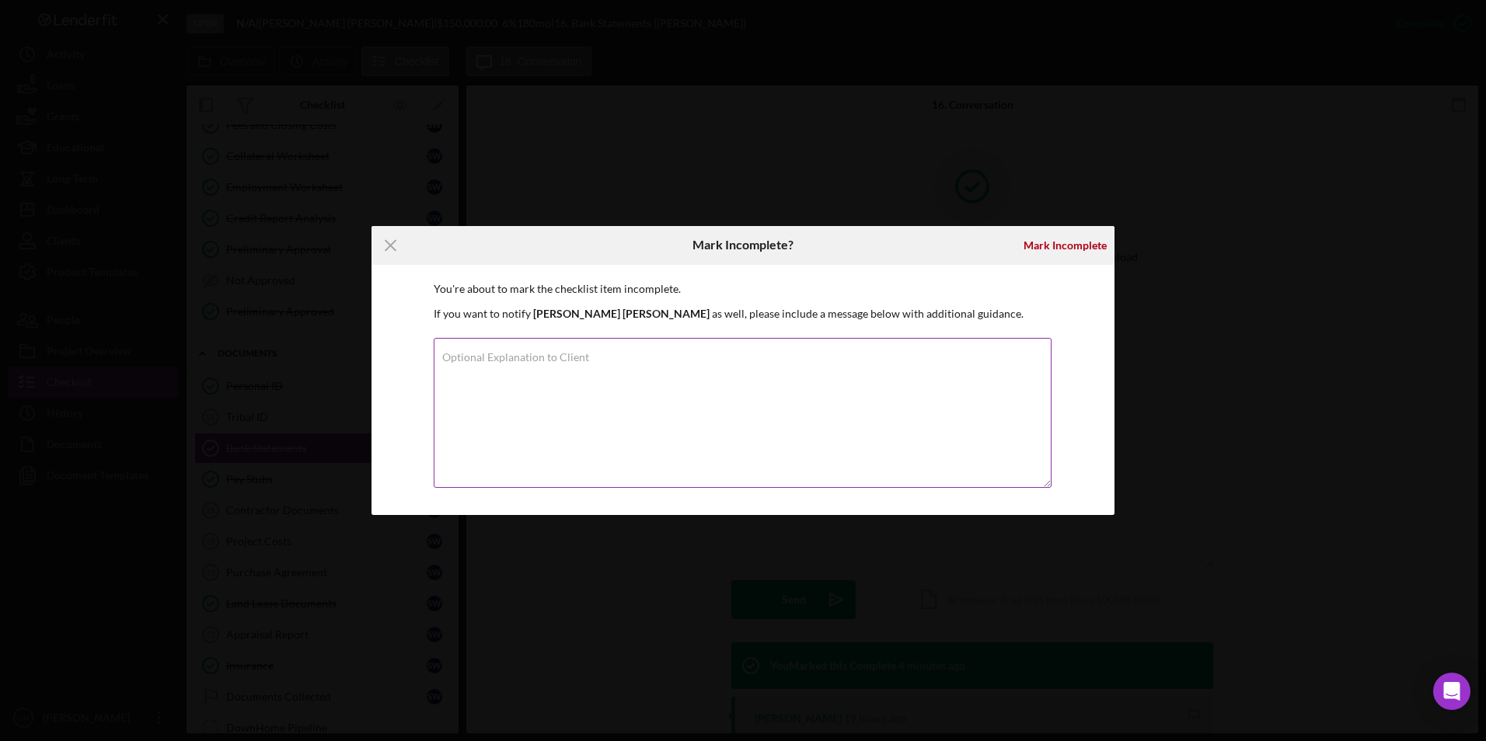
click at [526, 353] on label "Optional Explanation to Client" at bounding box center [515, 357] width 147 height 12
click at [526, 353] on textarea "Optional Explanation to Client" at bounding box center [743, 413] width 618 height 150
type textarea "I"
click at [497, 368] on textarea "Optional Explanation to Client" at bounding box center [743, 413] width 618 height 150
type textarea "I still need one more month of bank statements."
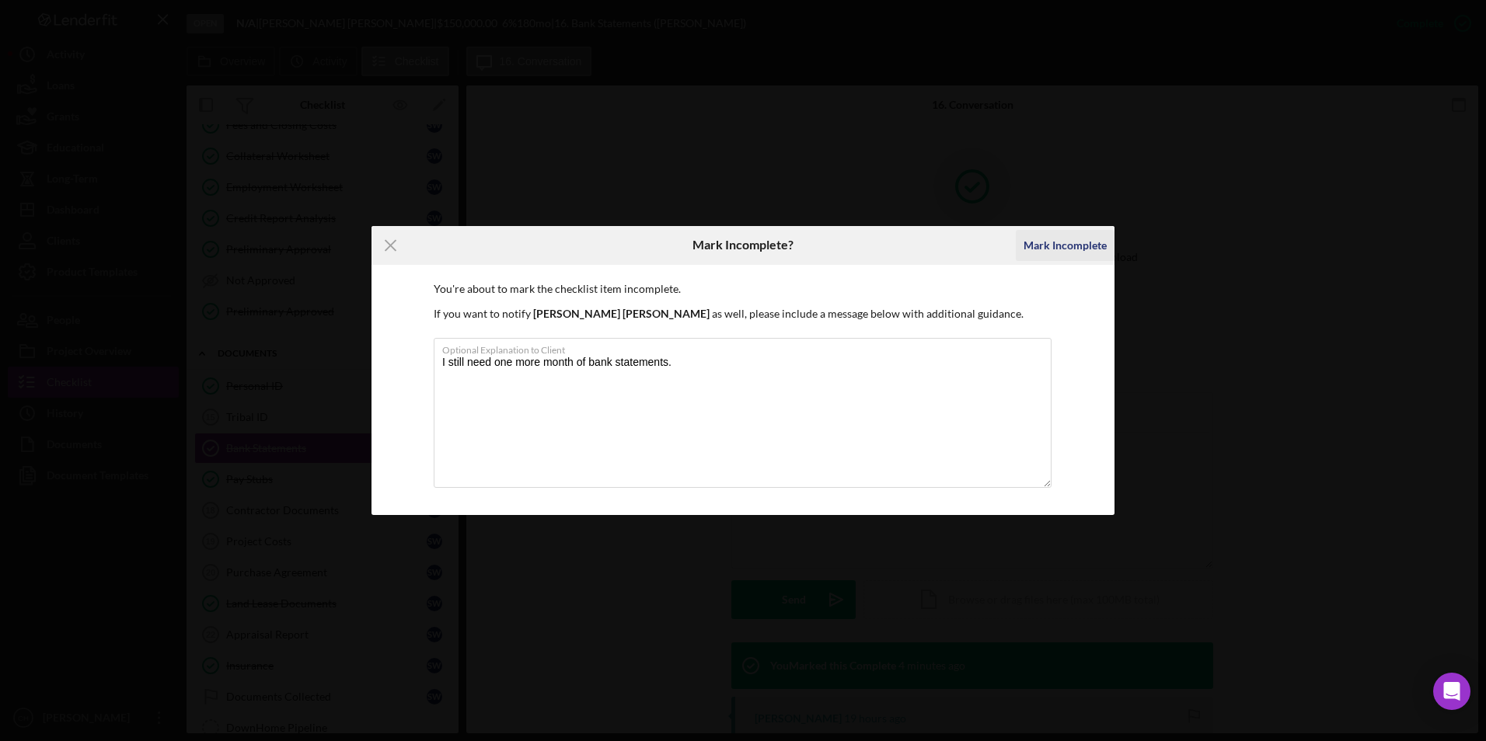
click at [1074, 242] on div "Mark Incomplete" at bounding box center [1065, 245] width 83 height 31
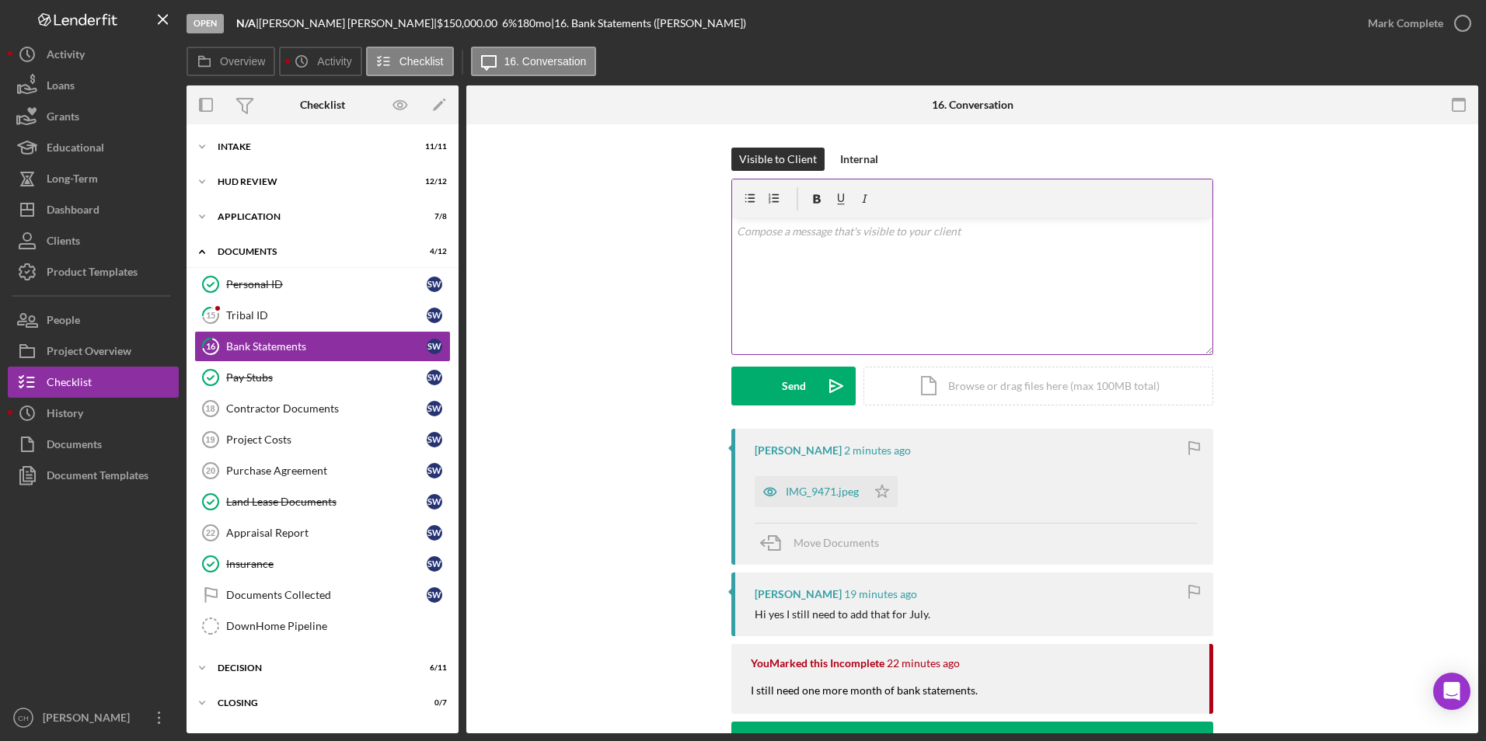
click at [785, 237] on p at bounding box center [973, 231] width 472 height 17
click at [810, 490] on div "IMG_9471.jpeg" at bounding box center [822, 492] width 73 height 12
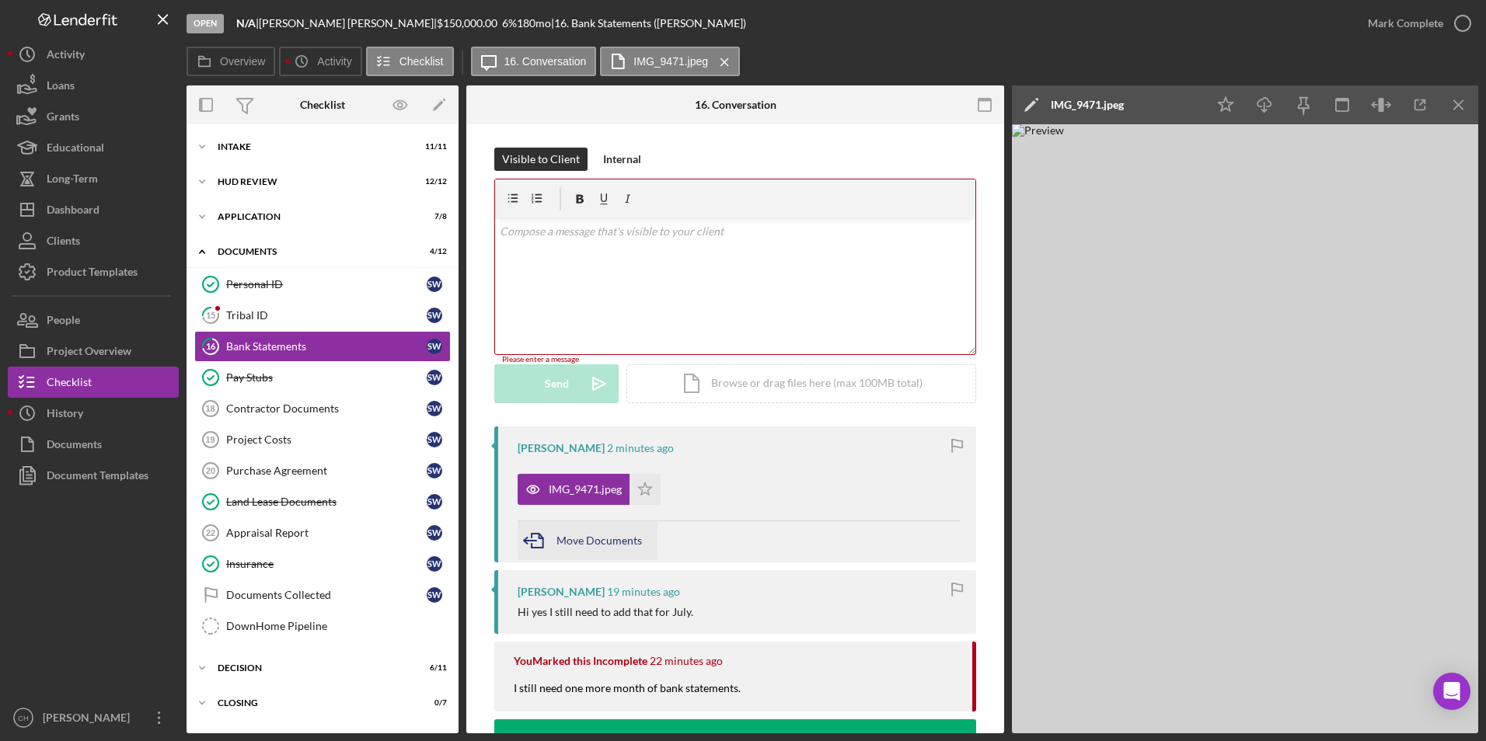
click at [592, 536] on span "Move Documents" at bounding box center [598, 540] width 85 height 13
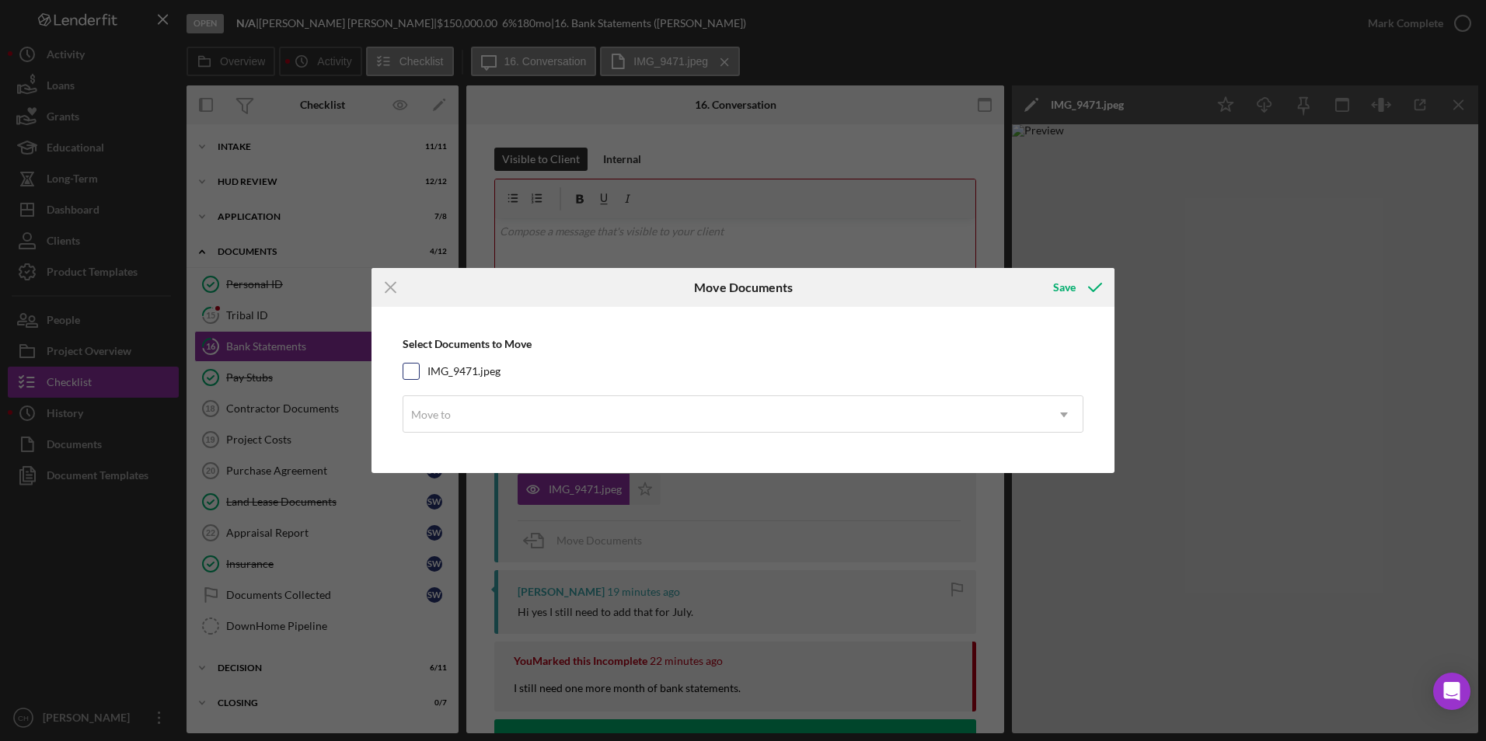
click at [412, 369] on input "IMG_9471.jpeg" at bounding box center [411, 372] width 16 height 16
checkbox input "true"
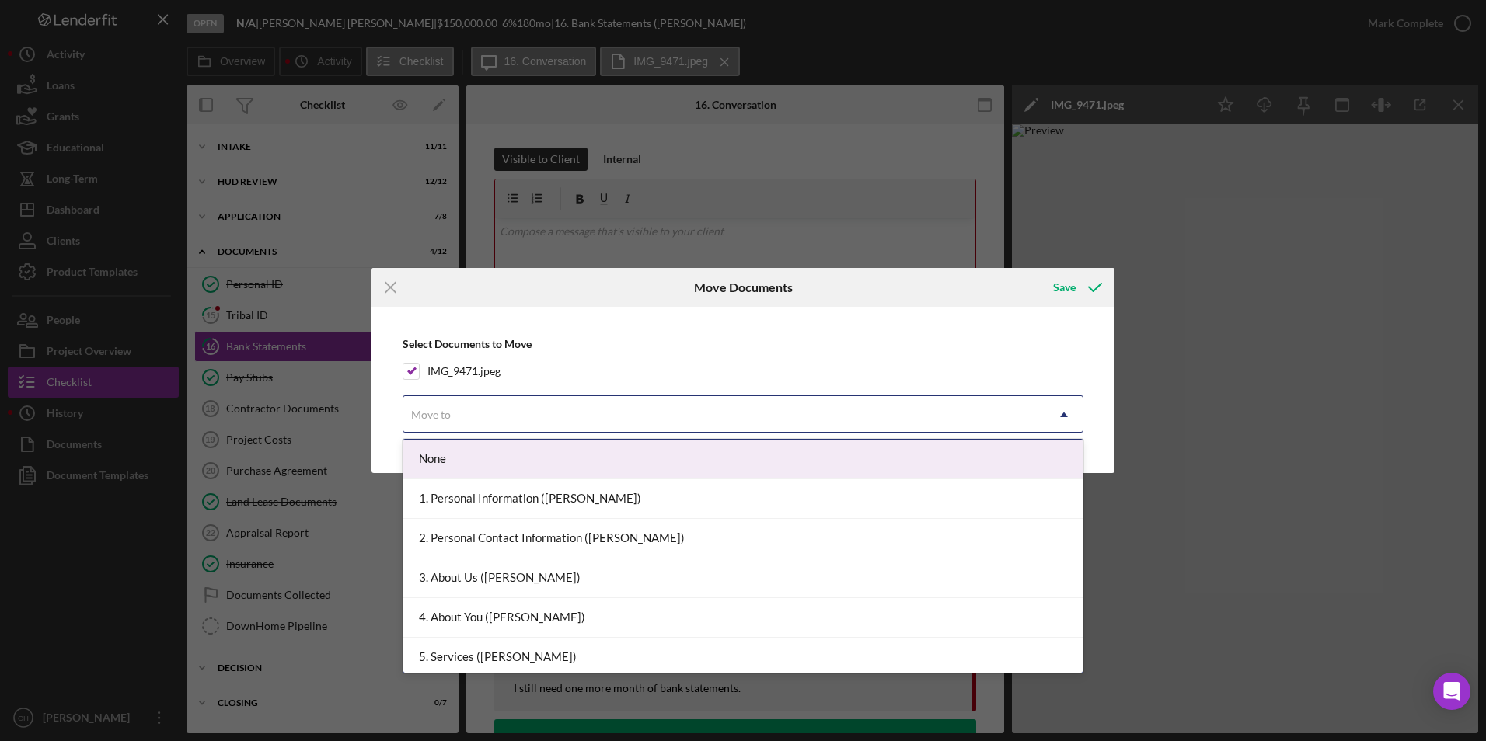
click at [442, 411] on div "Move to" at bounding box center [431, 415] width 40 height 12
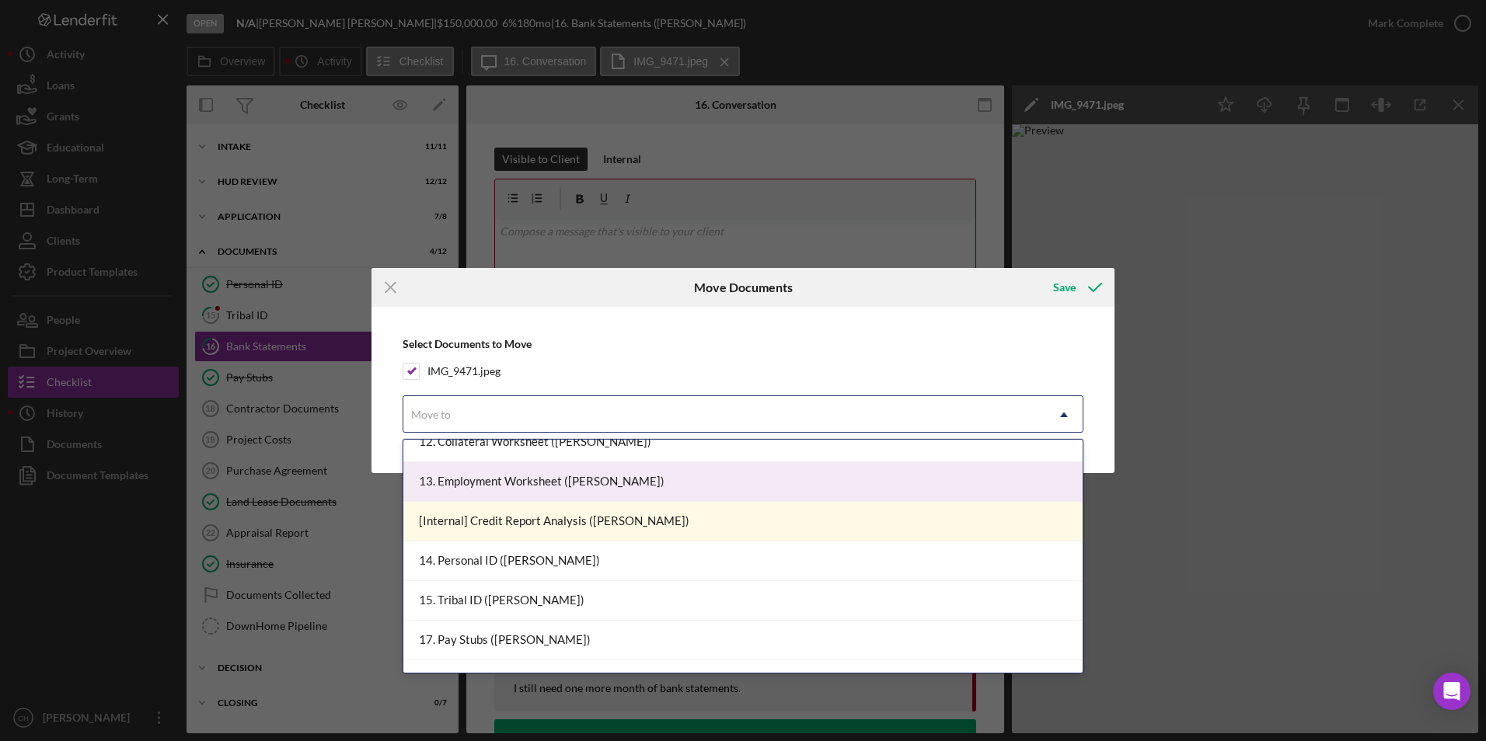
scroll to position [855, 0]
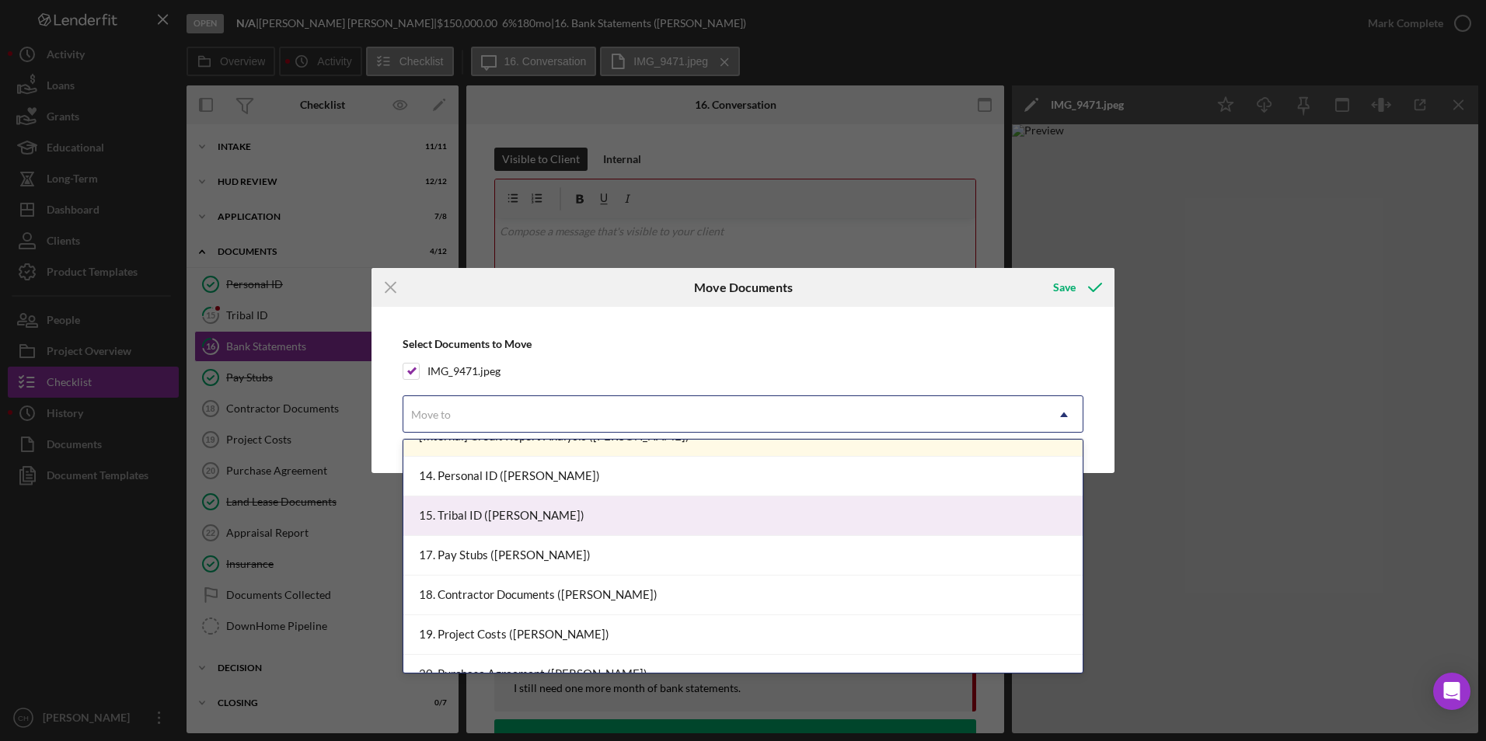
click at [505, 521] on div "15. Tribal ID ([PERSON_NAME])" at bounding box center [742, 517] width 679 height 40
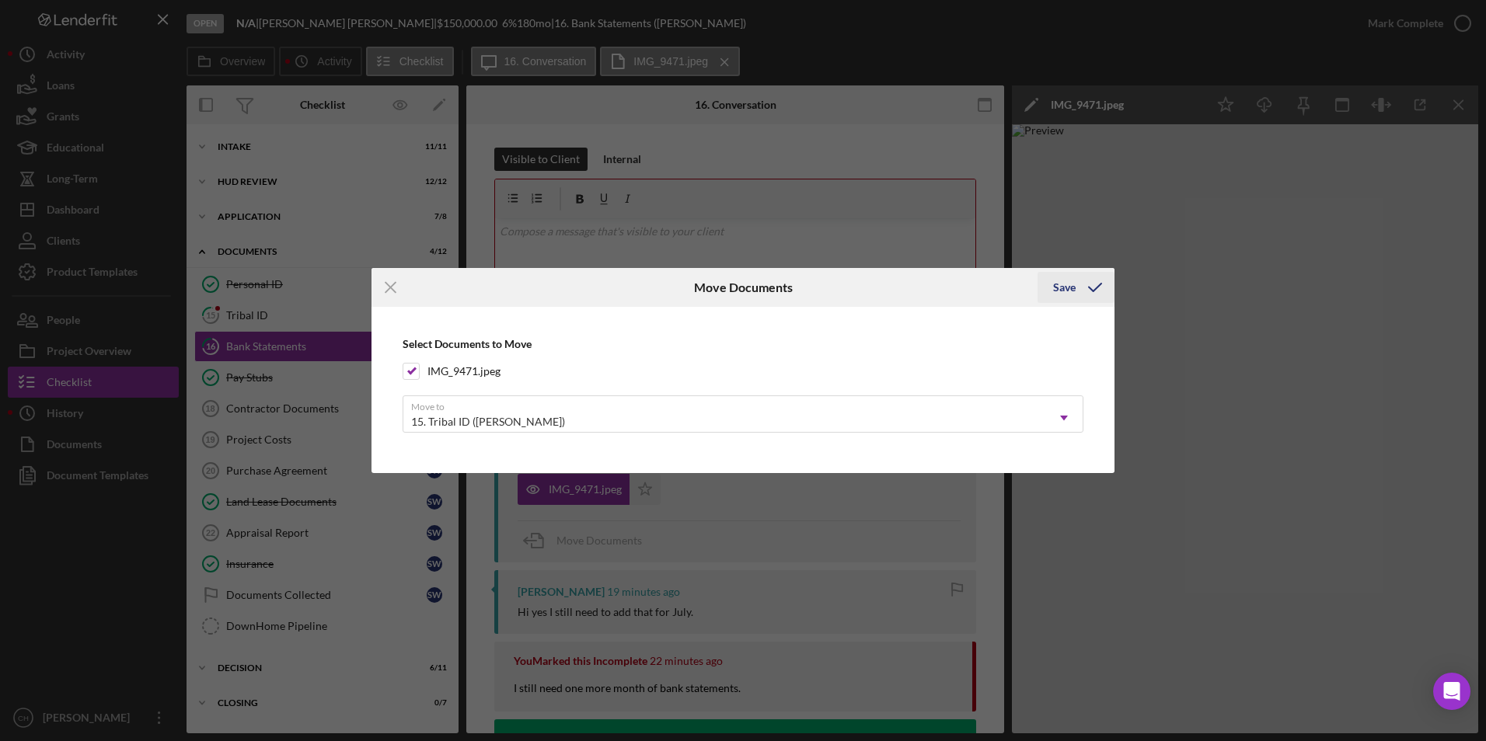
click at [1064, 291] on div "Save" at bounding box center [1064, 287] width 23 height 31
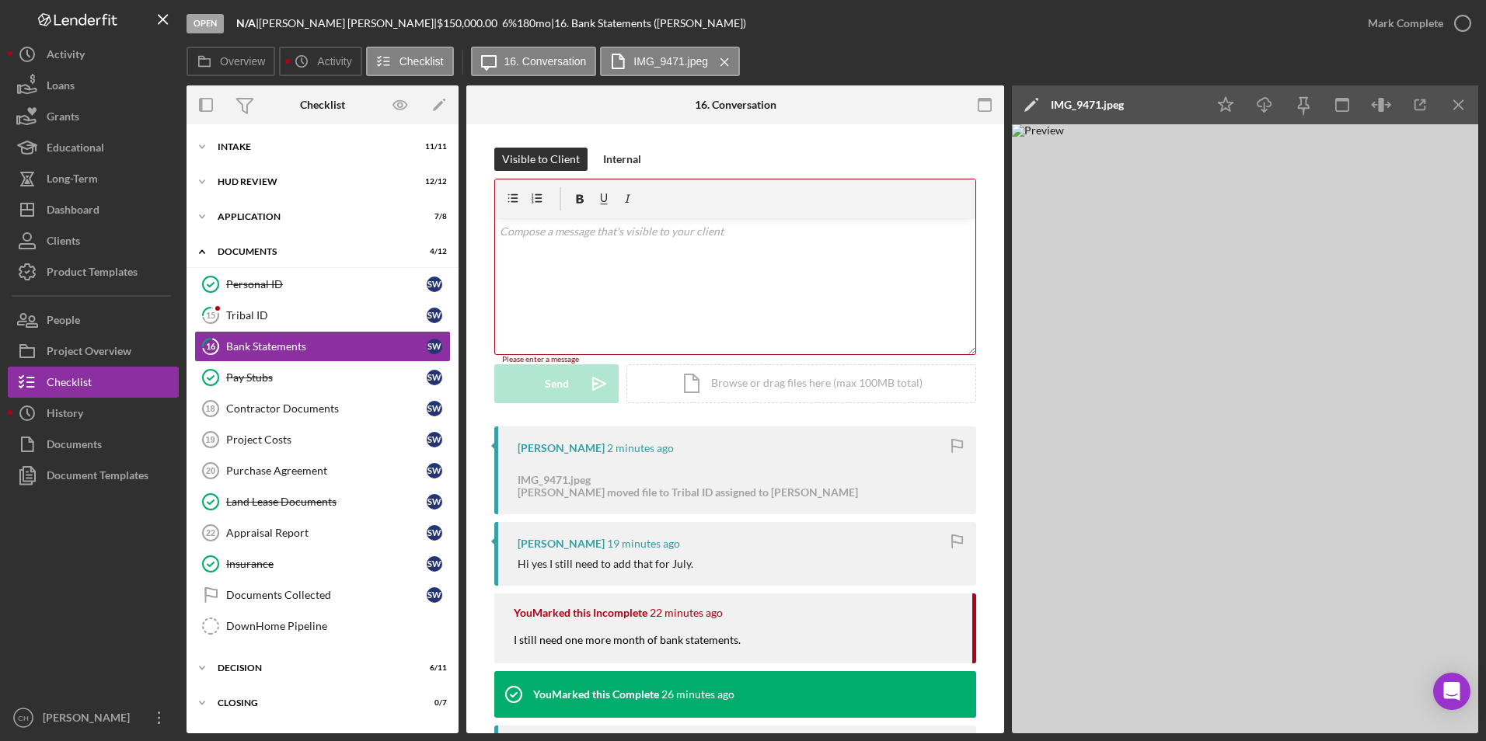
click at [588, 253] on div "v Color teal Color pink Remove color Add row above Add row below Add column bef…" at bounding box center [735, 286] width 480 height 136
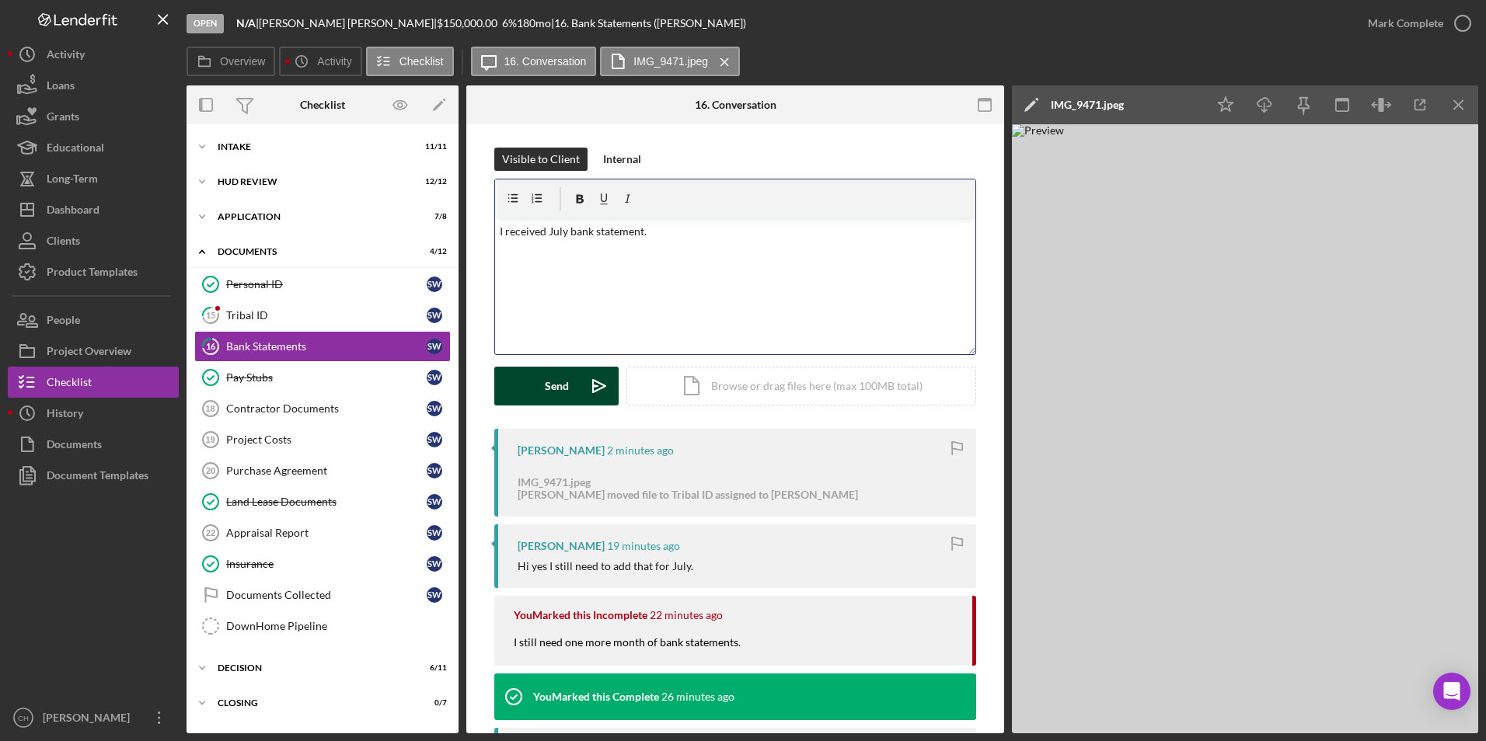
click at [546, 381] on div "Send" at bounding box center [557, 386] width 24 height 39
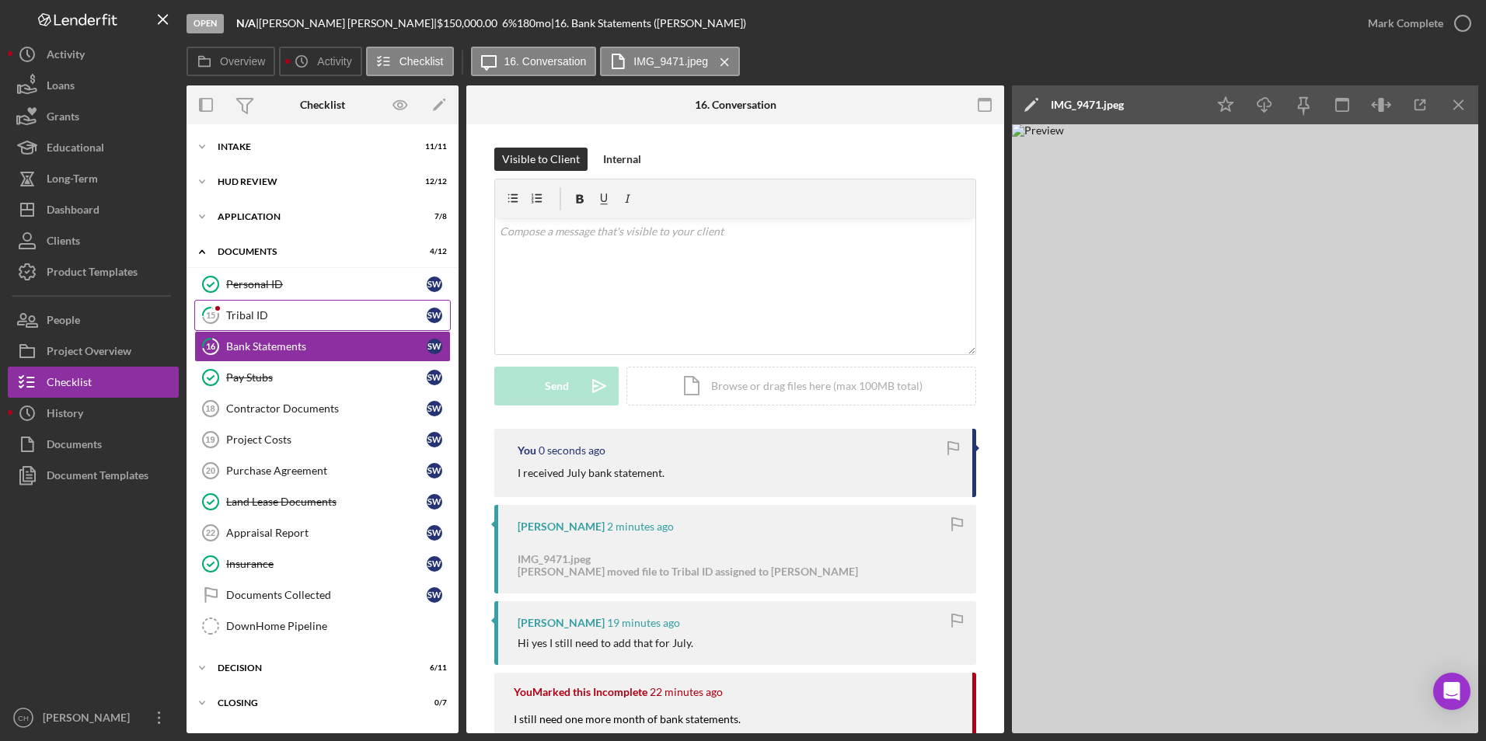
click at [277, 316] on div "Tribal ID" at bounding box center [326, 315] width 201 height 12
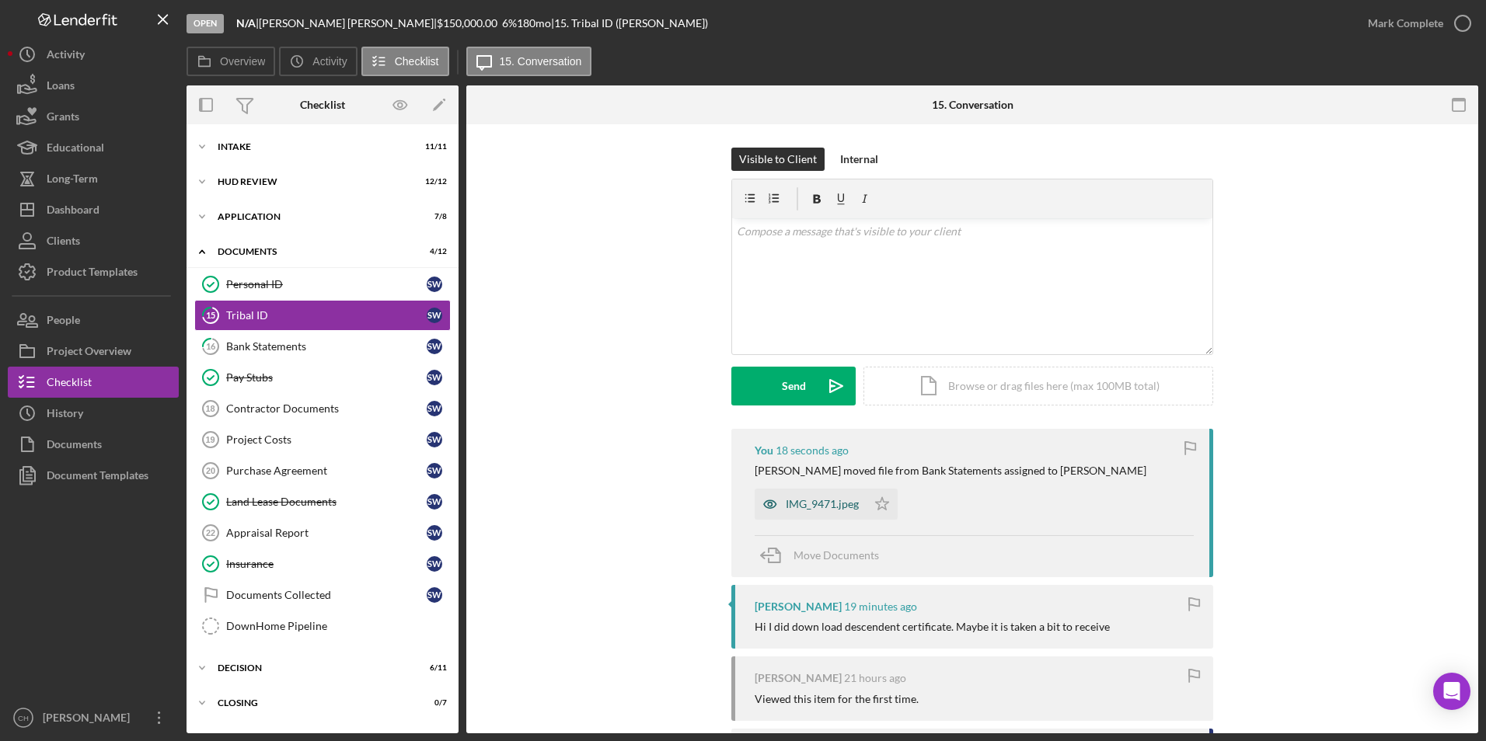
click at [828, 508] on div "IMG_9471.jpeg" at bounding box center [822, 504] width 73 height 12
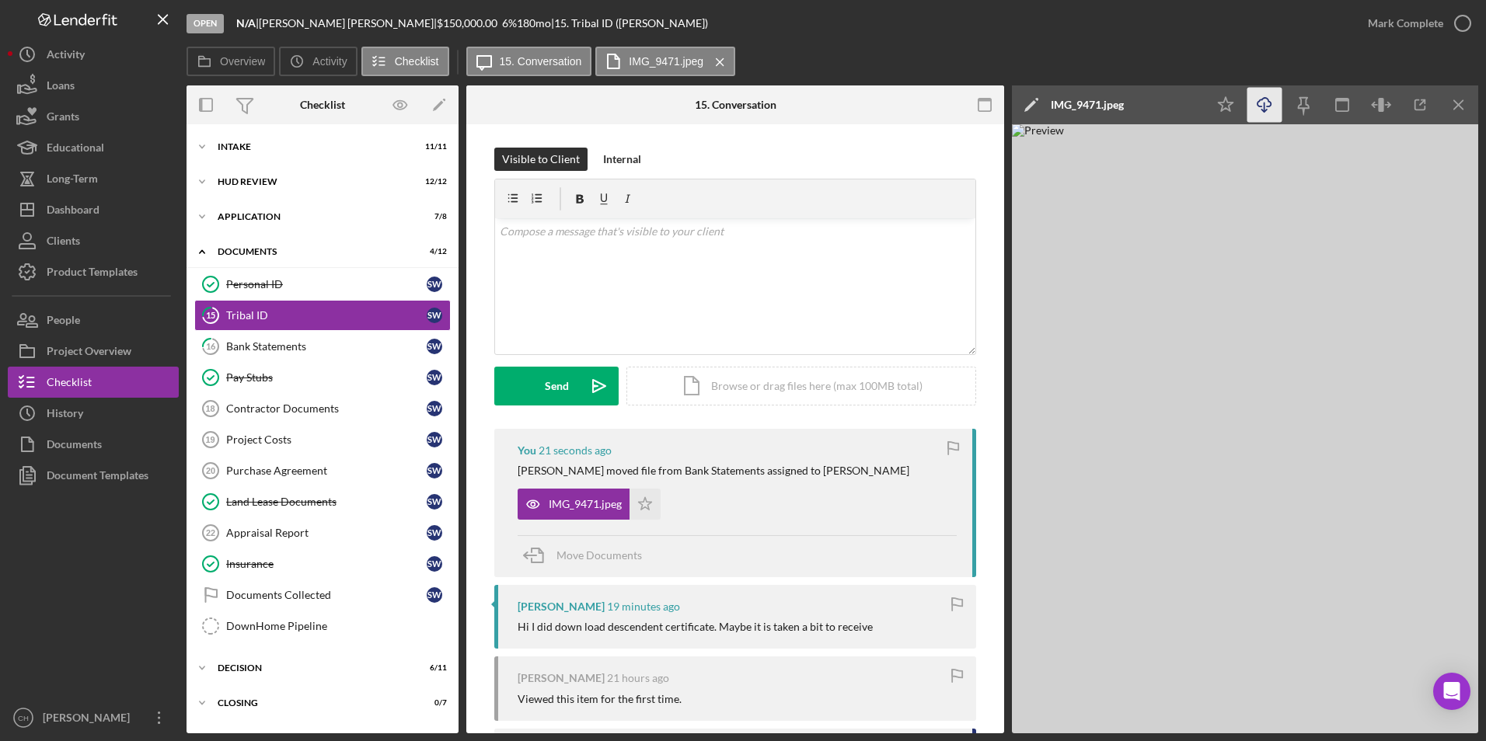
click at [1260, 106] on icon "Icon/Download" at bounding box center [1264, 105] width 35 height 35
click at [651, 503] on icon "Icon/Star" at bounding box center [645, 504] width 31 height 31
click at [1383, 16] on div "Mark Complete" at bounding box center [1405, 23] width 75 height 31
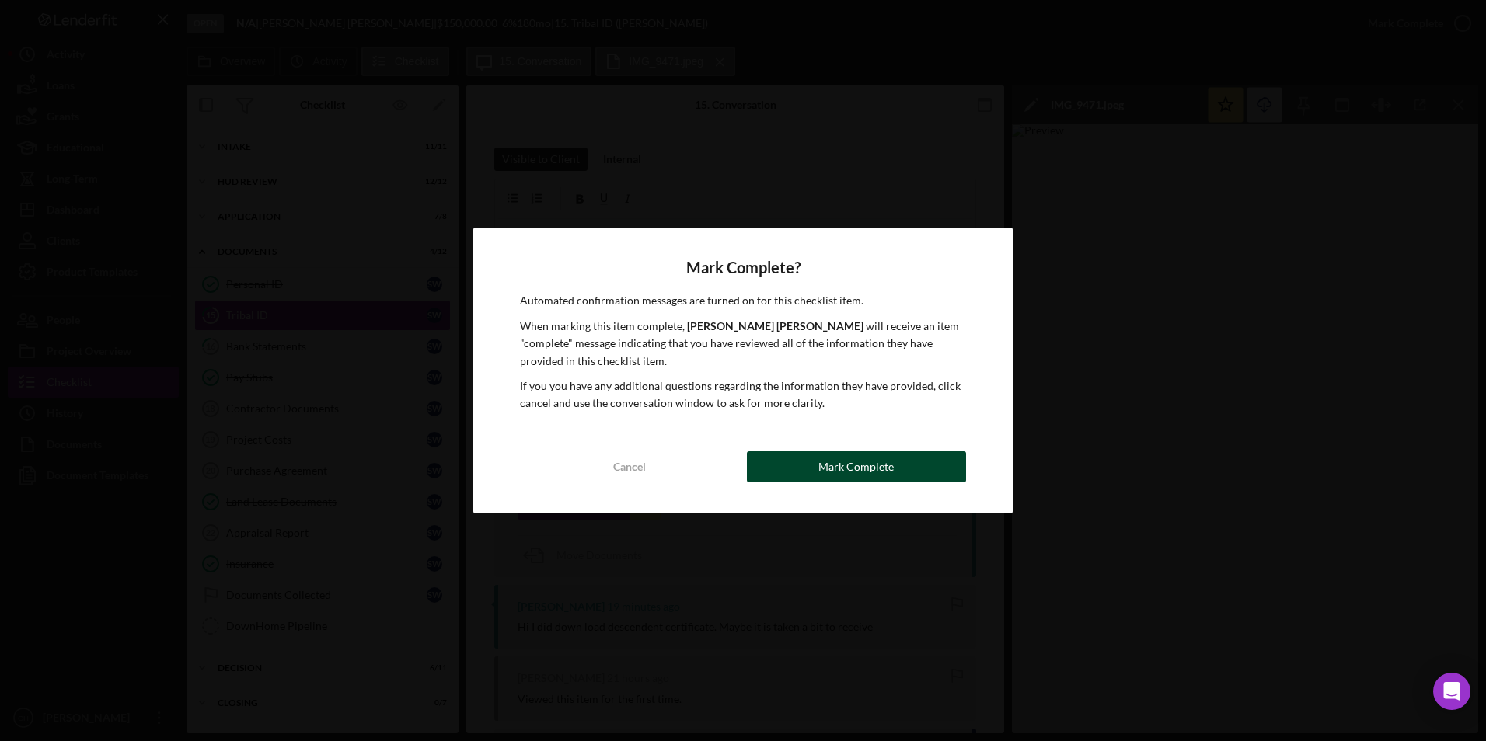
click at [838, 466] on div "Mark Complete" at bounding box center [855, 467] width 75 height 31
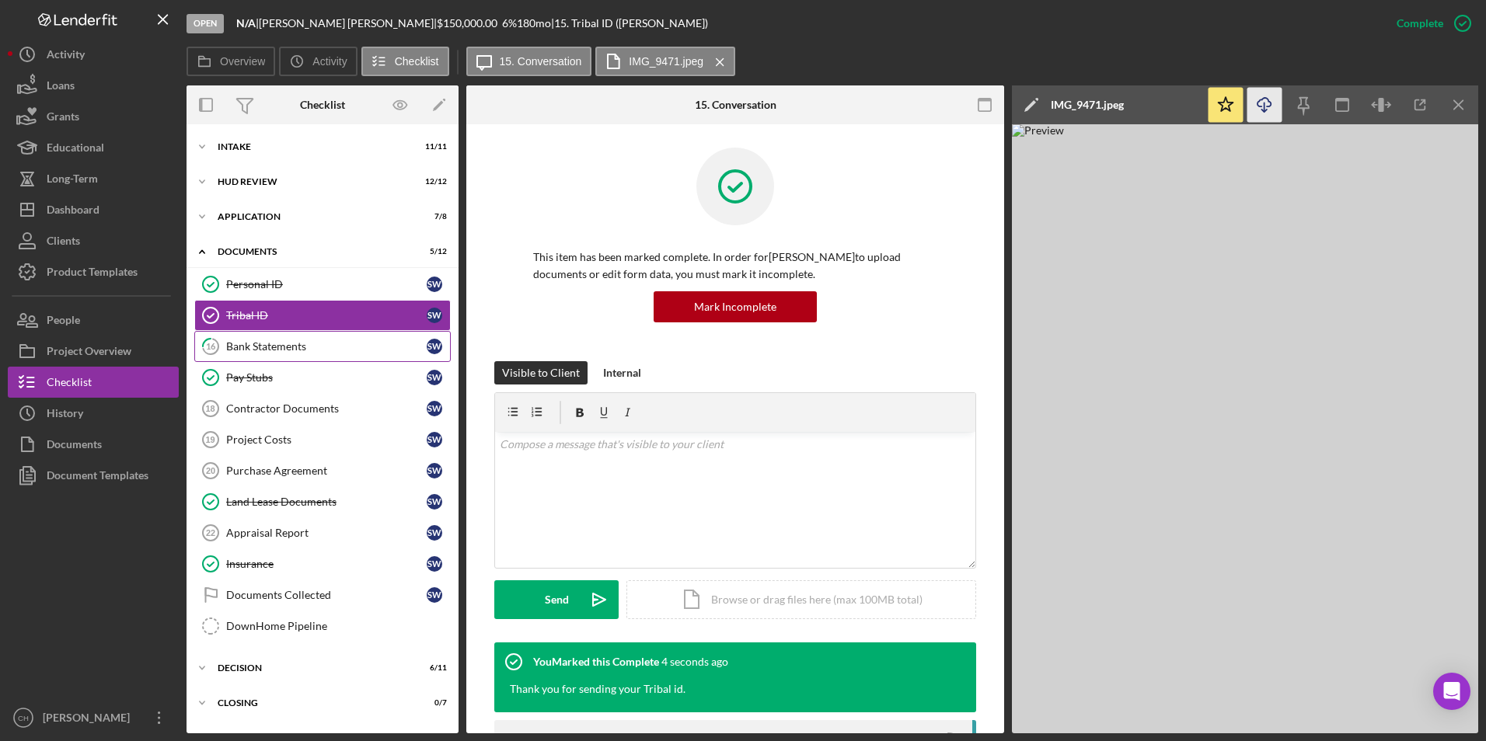
click at [297, 347] on div "Bank Statements" at bounding box center [326, 346] width 201 height 12
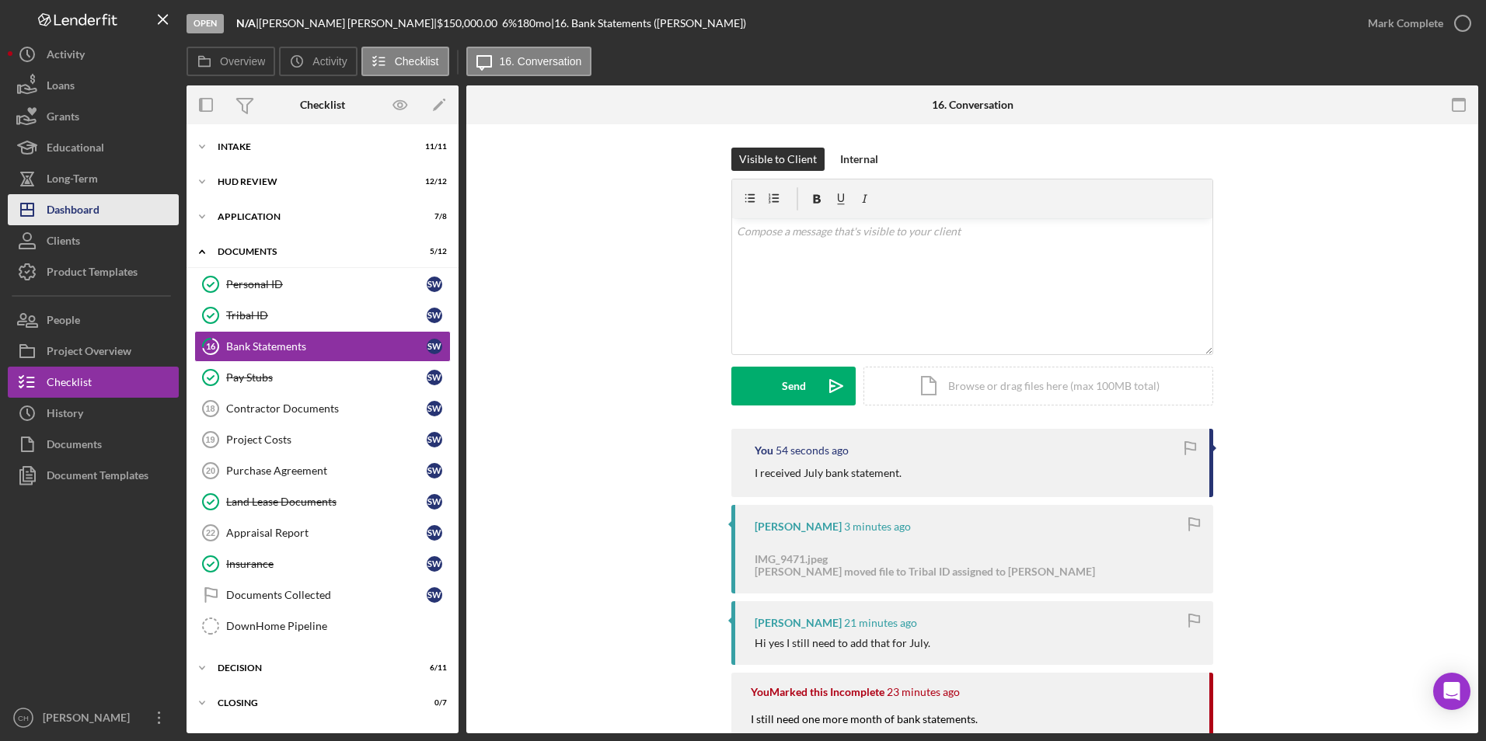
click at [130, 206] on button "Icon/Dashboard Dashboard" at bounding box center [93, 209] width 171 height 31
